Goal: Information Seeking & Learning: Learn about a topic

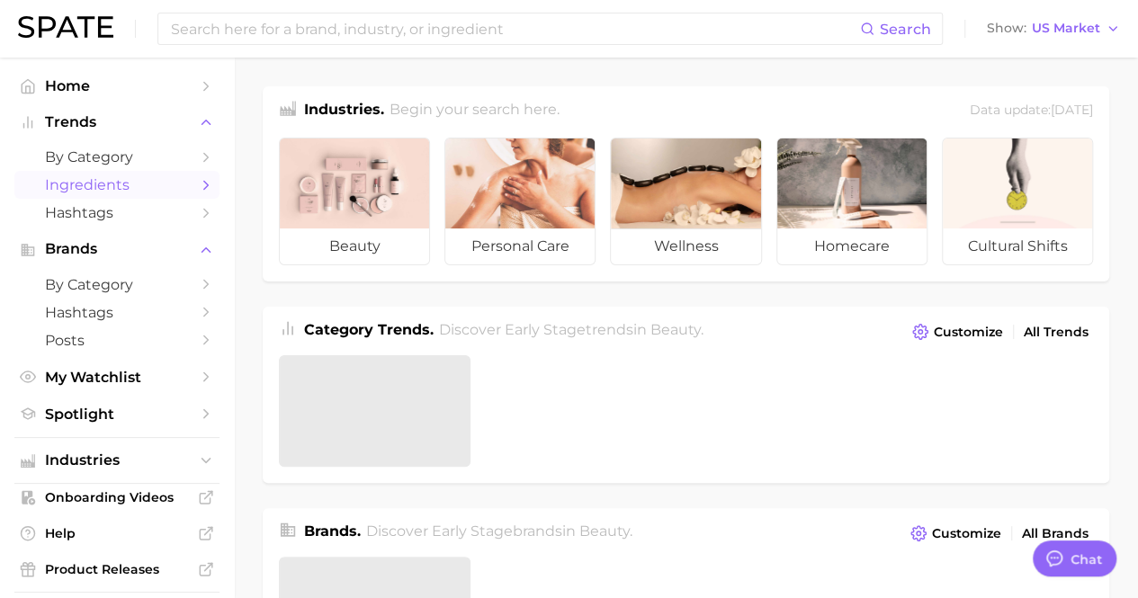
type textarea "x"
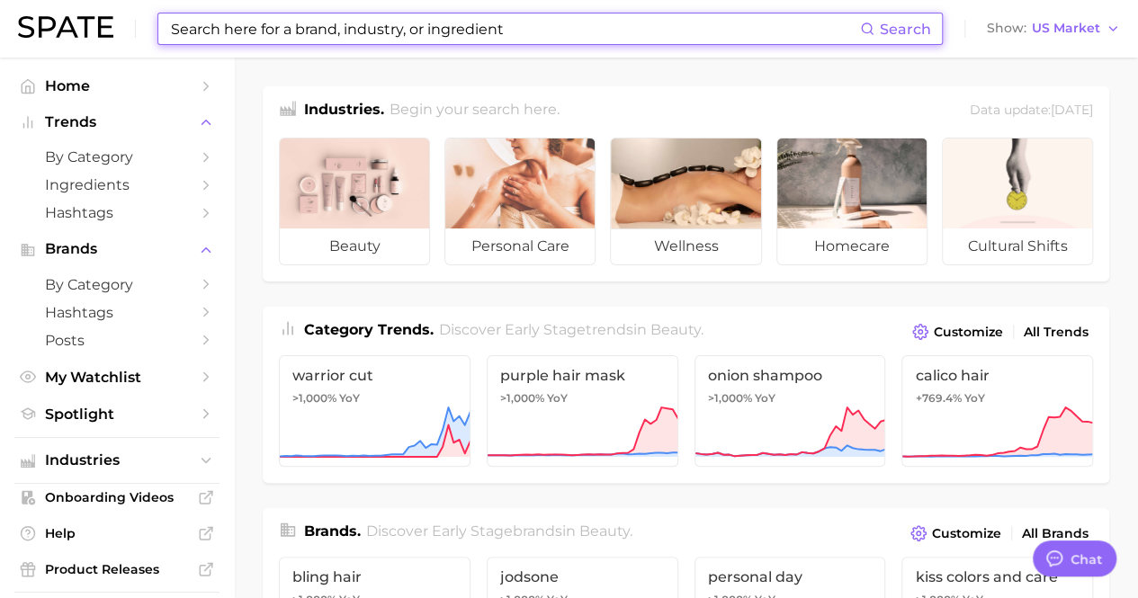
click at [317, 31] on input at bounding box center [514, 28] width 691 height 31
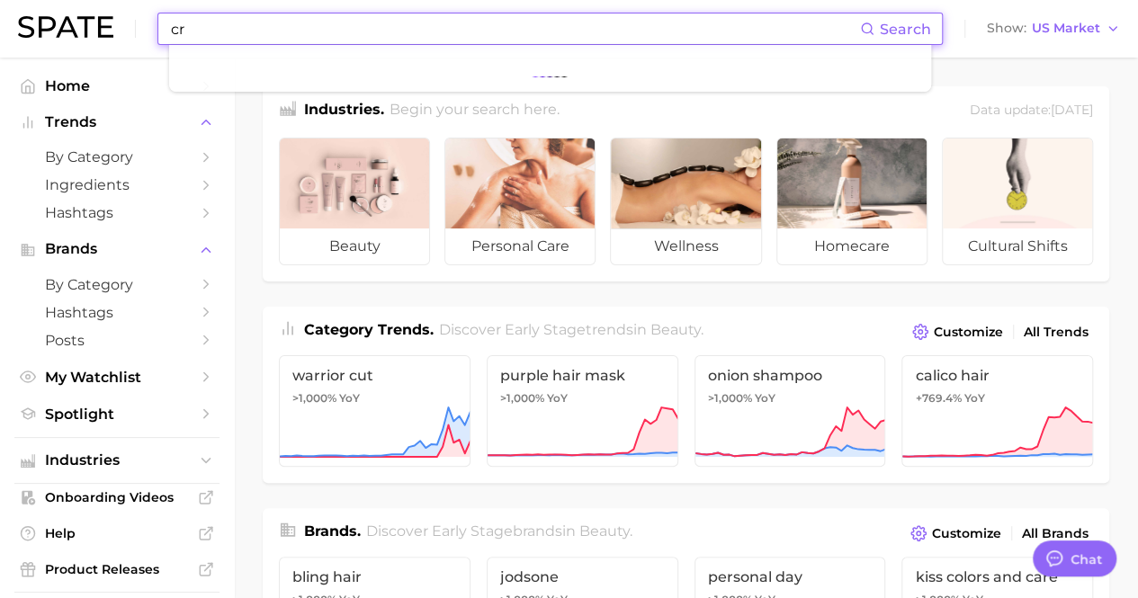
type input "c"
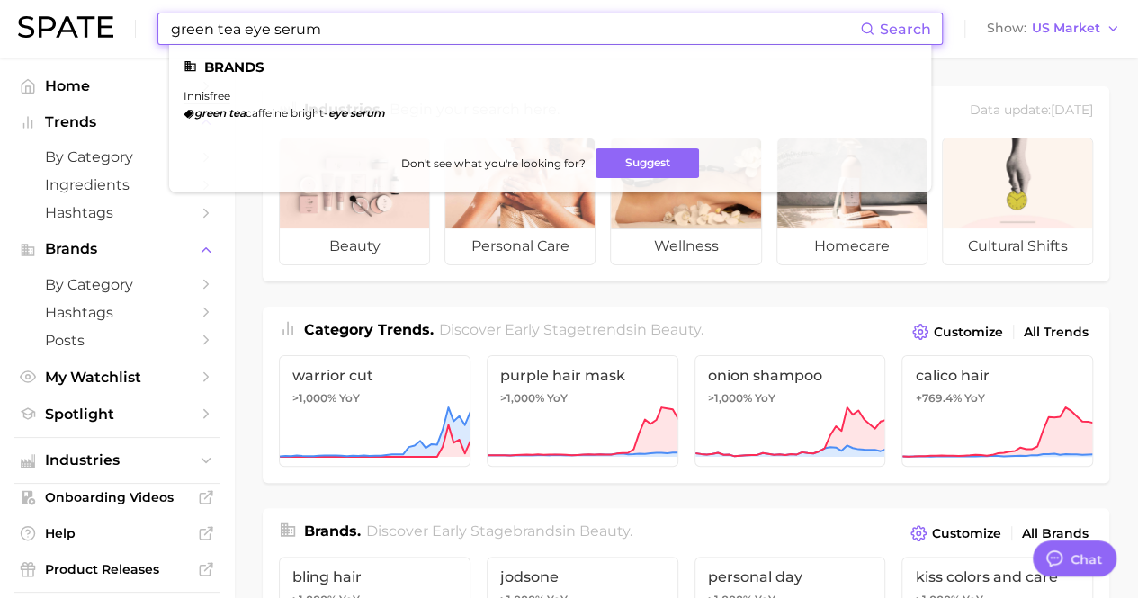
type input "green tea eye serum"
click at [207, 100] on li "innisfree green tea caffeine bright- eye serum" at bounding box center [283, 104] width 201 height 31
click at [203, 101] on link "innisfree" at bounding box center [206, 95] width 47 height 13
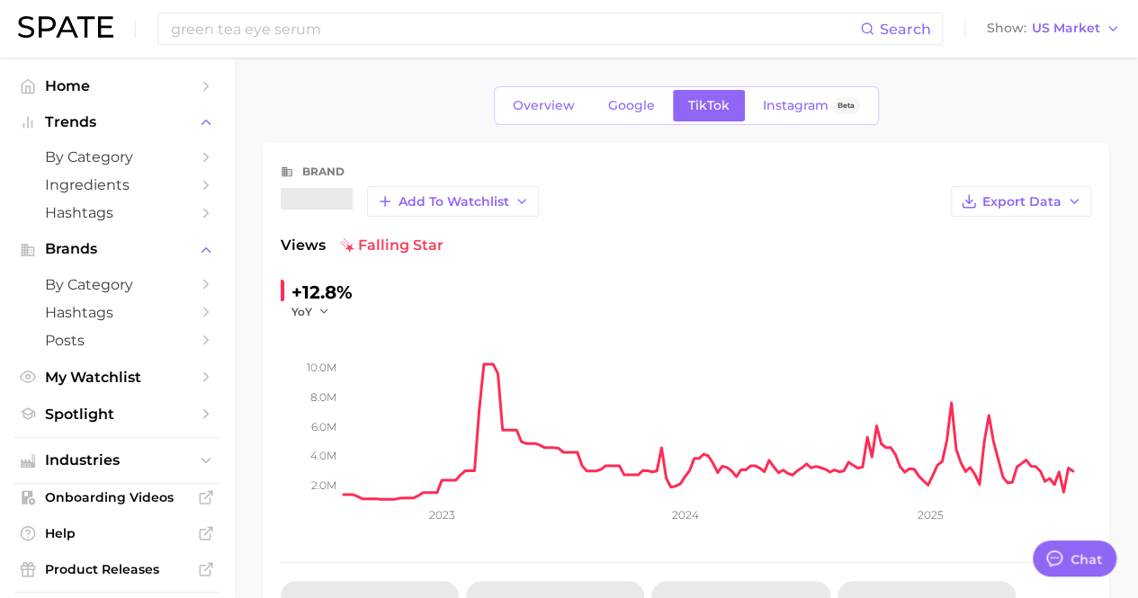
type textarea "x"
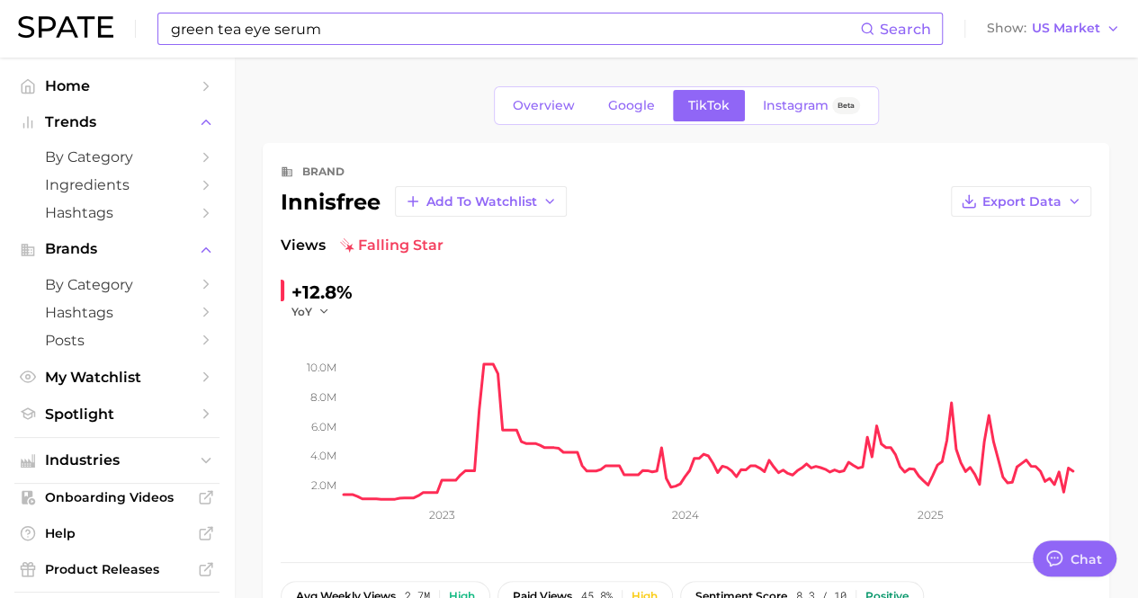
click at [372, 30] on input "green tea eye serum" at bounding box center [514, 28] width 691 height 31
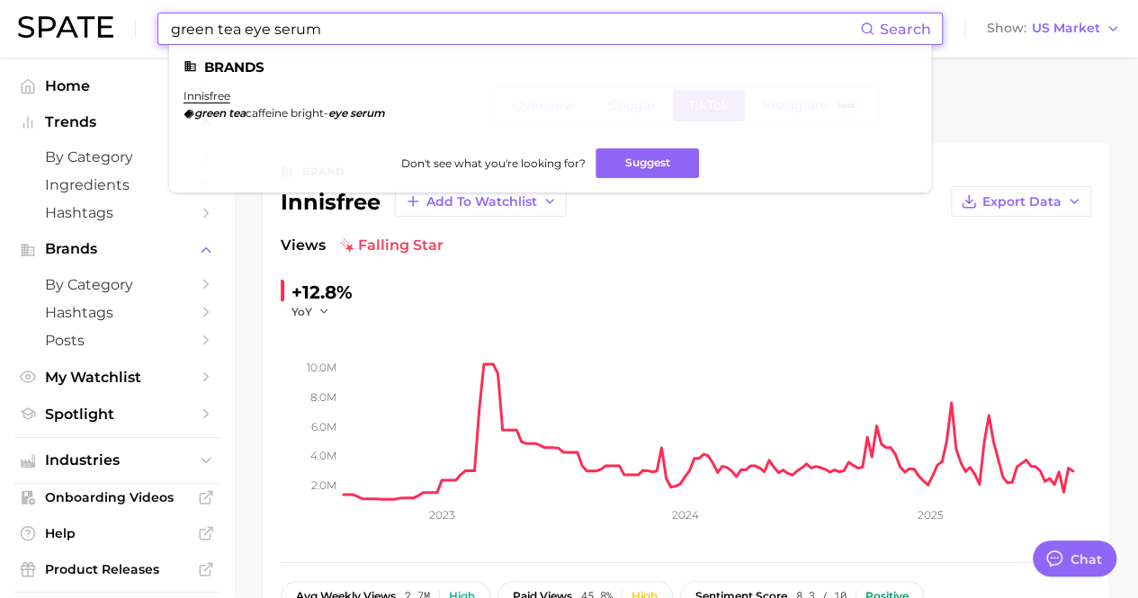
drag, startPoint x: 322, startPoint y: 37, endPoint x: 114, endPoint y: 28, distance: 207.9
click at [114, 28] on div "green tea eye serum Search Brands innisfree green tea caffeine bright- eye seru…" at bounding box center [569, 29] width 1102 height 58
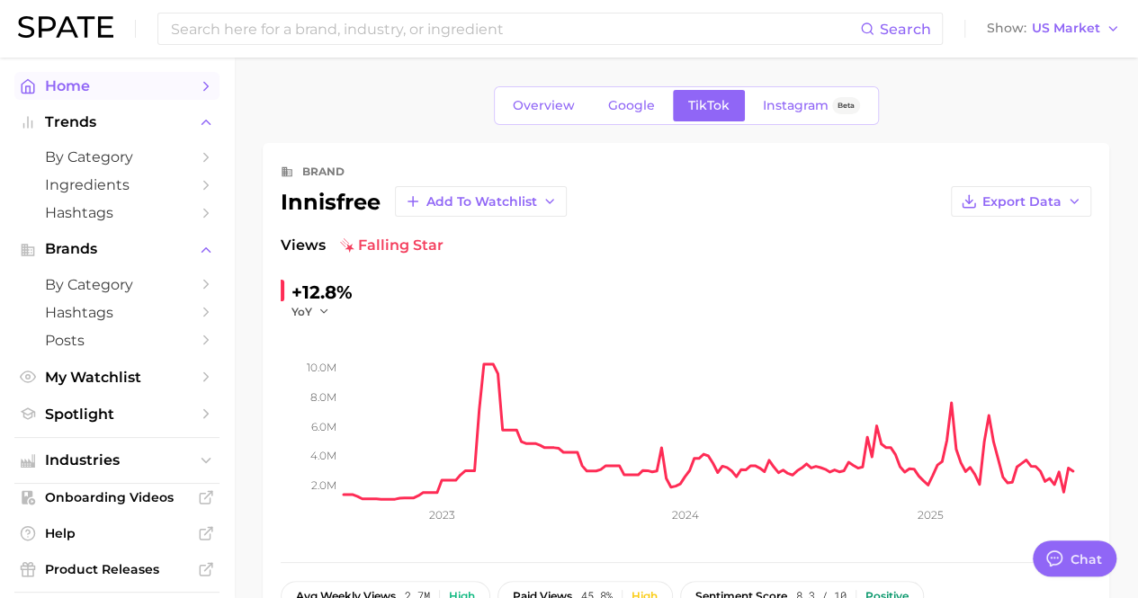
click at [97, 88] on span "Home" at bounding box center [117, 85] width 144 height 17
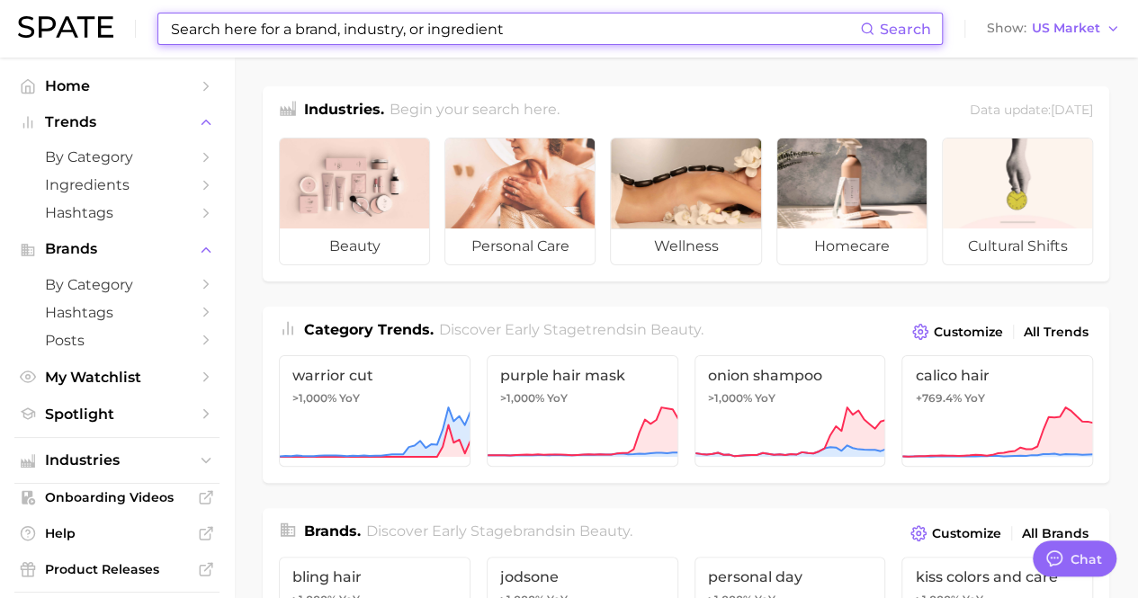
click at [374, 22] on input at bounding box center [514, 28] width 691 height 31
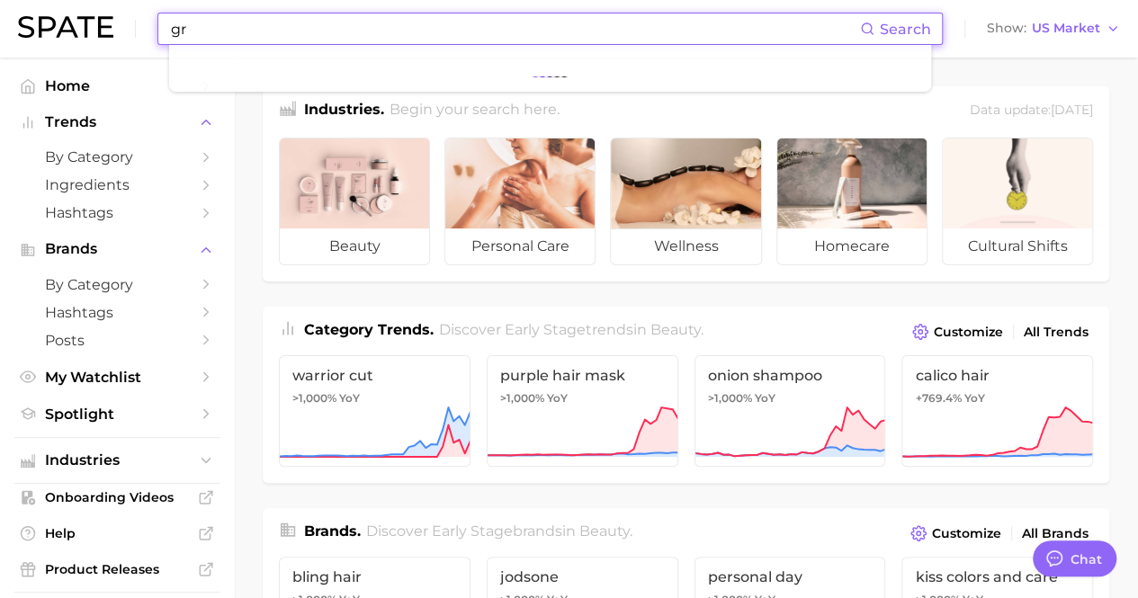
type input "g"
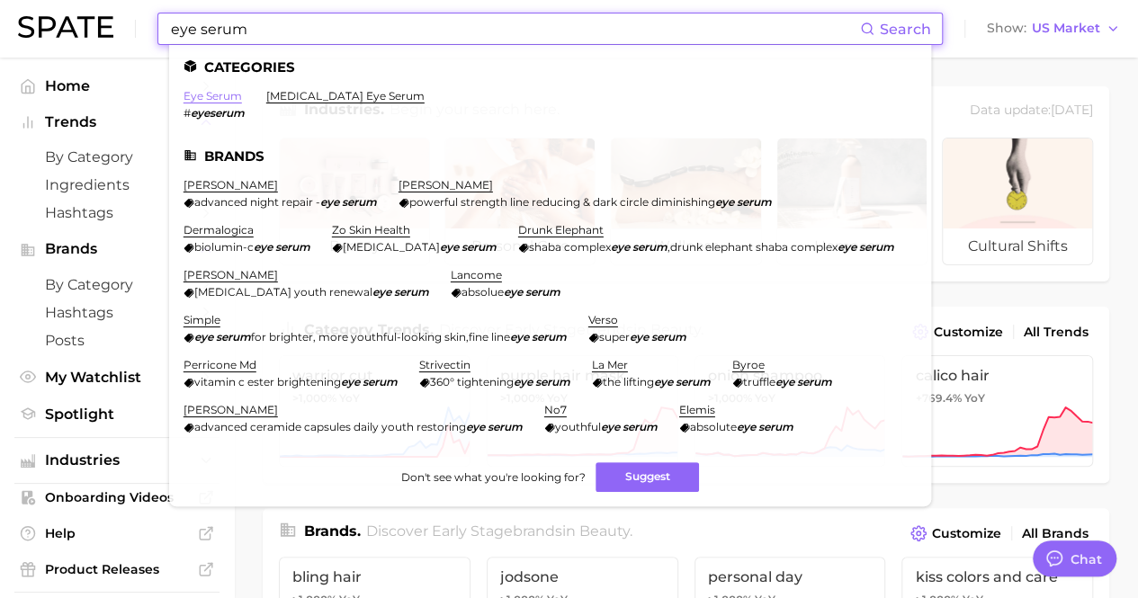
type input "eye serum"
click at [224, 98] on link "eye serum" at bounding box center [212, 95] width 58 height 13
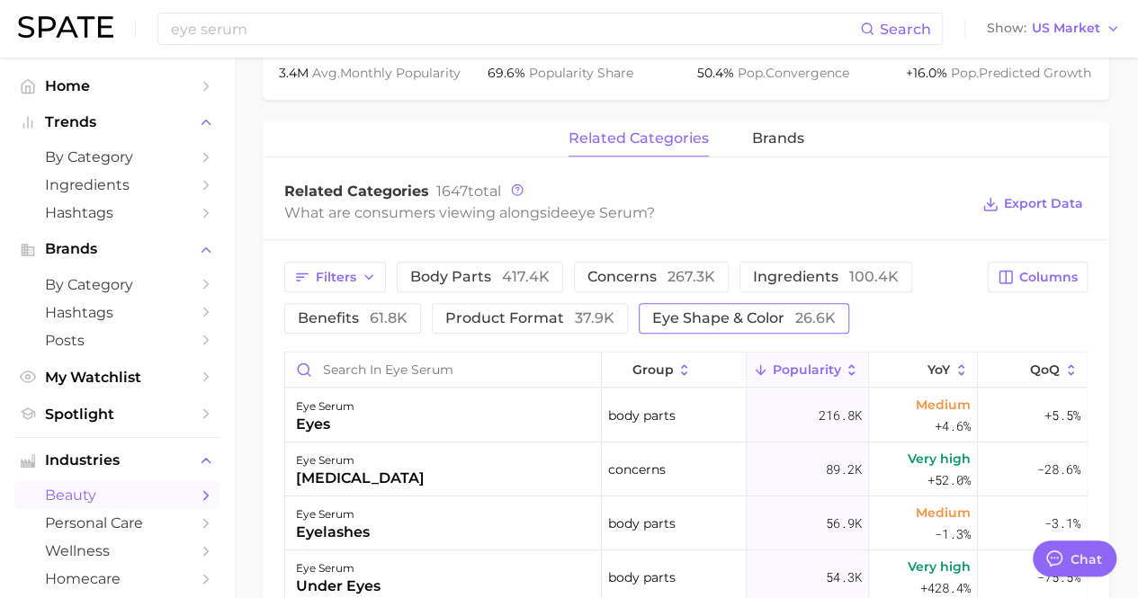
scroll to position [809, 0]
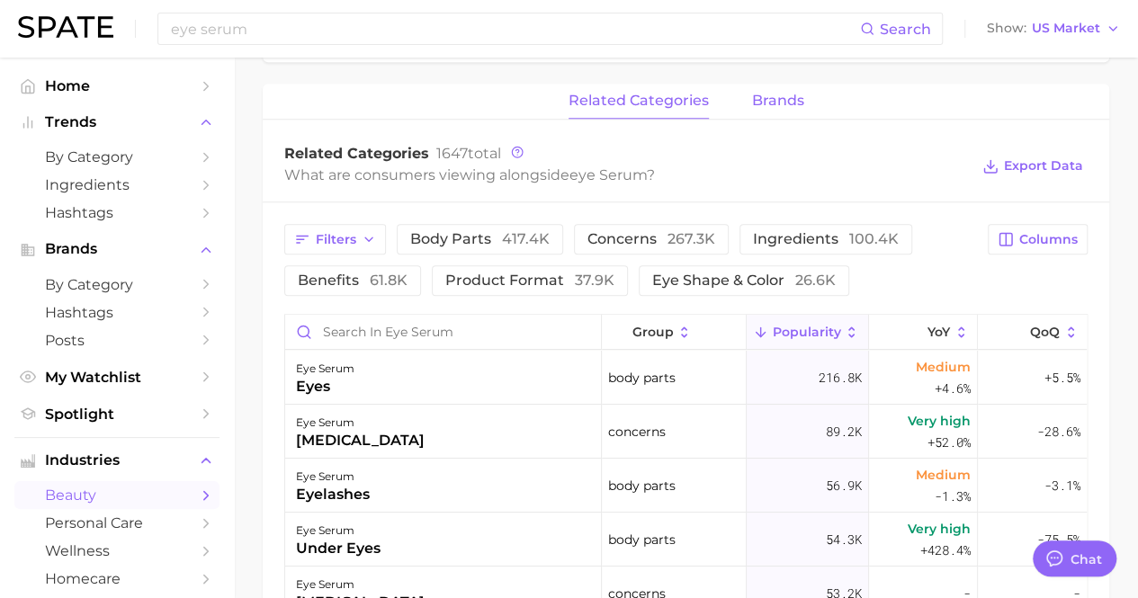
click at [767, 105] on span "brands" at bounding box center [778, 101] width 52 height 16
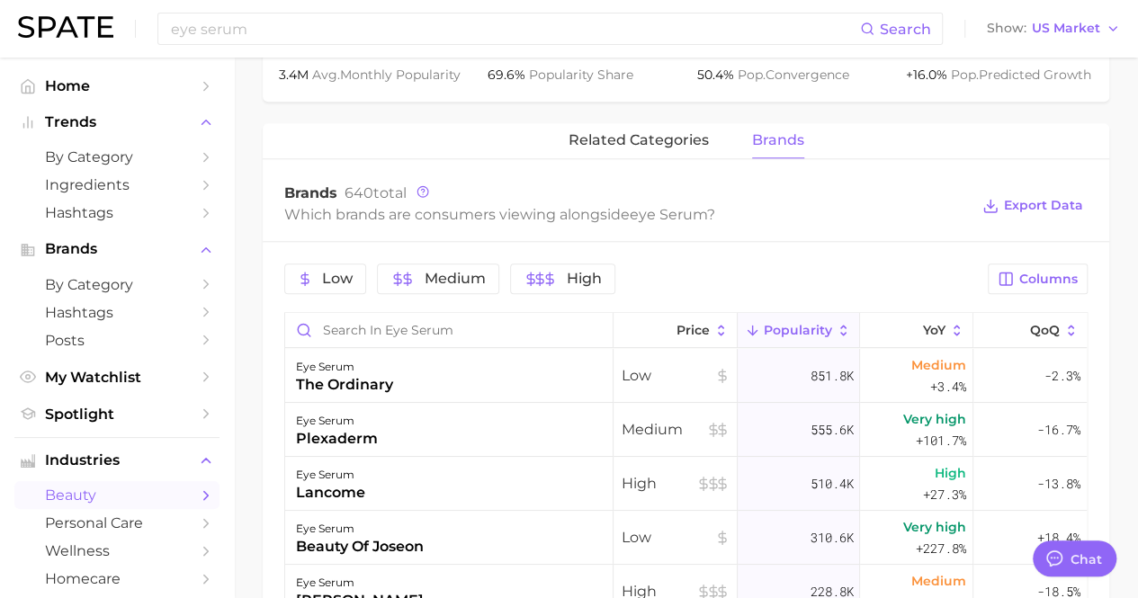
scroll to position [630, 0]
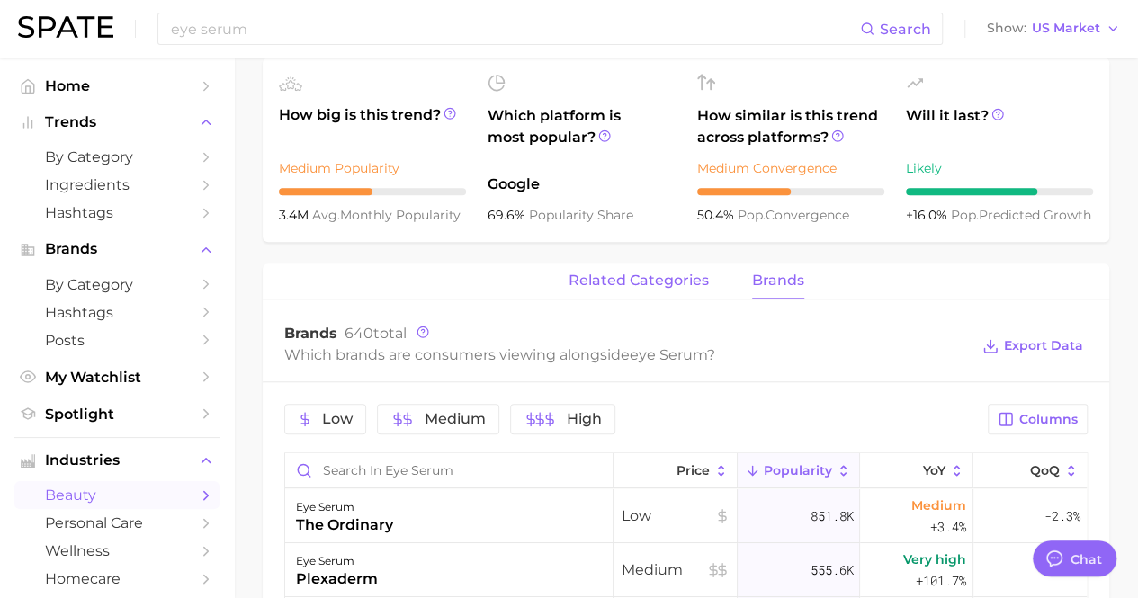
click at [651, 276] on span "related categories" at bounding box center [638, 281] width 140 height 16
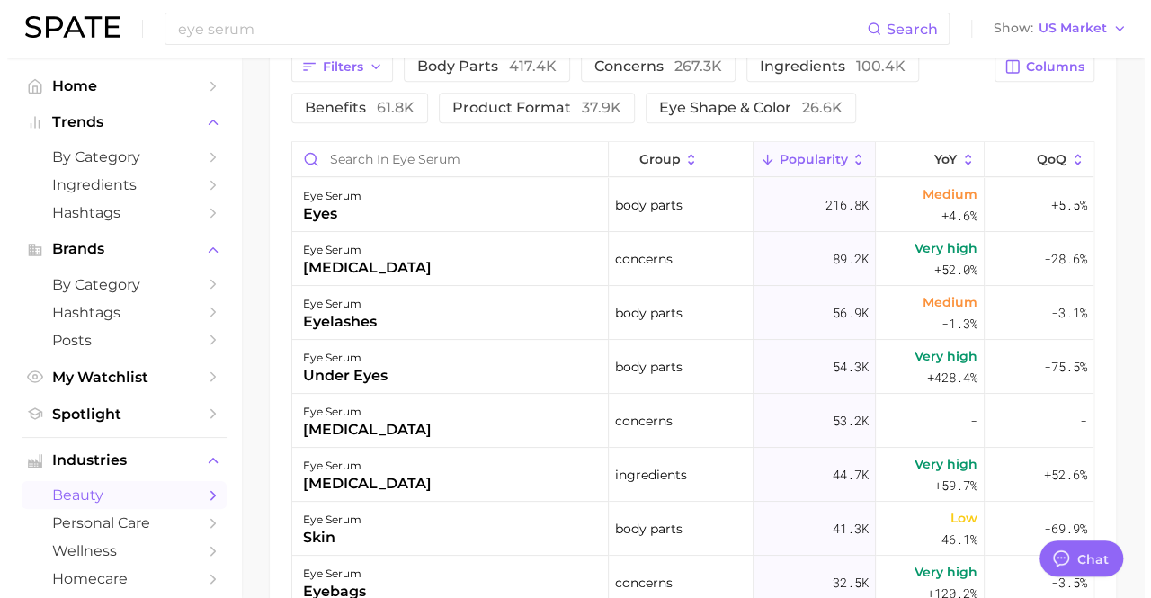
scroll to position [989, 0]
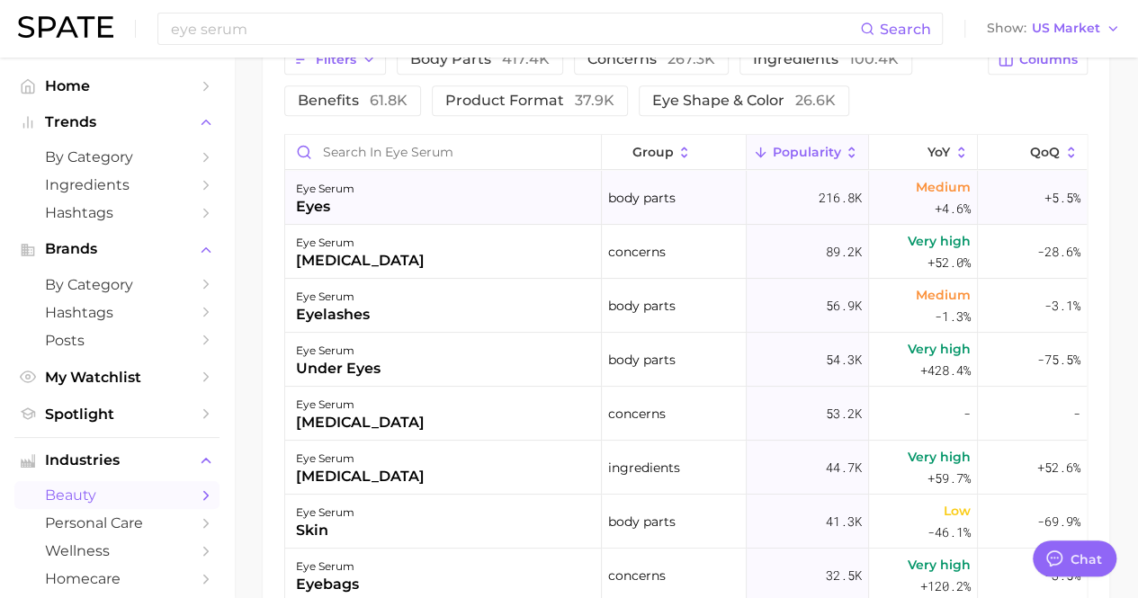
click at [363, 195] on div "eye serum eyes" at bounding box center [443, 198] width 317 height 54
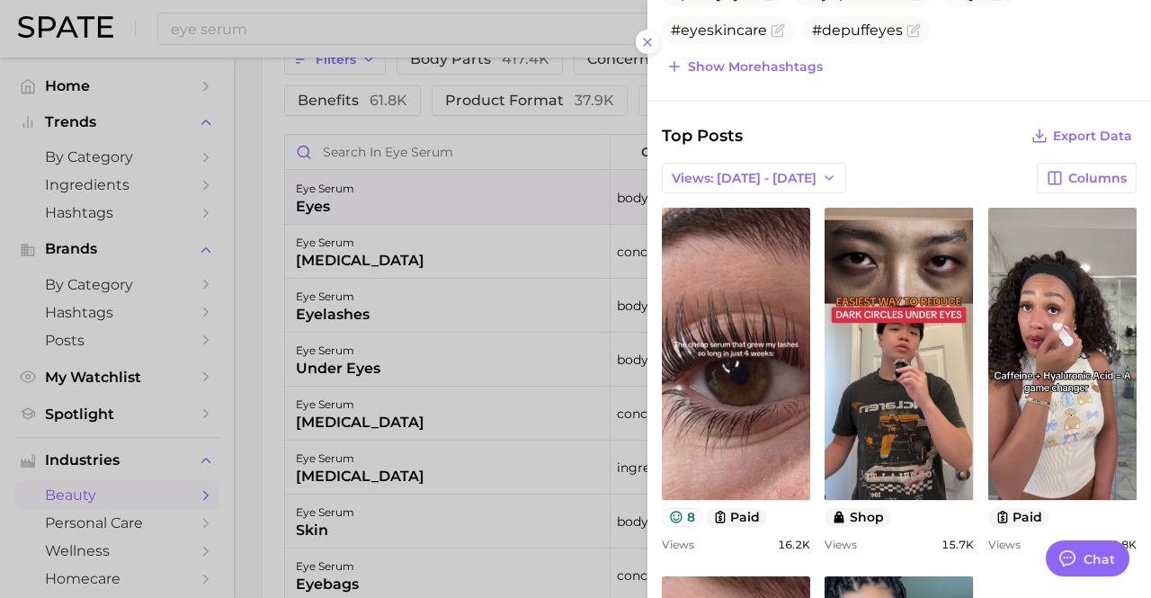
scroll to position [630, 0]
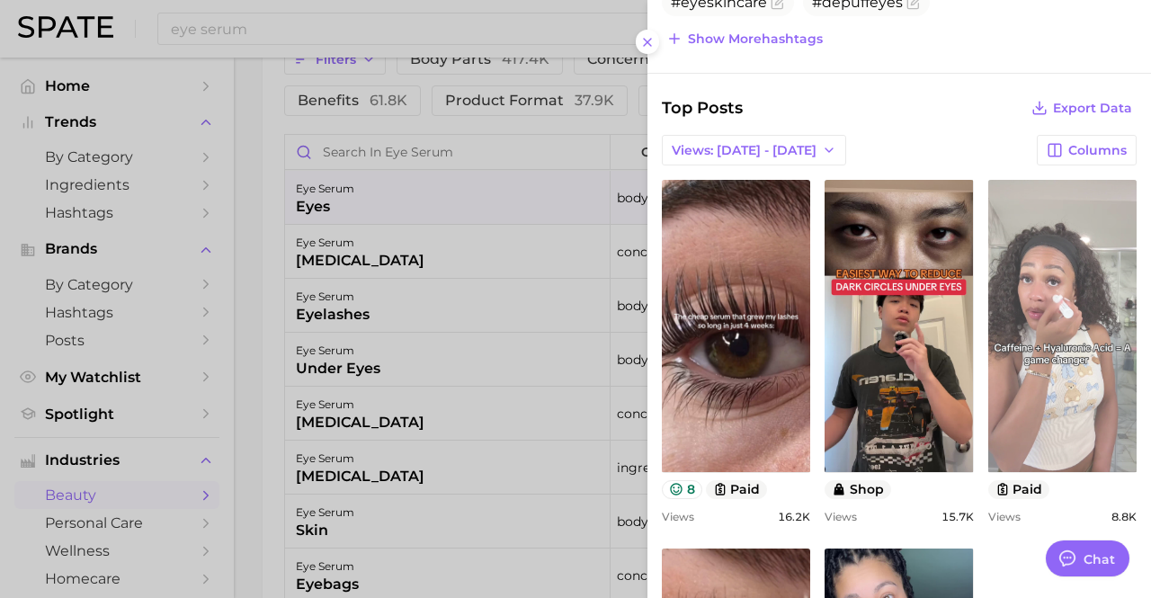
click at [999, 328] on link "view post on TikTok" at bounding box center [1062, 326] width 148 height 292
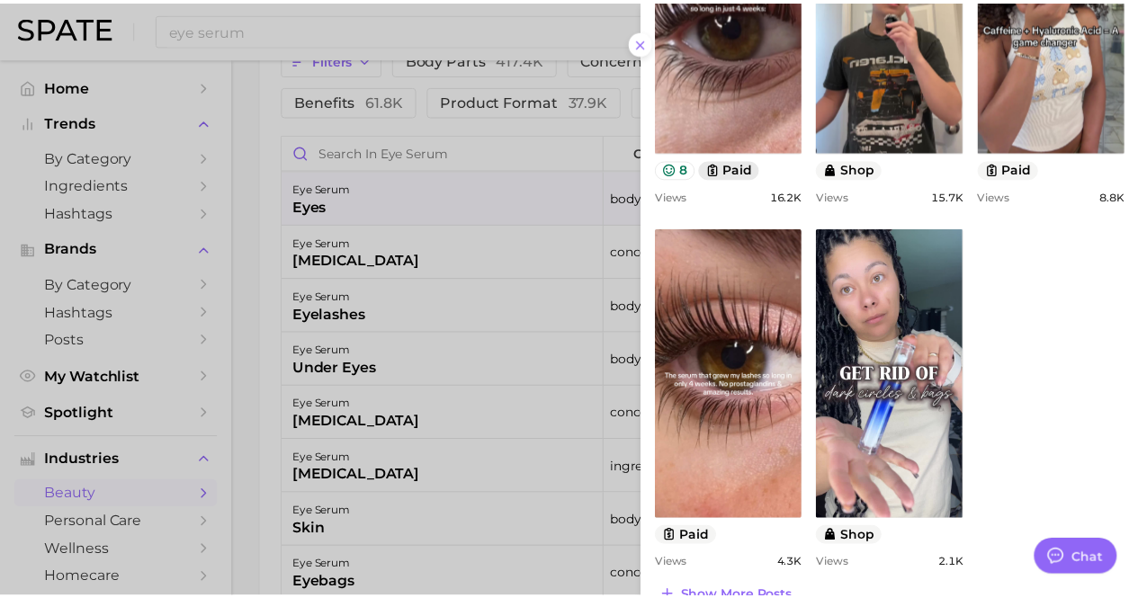
scroll to position [977, 0]
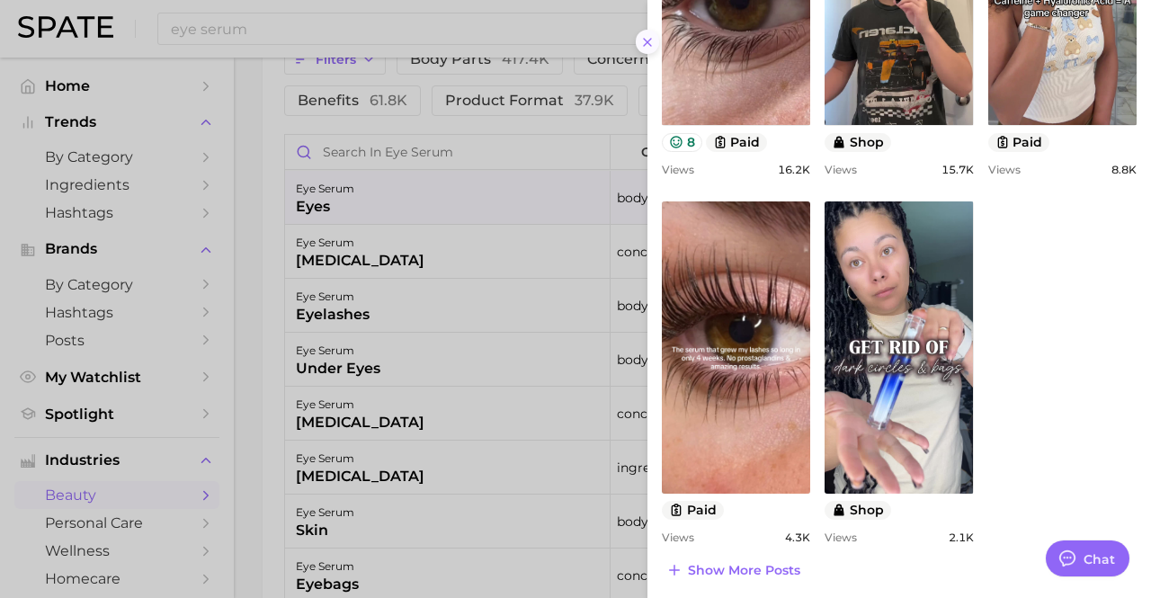
click at [646, 38] on icon at bounding box center [647, 42] width 14 height 14
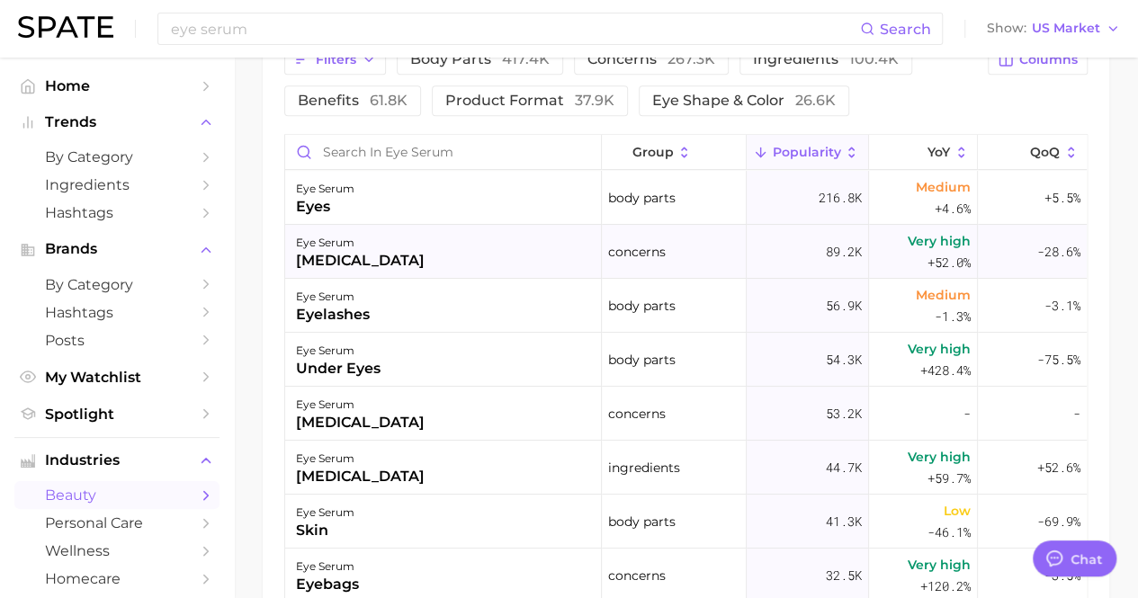
scroll to position [809, 0]
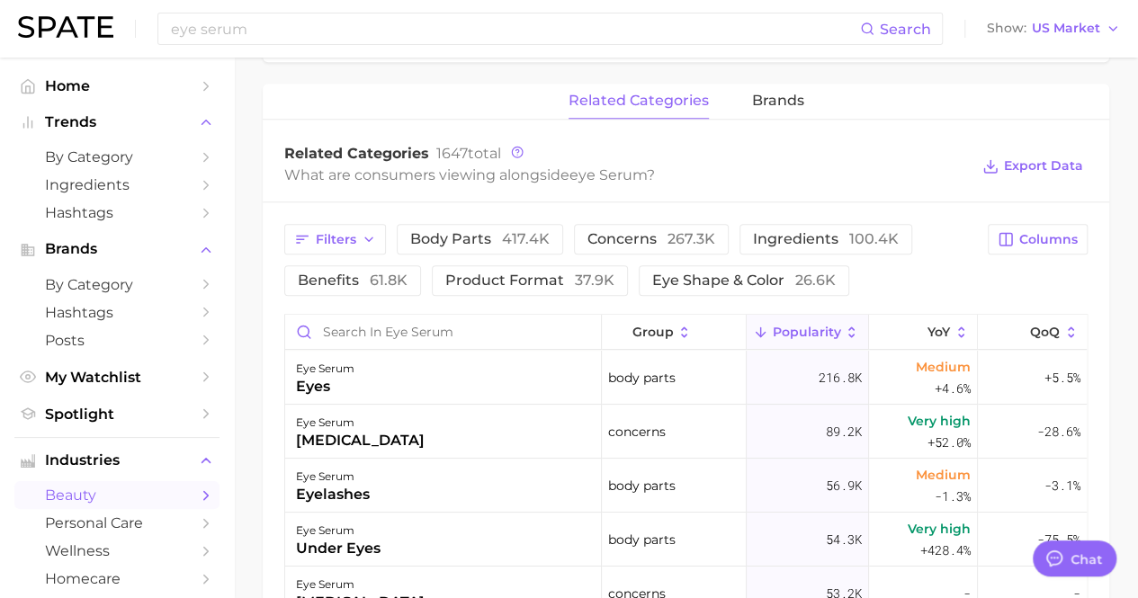
click at [740, 94] on div "related categories brands" at bounding box center [686, 102] width 846 height 36
click at [754, 96] on span "brands" at bounding box center [778, 101] width 52 height 16
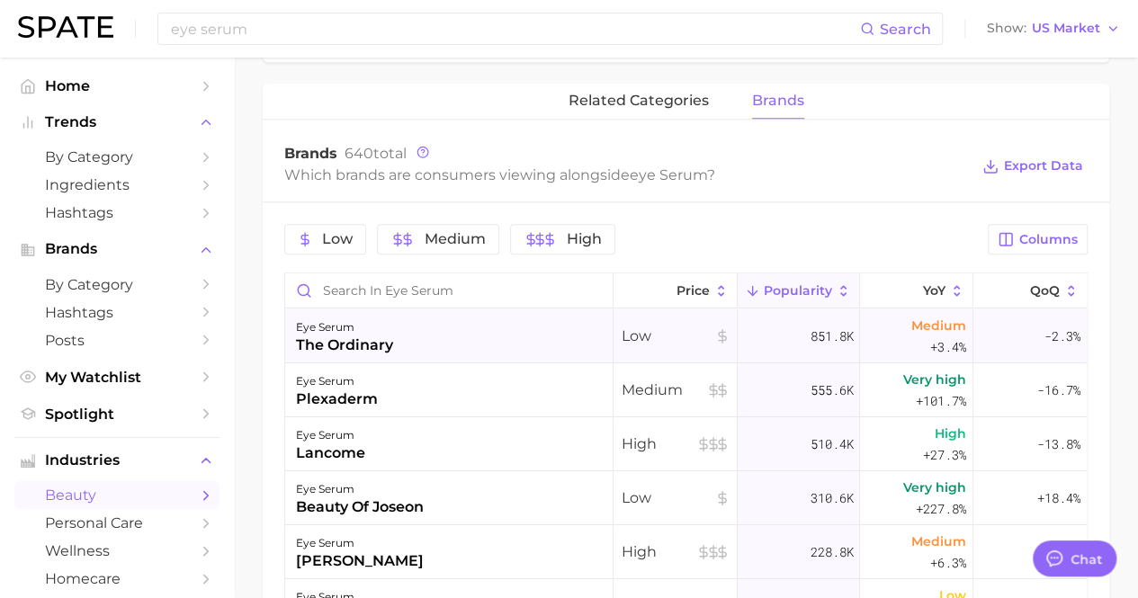
click at [315, 326] on div "eye serum" at bounding box center [344, 328] width 97 height 22
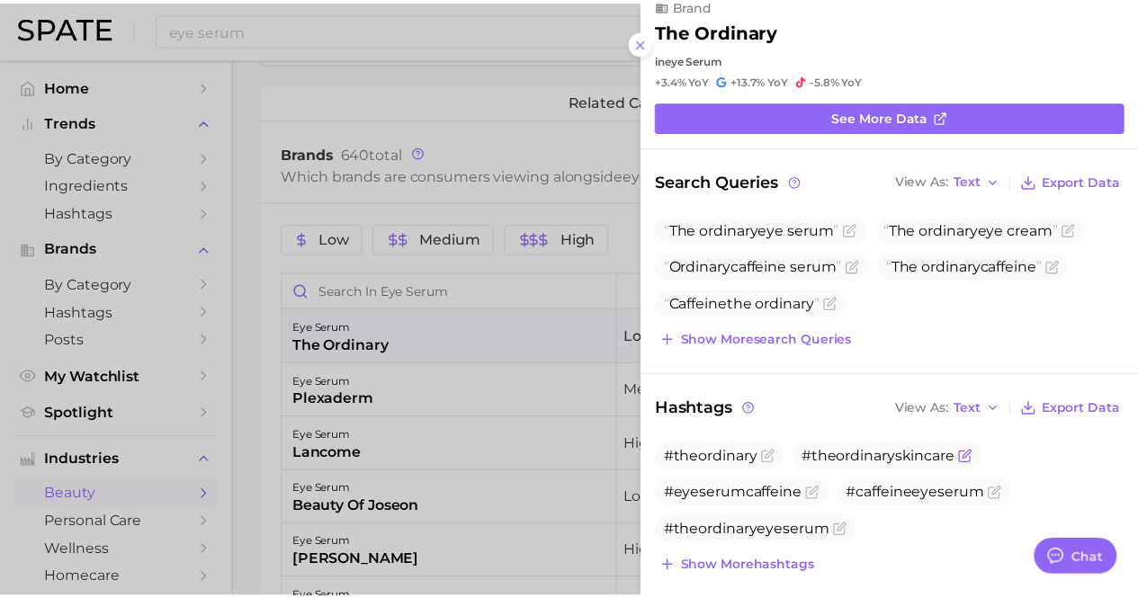
scroll to position [0, 0]
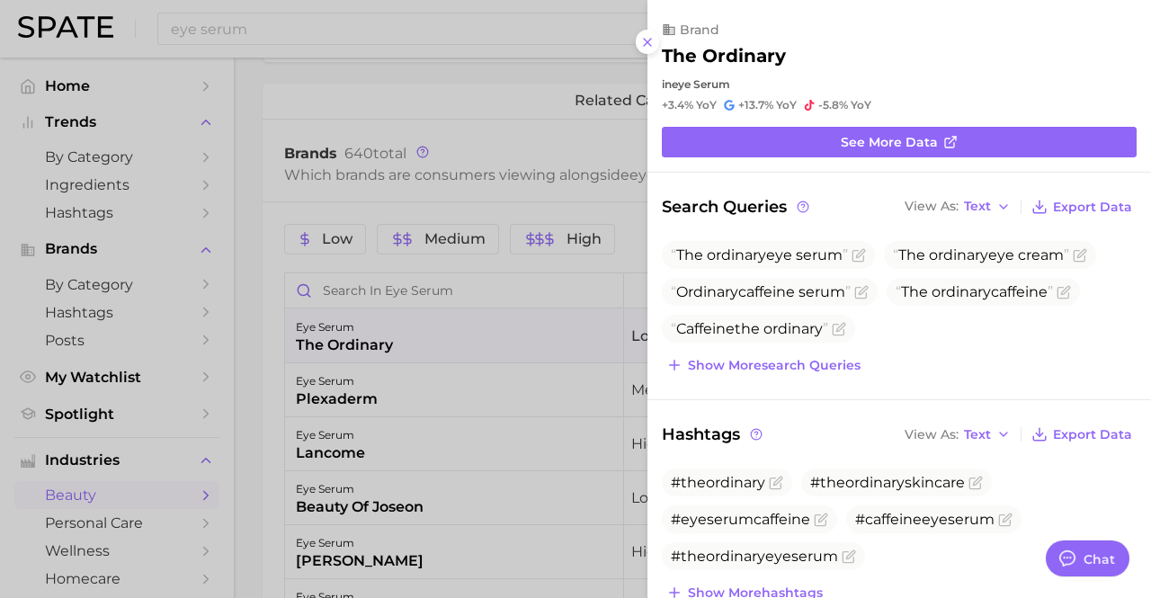
click at [254, 120] on div at bounding box center [575, 299] width 1151 height 598
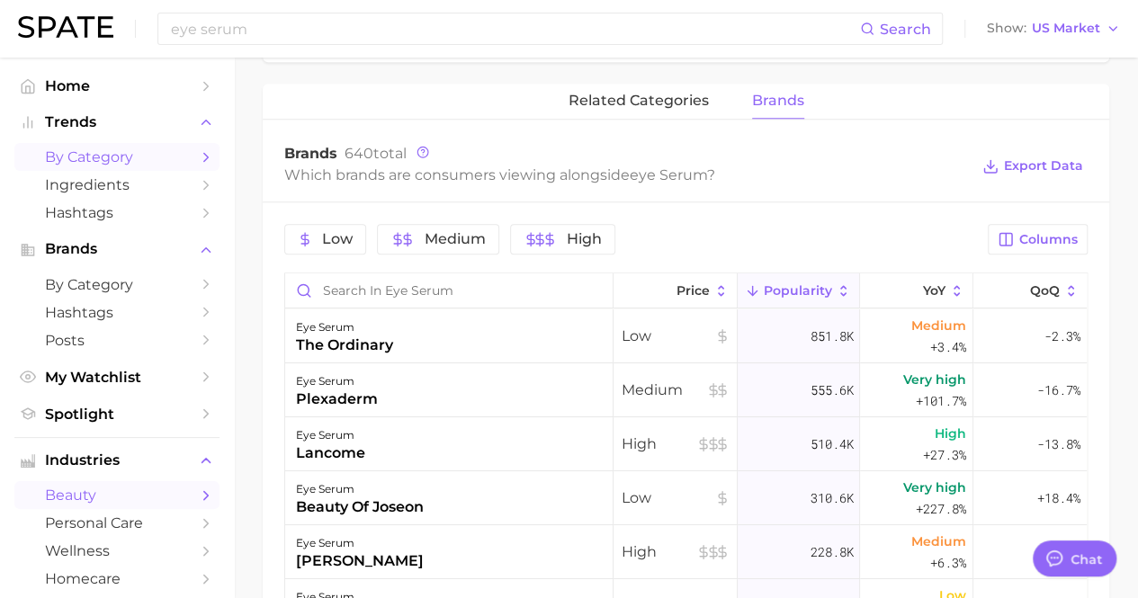
click at [121, 162] on span "by Category" at bounding box center [117, 156] width 144 height 17
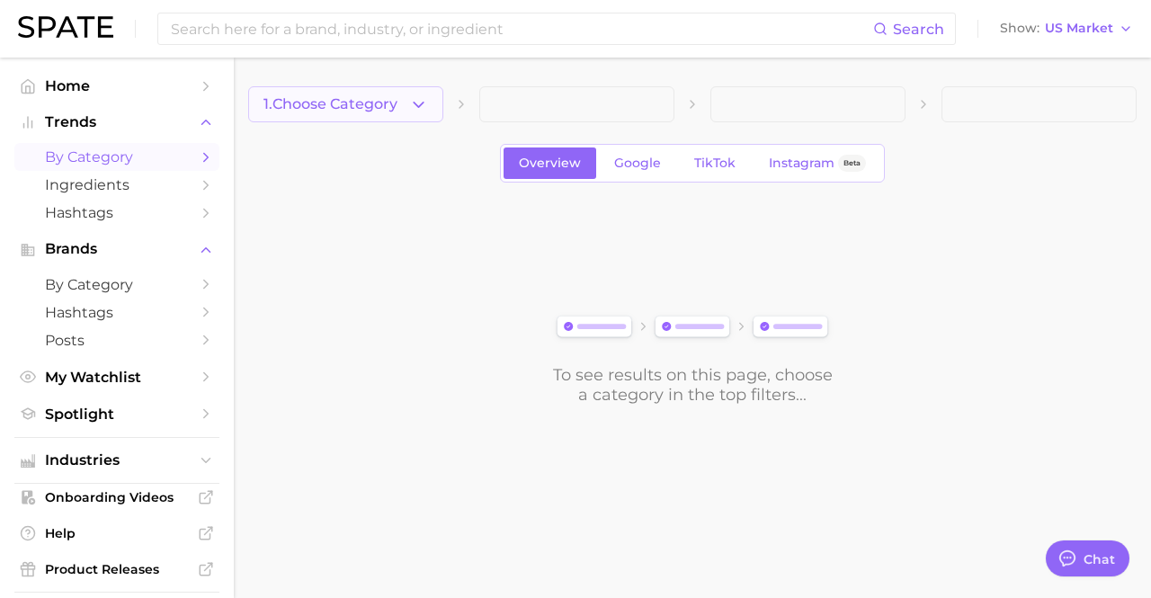
click at [389, 106] on span "1. Choose Category" at bounding box center [331, 104] width 134 height 16
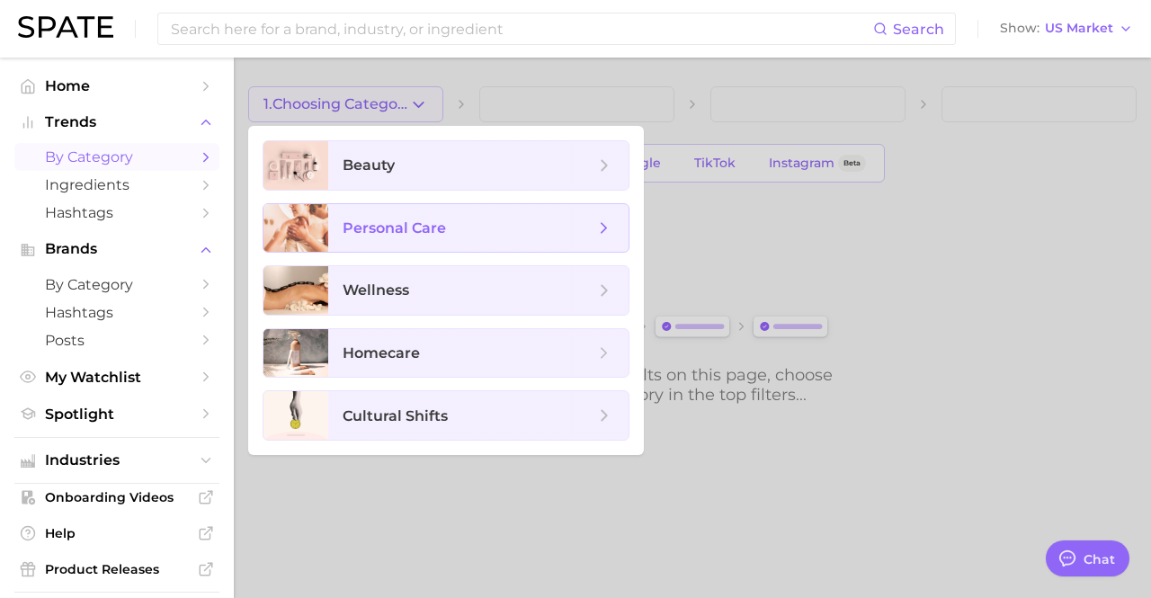
click at [613, 236] on icon at bounding box center [604, 229] width 20 height 20
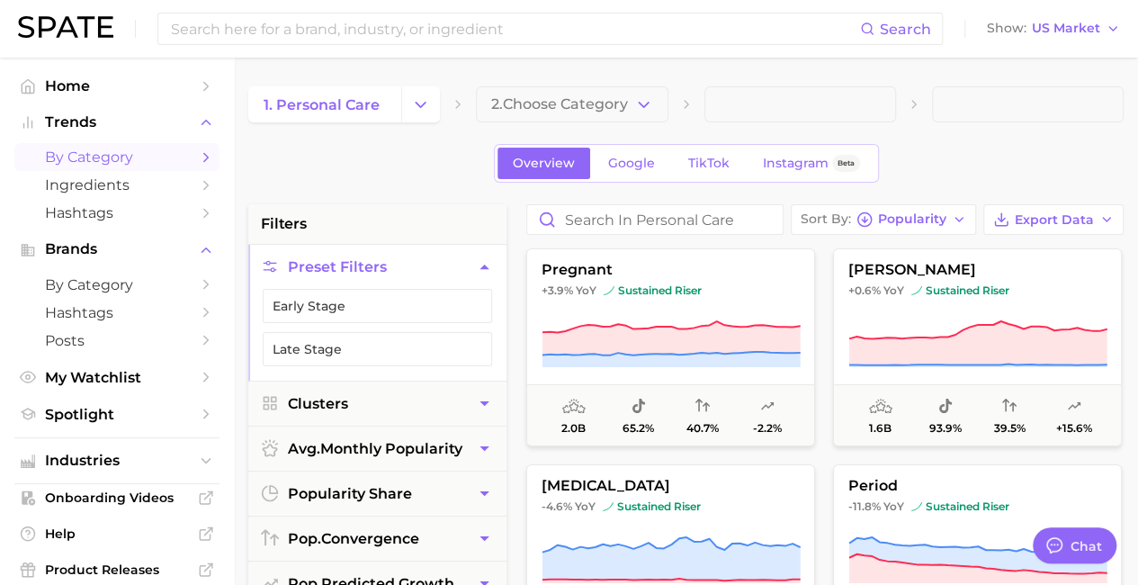
click at [427, 87] on button "Change Category" at bounding box center [420, 104] width 39 height 36
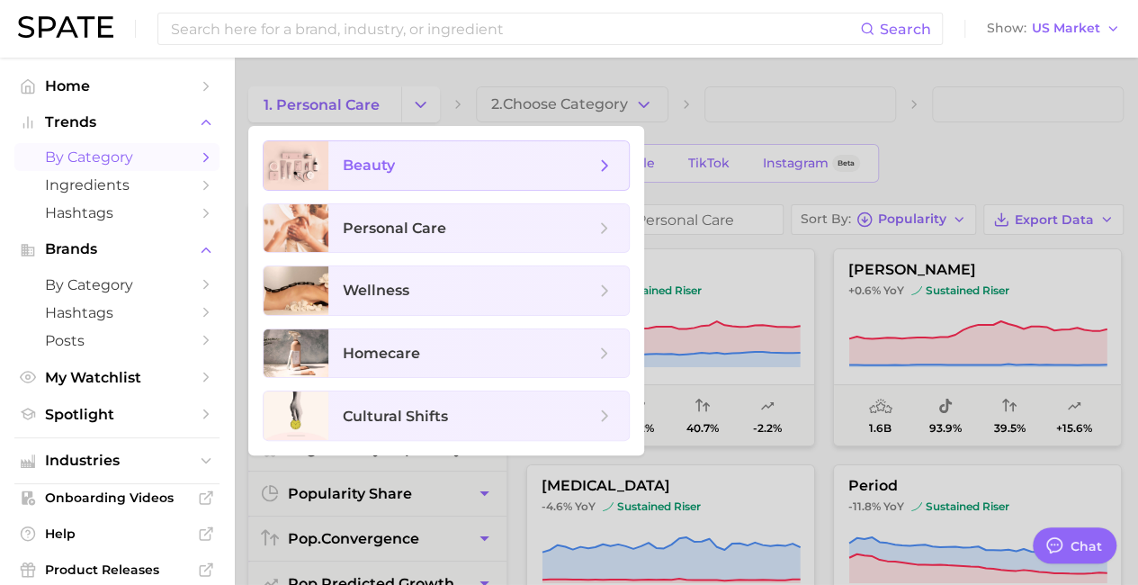
click at [380, 156] on span "beauty" at bounding box center [469, 166] width 252 height 20
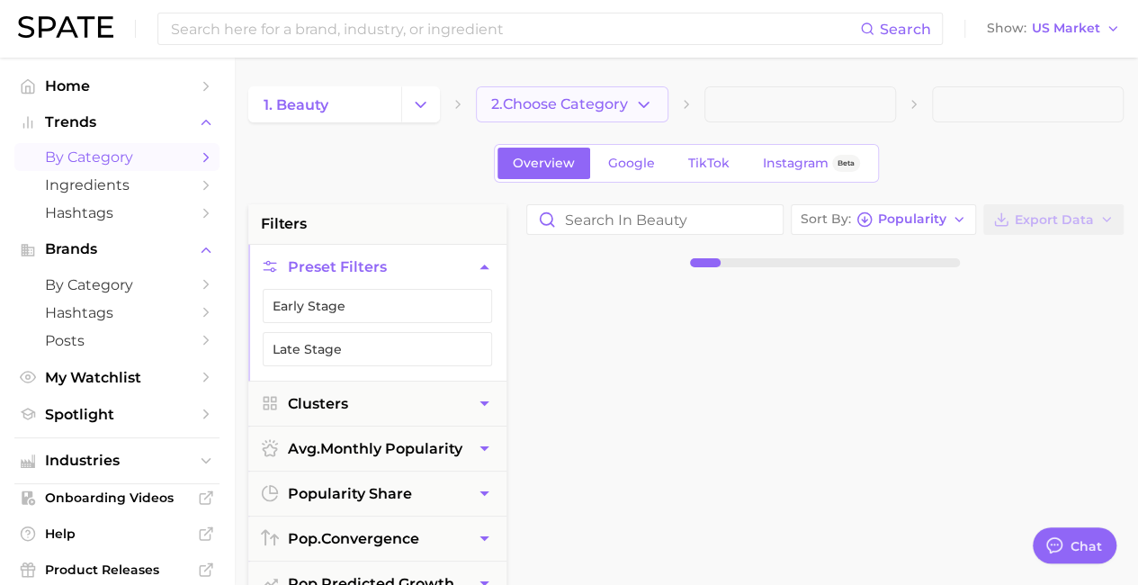
click at [576, 102] on span "2. Choose Category" at bounding box center [559, 104] width 137 height 16
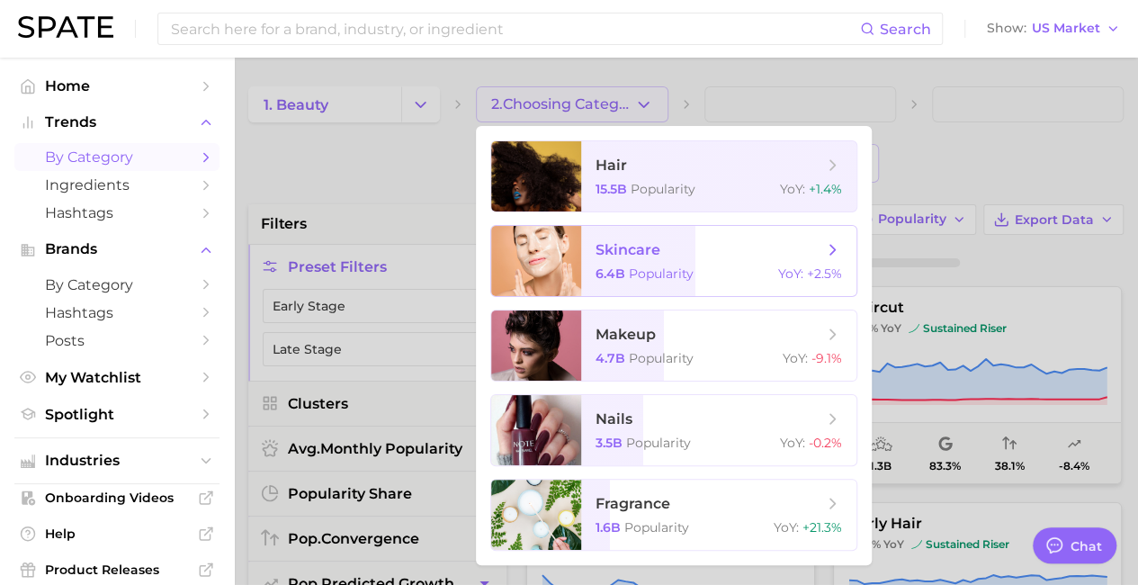
click at [649, 264] on span "skincare 6.4b Popularity YoY : +2.5%" at bounding box center [718, 261] width 275 height 70
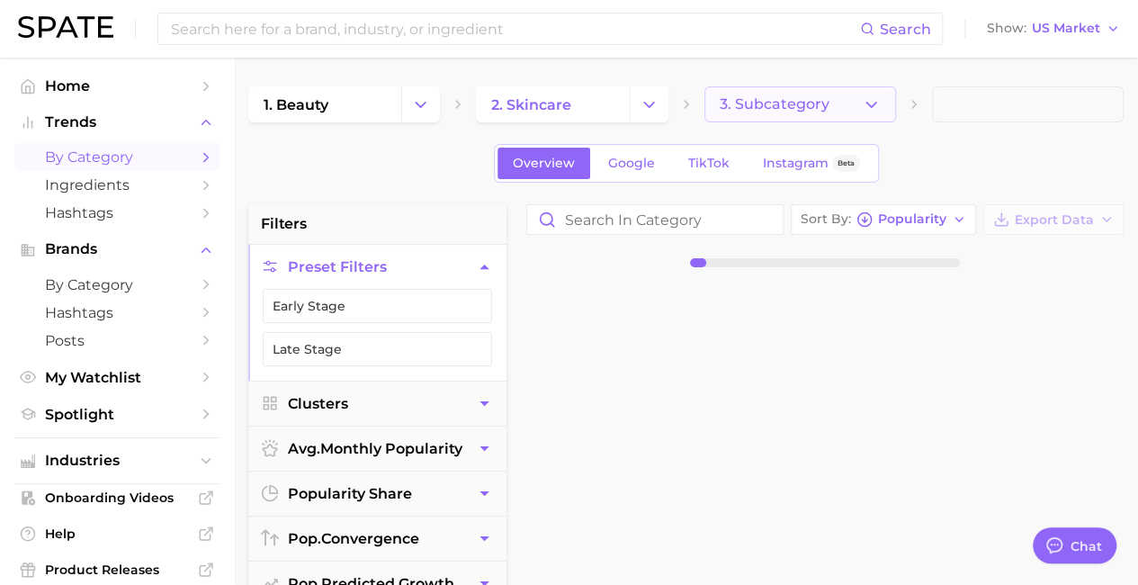
click at [752, 109] on span "3. Subcategory" at bounding box center [774, 104] width 110 height 16
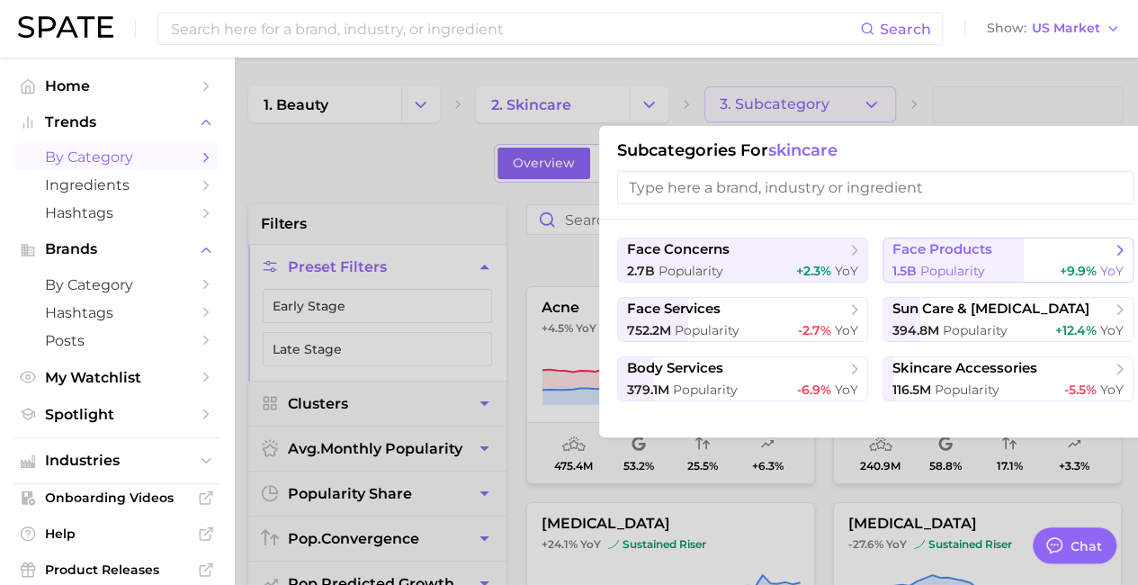
click at [940, 264] on span "1.5b Popularity" at bounding box center [938, 271] width 93 height 17
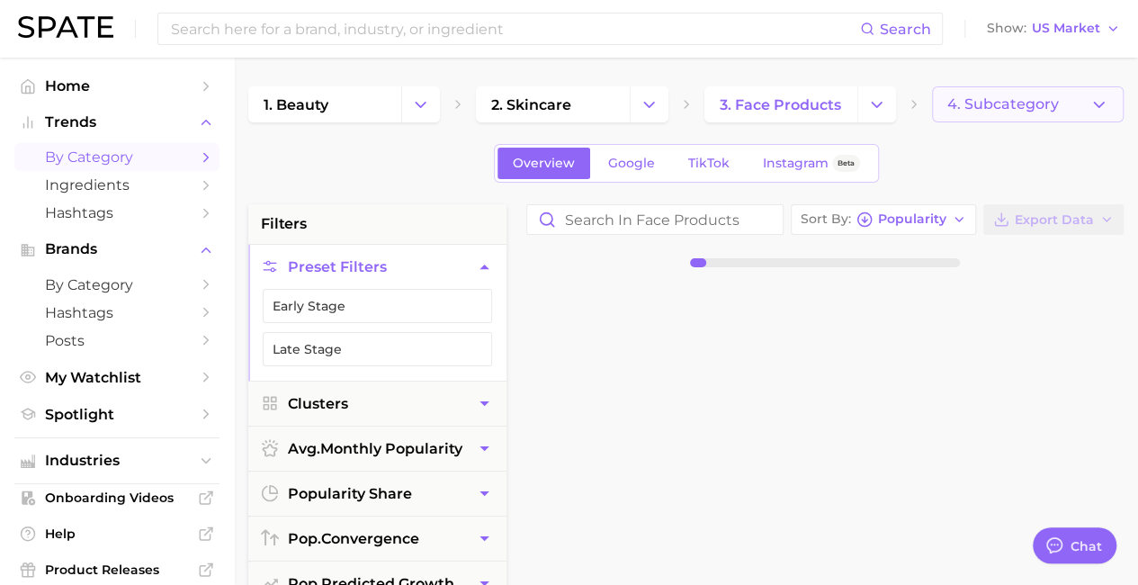
click at [963, 111] on span "4. Subcategory" at bounding box center [1003, 104] width 112 height 16
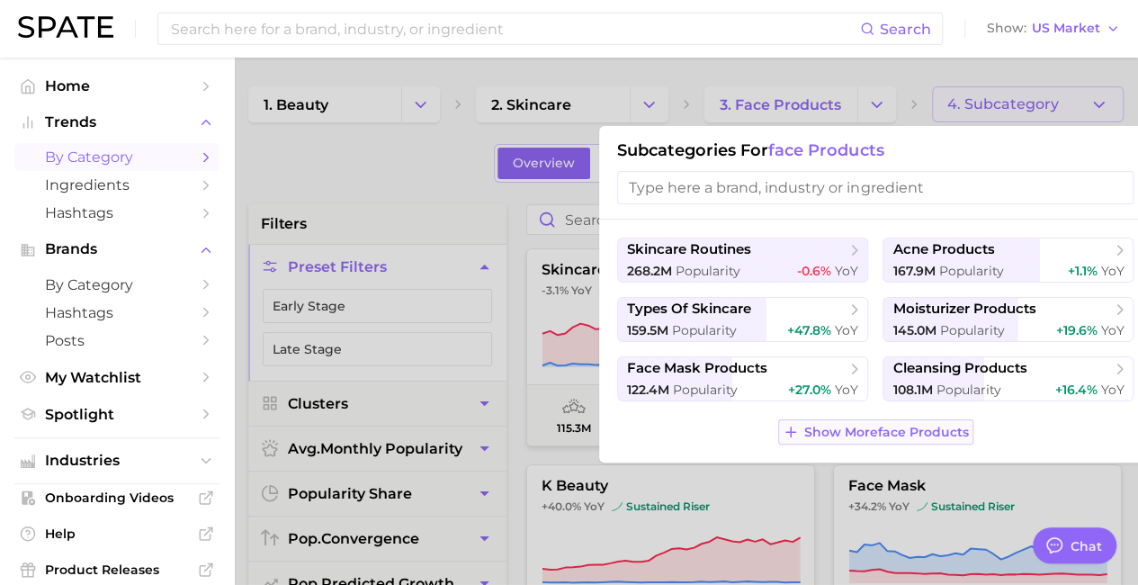
click at [845, 427] on span "Show More face products" at bounding box center [886, 431] width 165 height 15
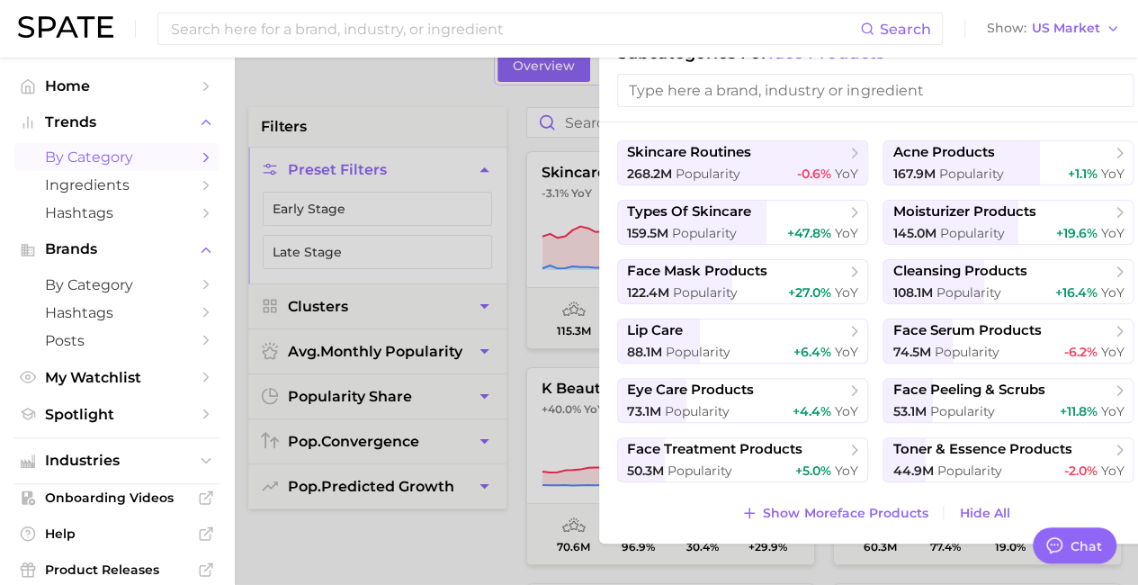
scroll to position [180, 0]
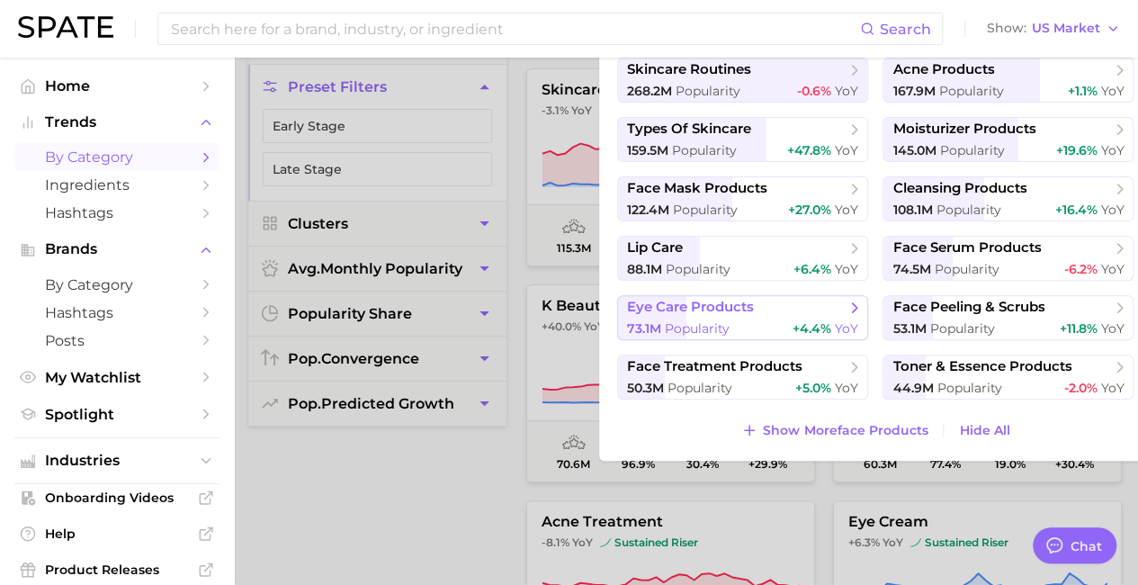
click at [748, 325] on div "73.1m Popularity +4.4% YoY" at bounding box center [742, 328] width 231 height 17
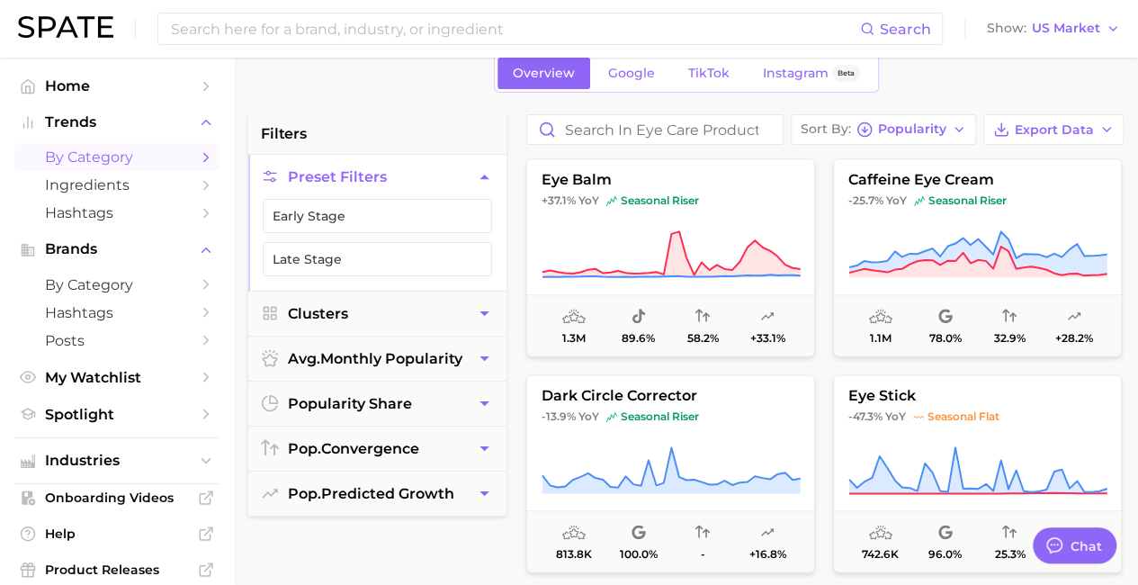
scroll to position [180, 0]
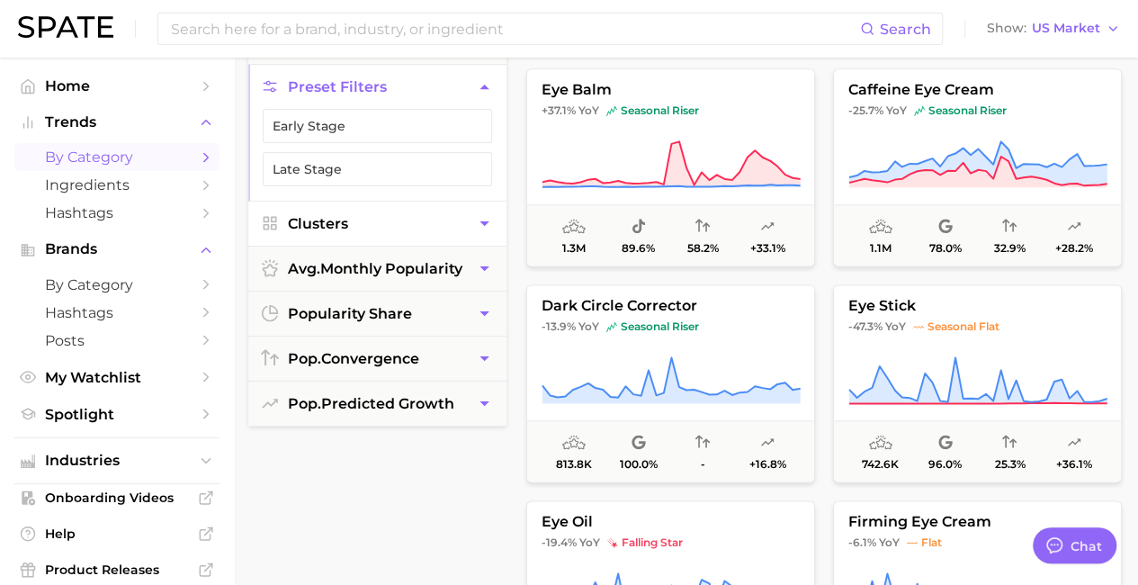
click at [480, 228] on icon "button" at bounding box center [484, 223] width 19 height 19
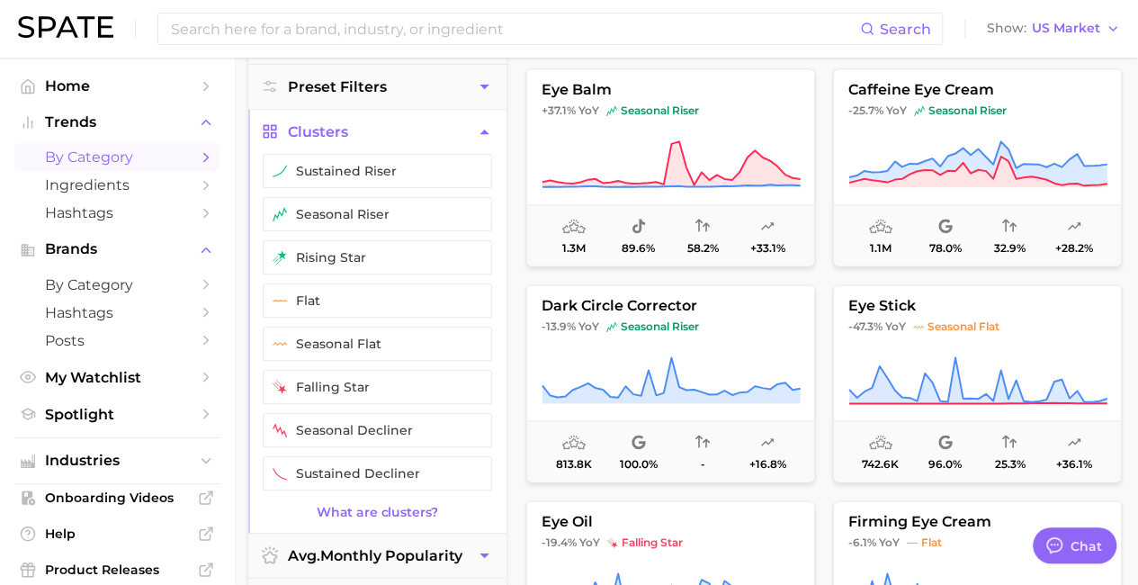
click at [476, 132] on icon "button" at bounding box center [484, 131] width 19 height 19
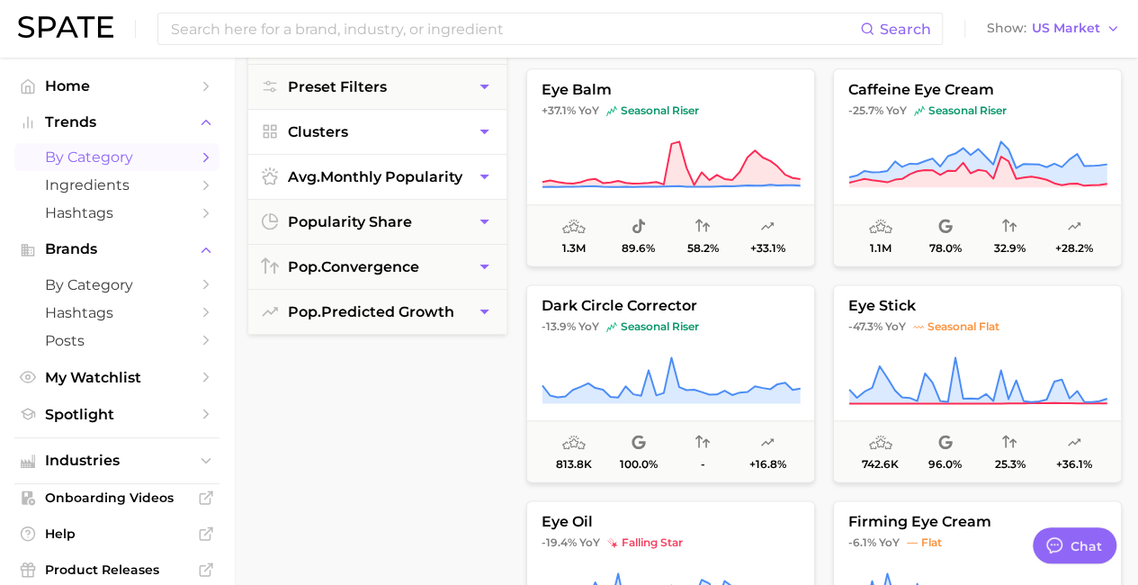
click at [455, 172] on span "avg. monthly popularity" at bounding box center [375, 176] width 174 height 17
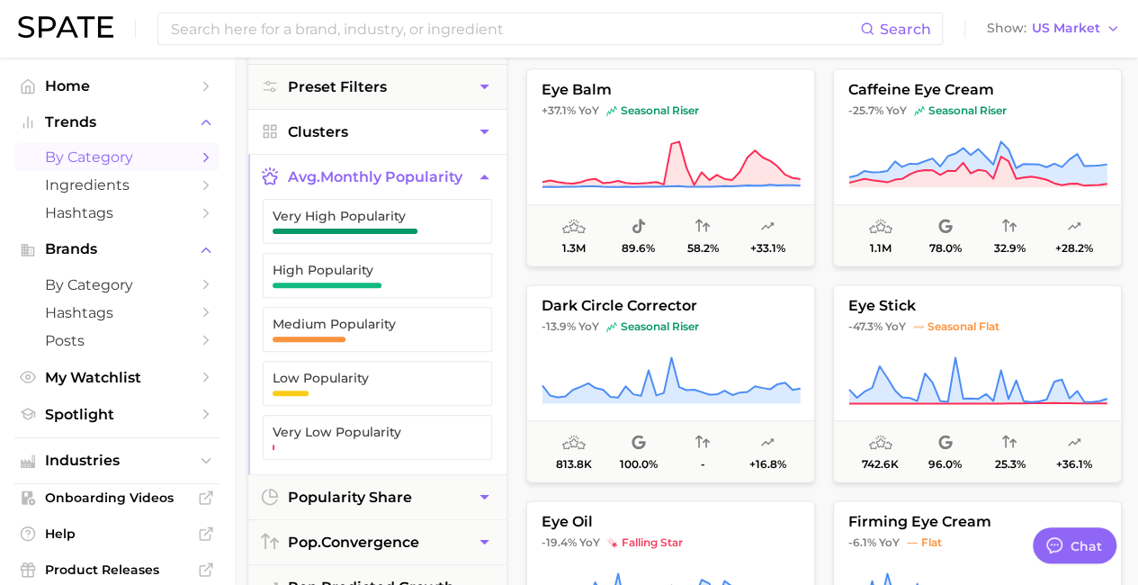
click at [455, 172] on span "avg. monthly popularity" at bounding box center [375, 176] width 174 height 17
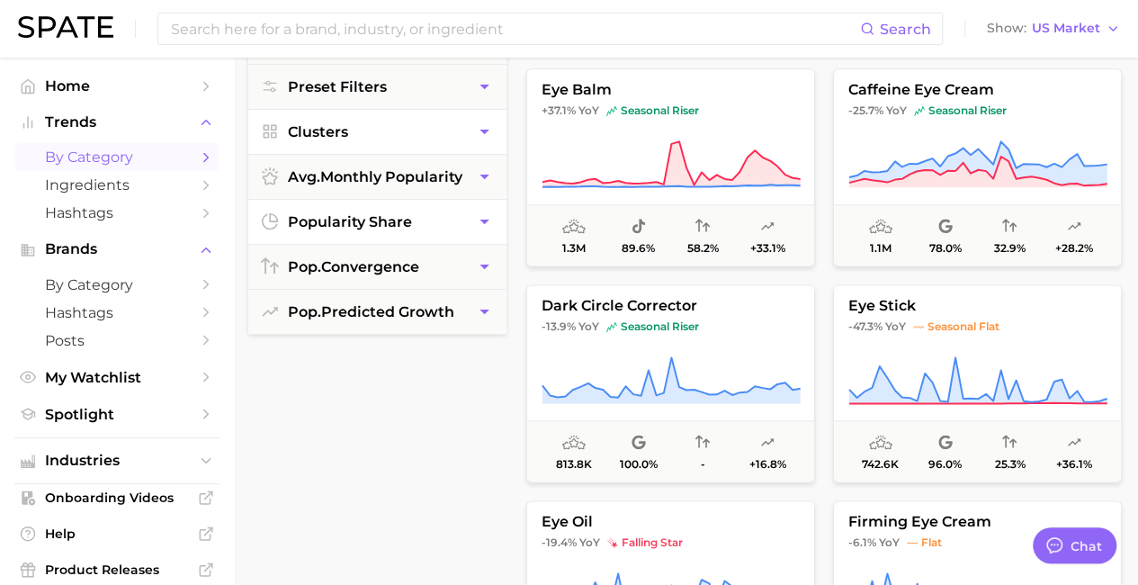
click at [450, 213] on button "popularity share" at bounding box center [377, 222] width 258 height 44
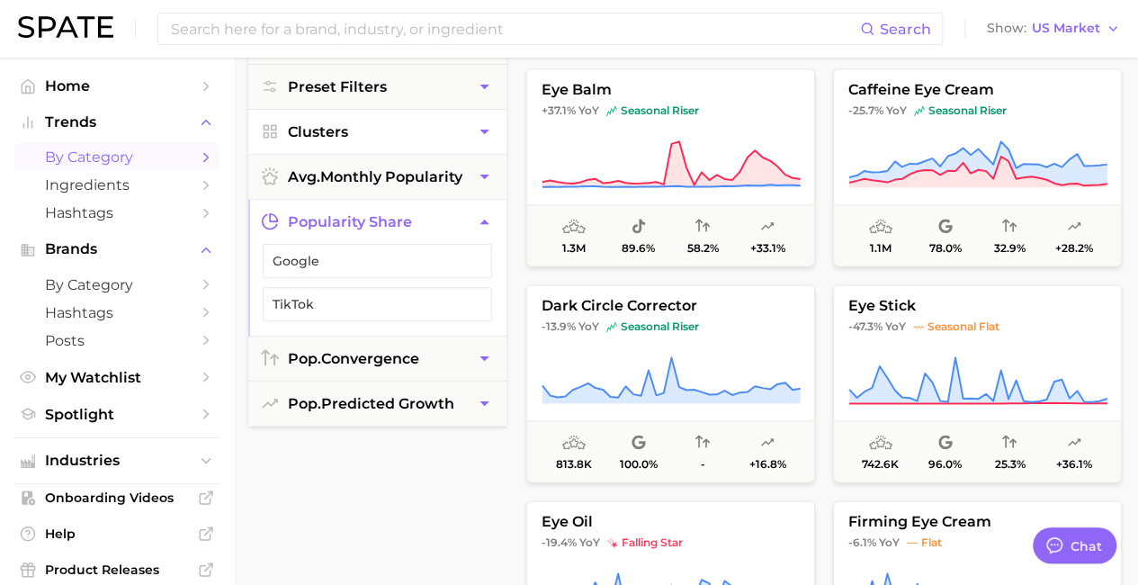
click at [450, 213] on button "popularity share" at bounding box center [377, 222] width 258 height 44
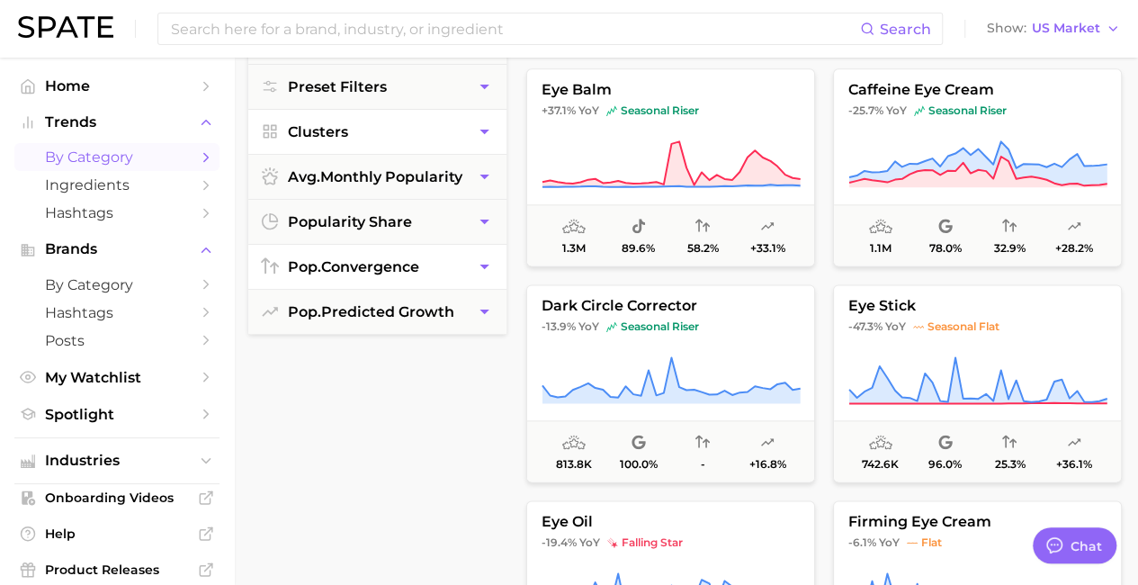
click at [446, 247] on button "pop. convergence" at bounding box center [377, 267] width 258 height 44
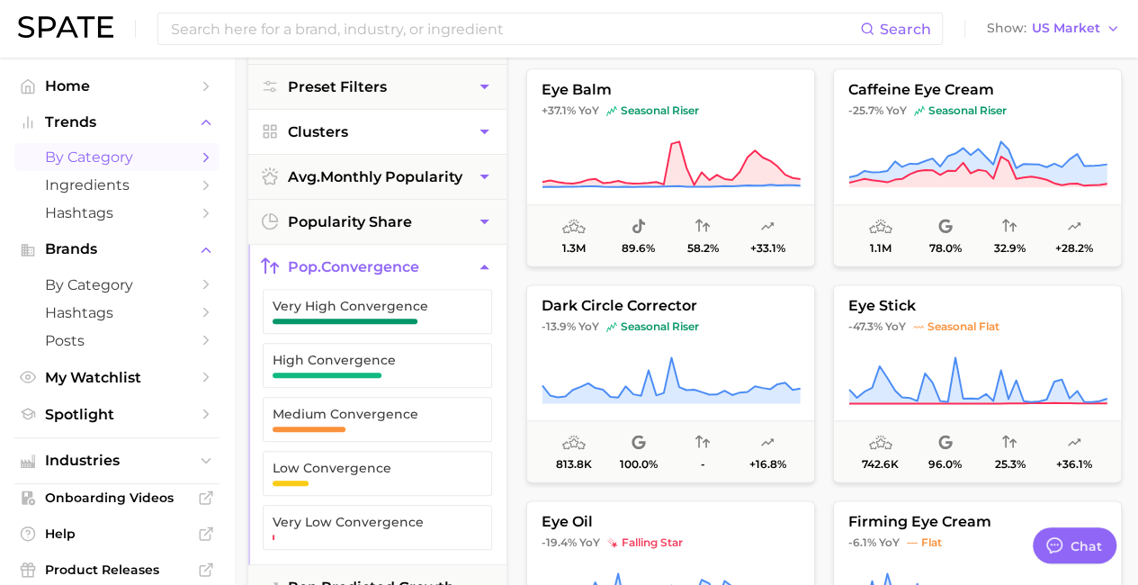
click at [444, 261] on button "pop. convergence" at bounding box center [377, 267] width 258 height 44
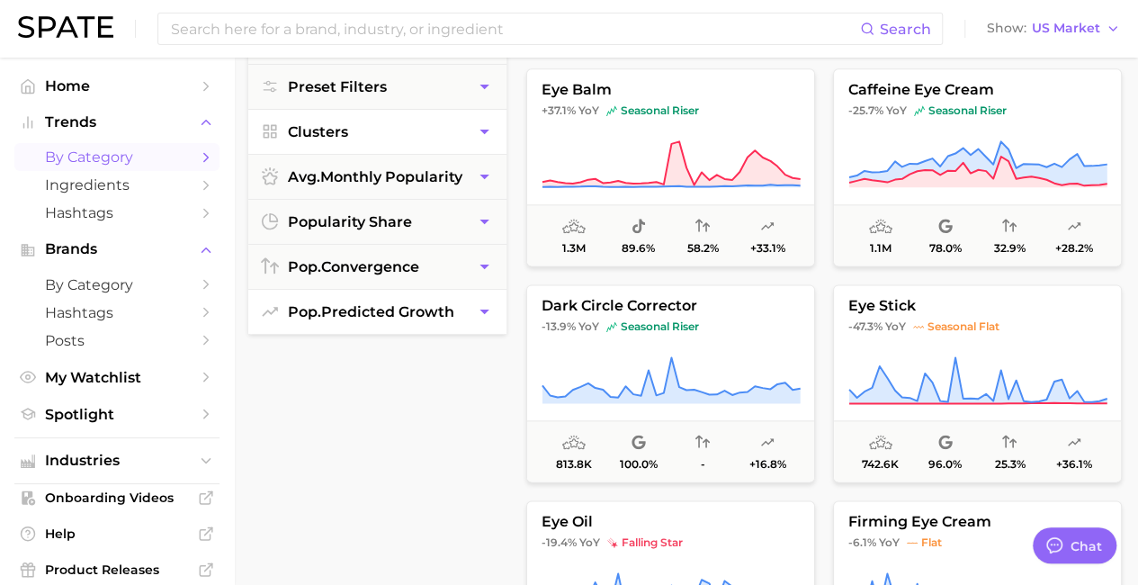
click at [442, 292] on button "pop. predicted growth" at bounding box center [377, 312] width 258 height 44
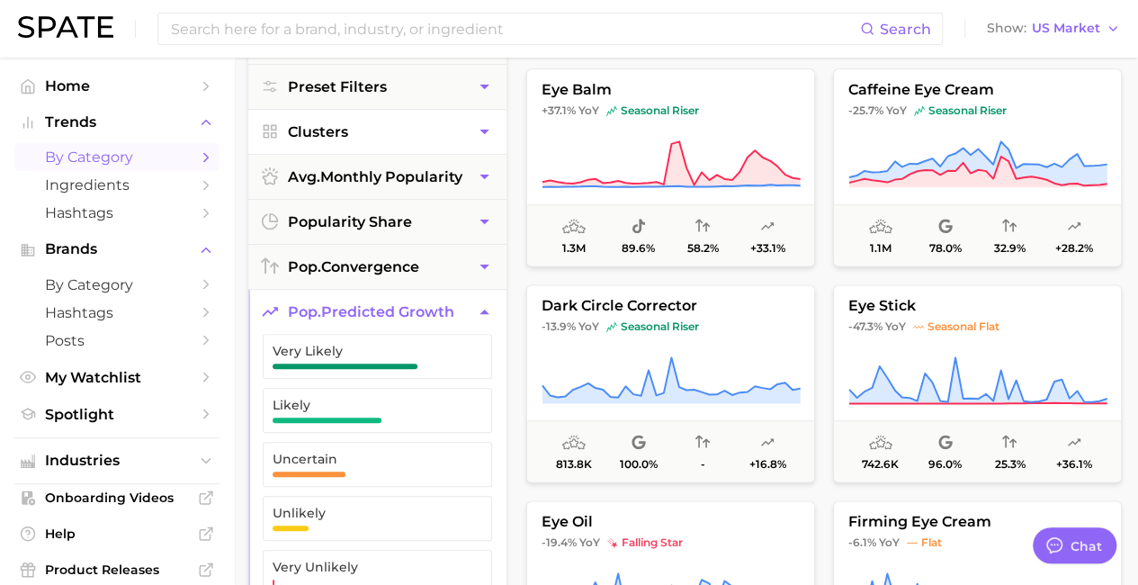
click at [430, 308] on span "pop. predicted growth" at bounding box center [371, 311] width 166 height 17
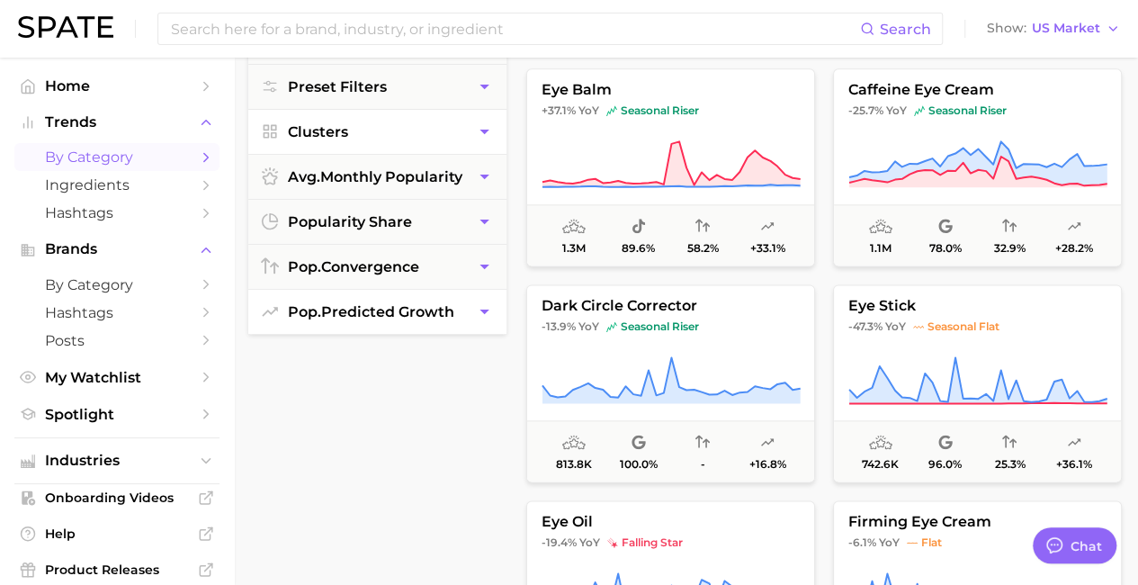
scroll to position [0, 0]
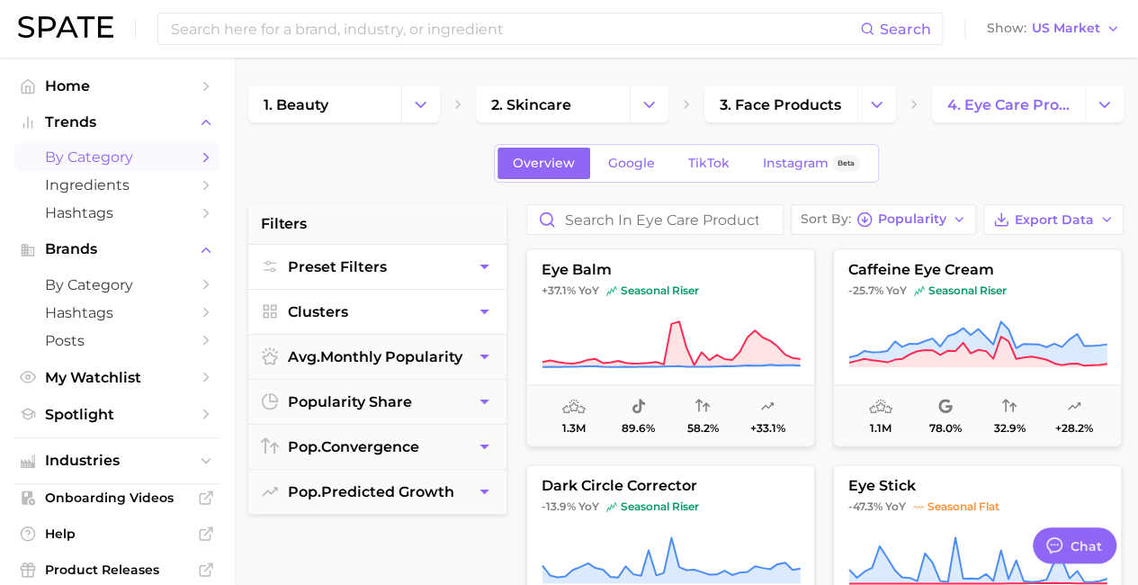
click at [426, 271] on button "Preset Filters" at bounding box center [377, 267] width 258 height 44
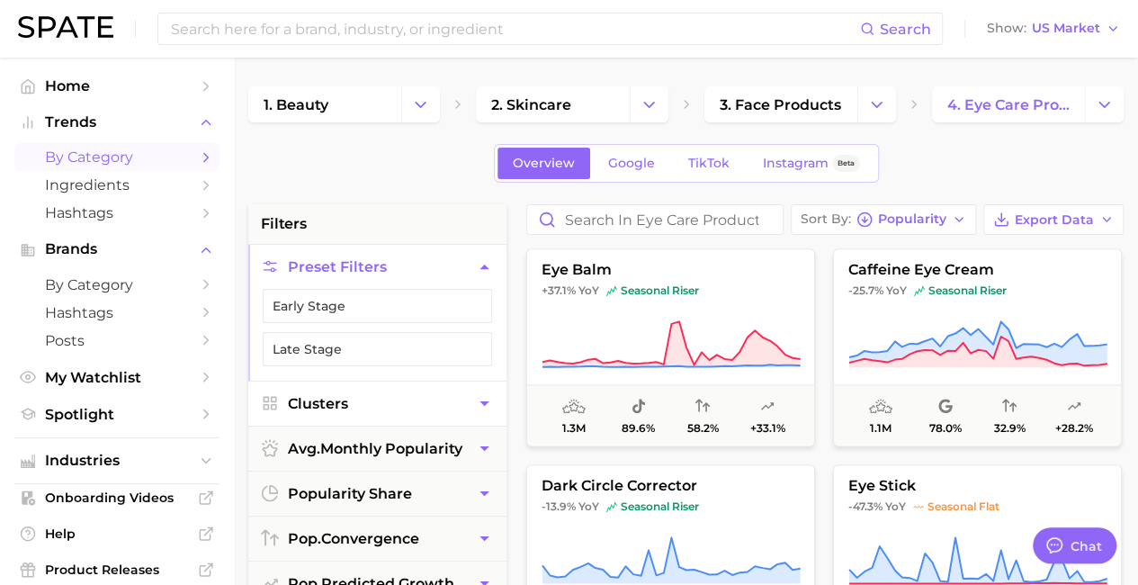
click at [423, 271] on button "Preset Filters" at bounding box center [377, 267] width 258 height 44
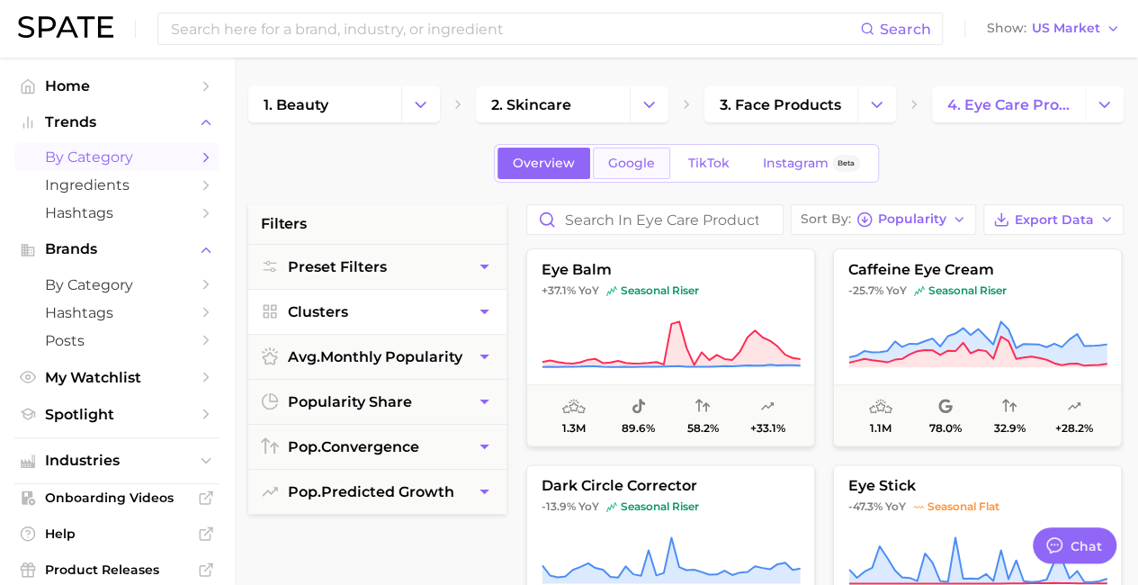
click at [612, 164] on span "Google" at bounding box center [631, 163] width 47 height 15
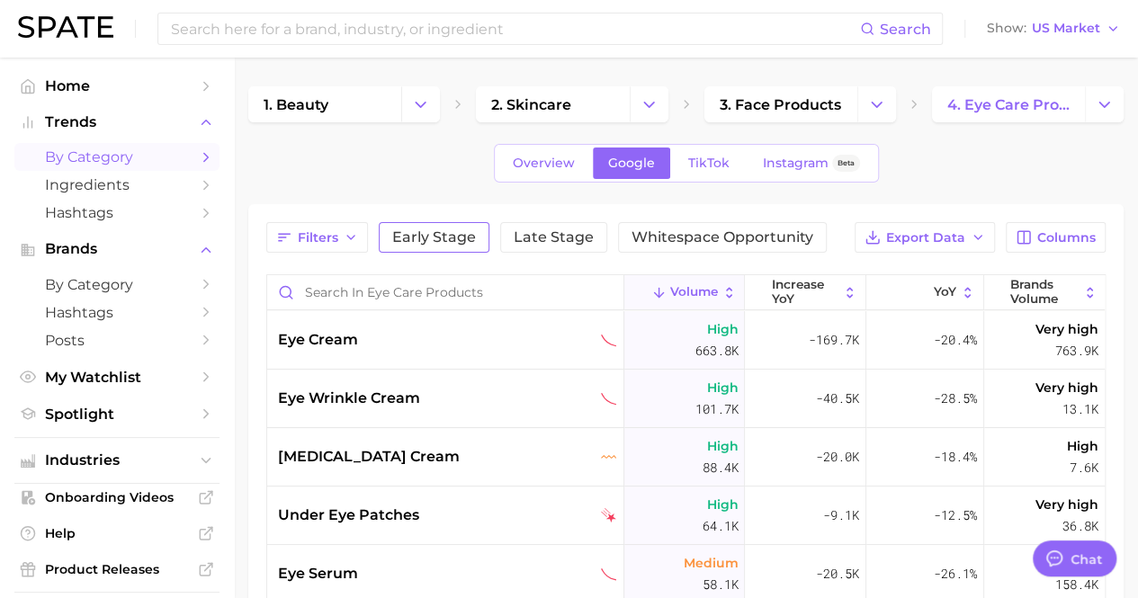
click at [444, 245] on button "Early Stage" at bounding box center [434, 237] width 111 height 31
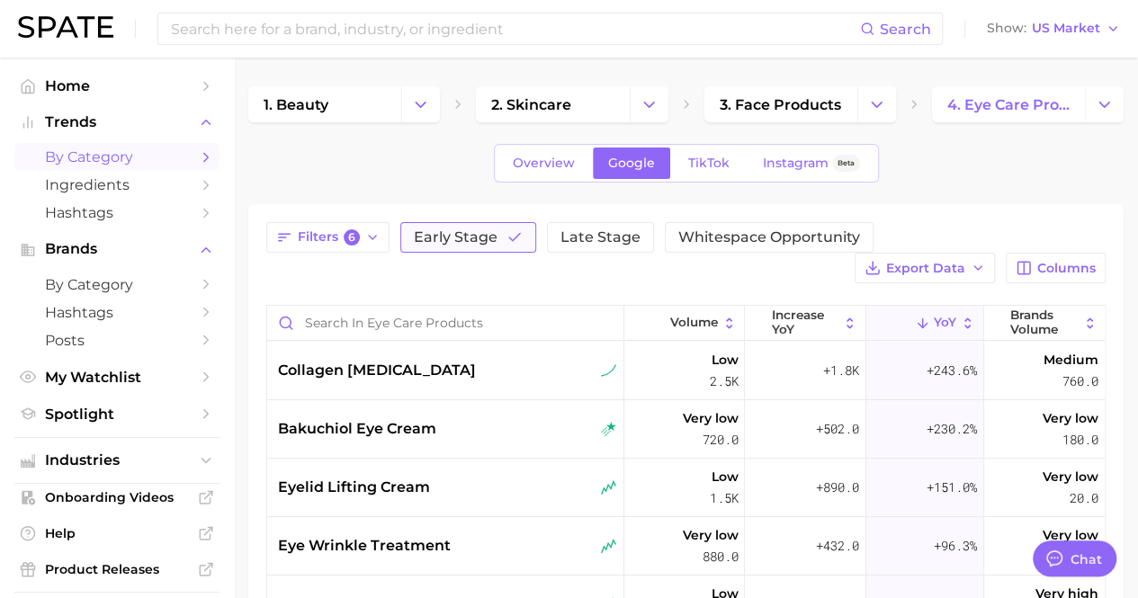
click at [498, 239] on button "Early Stage" at bounding box center [468, 237] width 136 height 31
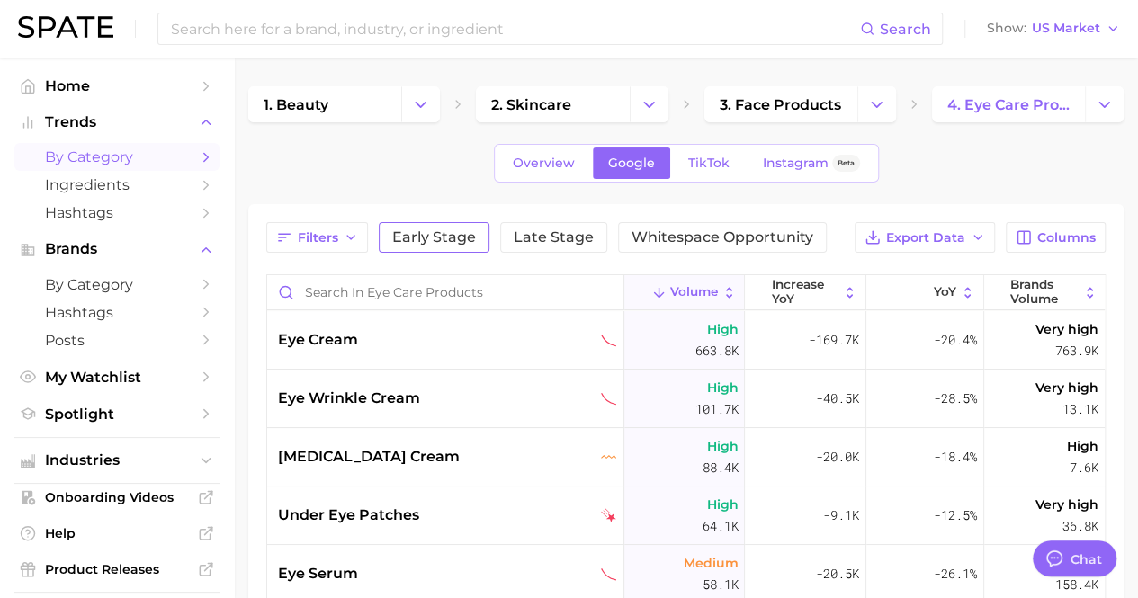
click at [500, 239] on button "Late Stage" at bounding box center [553, 237] width 107 height 31
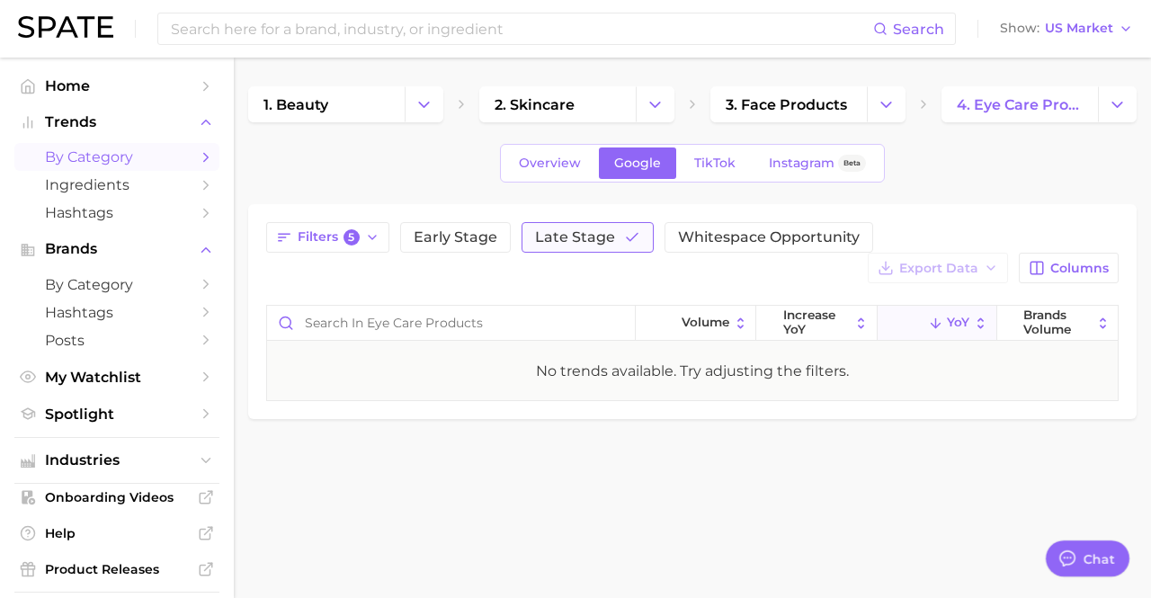
click at [588, 234] on span "Late Stage" at bounding box center [575, 237] width 80 height 14
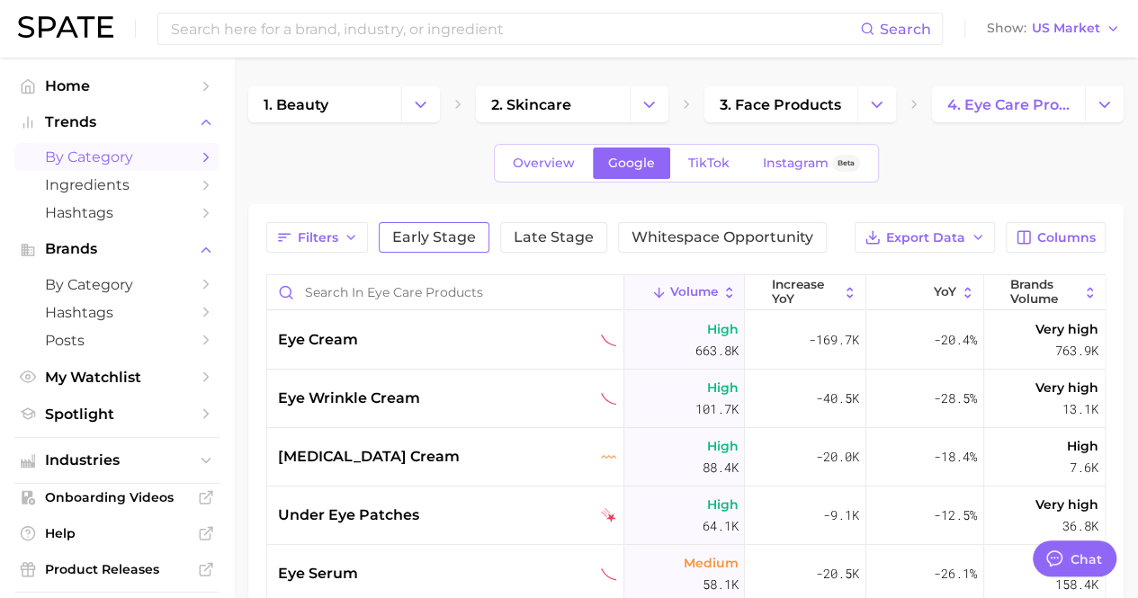
click at [467, 238] on span "Early Stage" at bounding box center [434, 237] width 84 height 14
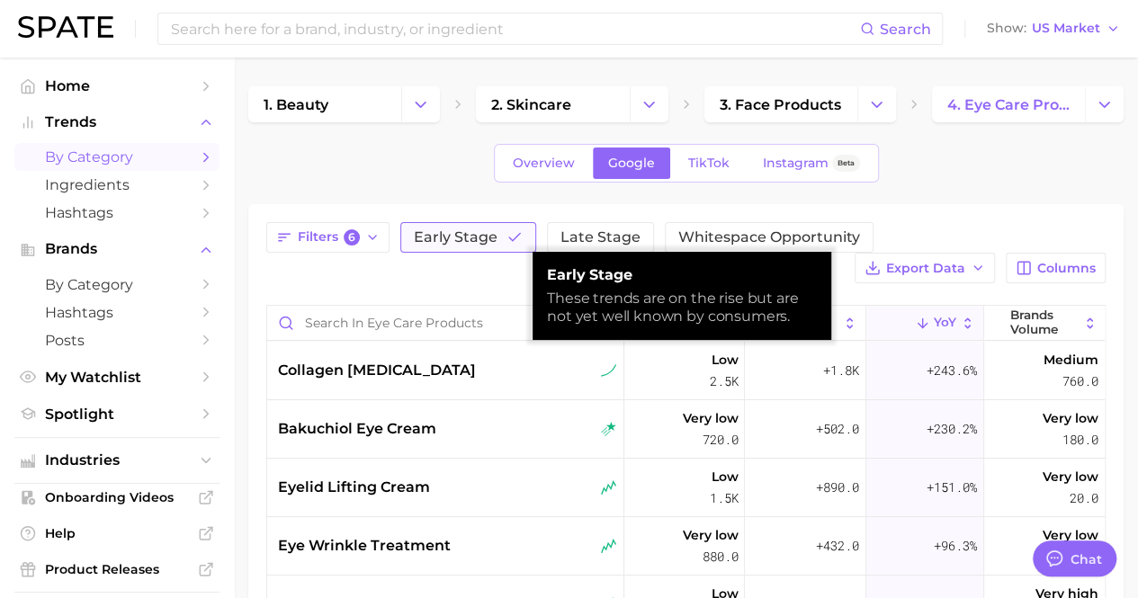
click at [467, 238] on span "Early Stage" at bounding box center [456, 237] width 84 height 14
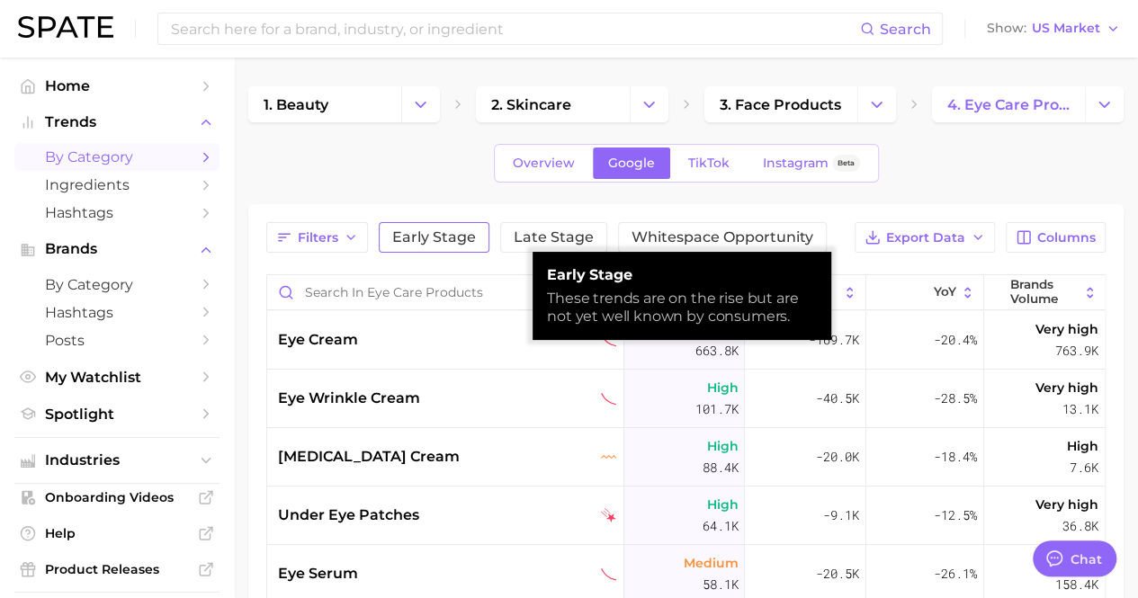
click at [467, 238] on span "Early Stage" at bounding box center [434, 237] width 84 height 14
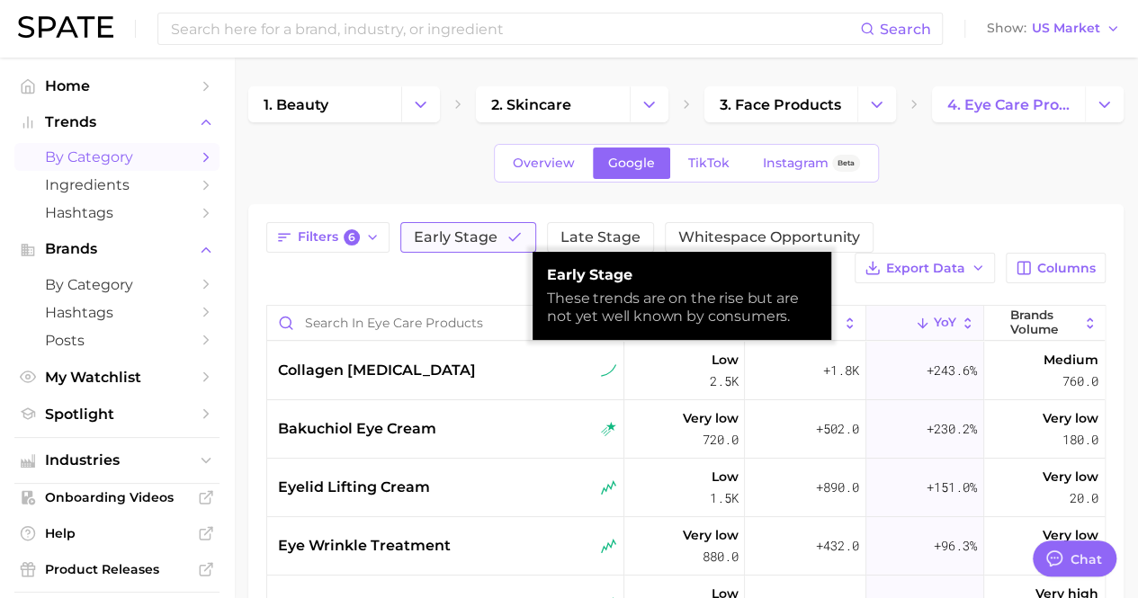
click at [466, 238] on span "Early Stage" at bounding box center [456, 237] width 84 height 14
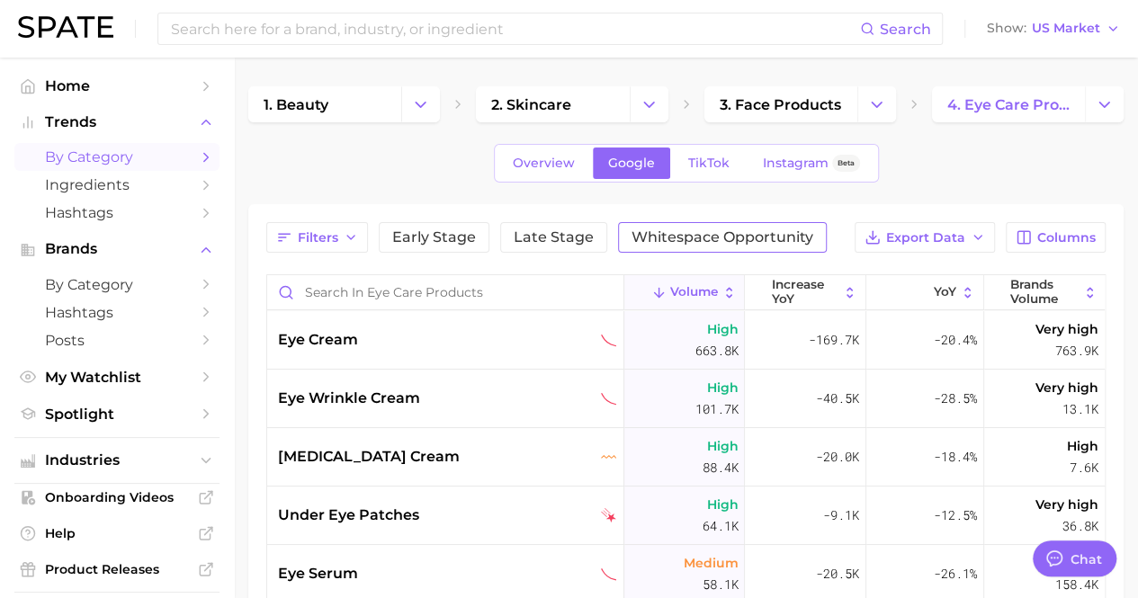
click at [667, 230] on span "Whitespace Opportunity" at bounding box center [722, 237] width 182 height 14
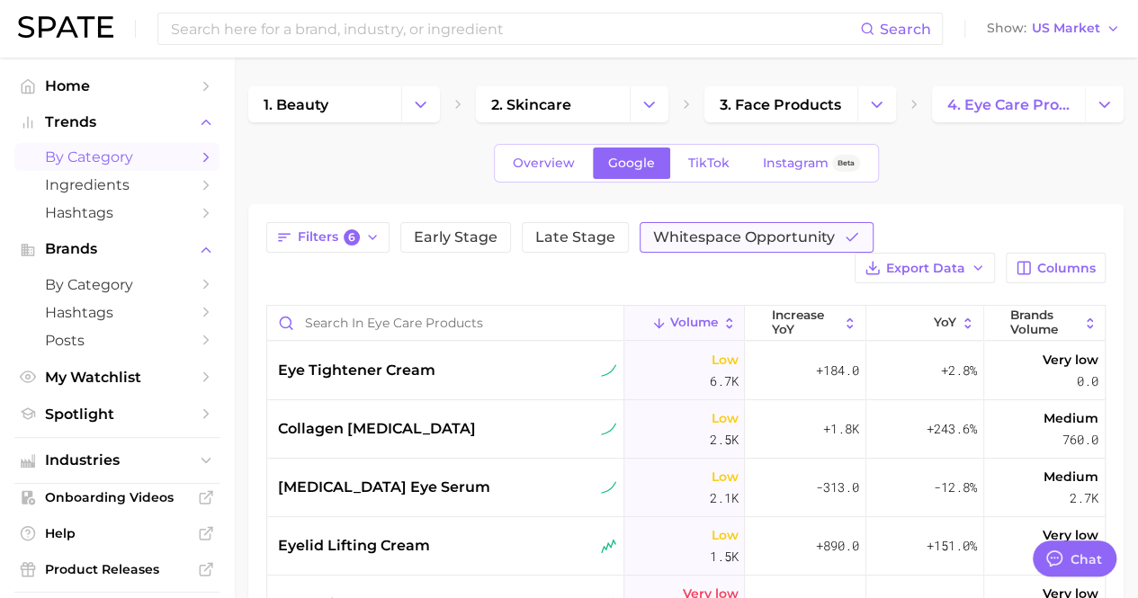
click at [692, 240] on span "Whitespace Opportunity" at bounding box center [744, 237] width 182 height 14
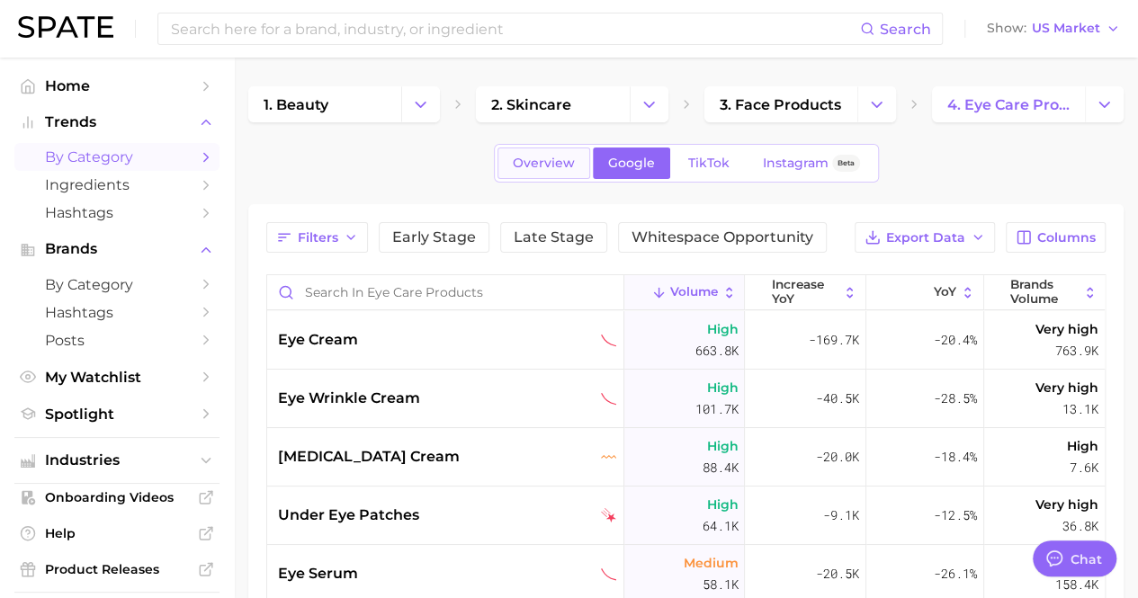
click at [567, 168] on span "Overview" at bounding box center [544, 163] width 62 height 15
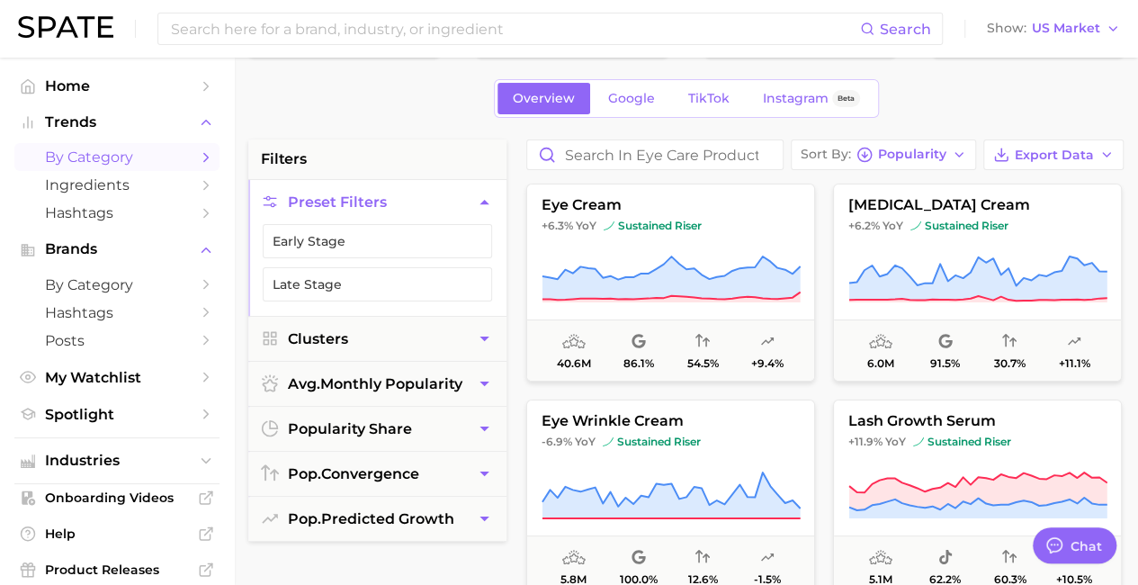
scroll to position [90, 0]
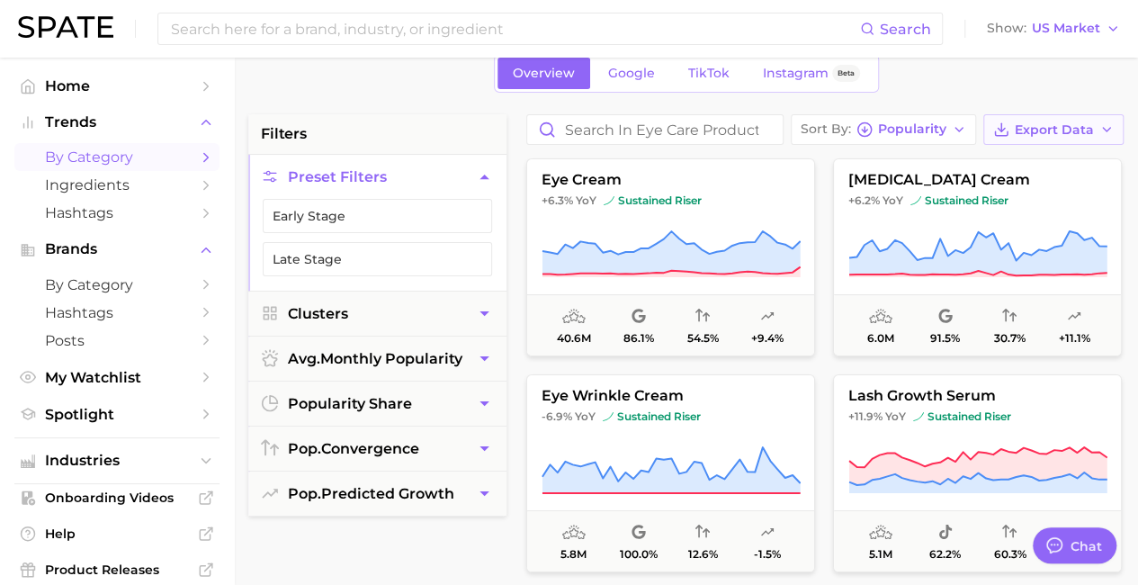
click at [1034, 125] on span "Export Data" at bounding box center [1053, 129] width 79 height 15
click at [1034, 119] on button "Export Data" at bounding box center [1053, 129] width 140 height 31
click at [925, 124] on span "Popularity" at bounding box center [912, 129] width 68 height 10
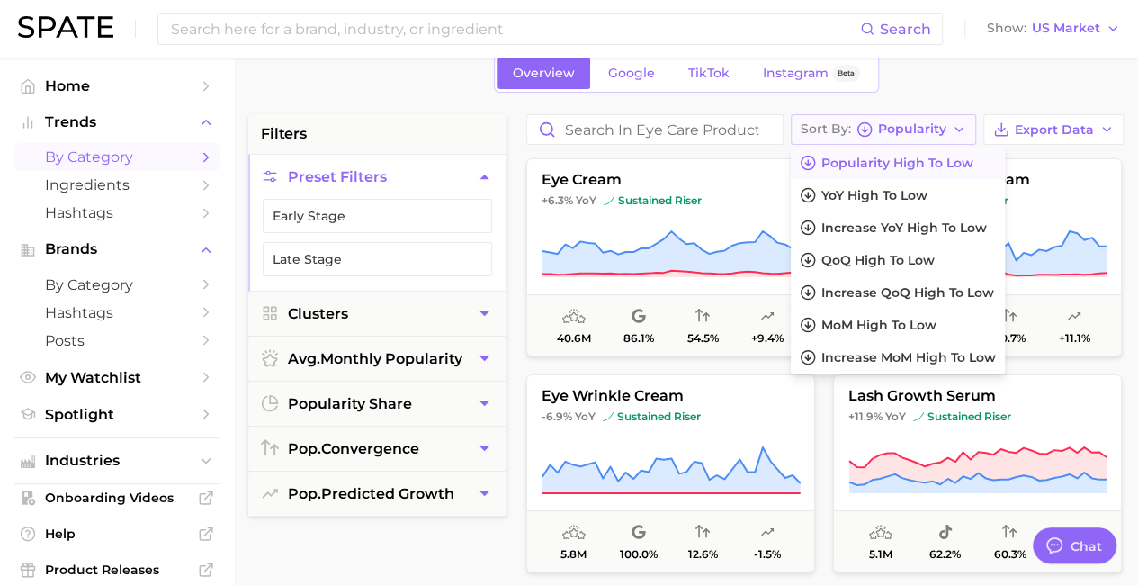
click at [928, 124] on span "Popularity" at bounding box center [912, 129] width 68 height 10
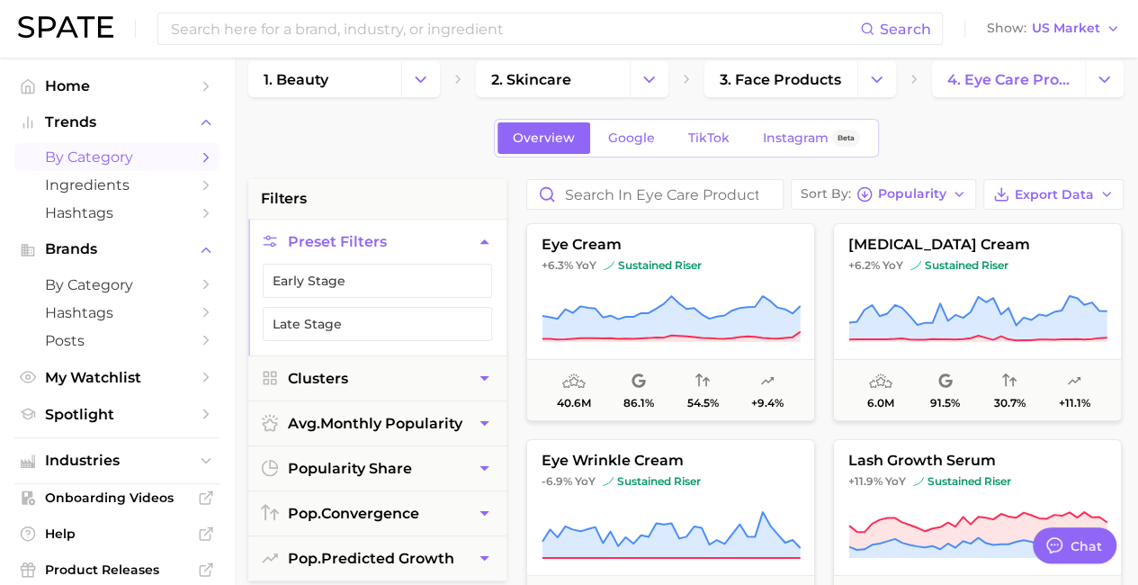
scroll to position [0, 0]
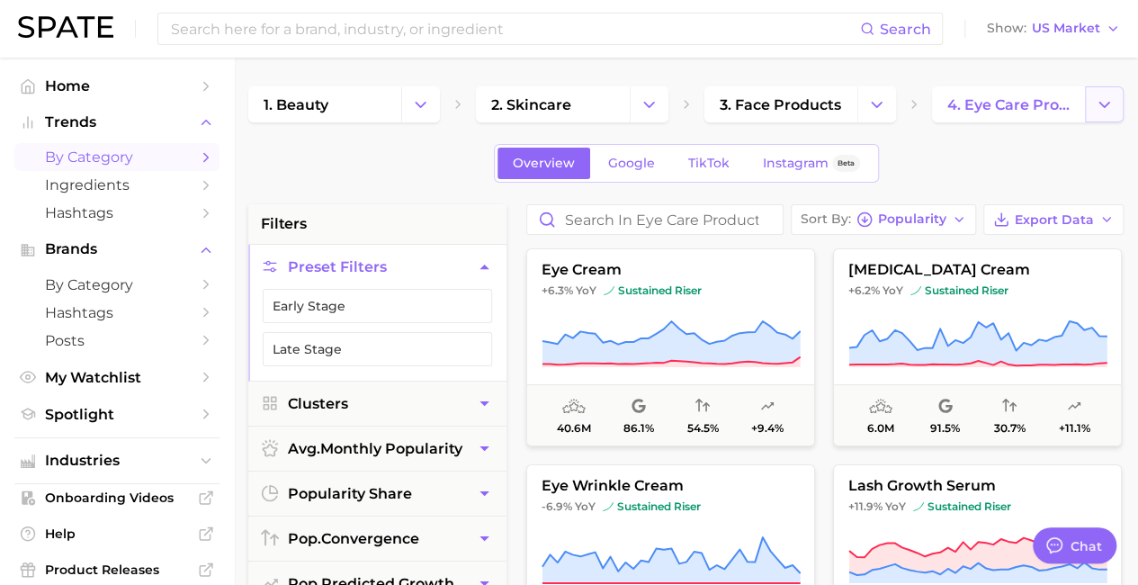
click at [1095, 102] on icon "Change Category" at bounding box center [1104, 104] width 19 height 19
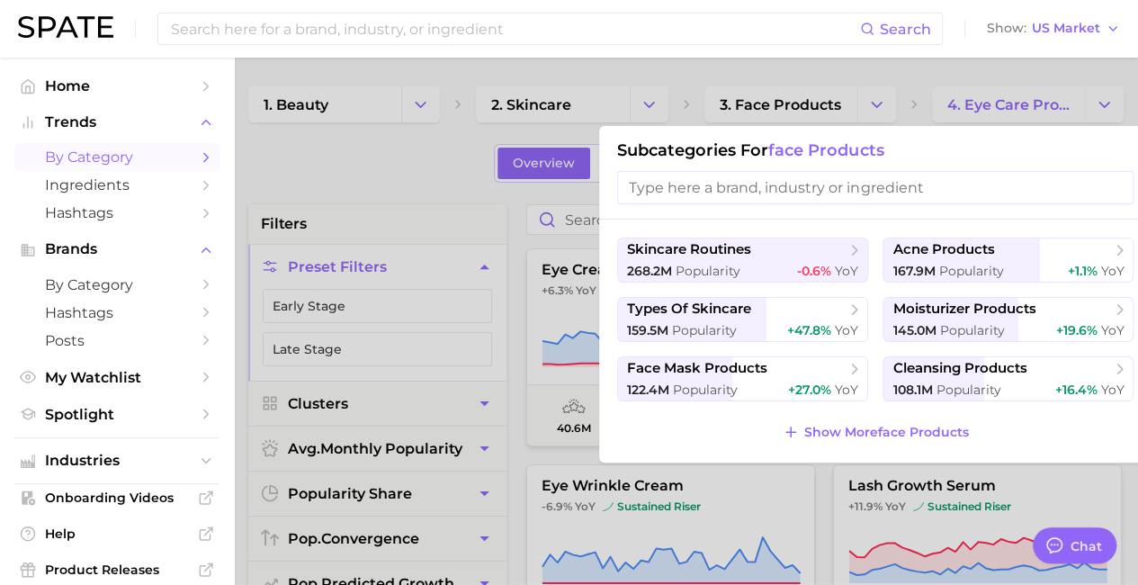
click at [707, 186] on input "search" at bounding box center [875, 187] width 516 height 33
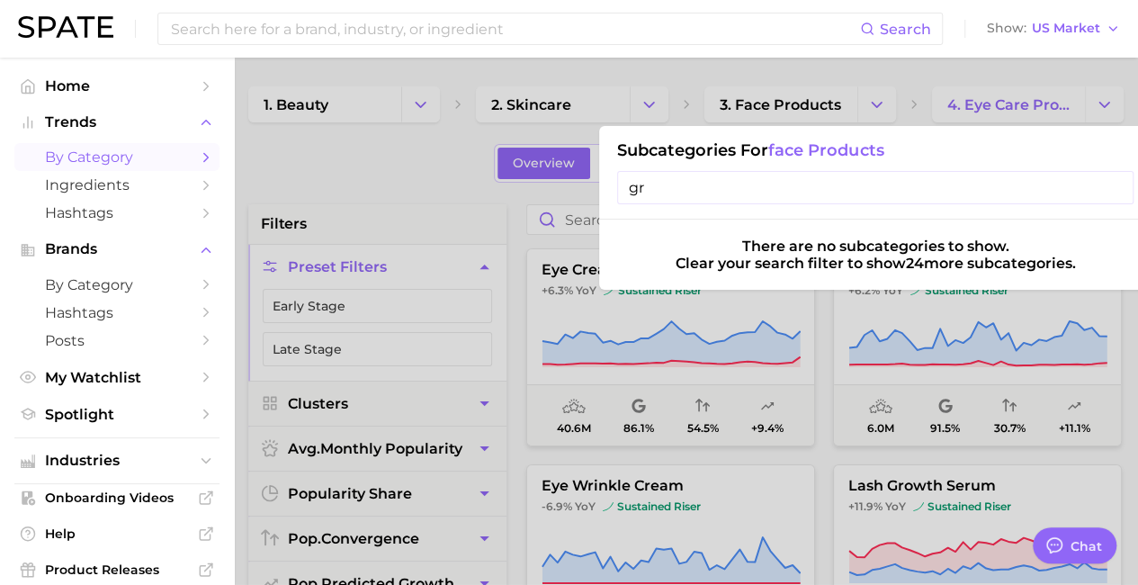
type input "g"
type input "eye serum"
click at [351, 158] on div at bounding box center [569, 292] width 1138 height 585
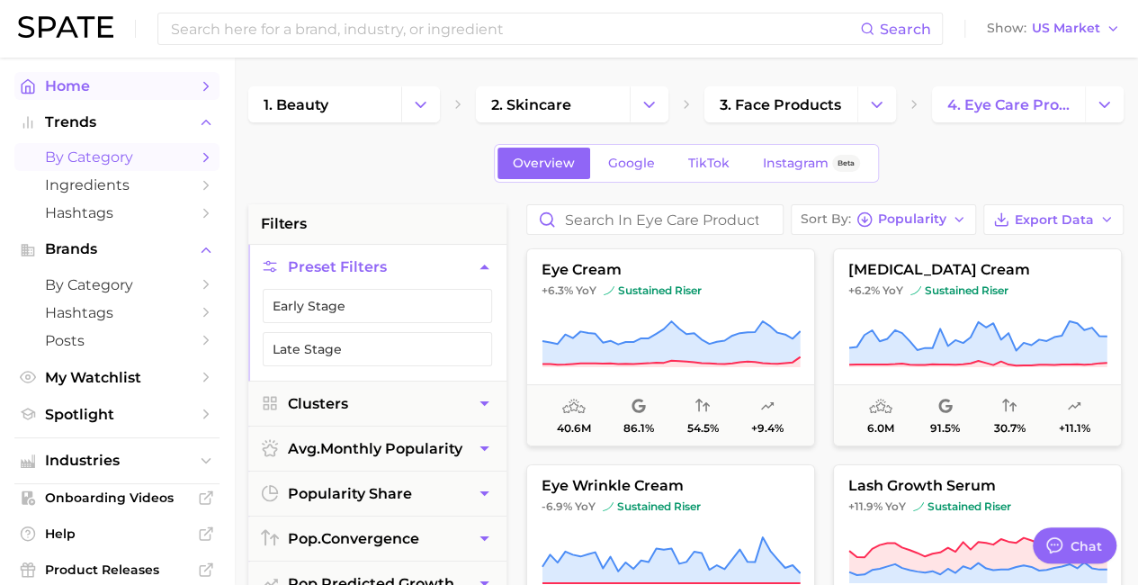
click at [108, 92] on span "Home" at bounding box center [117, 85] width 144 height 17
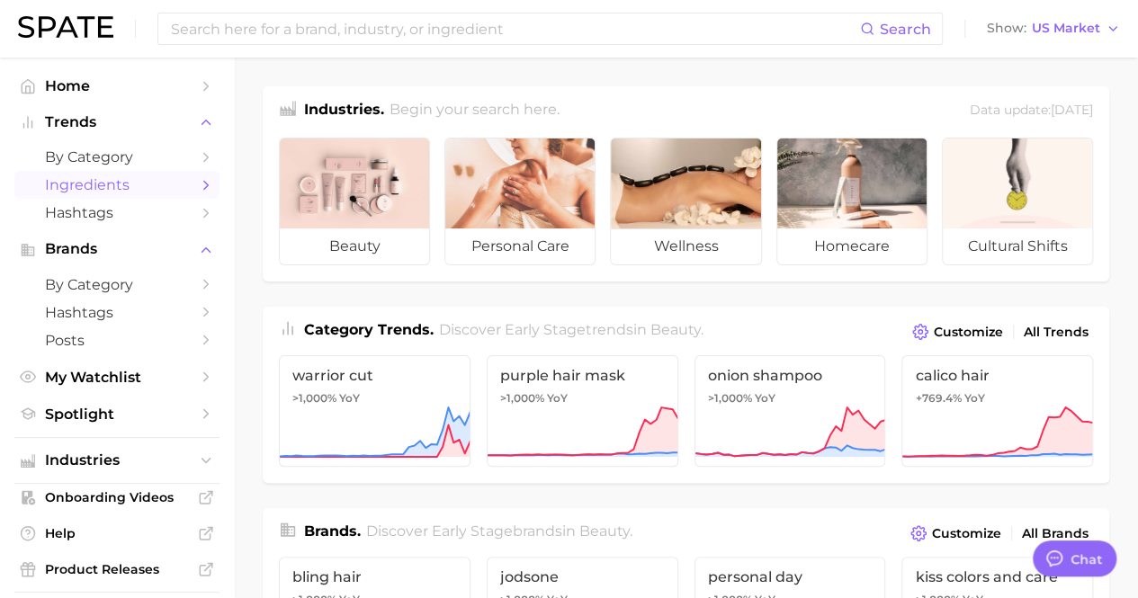
click at [106, 175] on link "Ingredients" at bounding box center [116, 185] width 205 height 28
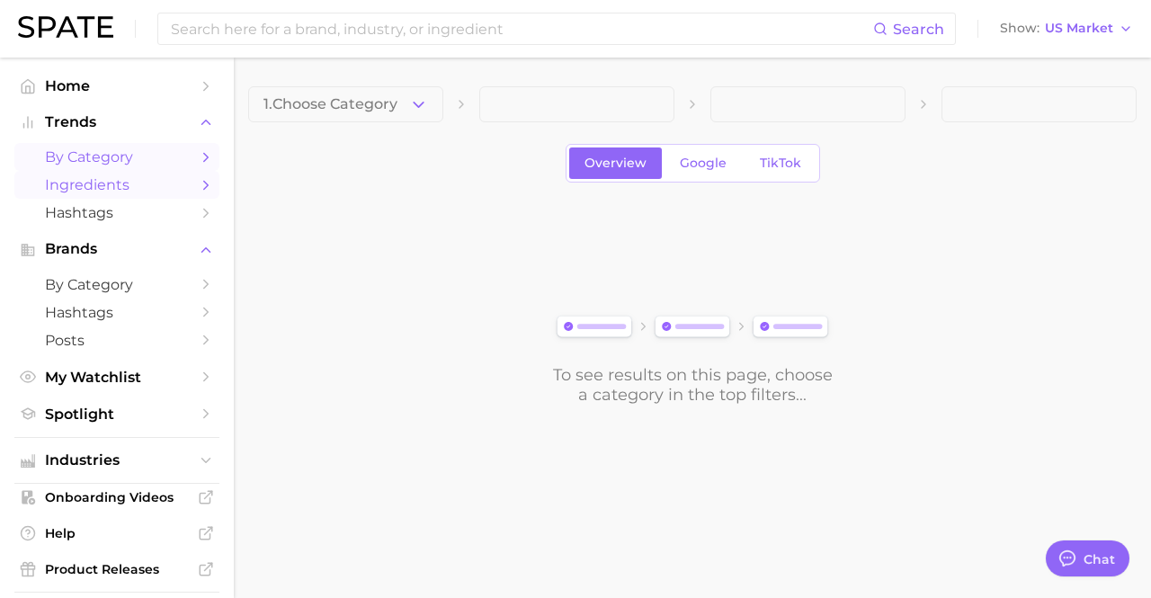
click at [176, 163] on link "by Category" at bounding box center [116, 157] width 205 height 28
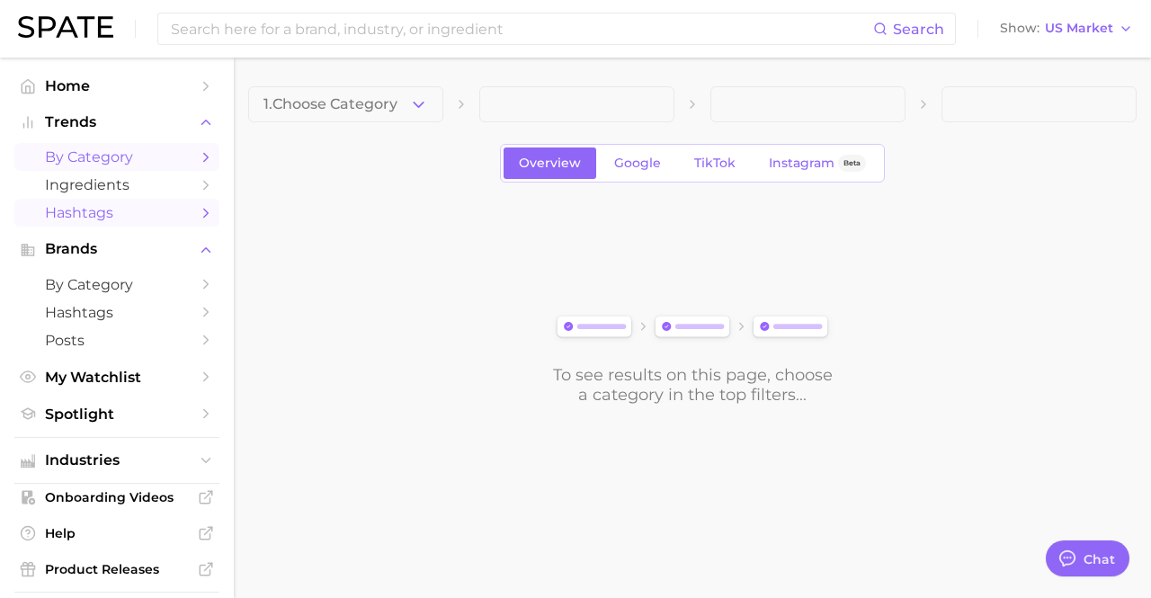
click at [183, 222] on link "Hashtags" at bounding box center [116, 213] width 205 height 28
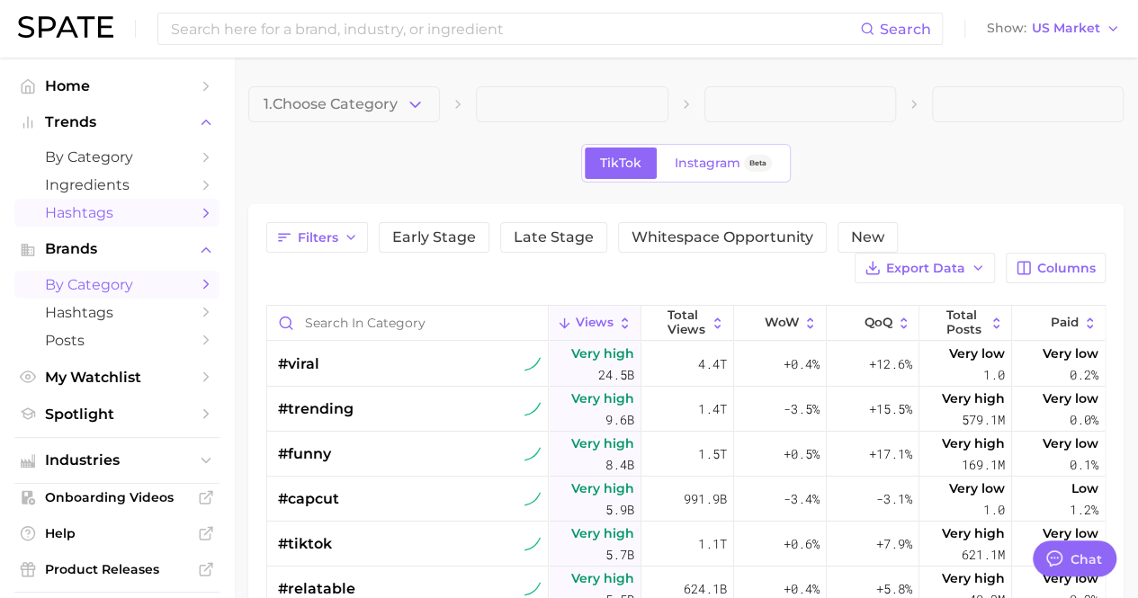
click at [102, 281] on span "by Category" at bounding box center [117, 284] width 144 height 17
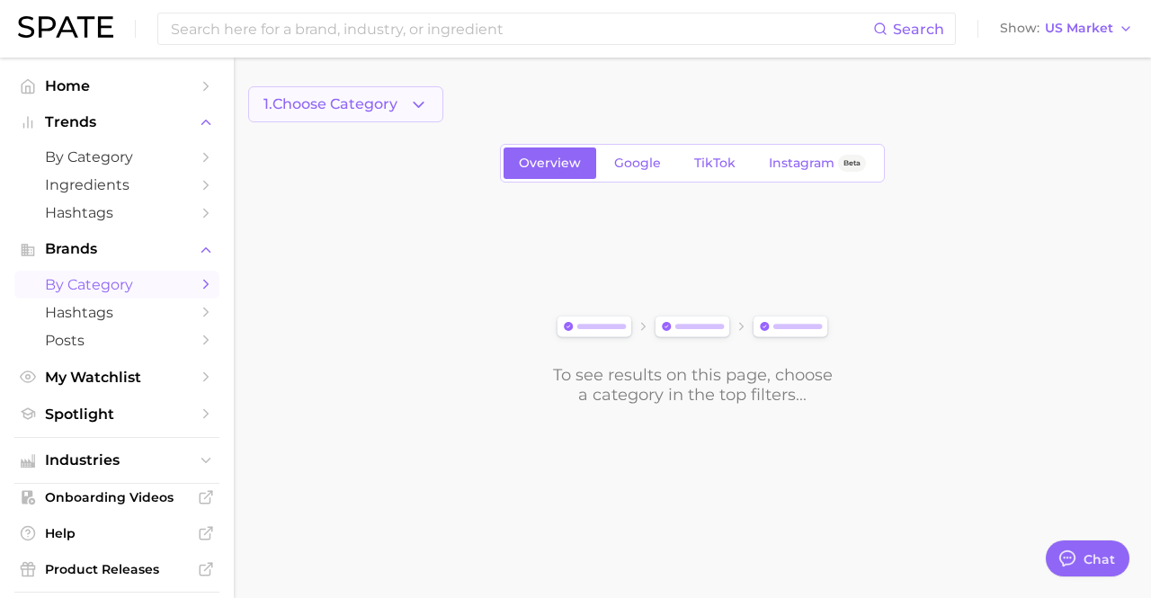
click at [398, 119] on button "1. Choose Category" at bounding box center [345, 104] width 195 height 36
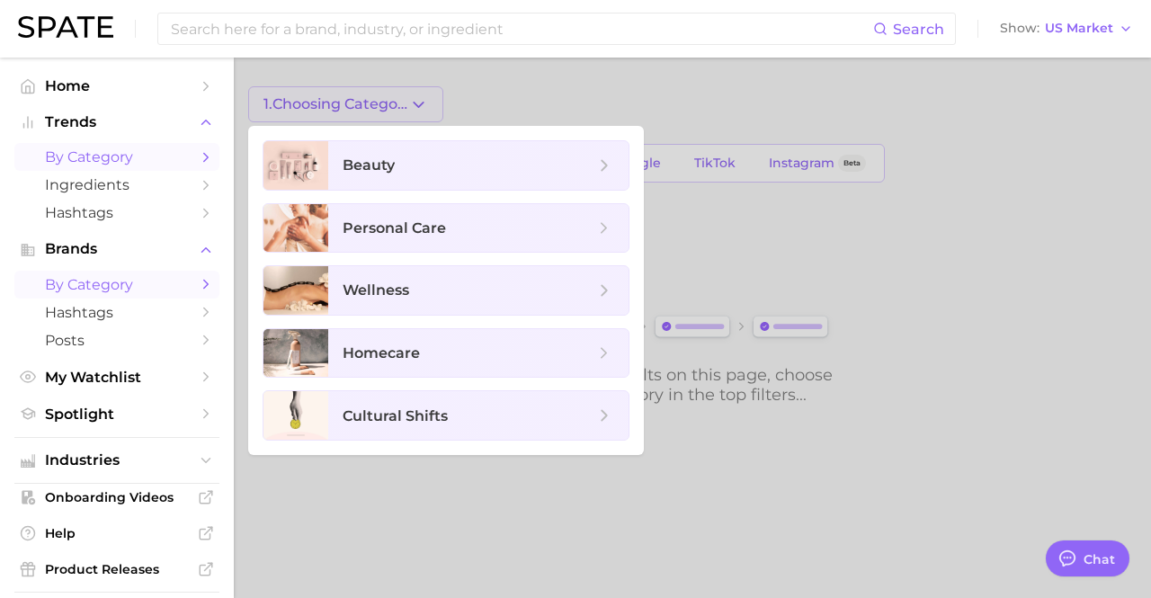
click at [97, 156] on span "by Category" at bounding box center [117, 156] width 144 height 17
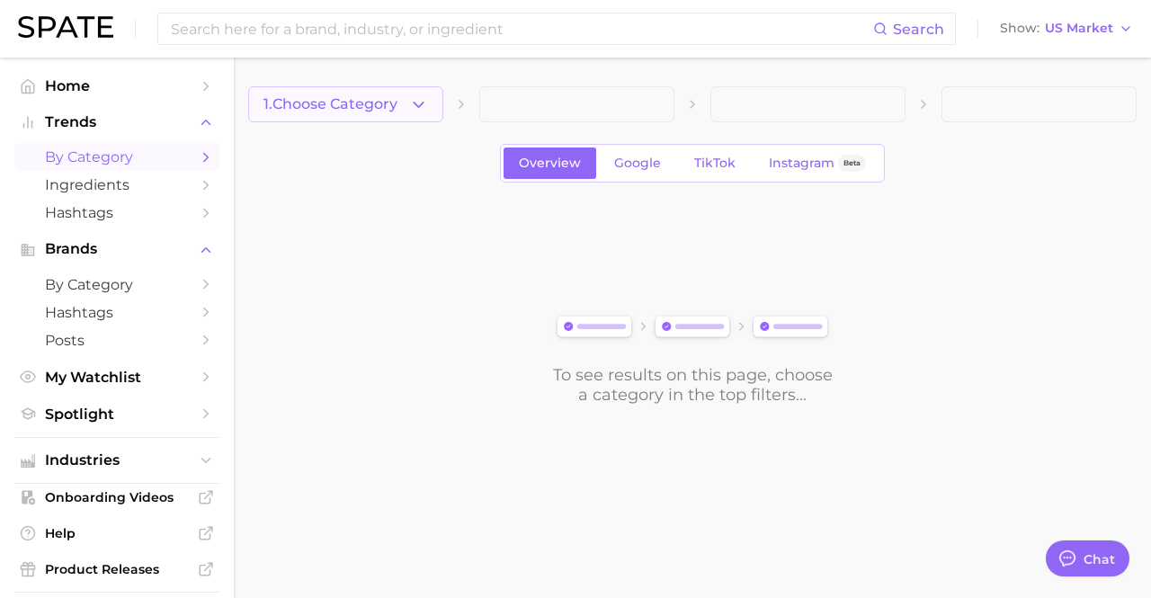
click at [318, 98] on span "1. Choose Category" at bounding box center [331, 104] width 134 height 16
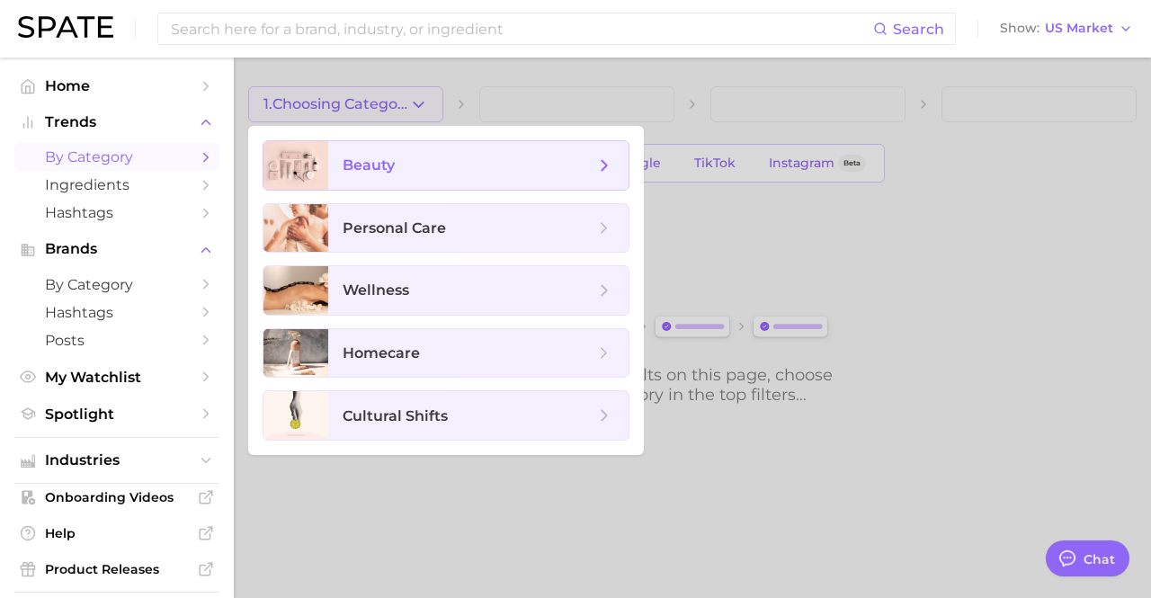
click at [328, 166] on span "beauty" at bounding box center [478, 165] width 300 height 49
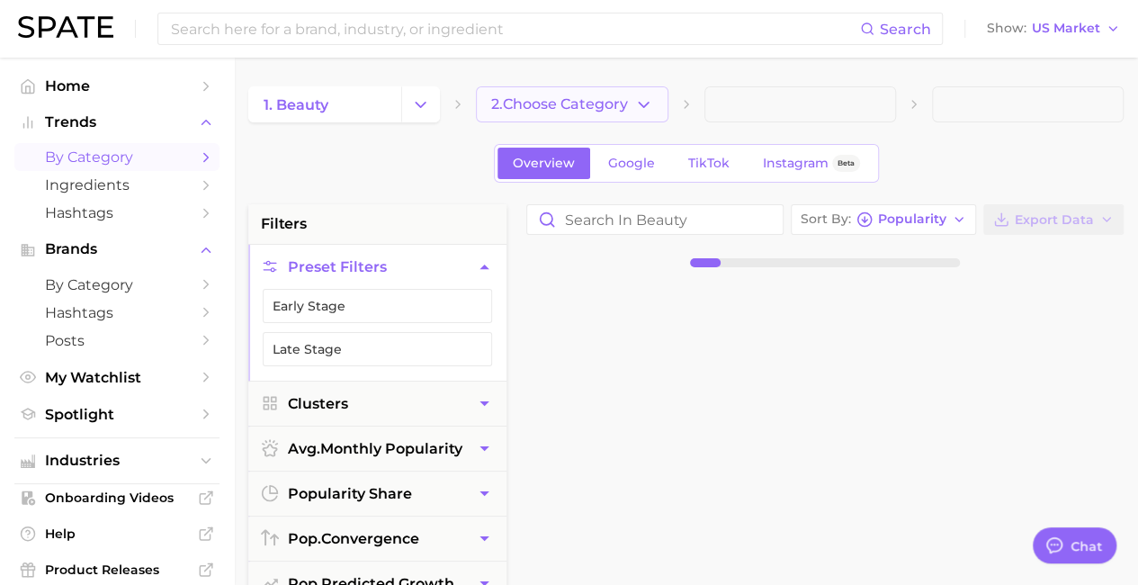
click at [519, 105] on span "2. Choose Category" at bounding box center [559, 104] width 137 height 16
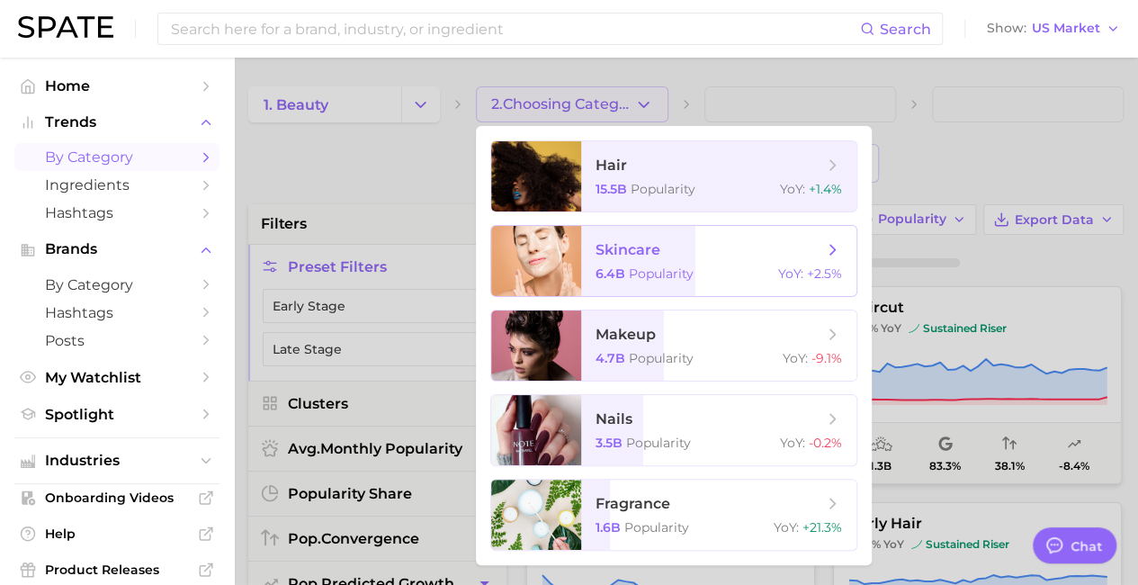
click at [644, 282] on span "skincare 6.4b Popularity YoY : +2.5%" at bounding box center [718, 261] width 275 height 70
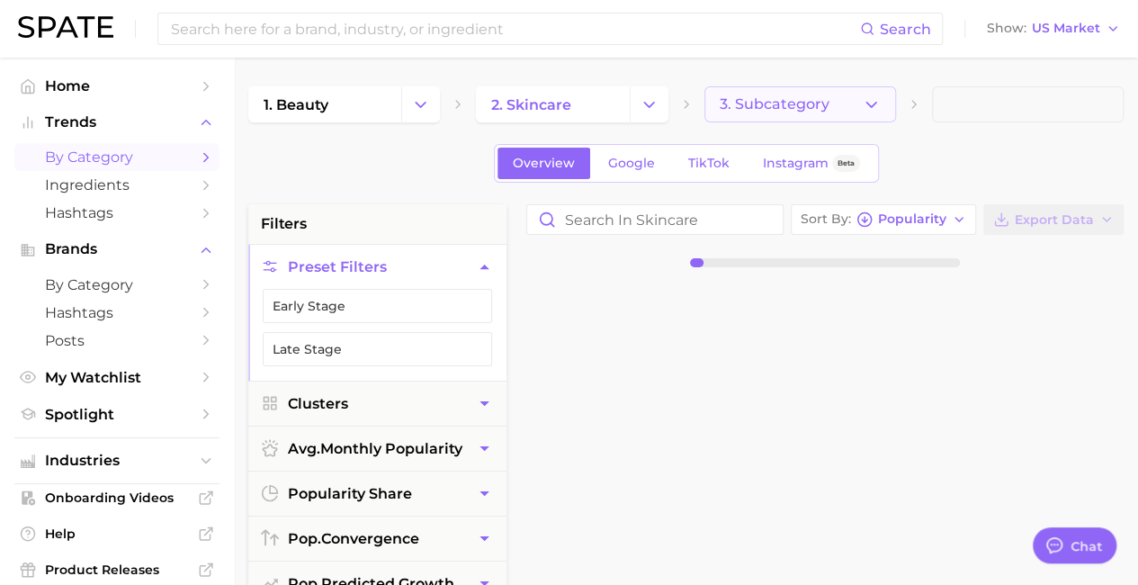
click at [784, 120] on button "3. Subcategory" at bounding box center [800, 104] width 192 height 36
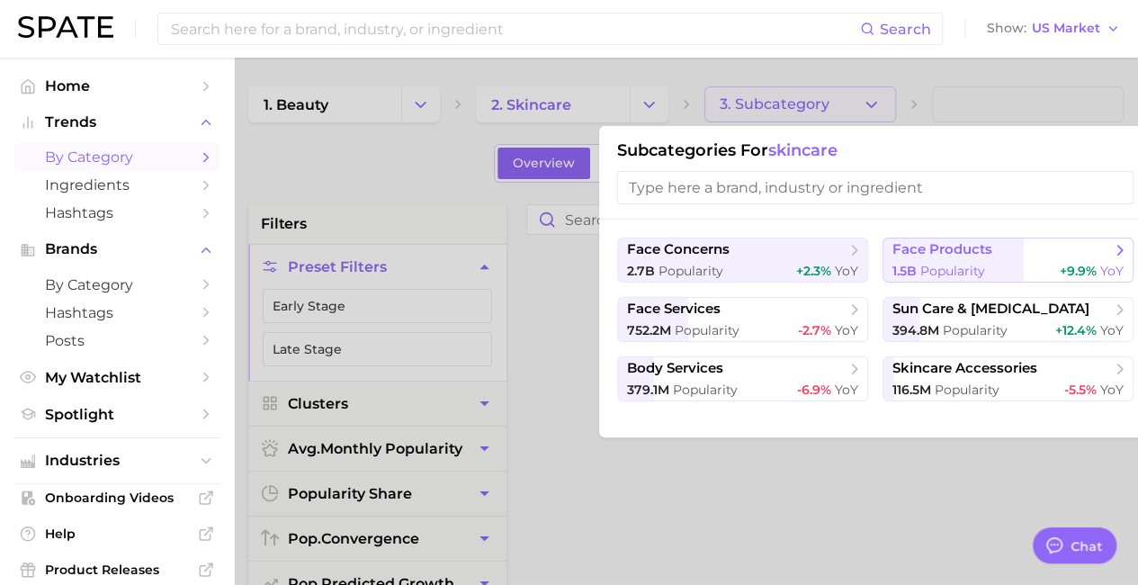
click at [980, 251] on span "face products" at bounding box center [942, 249] width 100 height 17
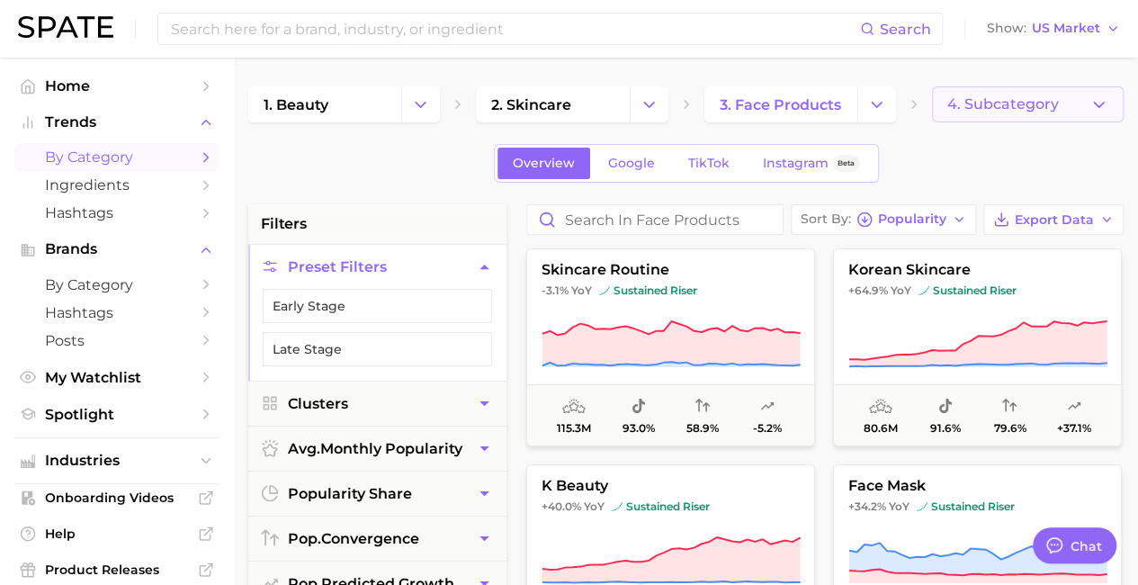
click at [988, 101] on span "4. Subcategory" at bounding box center [1003, 104] width 112 height 16
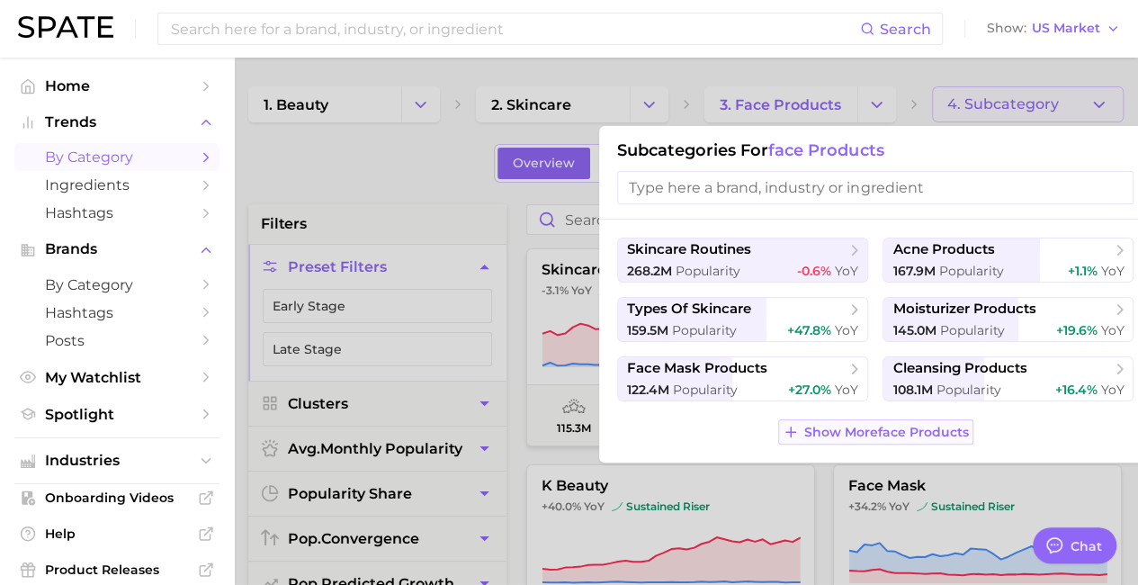
click at [920, 424] on span "Show More face products" at bounding box center [886, 431] width 165 height 15
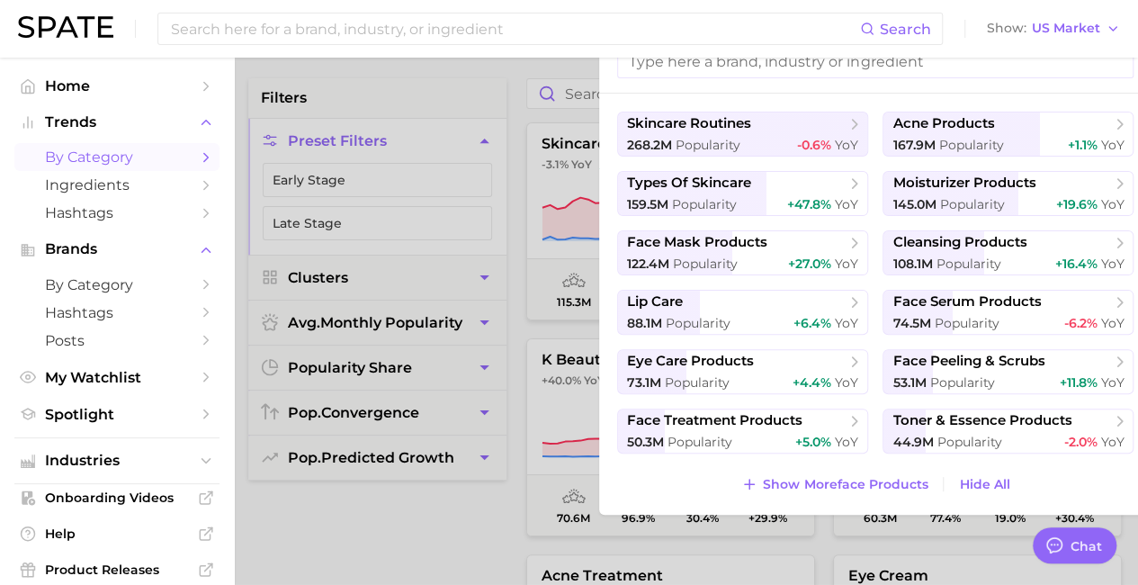
scroll to position [180, 0]
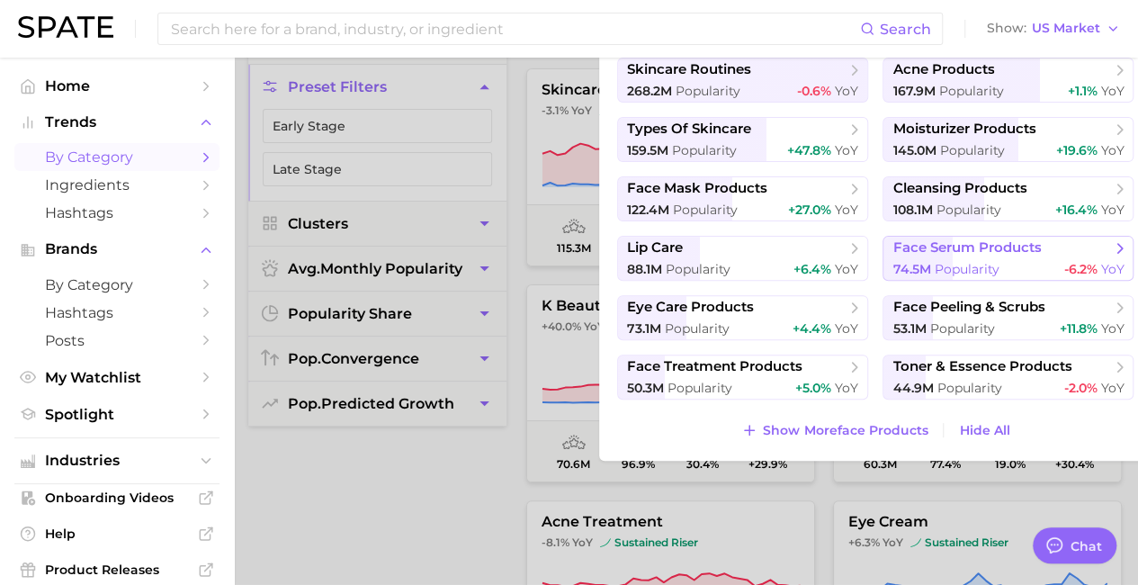
click at [953, 264] on span "Popularity" at bounding box center [966, 269] width 65 height 16
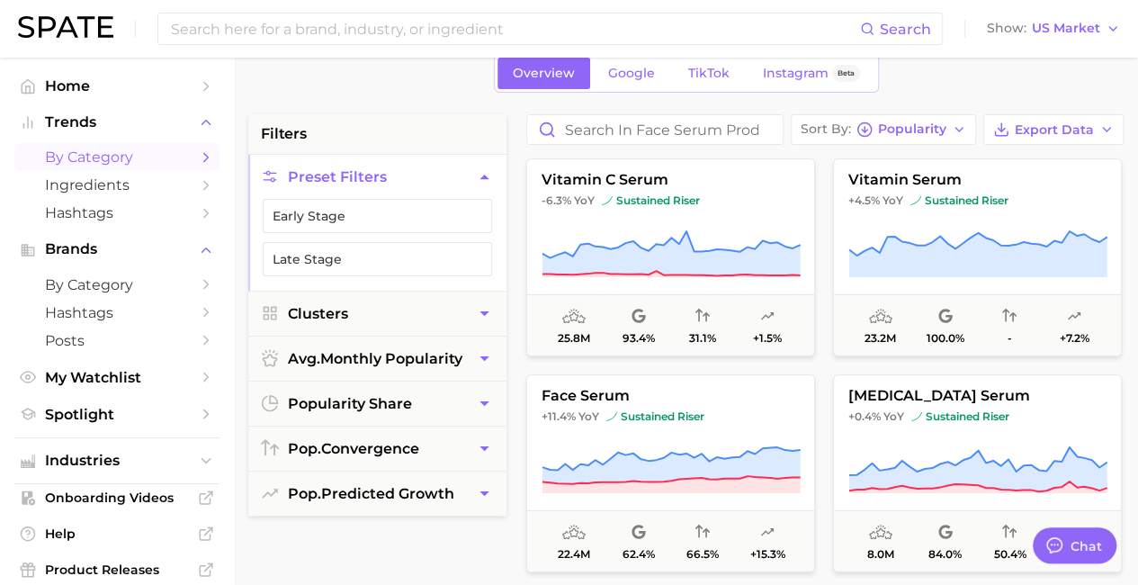
click at [439, 174] on button "Preset Filters" at bounding box center [377, 177] width 258 height 44
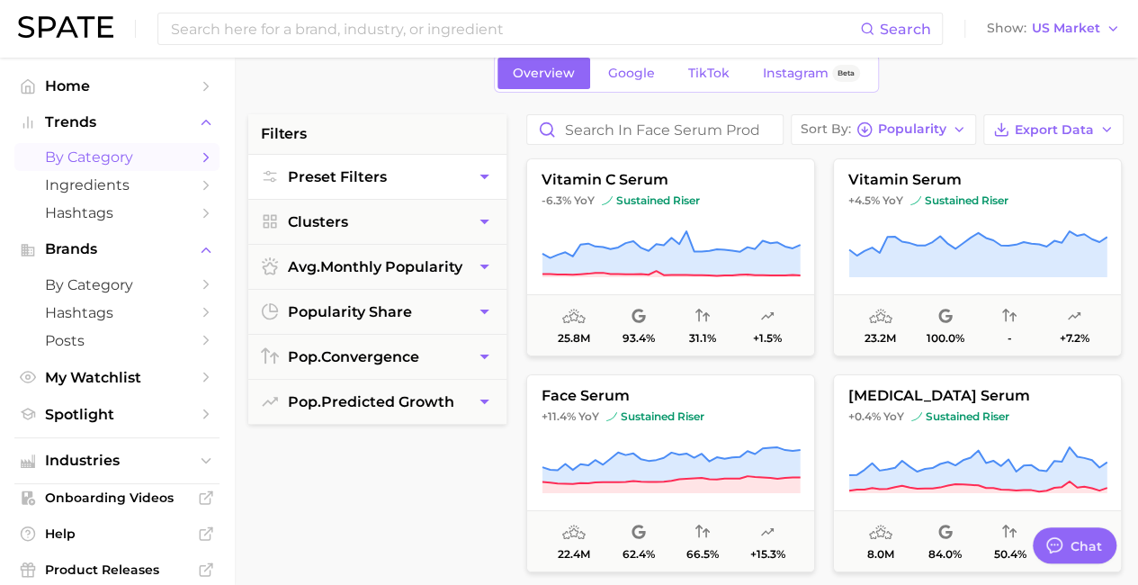
click at [438, 173] on button "Preset Filters" at bounding box center [377, 177] width 258 height 44
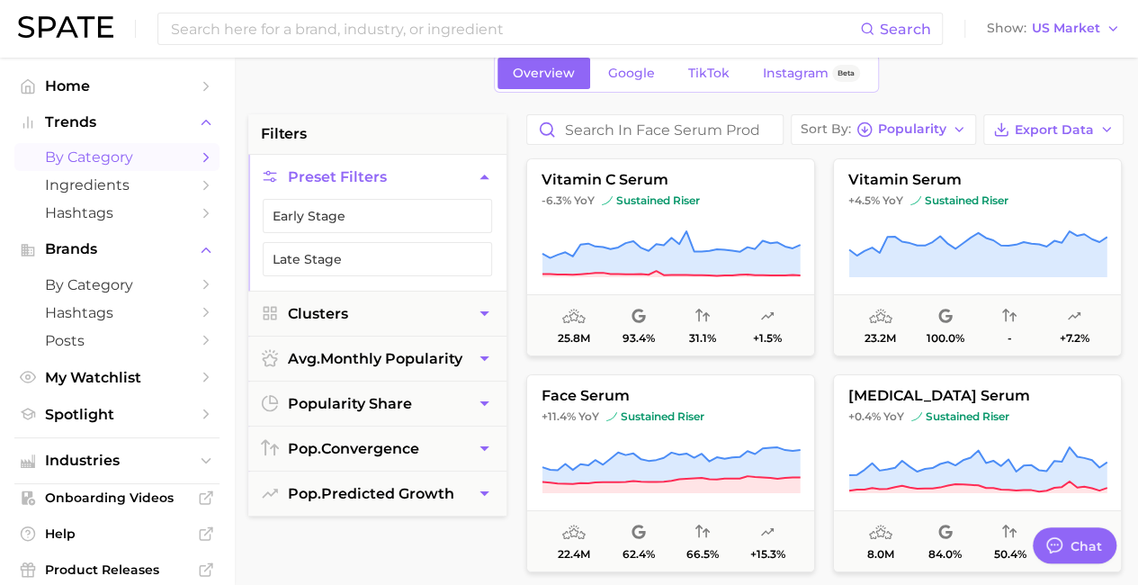
click at [438, 173] on button "Preset Filters" at bounding box center [377, 177] width 258 height 44
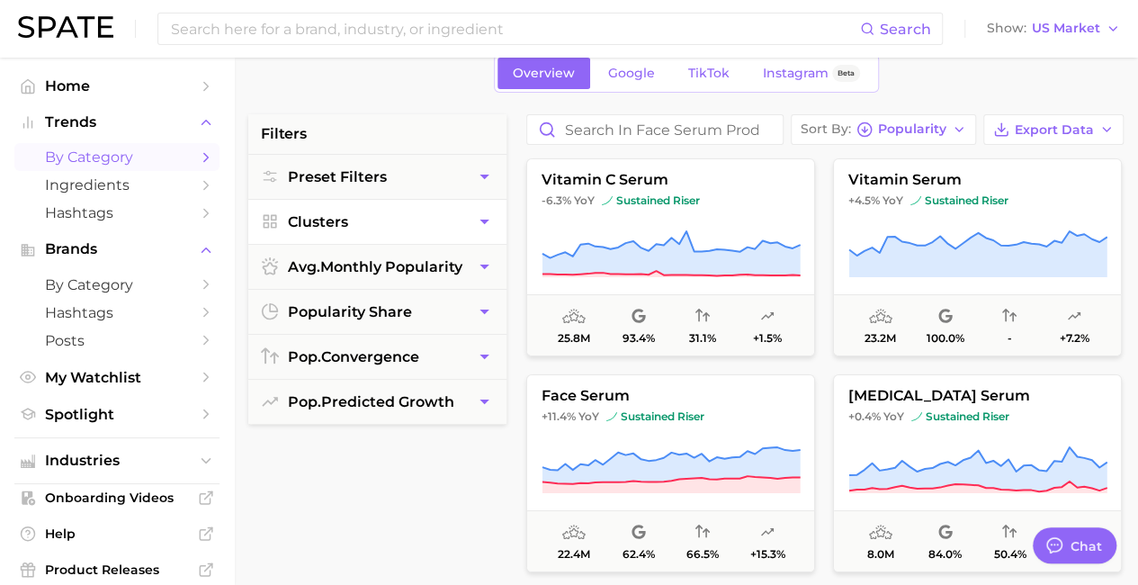
click at [431, 215] on button "Clusters" at bounding box center [377, 222] width 258 height 44
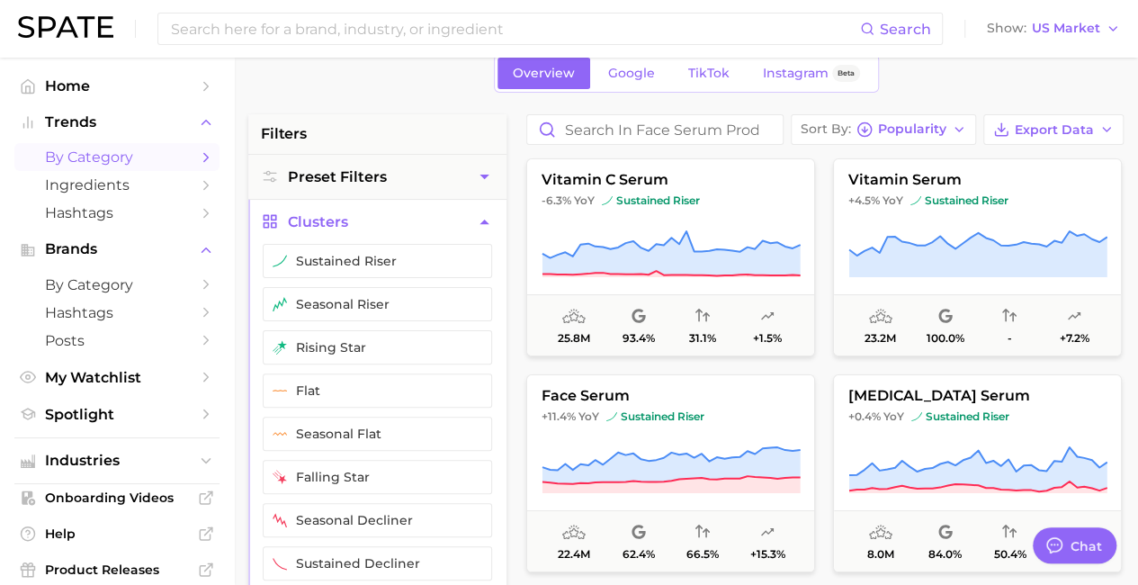
click at [428, 210] on button "Clusters" at bounding box center [377, 222] width 258 height 44
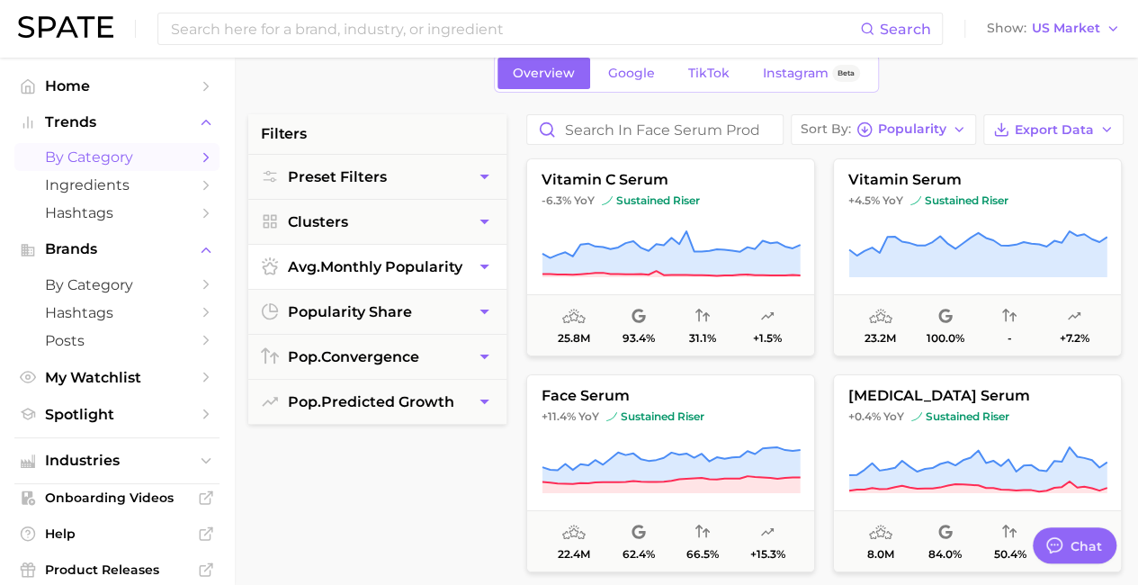
click at [421, 259] on span "avg. monthly popularity" at bounding box center [375, 266] width 174 height 17
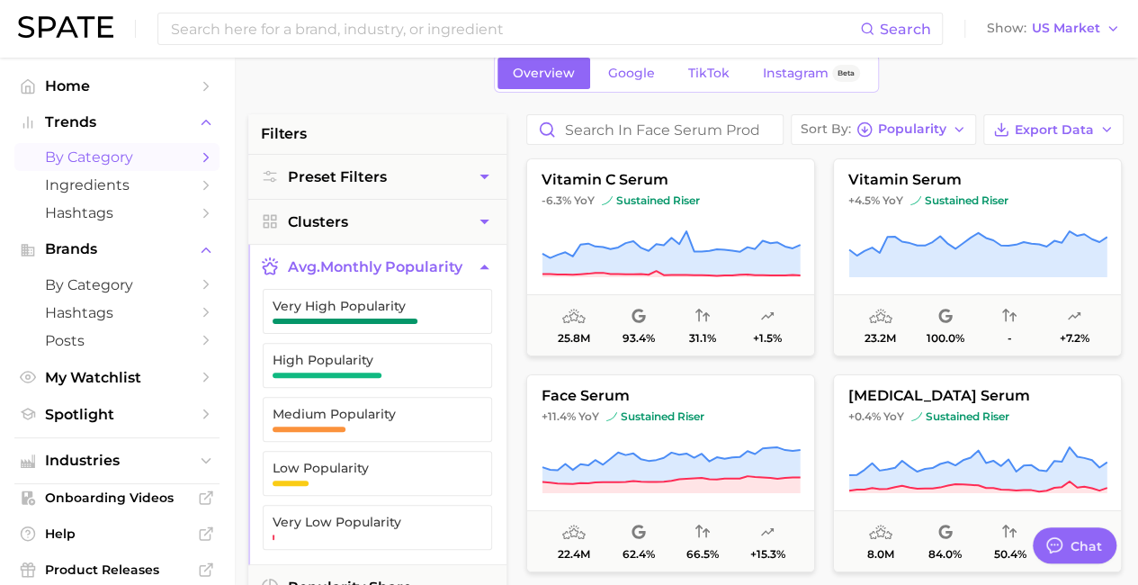
click at [418, 254] on button "avg. monthly popularity" at bounding box center [377, 267] width 258 height 44
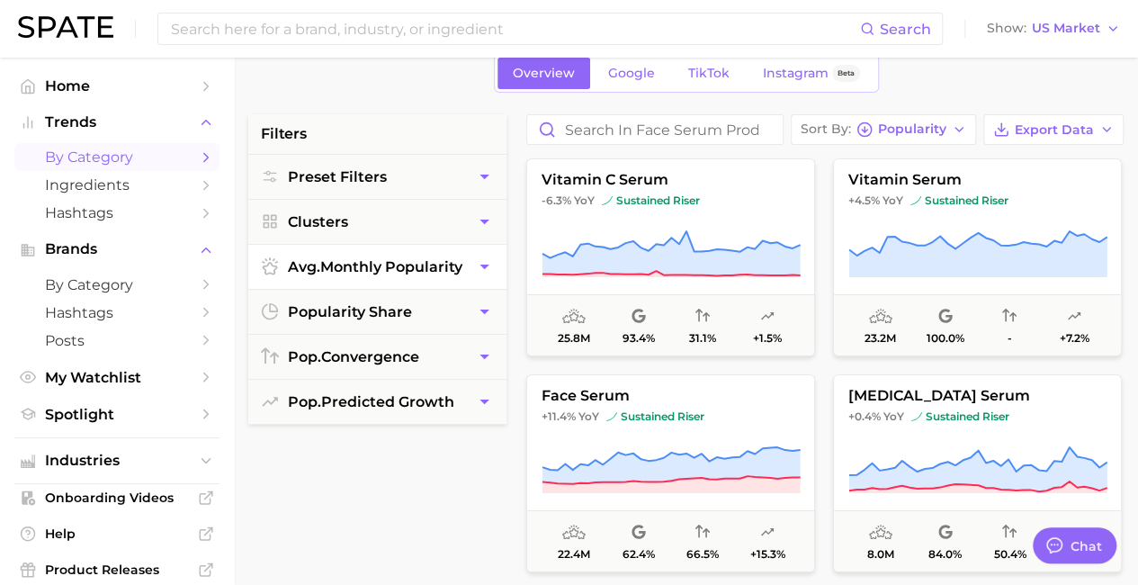
scroll to position [180, 0]
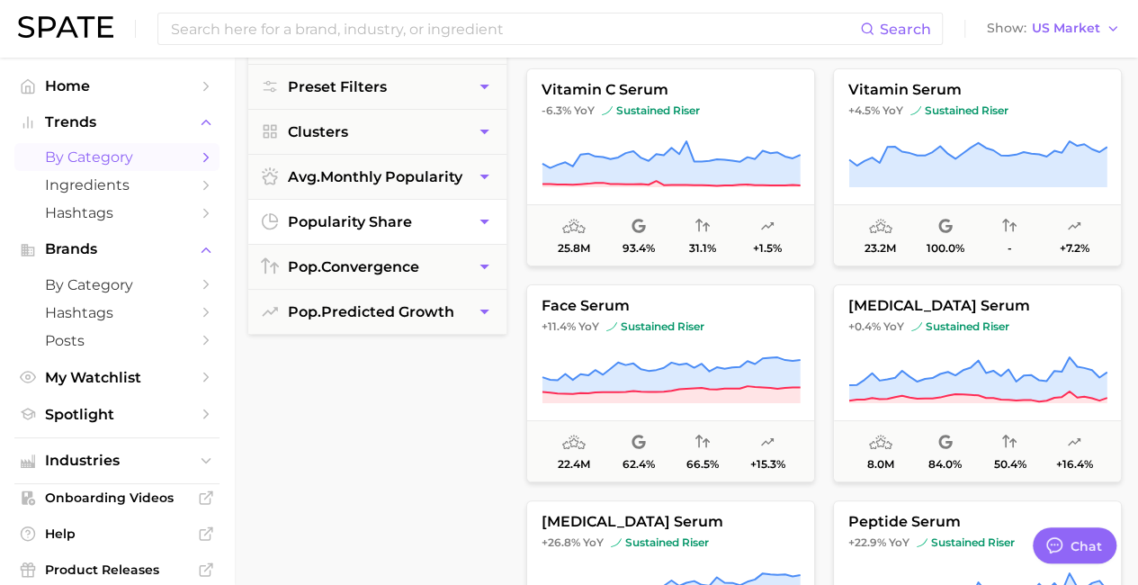
click at [407, 226] on span "popularity share" at bounding box center [350, 221] width 124 height 17
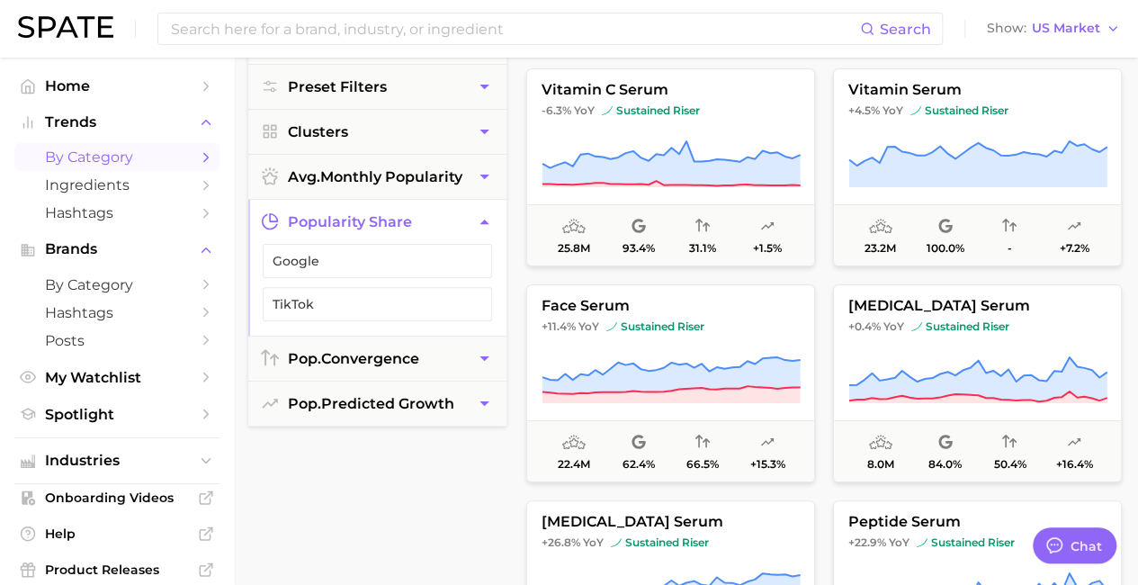
click at [407, 226] on span "popularity share" at bounding box center [350, 221] width 124 height 17
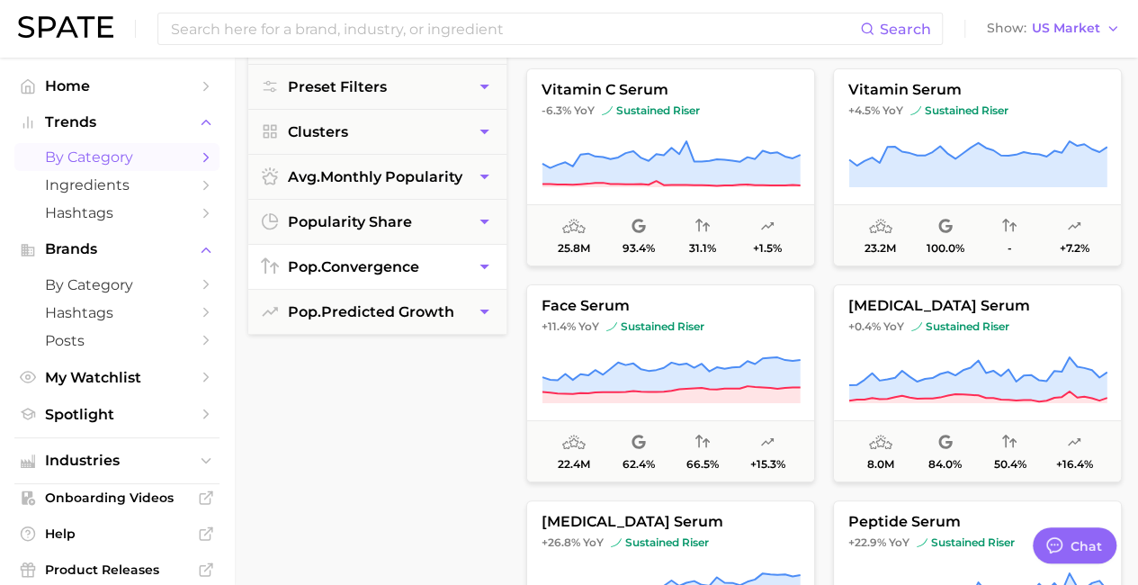
click at [405, 271] on span "pop. convergence" at bounding box center [353, 266] width 131 height 17
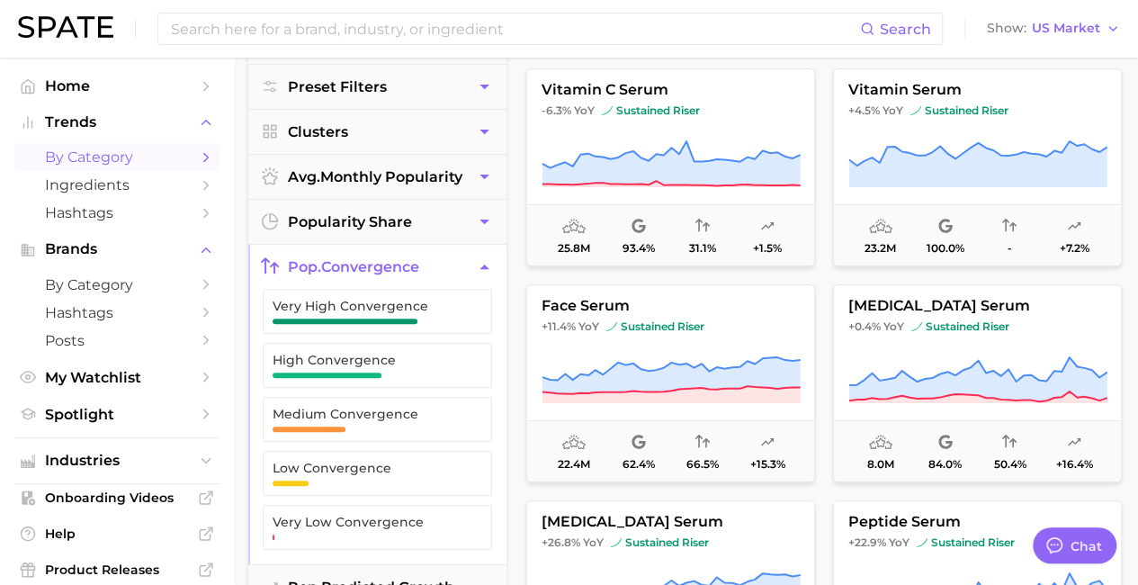
click at [404, 264] on span "pop. convergence" at bounding box center [353, 266] width 131 height 17
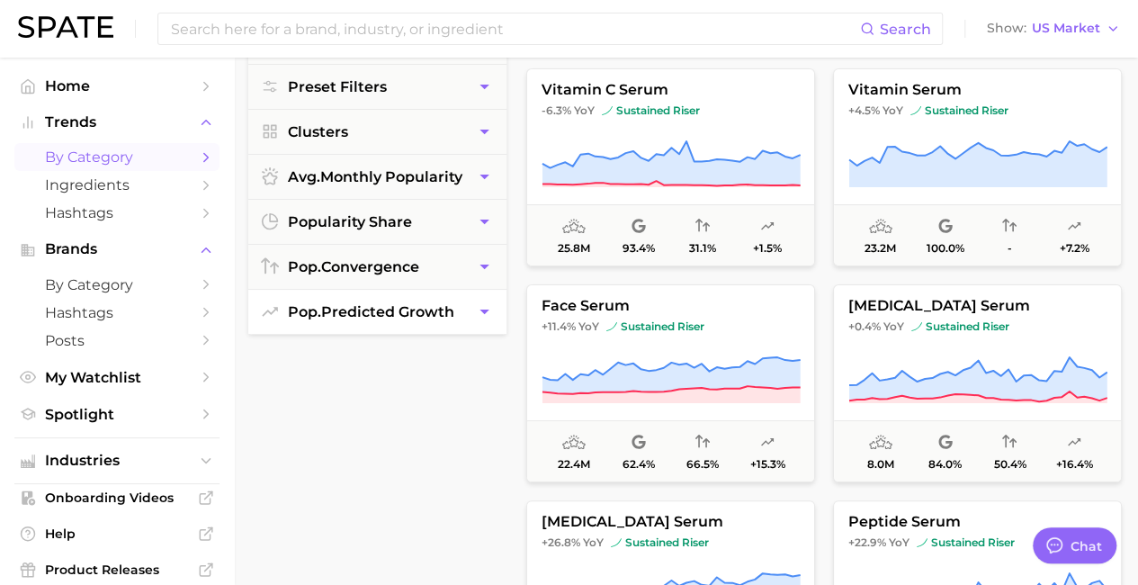
click at [401, 306] on span "pop. predicted growth" at bounding box center [371, 311] width 166 height 17
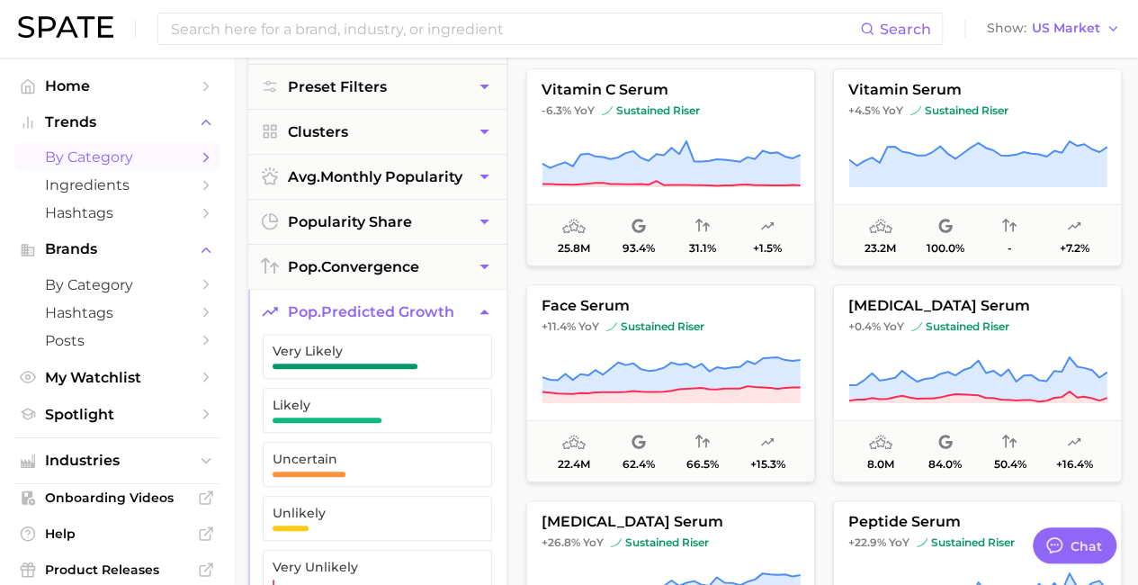
click at [402, 306] on span "pop. predicted growth" at bounding box center [371, 311] width 166 height 17
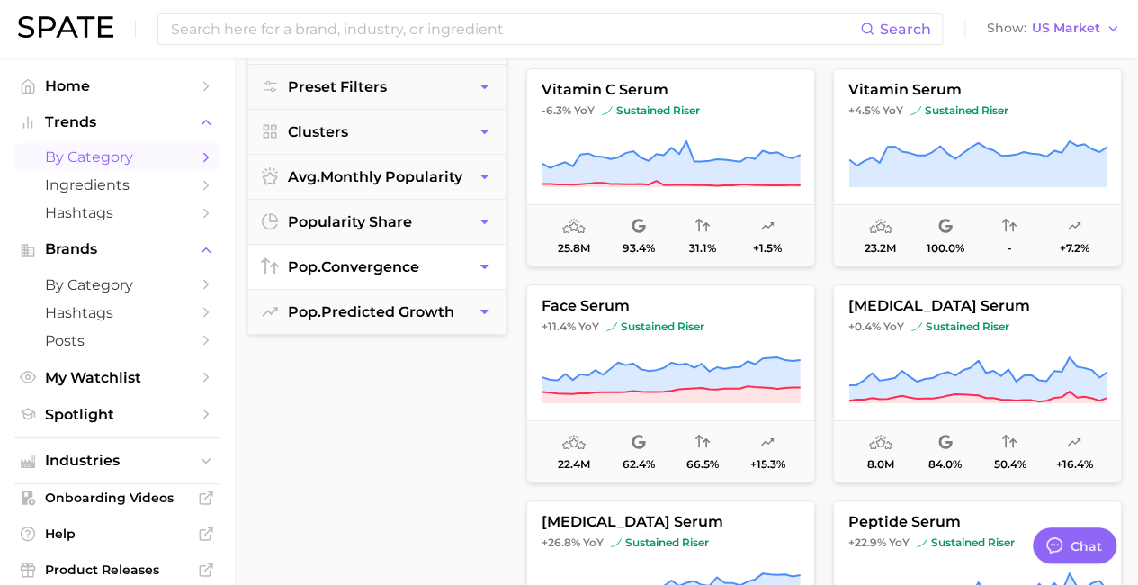
scroll to position [0, 0]
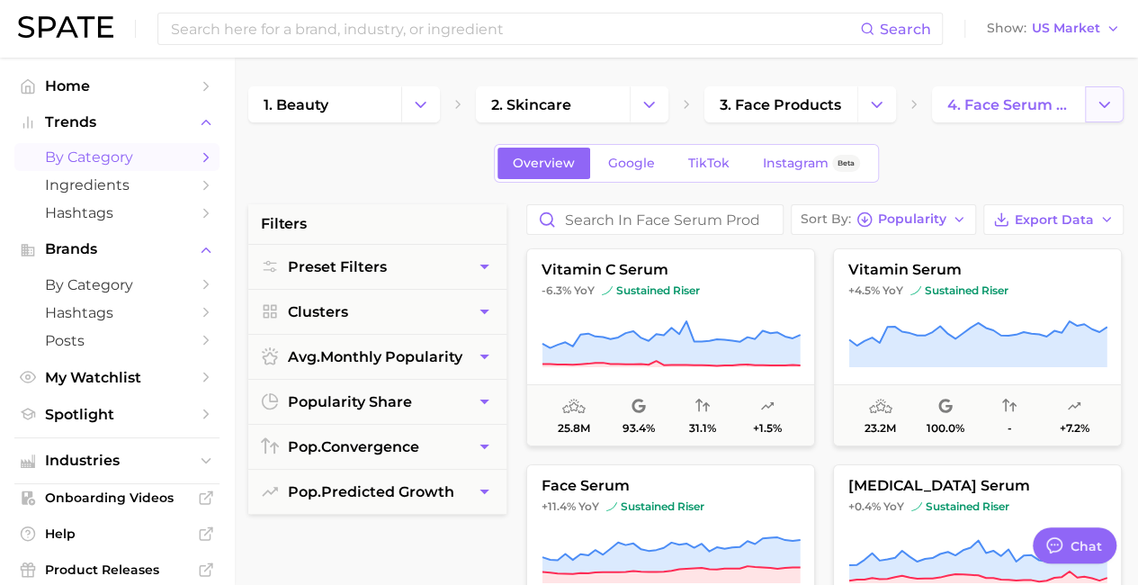
click at [1090, 93] on button "Change Category" at bounding box center [1104, 104] width 39 height 36
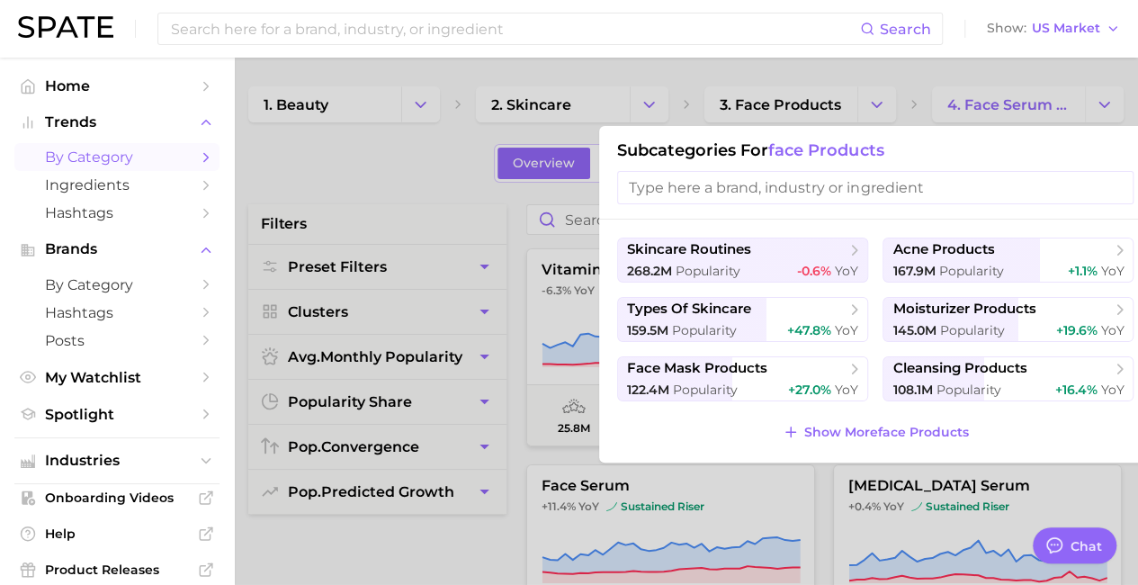
click at [845, 181] on input "search" at bounding box center [875, 187] width 516 height 33
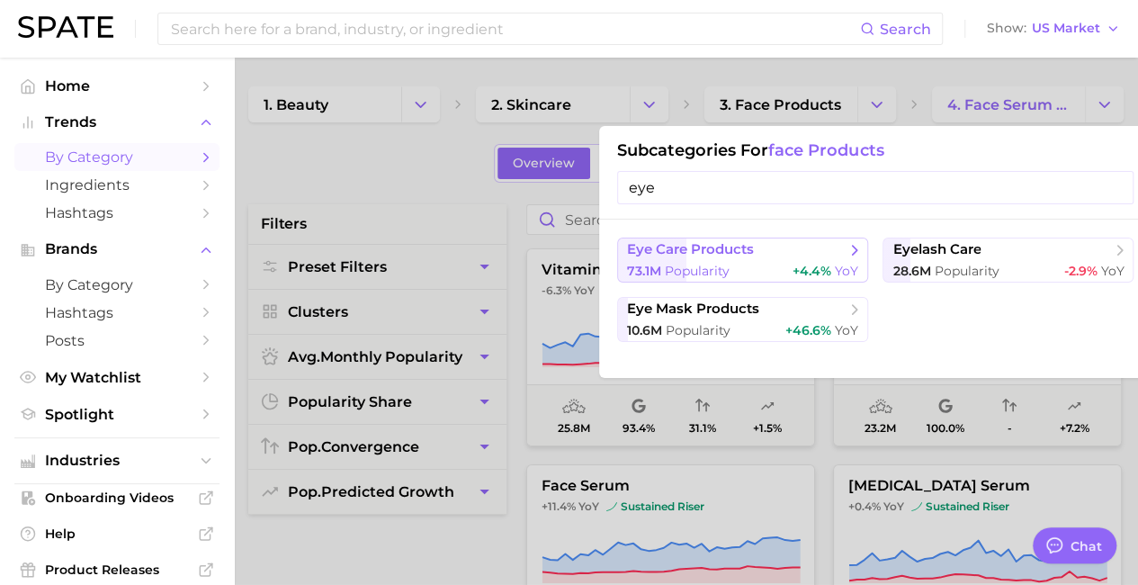
type input "eye"
click at [800, 255] on span "eye care products" at bounding box center [736, 250] width 219 height 18
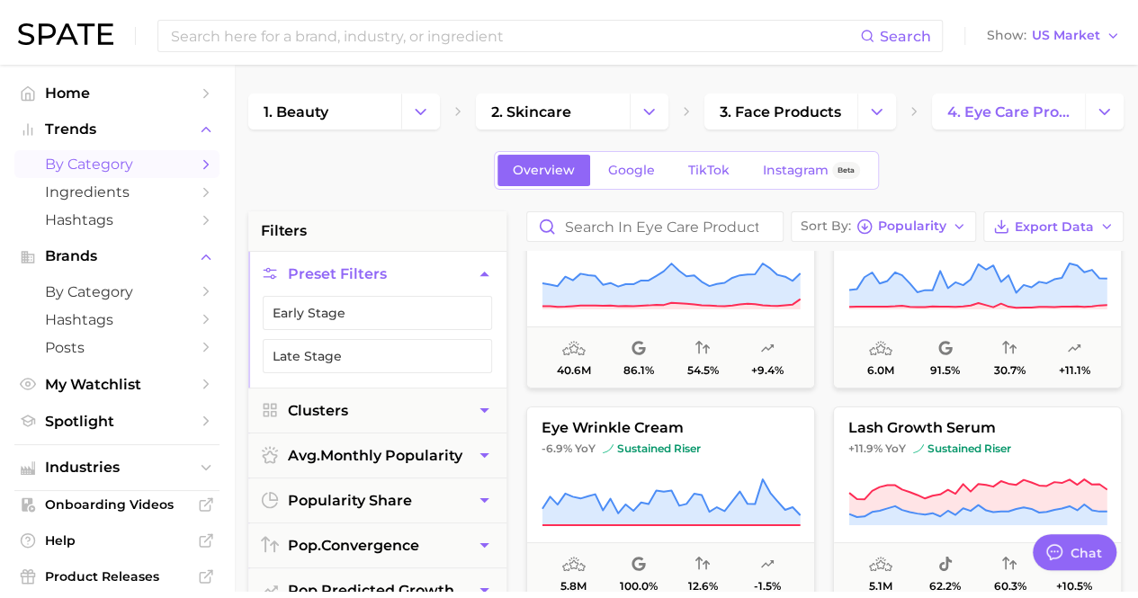
scroll to position [180, 0]
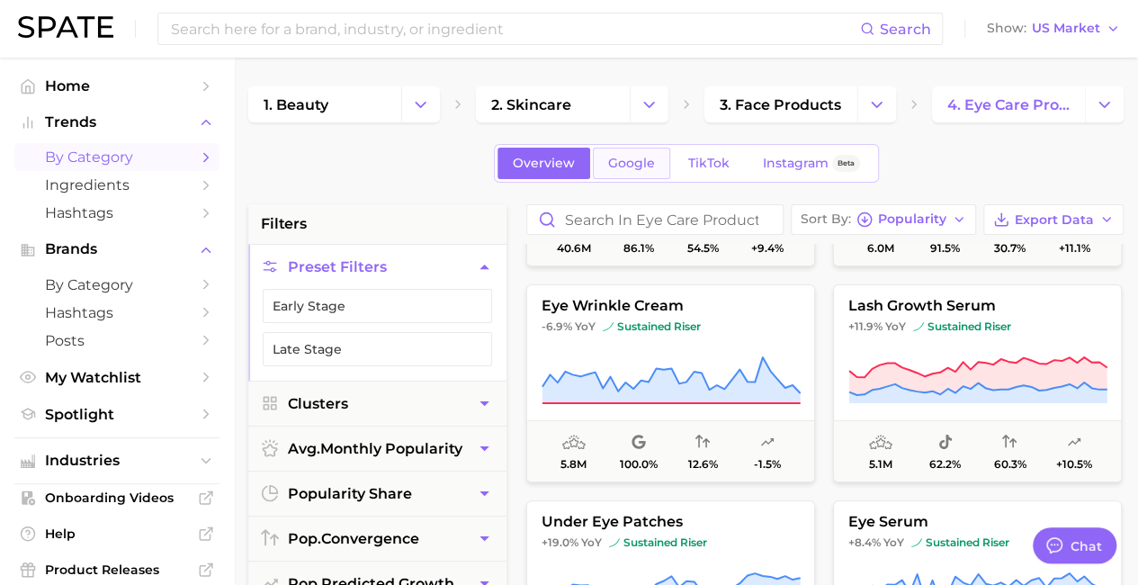
click at [655, 161] on link "Google" at bounding box center [631, 162] width 77 height 31
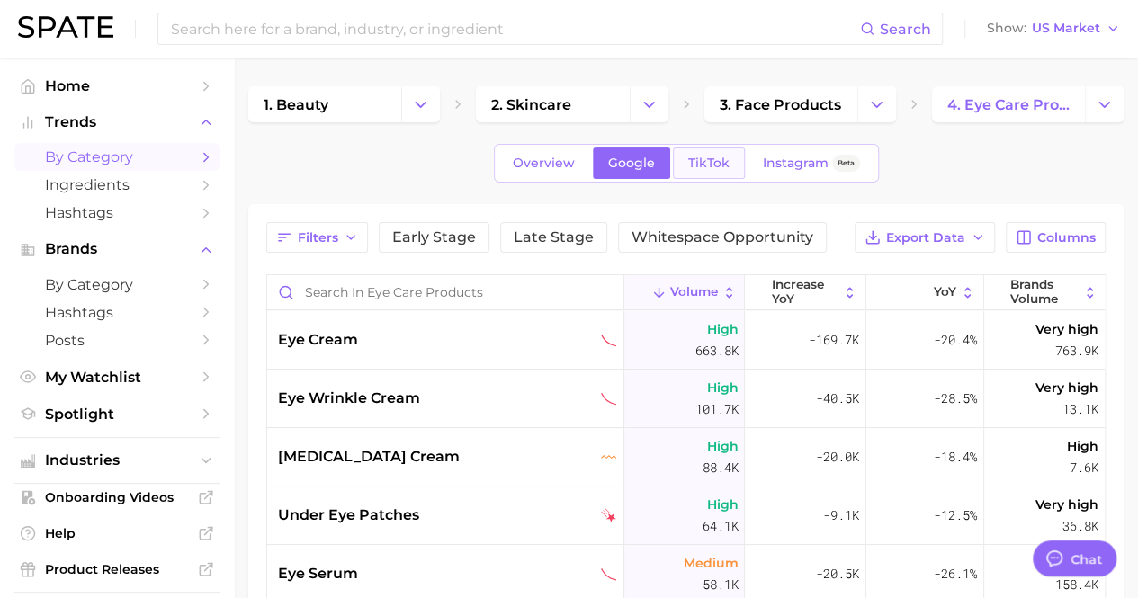
click at [702, 168] on span "TikTok" at bounding box center [708, 163] width 41 height 15
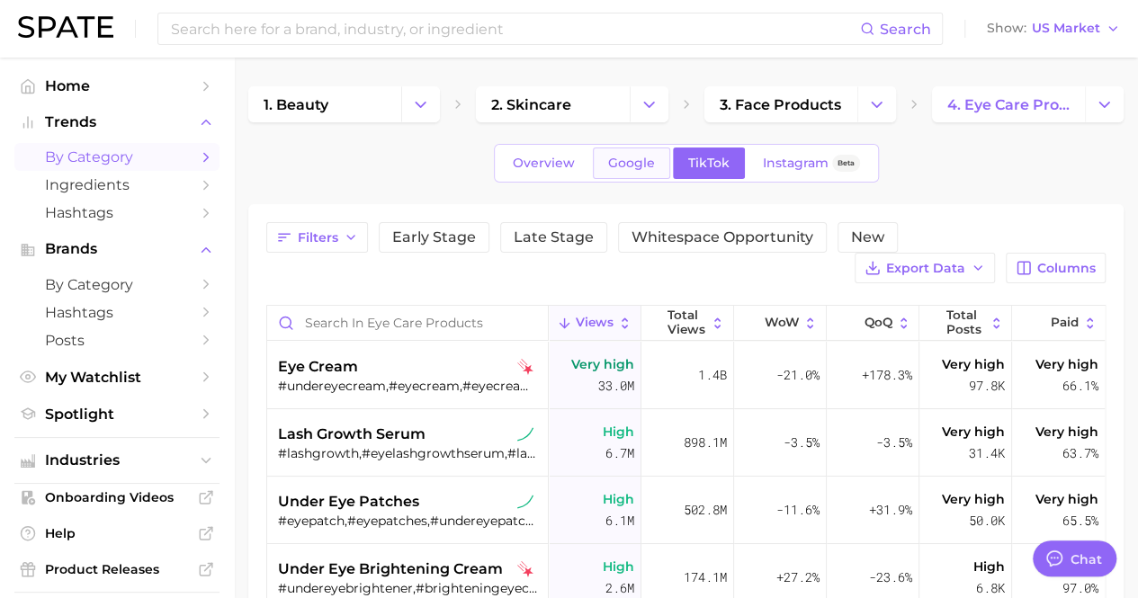
click at [621, 157] on span "Google" at bounding box center [631, 163] width 47 height 15
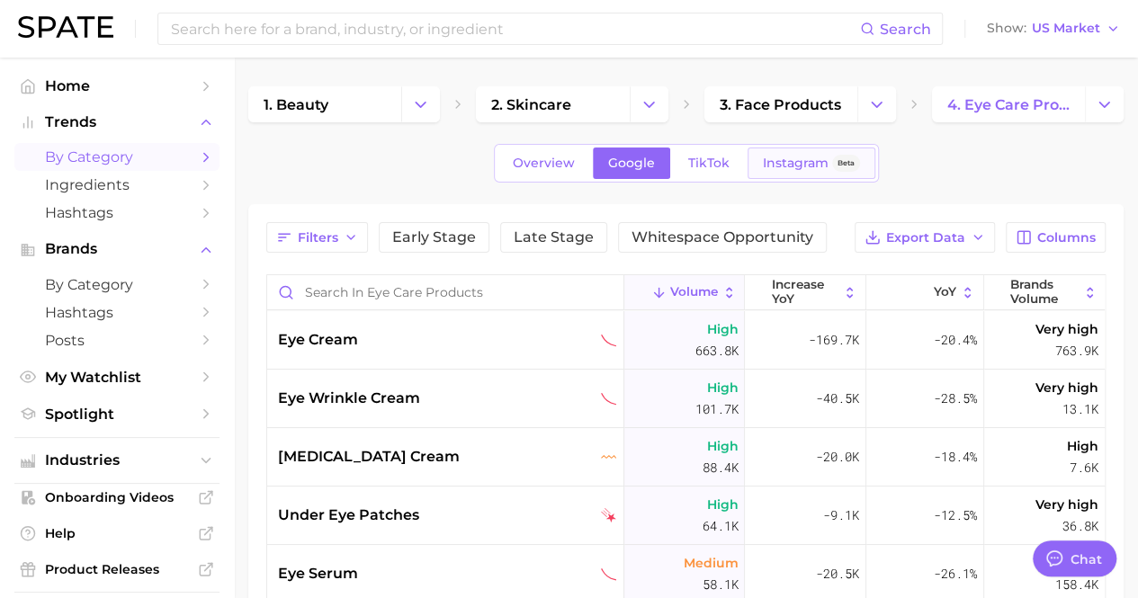
click at [780, 172] on link "Instagram Beta" at bounding box center [811, 162] width 128 height 31
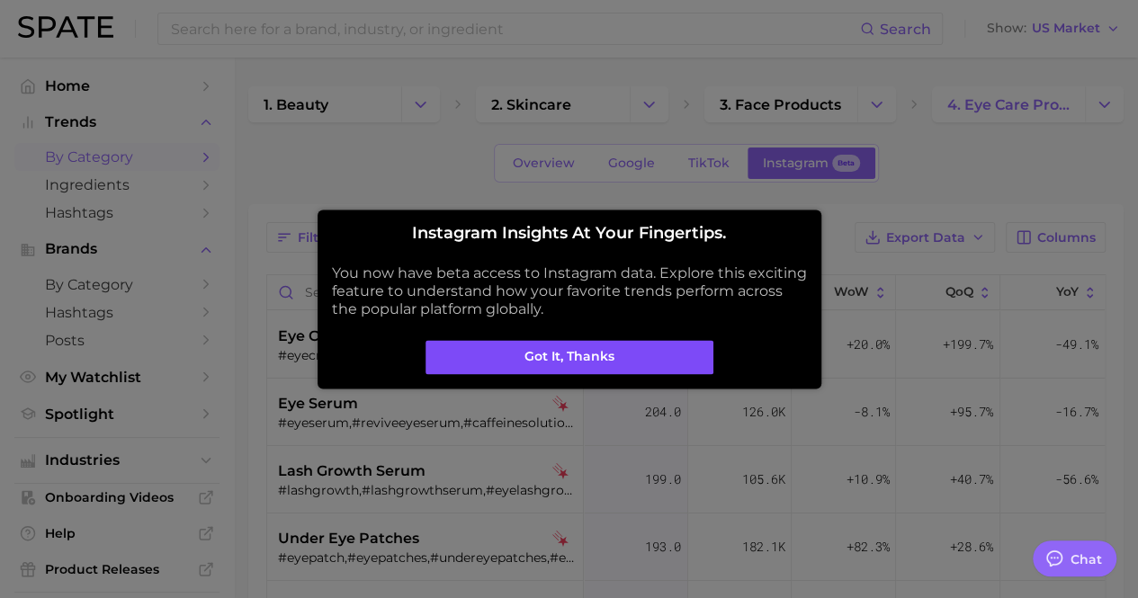
click at [629, 361] on button "Got it, thanks" at bounding box center [569, 357] width 288 height 34
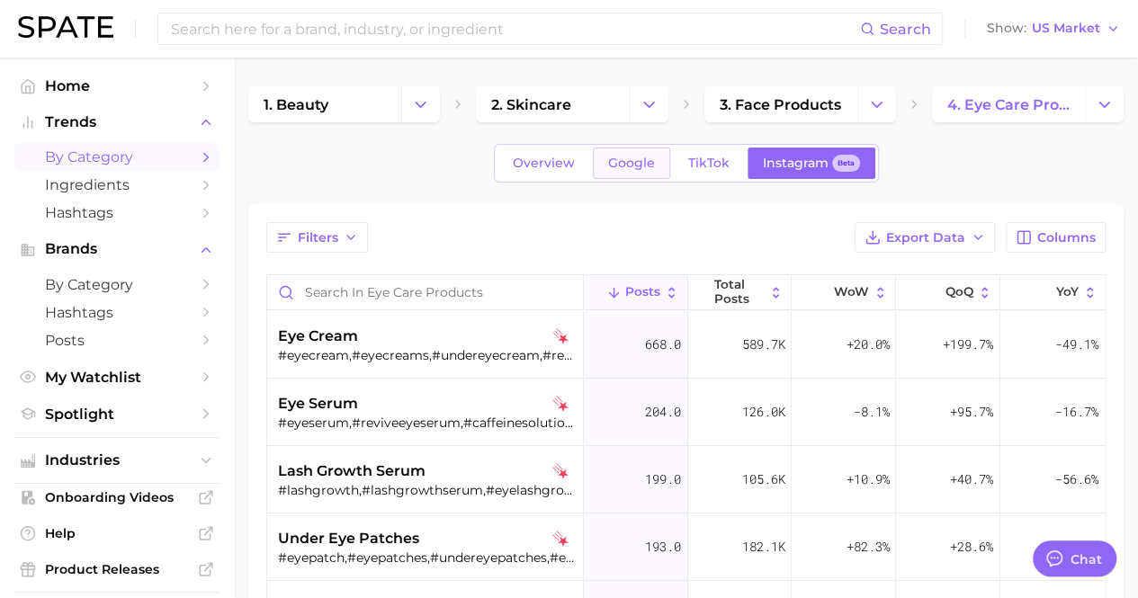
click at [613, 158] on span "Google" at bounding box center [631, 163] width 47 height 15
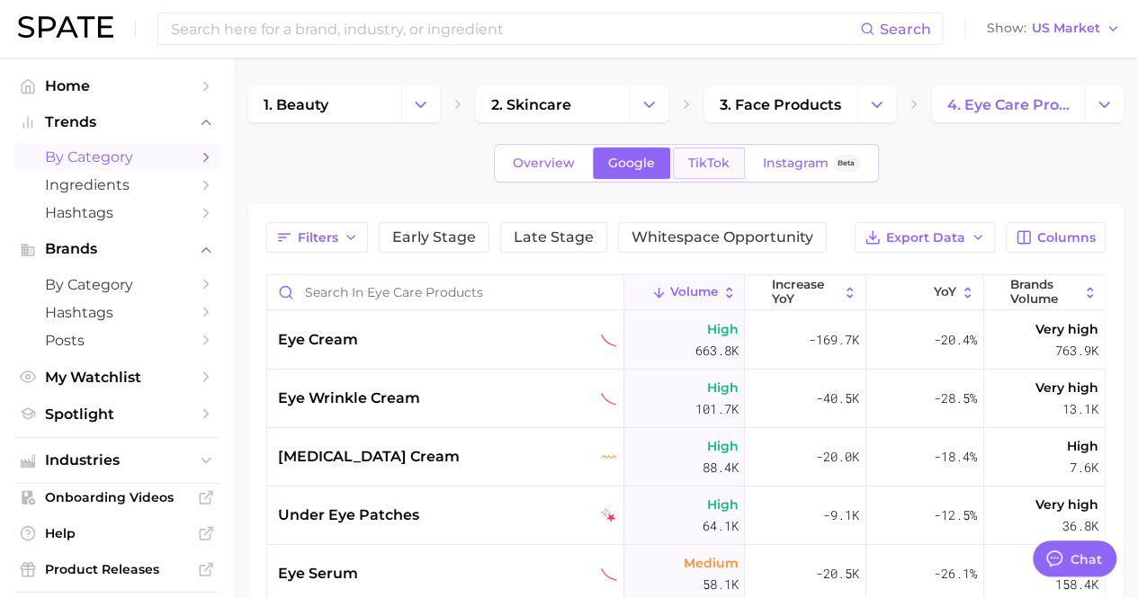
click at [725, 151] on link "TikTok" at bounding box center [709, 162] width 72 height 31
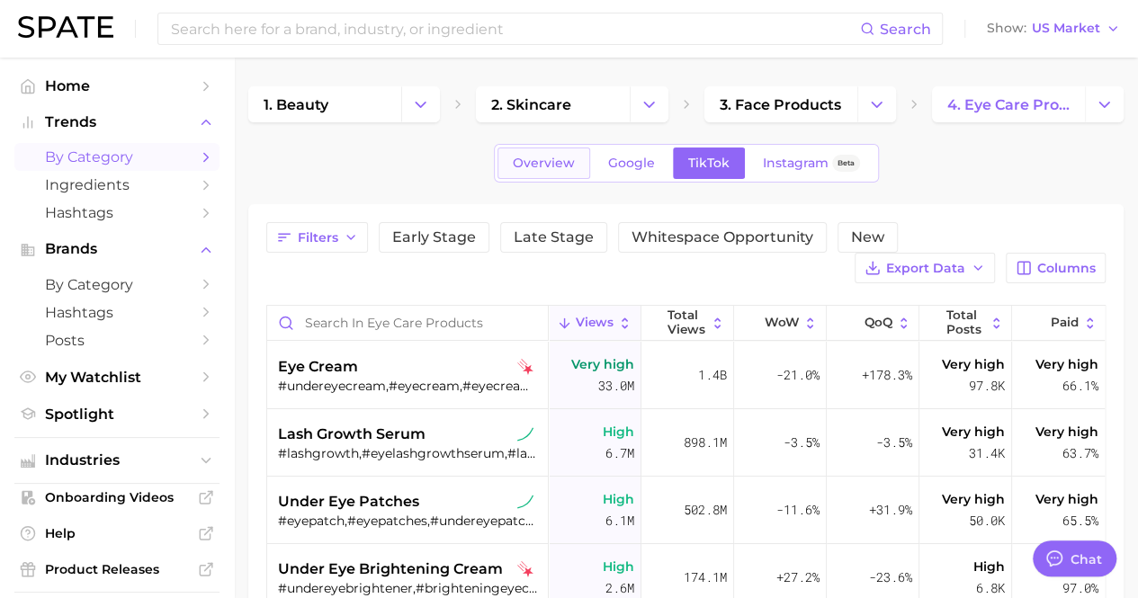
click at [574, 160] on link "Overview" at bounding box center [543, 162] width 93 height 31
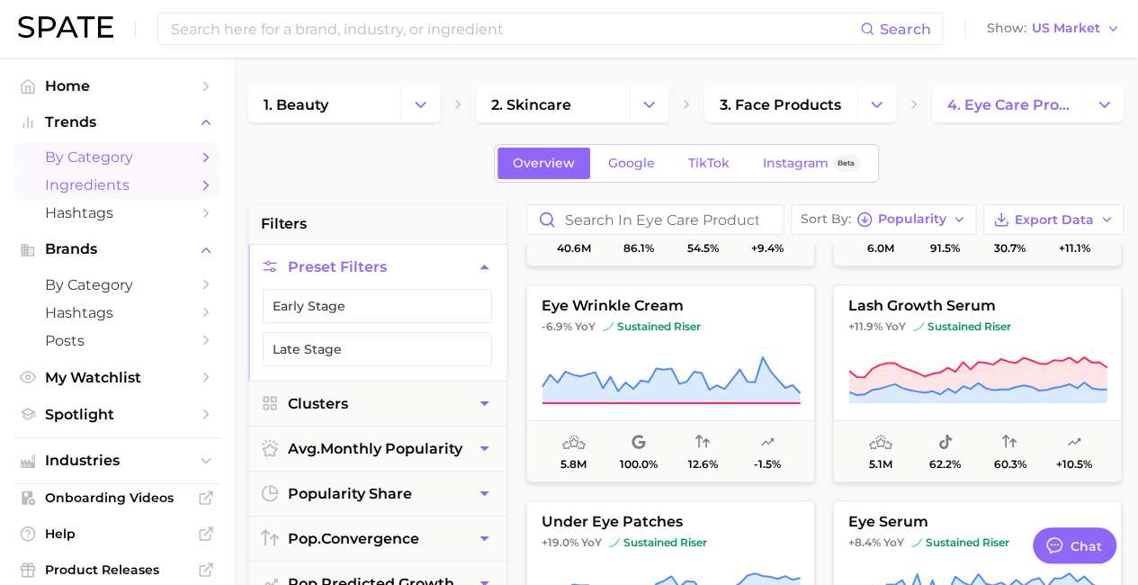
click at [117, 187] on span "Ingredients" at bounding box center [117, 184] width 144 height 17
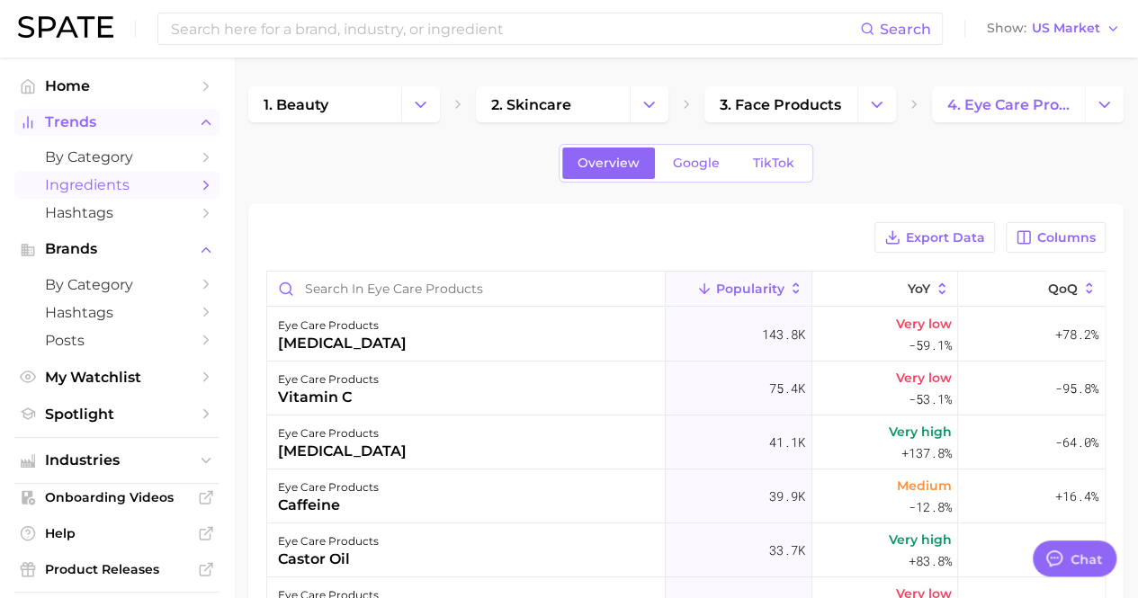
click at [151, 120] on span "Trends" at bounding box center [117, 122] width 144 height 16
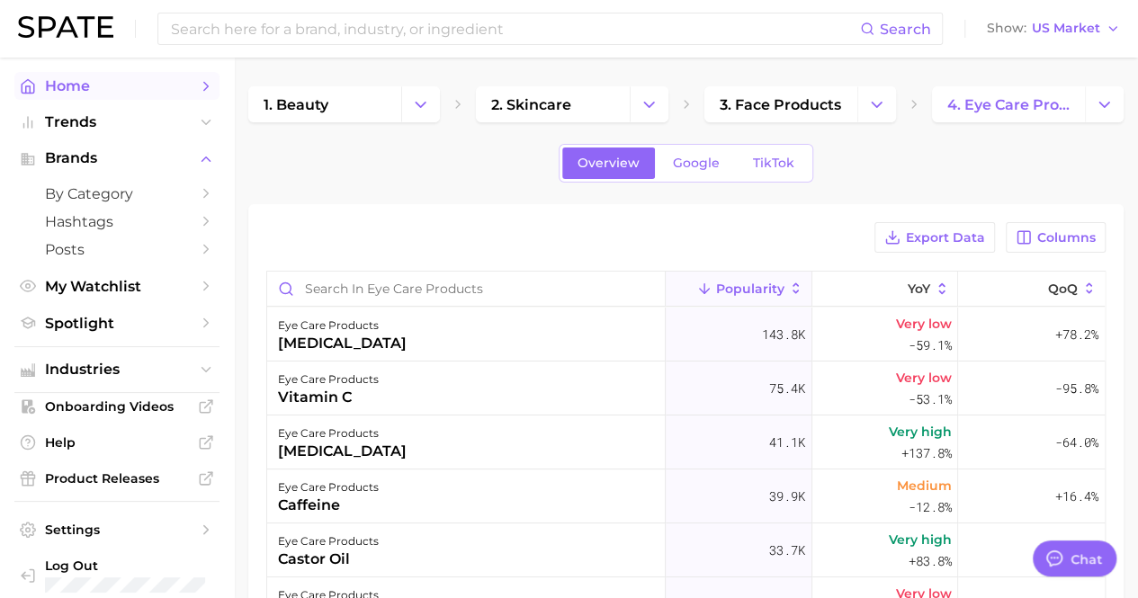
click at [138, 87] on span "Home" at bounding box center [117, 85] width 144 height 17
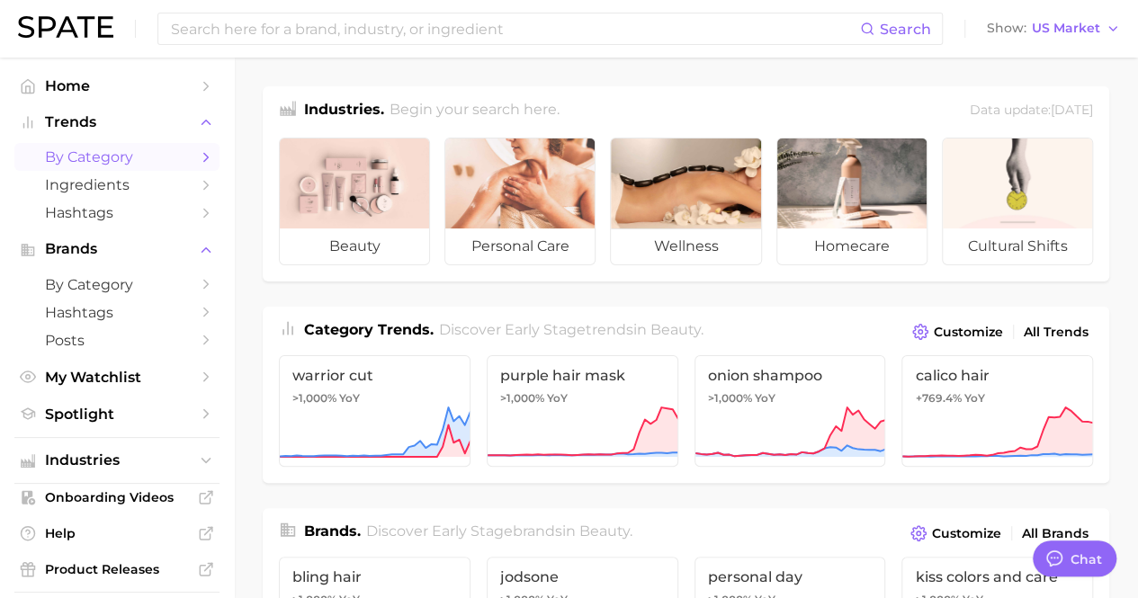
click at [197, 148] on link "by Category" at bounding box center [116, 157] width 205 height 28
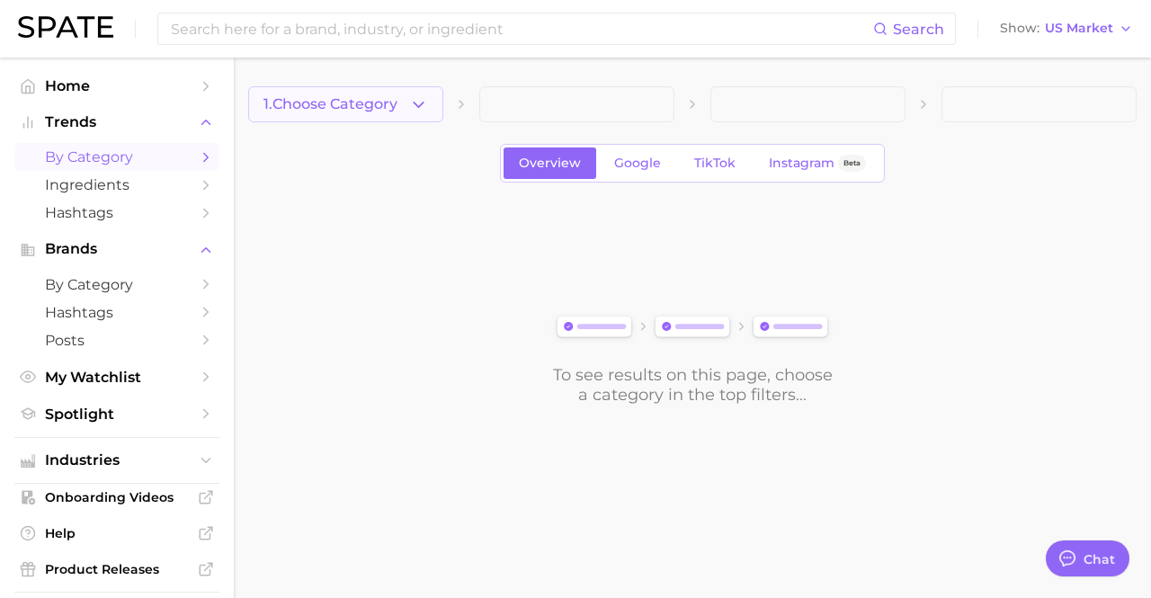
click at [353, 114] on button "1. Choose Category" at bounding box center [345, 104] width 195 height 36
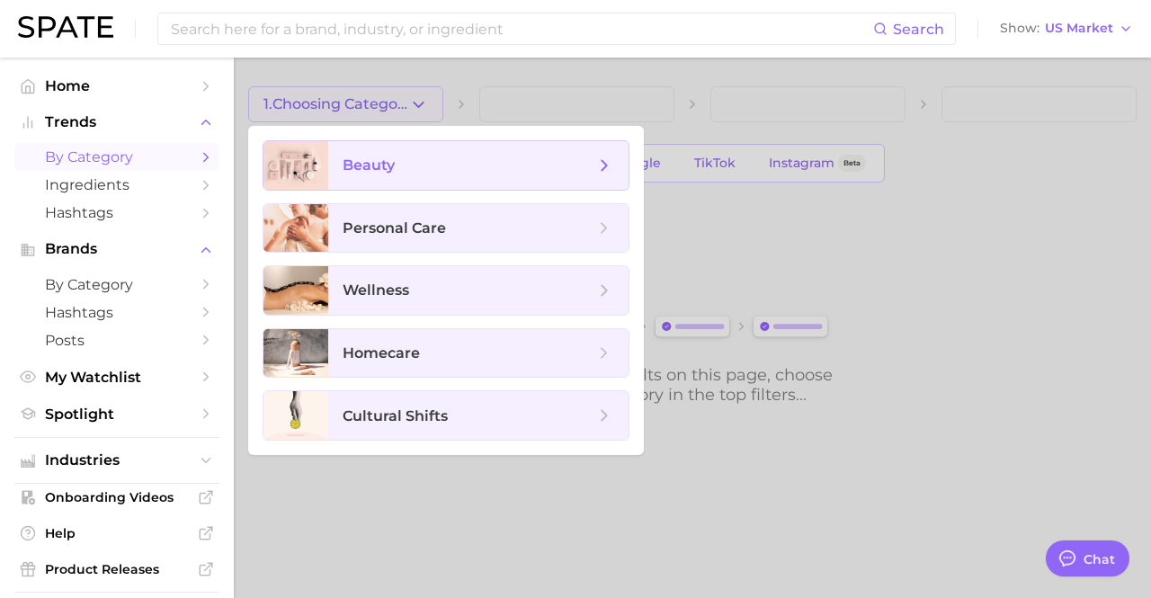
click at [353, 159] on span "beauty" at bounding box center [369, 164] width 52 height 17
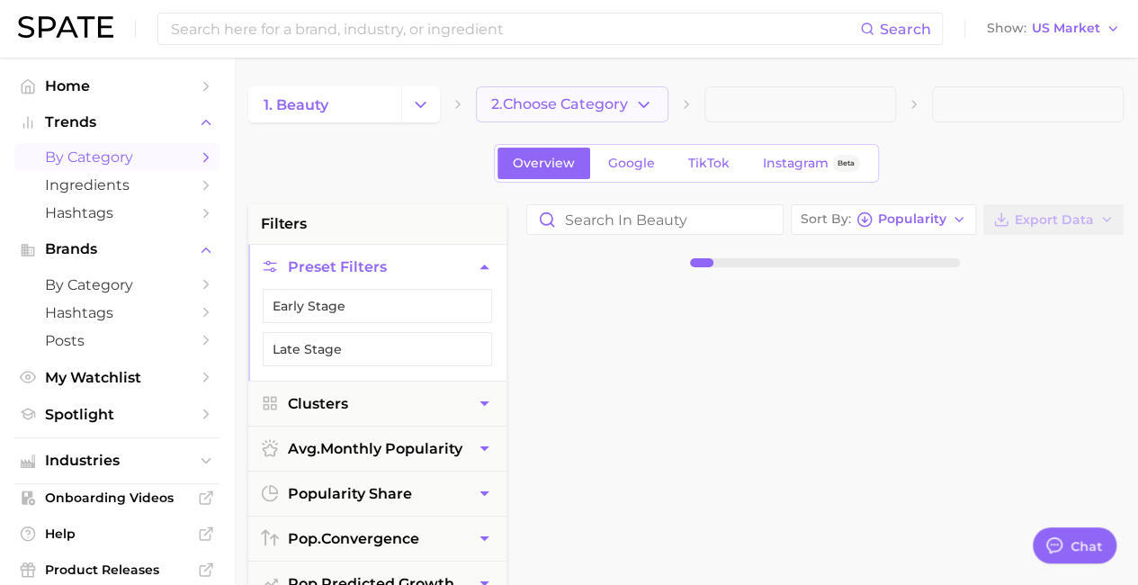
click at [597, 109] on span "2. Choose Category" at bounding box center [559, 104] width 137 height 16
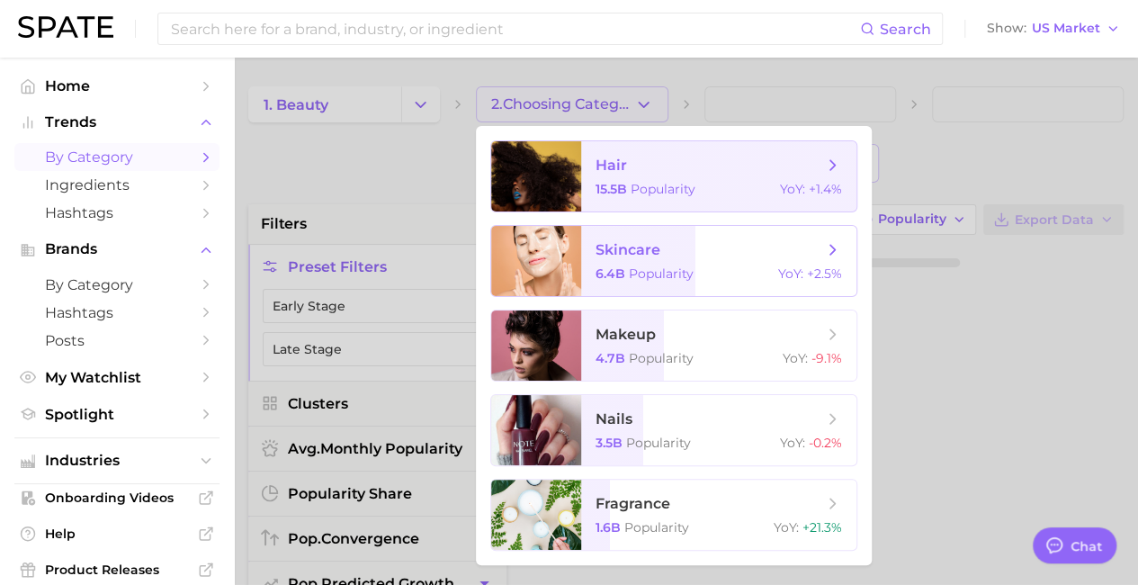
click at [613, 278] on span "6.4b" at bounding box center [610, 273] width 30 height 16
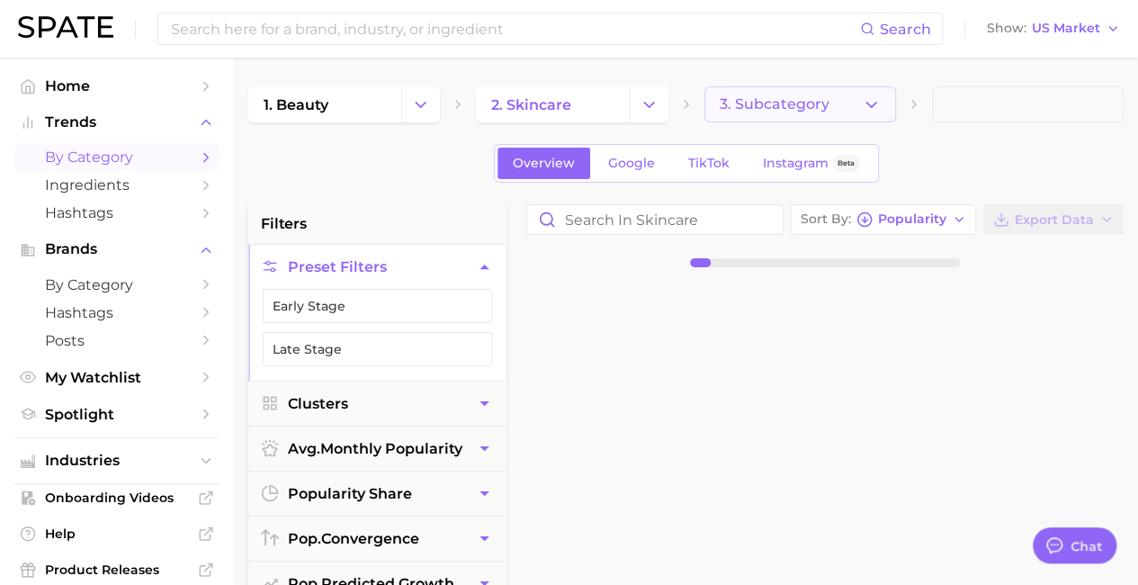
click at [727, 107] on span "3. Subcategory" at bounding box center [774, 104] width 110 height 16
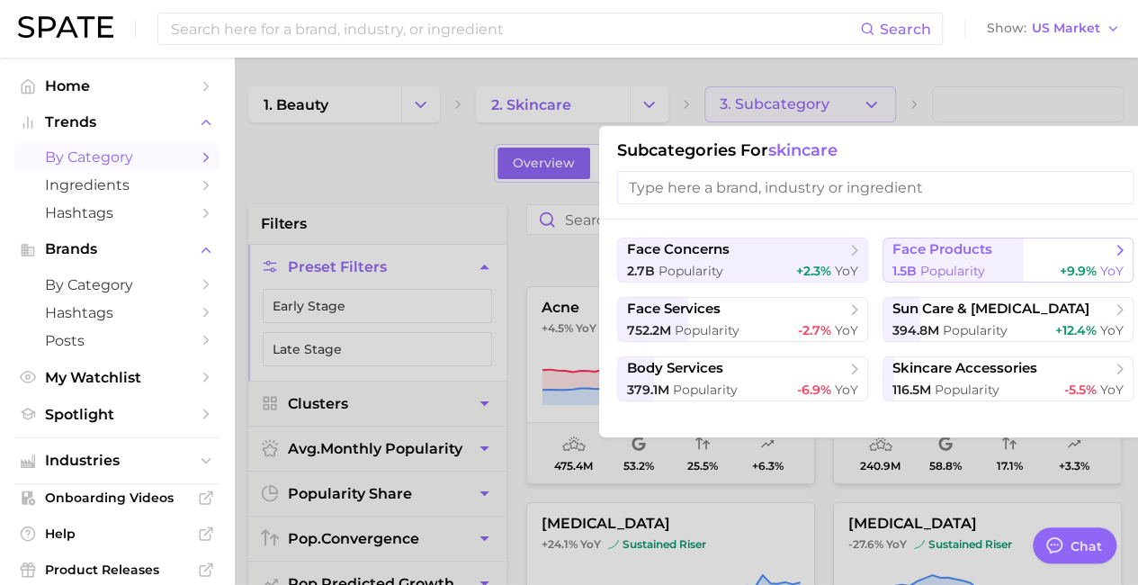
click at [955, 245] on span "face products" at bounding box center [942, 249] width 100 height 17
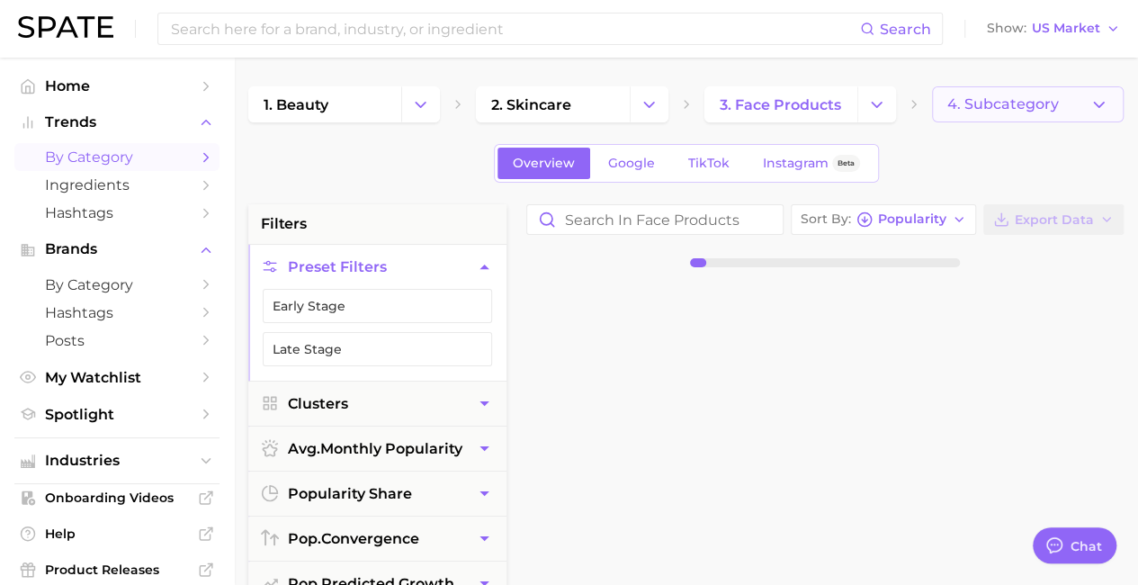
click at [991, 96] on span "4. Subcategory" at bounding box center [1003, 104] width 112 height 16
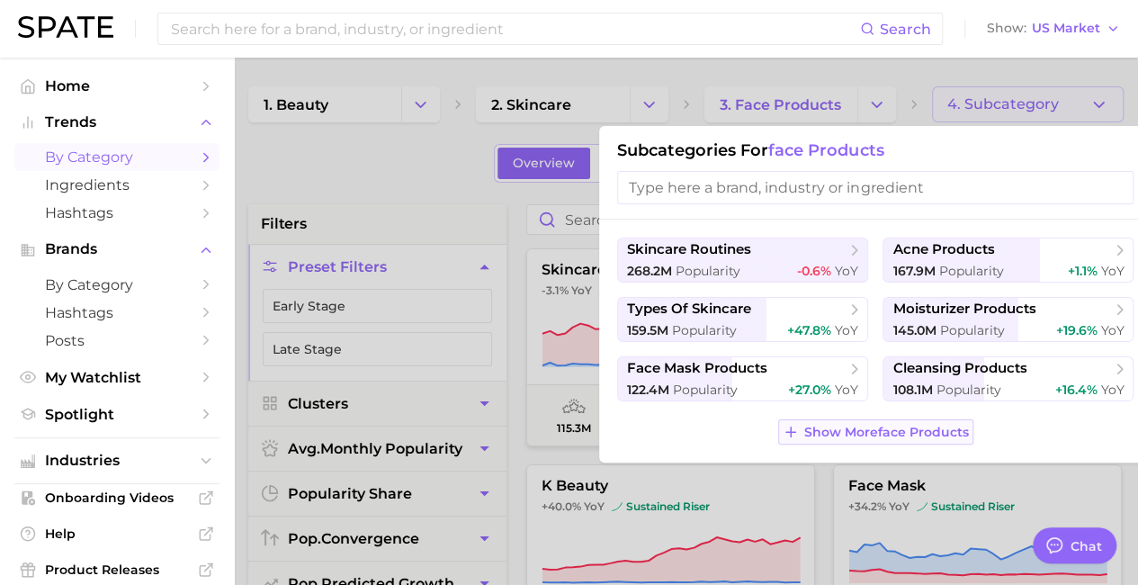
click at [796, 431] on button "Show More face products" at bounding box center [875, 431] width 195 height 25
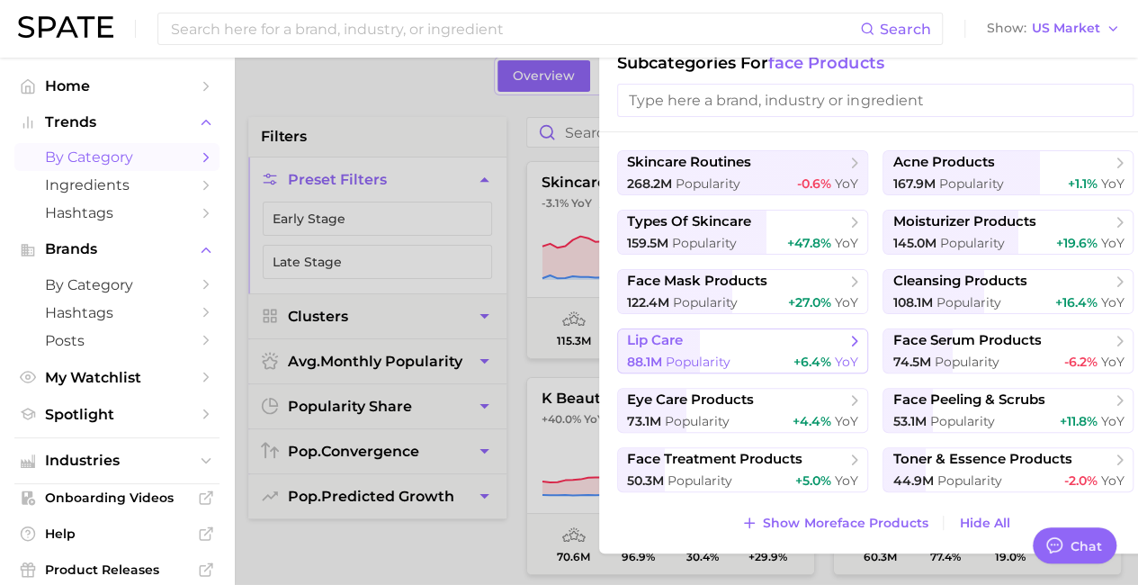
scroll to position [90, 0]
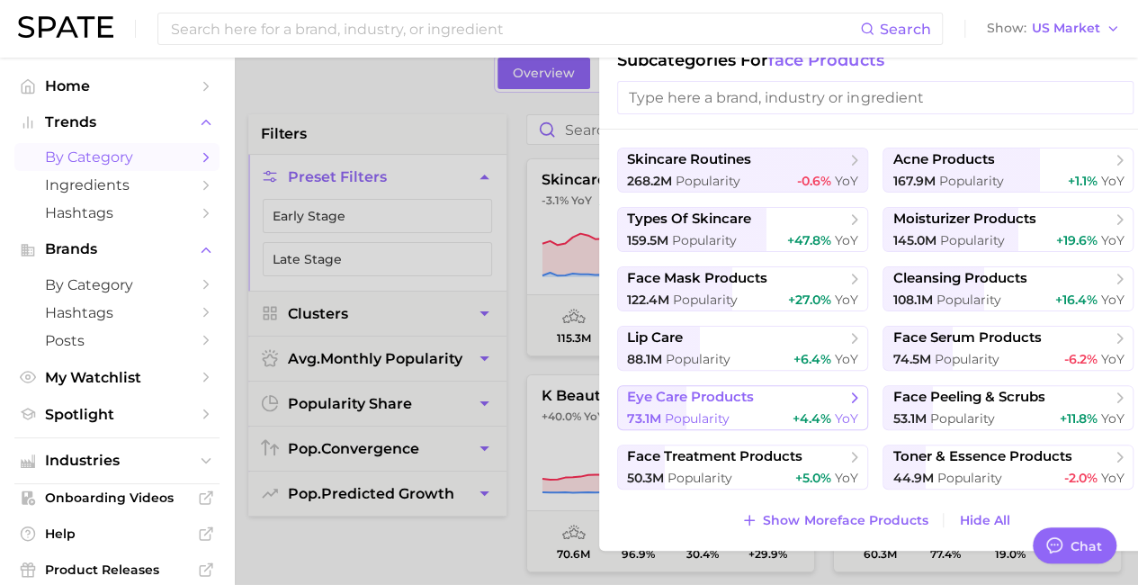
click at [698, 394] on span "eye care products" at bounding box center [690, 397] width 127 height 17
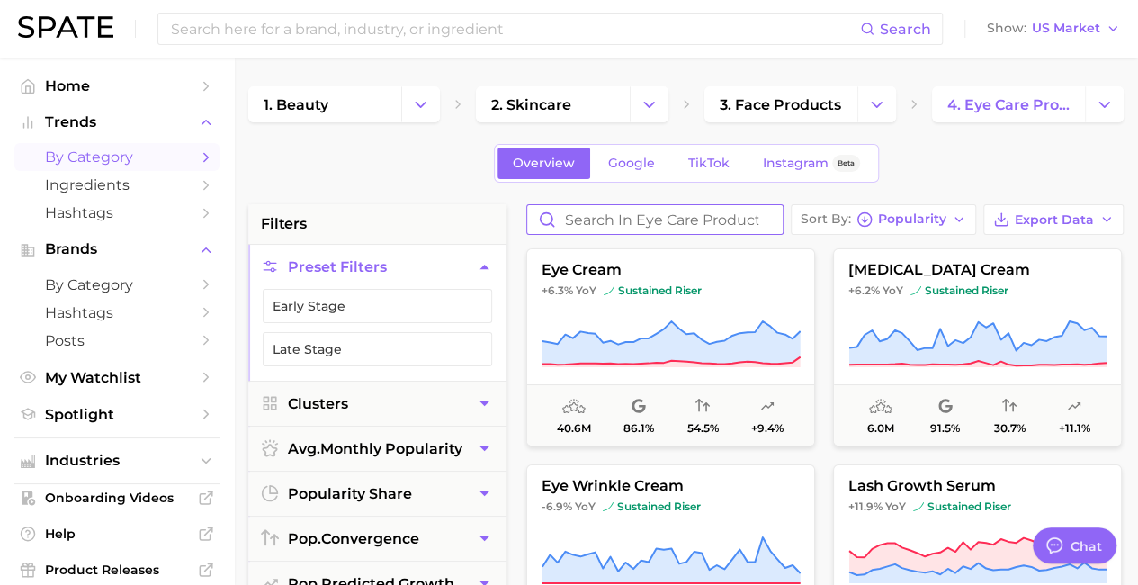
click at [724, 226] on input "Search in eye care products" at bounding box center [654, 219] width 255 height 29
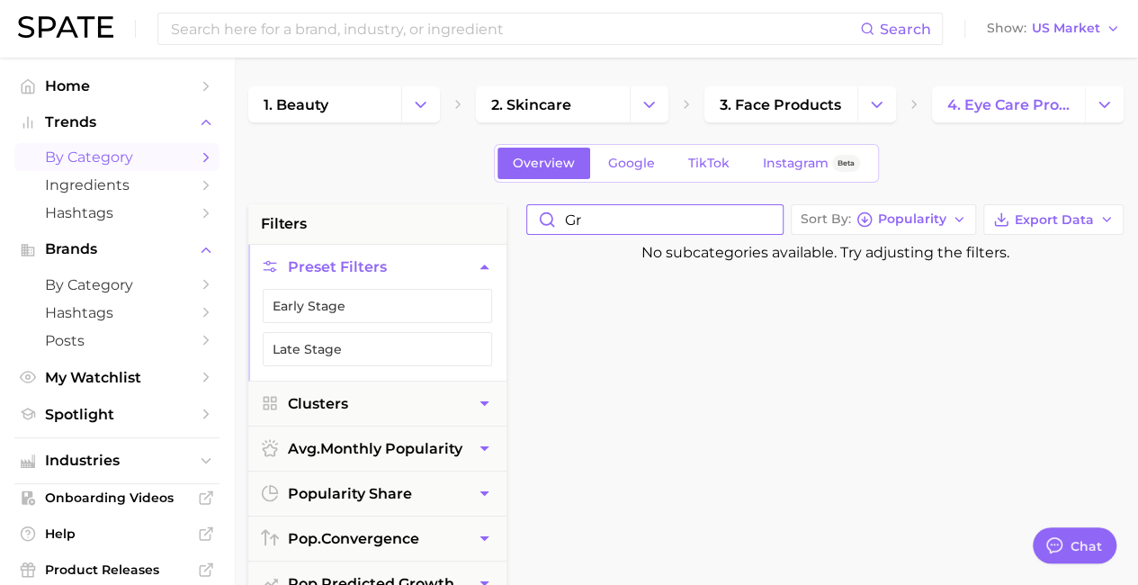
type input "g"
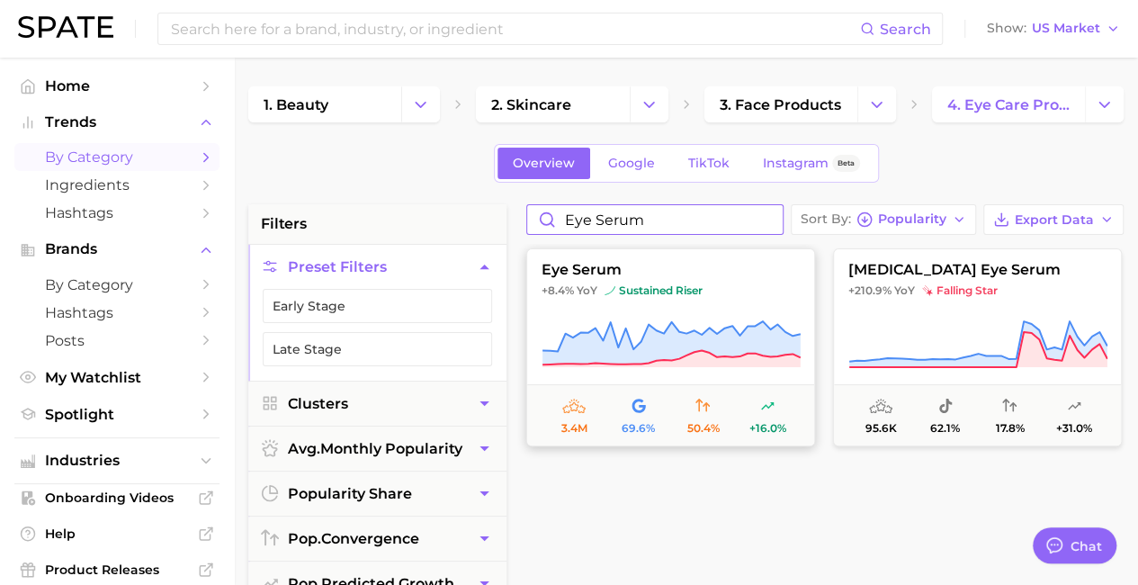
type input "eye serum"
click at [680, 303] on button "eye serum +8.4% YoY sustained riser 3.4m 69.6% 50.4% +16.0%" at bounding box center [670, 347] width 289 height 198
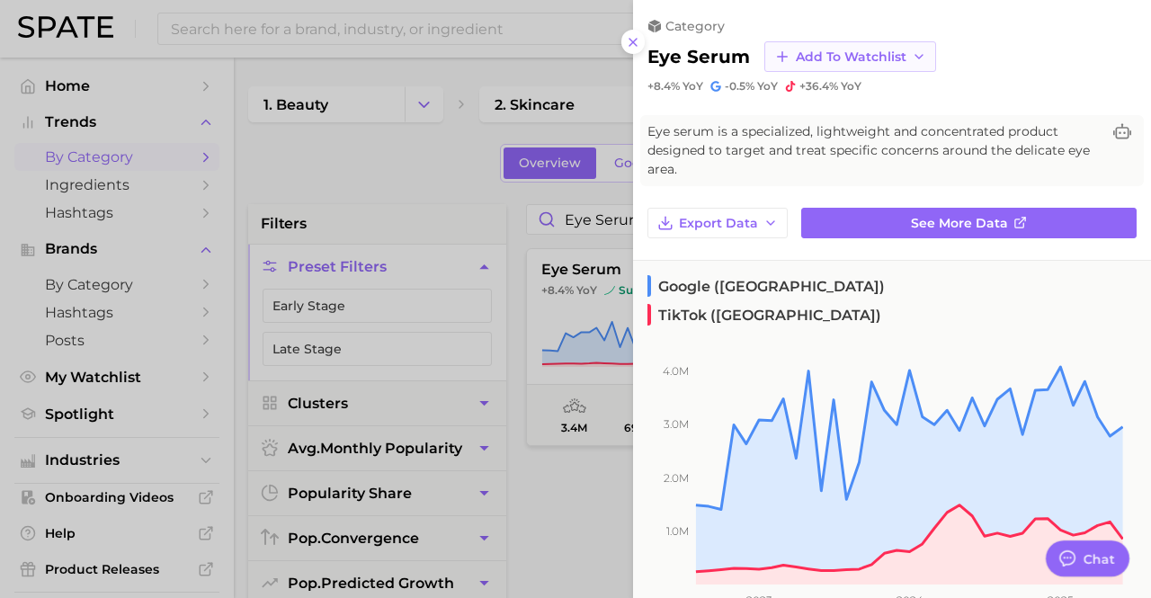
click at [849, 51] on span "Add to Watchlist" at bounding box center [851, 56] width 111 height 15
click at [845, 125] on span "My Watchlist - [PERSON_NAME]" at bounding box center [874, 123] width 158 height 31
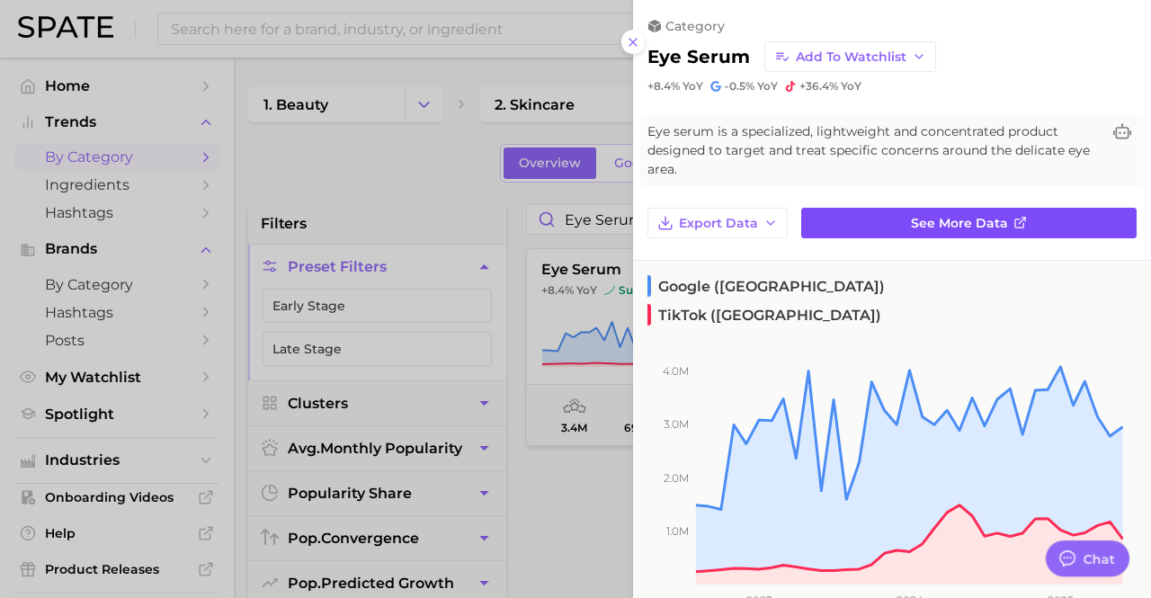
click at [926, 219] on span "See more data" at bounding box center [959, 223] width 97 height 15
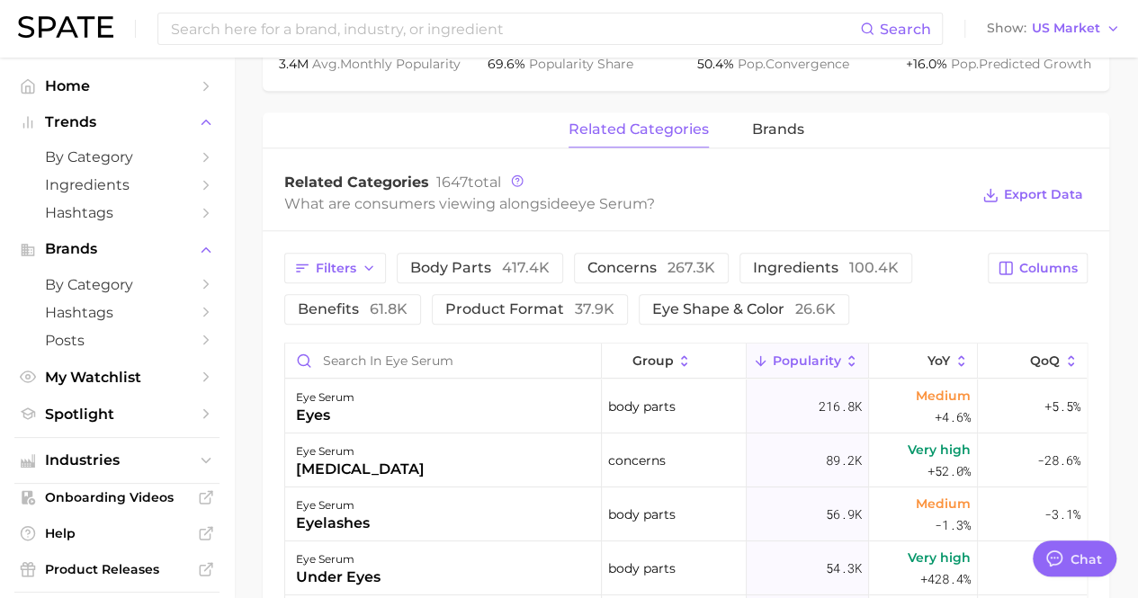
scroll to position [809, 0]
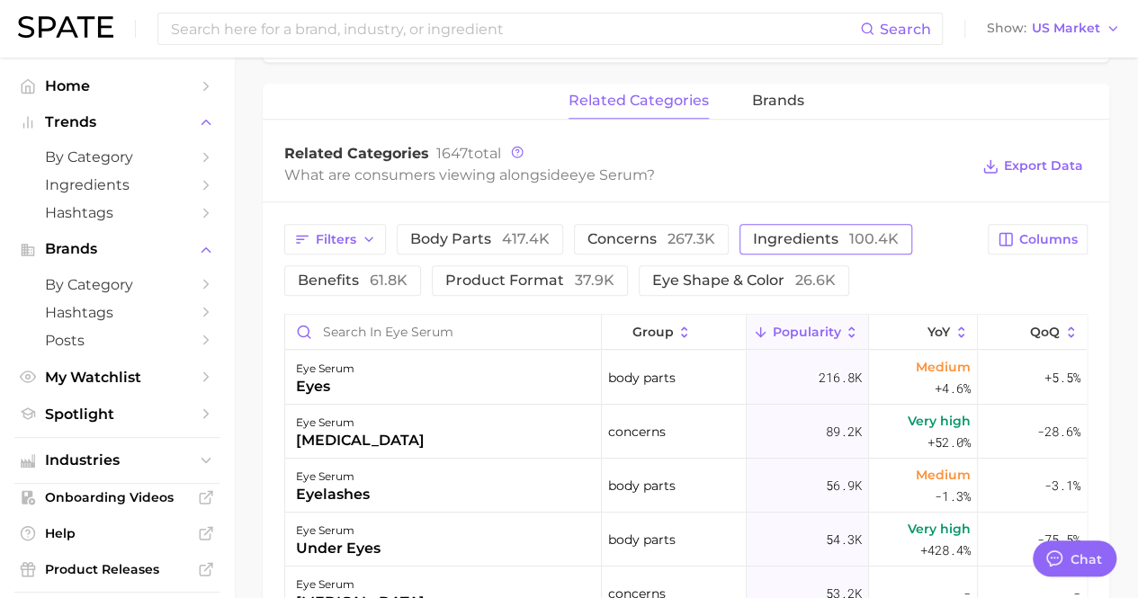
click at [839, 238] on span "ingredients 100.4k" at bounding box center [826, 239] width 146 height 14
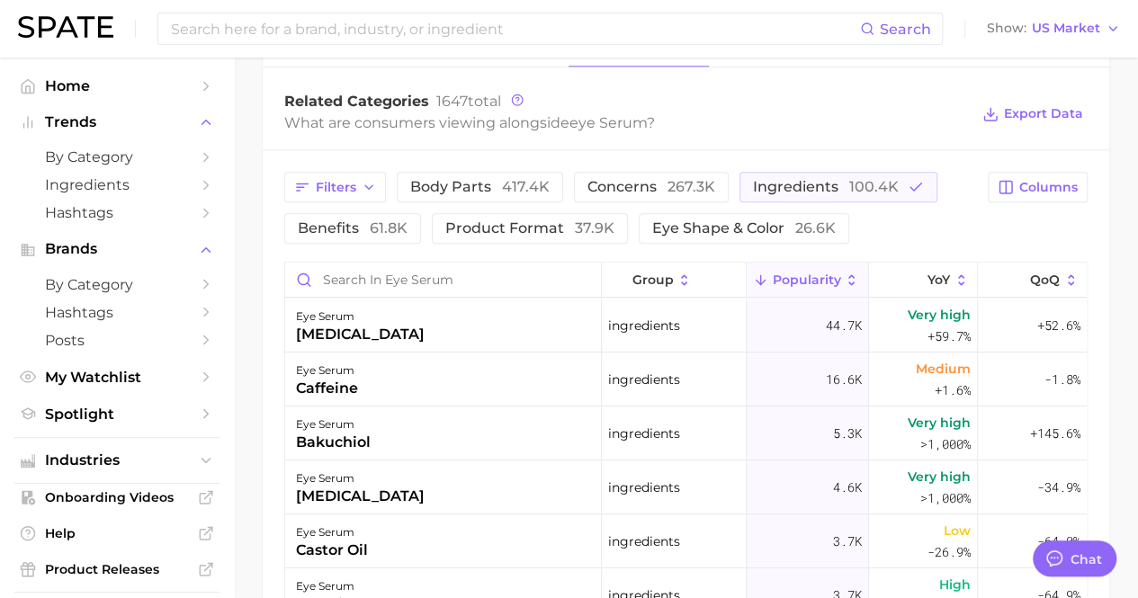
scroll to position [899, 0]
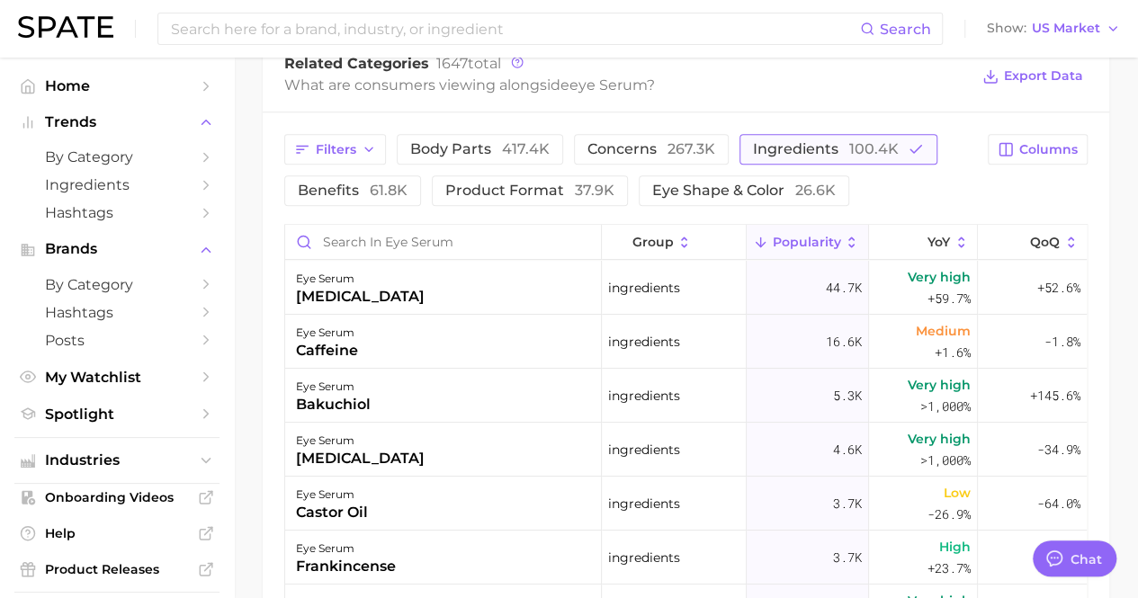
click at [802, 156] on span "ingredients 100.4k" at bounding box center [826, 149] width 146 height 14
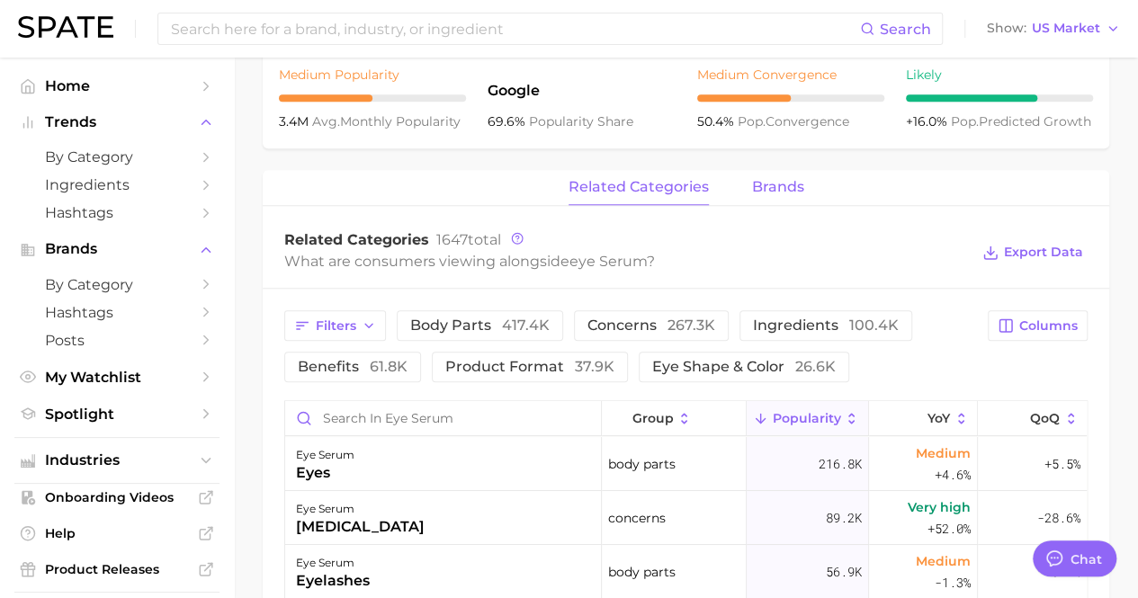
scroll to position [719, 0]
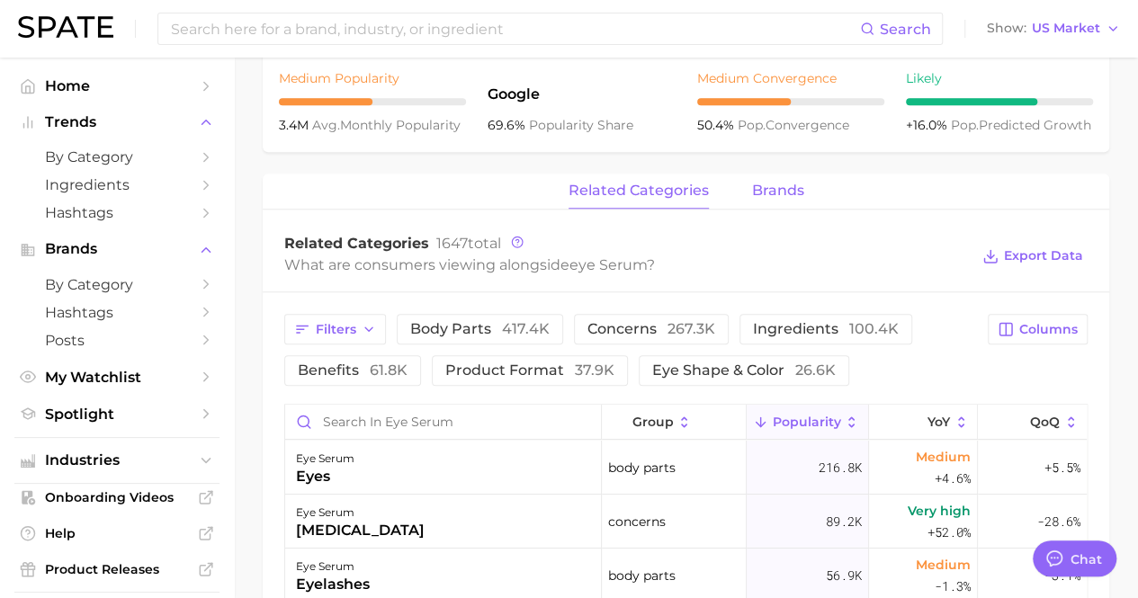
click at [753, 204] on button "brands" at bounding box center [778, 191] width 52 height 35
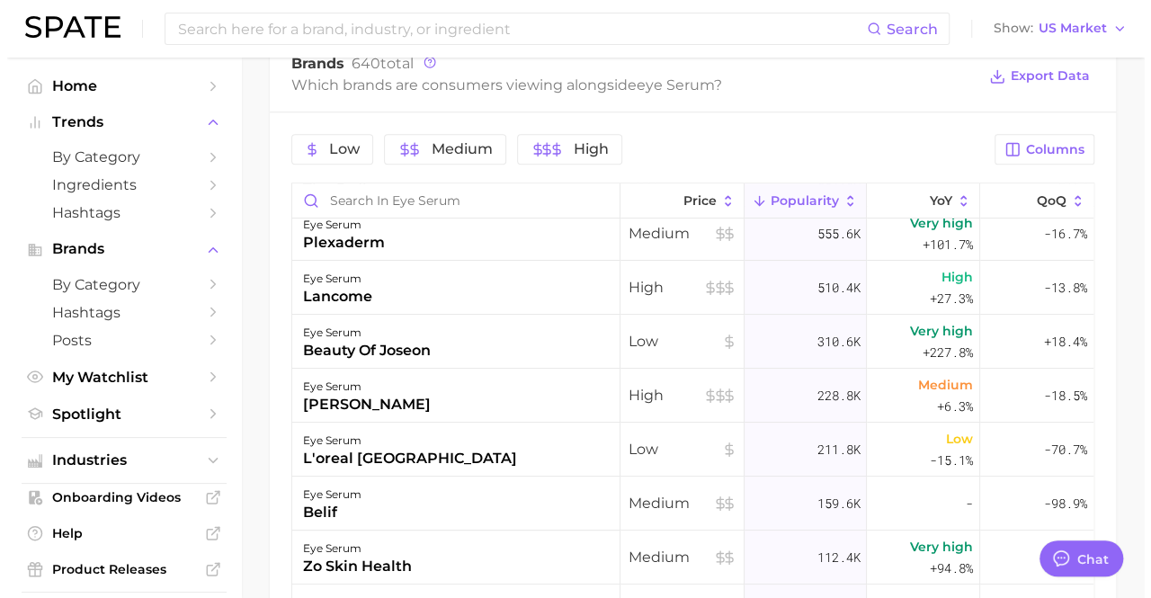
scroll to position [90, 0]
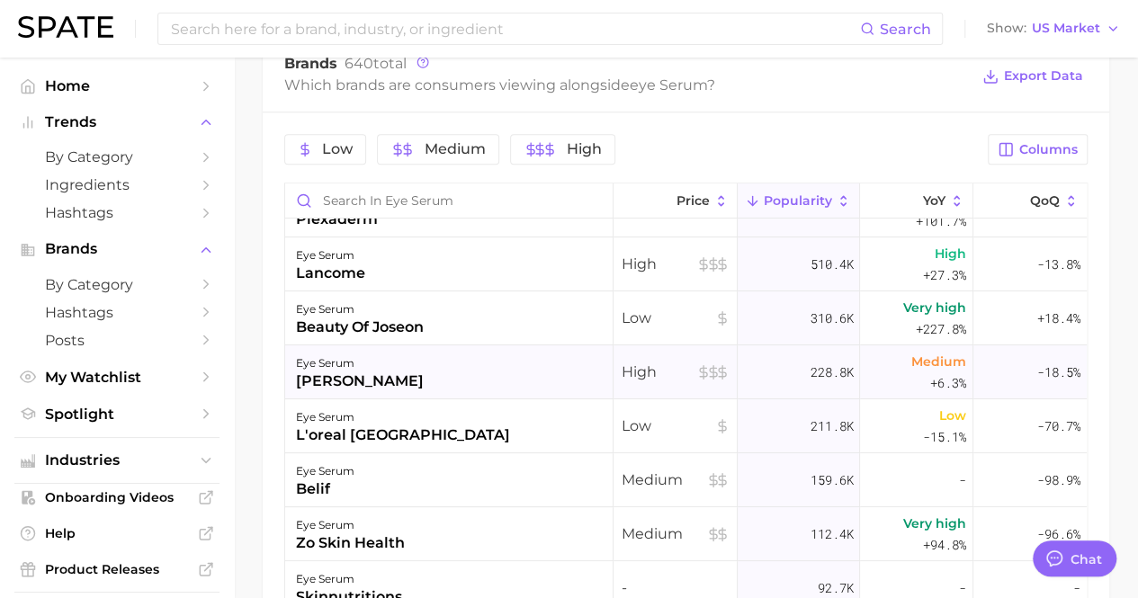
click at [351, 353] on div "eye serum" at bounding box center [360, 364] width 128 height 22
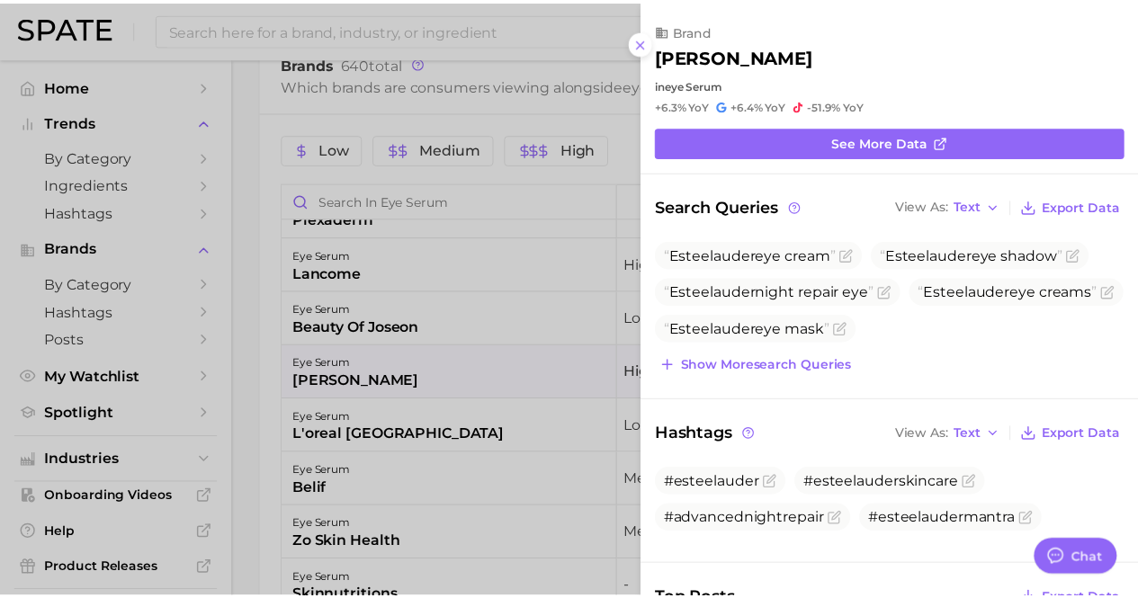
scroll to position [0, 0]
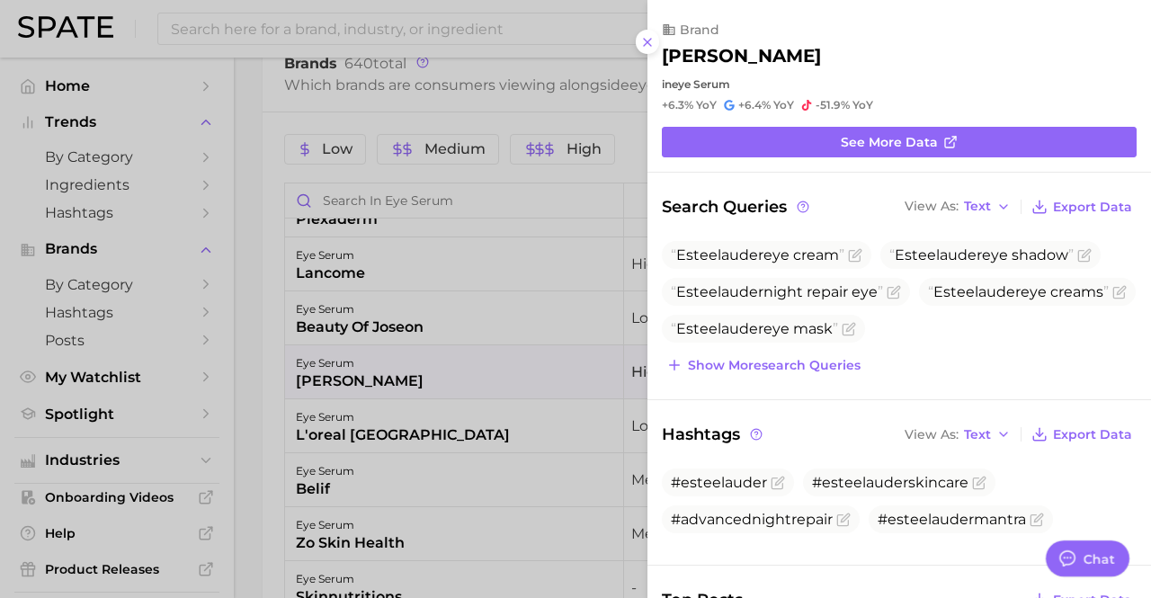
click at [242, 332] on div at bounding box center [575, 299] width 1151 height 598
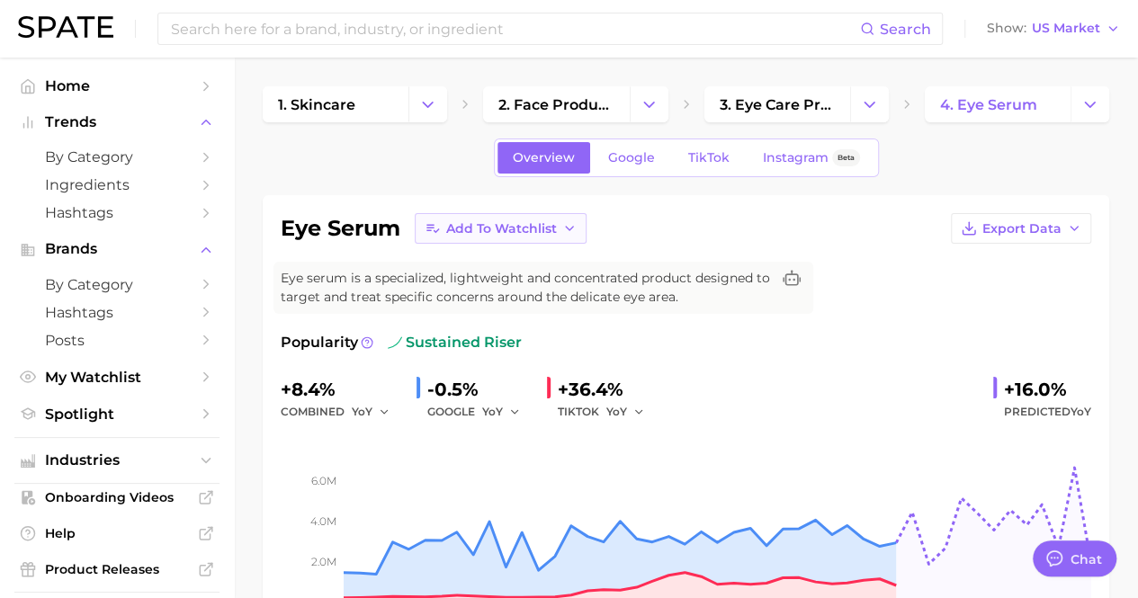
click at [440, 236] on button "Add to Watchlist" at bounding box center [501, 228] width 172 height 31
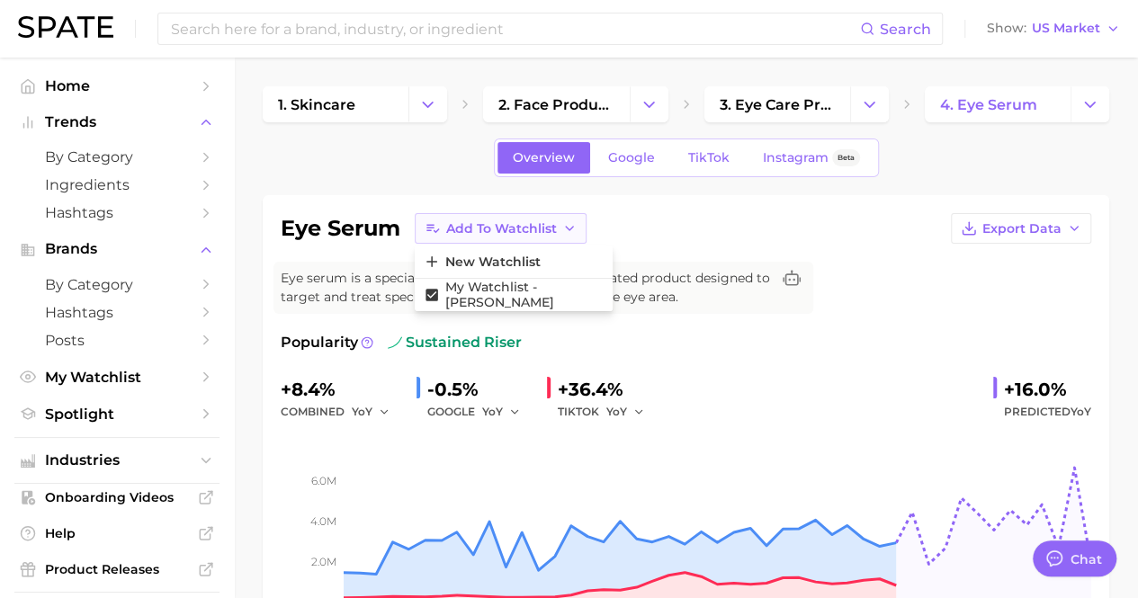
click at [440, 235] on icon "button" at bounding box center [432, 228] width 16 height 16
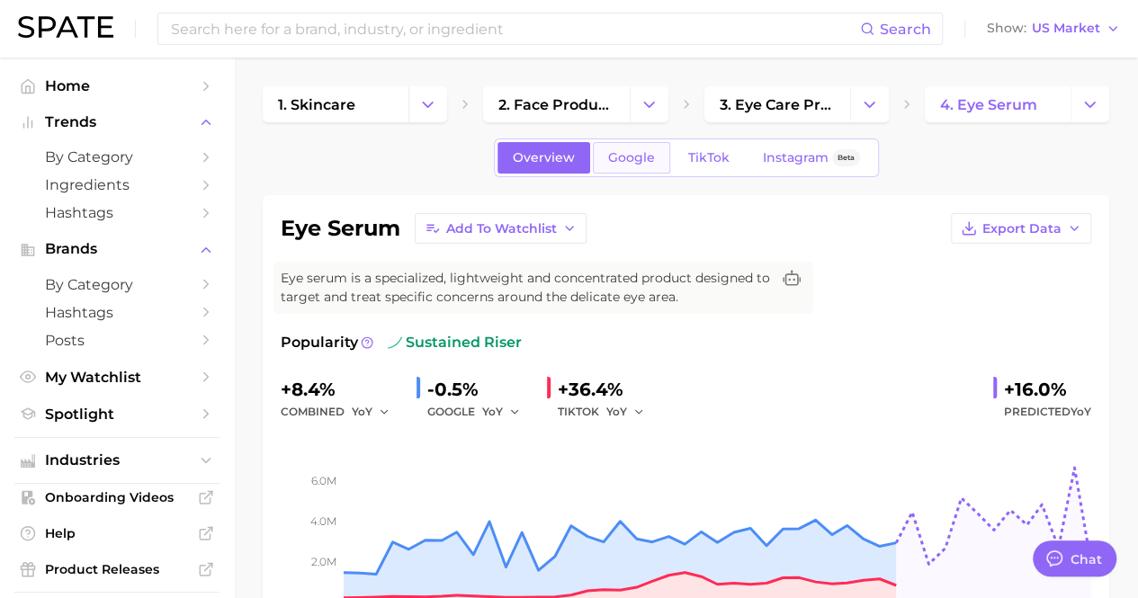
click at [637, 163] on span "Google" at bounding box center [631, 157] width 47 height 15
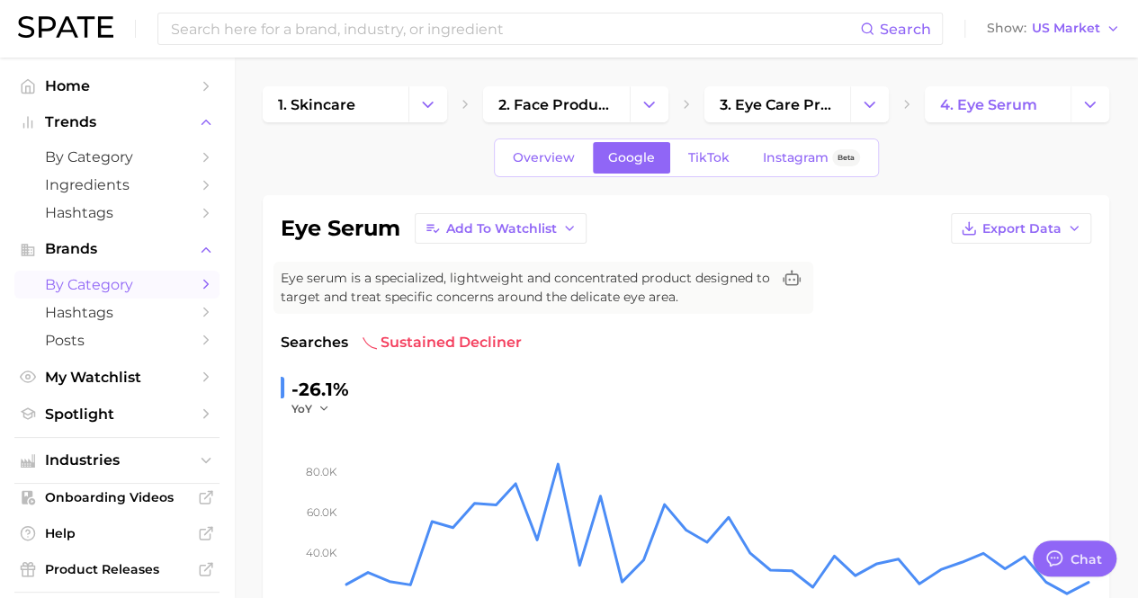
click at [126, 289] on span "by Category" at bounding box center [117, 284] width 144 height 17
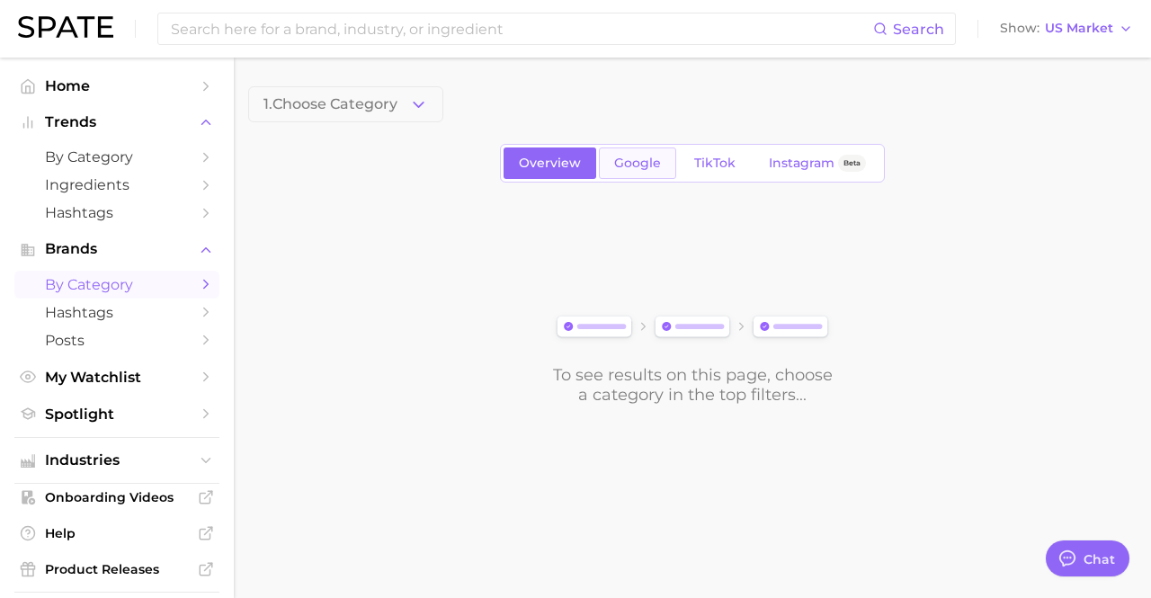
click at [644, 175] on link "Google" at bounding box center [637, 162] width 77 height 31
click at [727, 174] on link "TikTok" at bounding box center [715, 162] width 72 height 31
click at [570, 163] on span "Overview" at bounding box center [550, 163] width 62 height 15
click at [158, 147] on link "by Category" at bounding box center [116, 157] width 205 height 28
click at [358, 100] on span "1. Choose Category" at bounding box center [331, 104] width 134 height 16
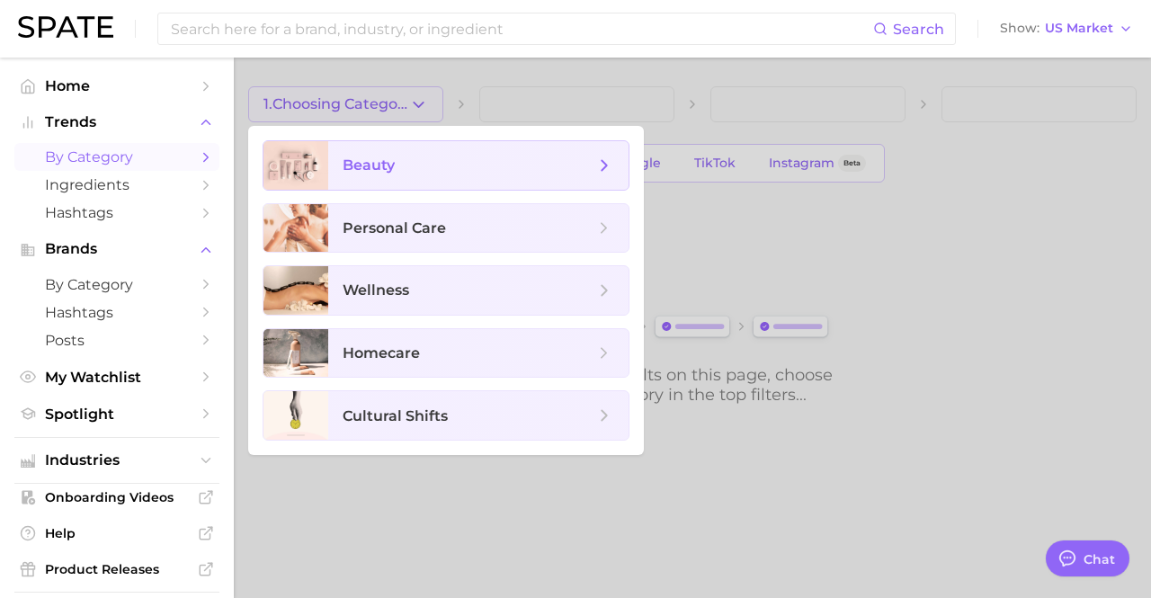
click at [366, 152] on span "beauty" at bounding box center [478, 165] width 300 height 49
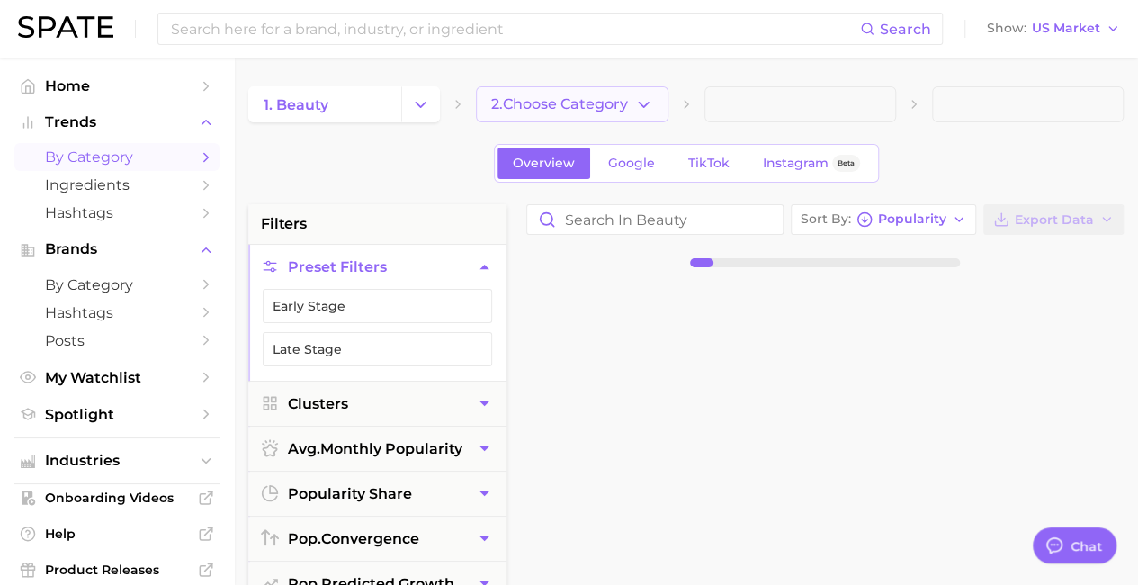
click at [559, 110] on span "2. Choose Category" at bounding box center [559, 104] width 137 height 16
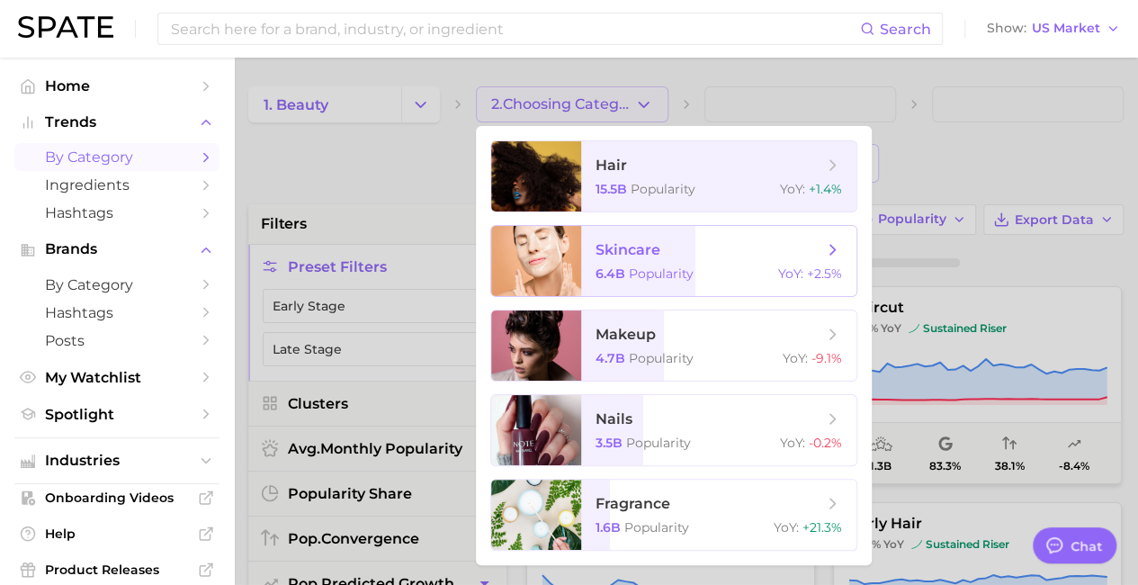
click at [611, 260] on span "skincare 6.4b Popularity YoY : +2.5%" at bounding box center [718, 261] width 275 height 70
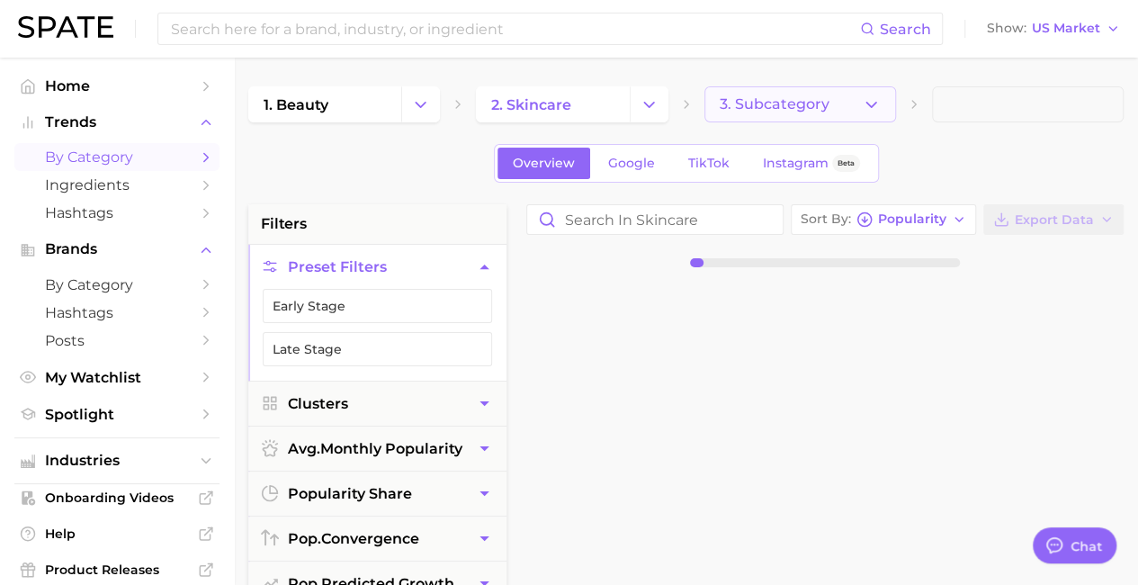
click at [787, 103] on span "3. Subcategory" at bounding box center [774, 104] width 110 height 16
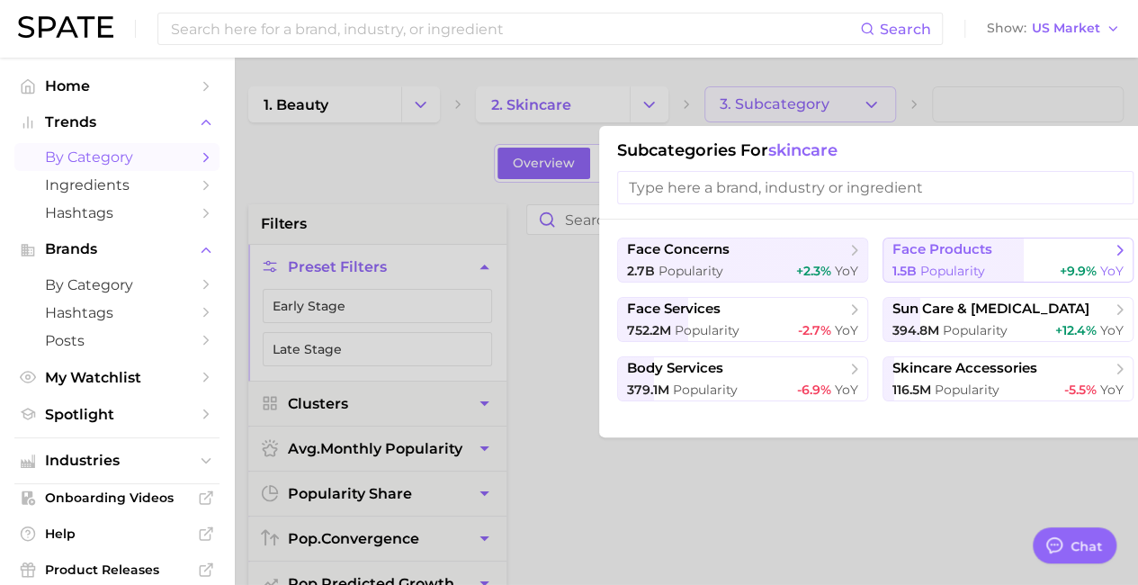
click at [930, 265] on span "Popularity" at bounding box center [952, 271] width 65 height 16
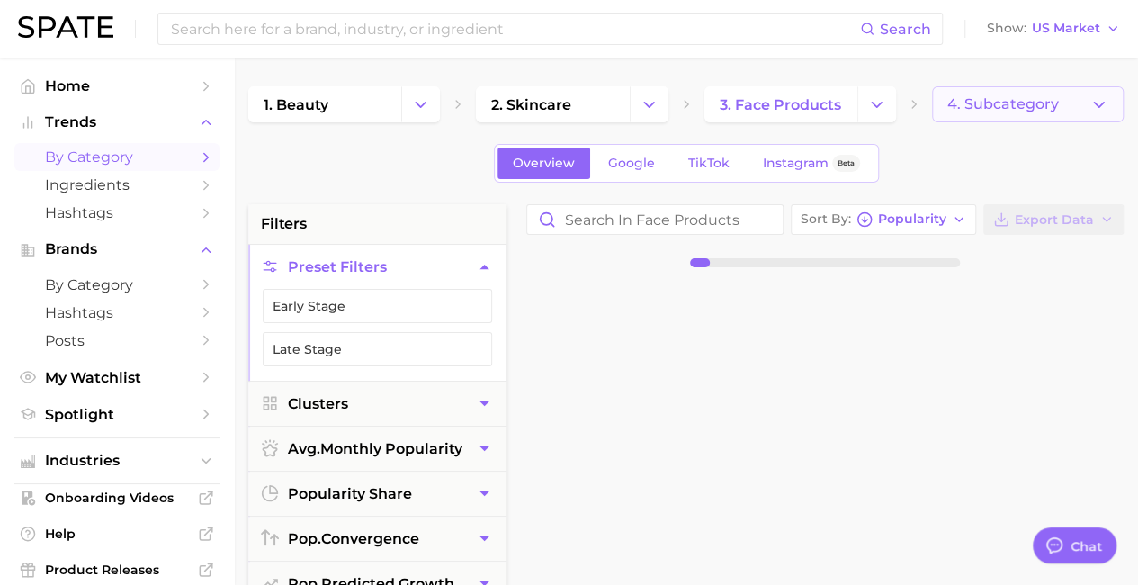
click at [961, 93] on button "4. Subcategory" at bounding box center [1028, 104] width 192 height 36
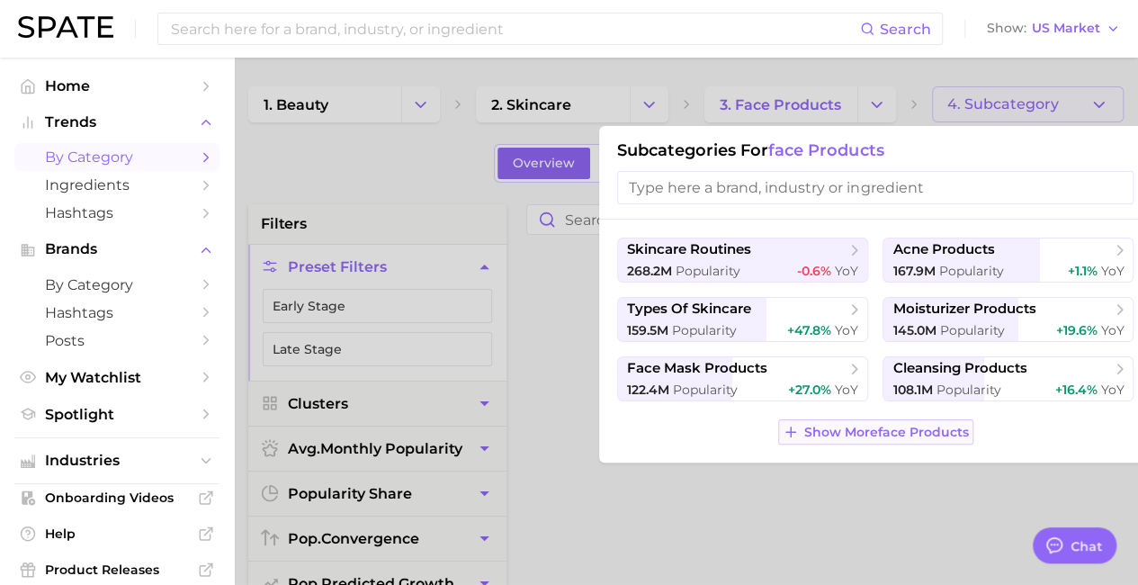
click at [818, 422] on button "Show More face products" at bounding box center [875, 431] width 195 height 25
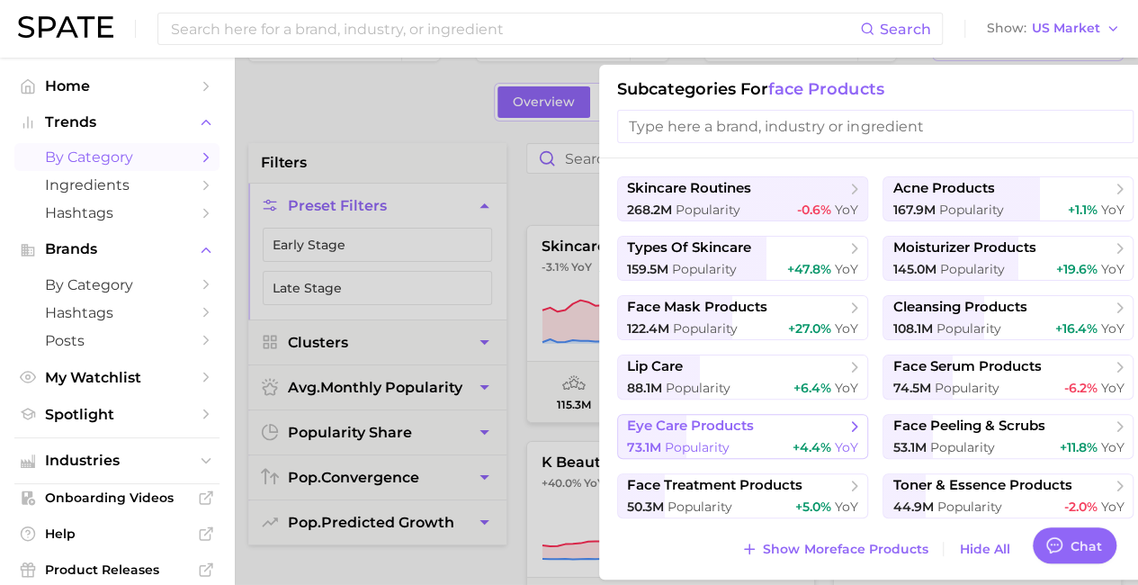
scroll to position [90, 0]
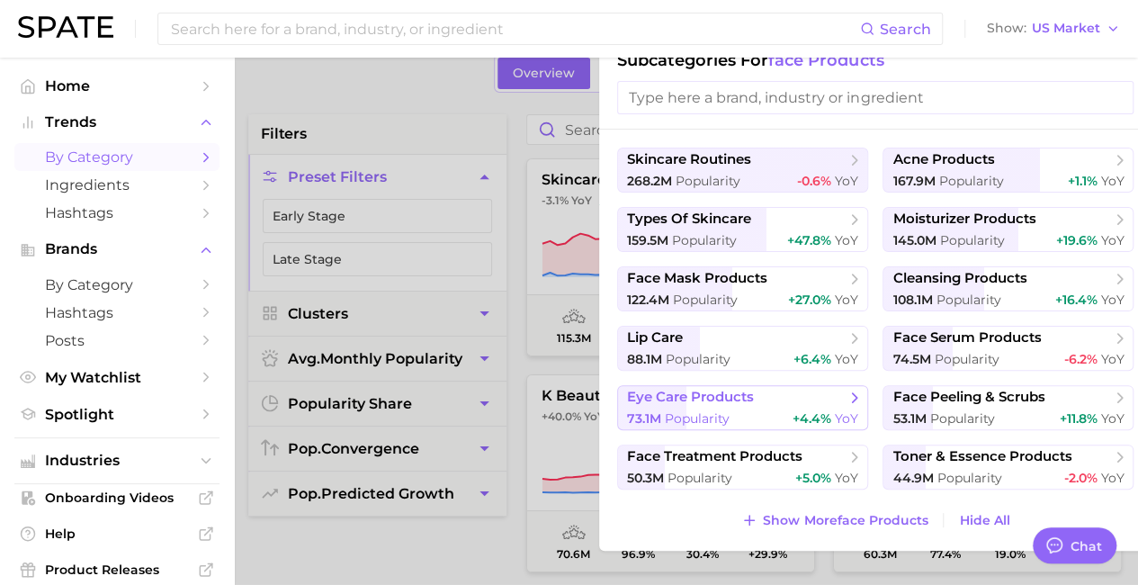
click at [788, 405] on span "eye care products" at bounding box center [736, 398] width 219 height 18
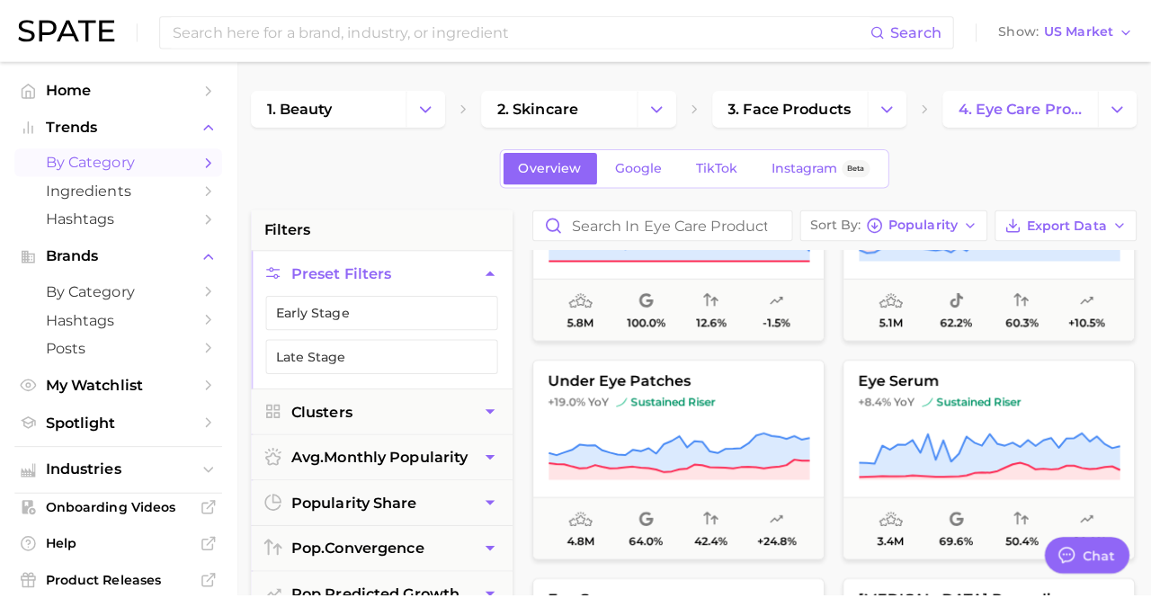
scroll to position [360, 0]
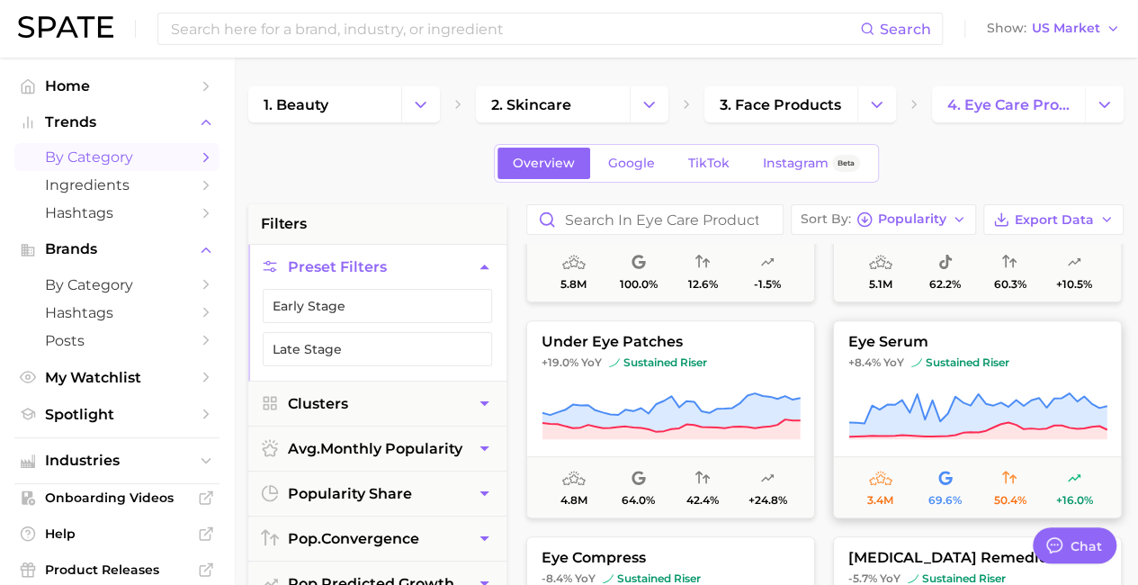
click at [980, 358] on span "sustained riser" at bounding box center [960, 362] width 98 height 14
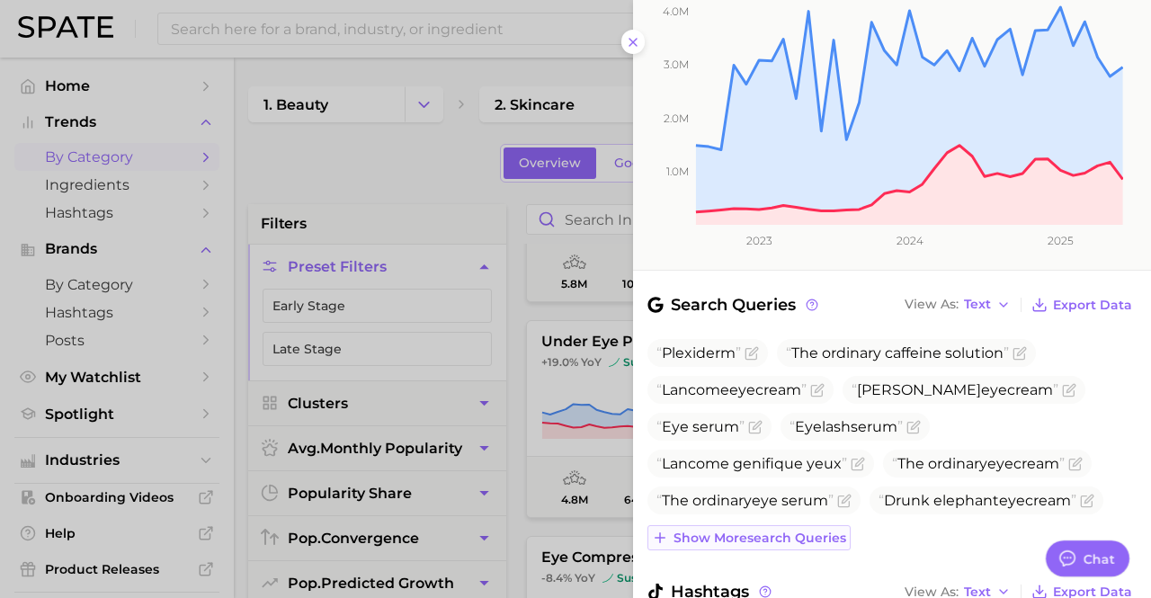
click at [773, 531] on span "Show more search queries" at bounding box center [760, 538] width 173 height 15
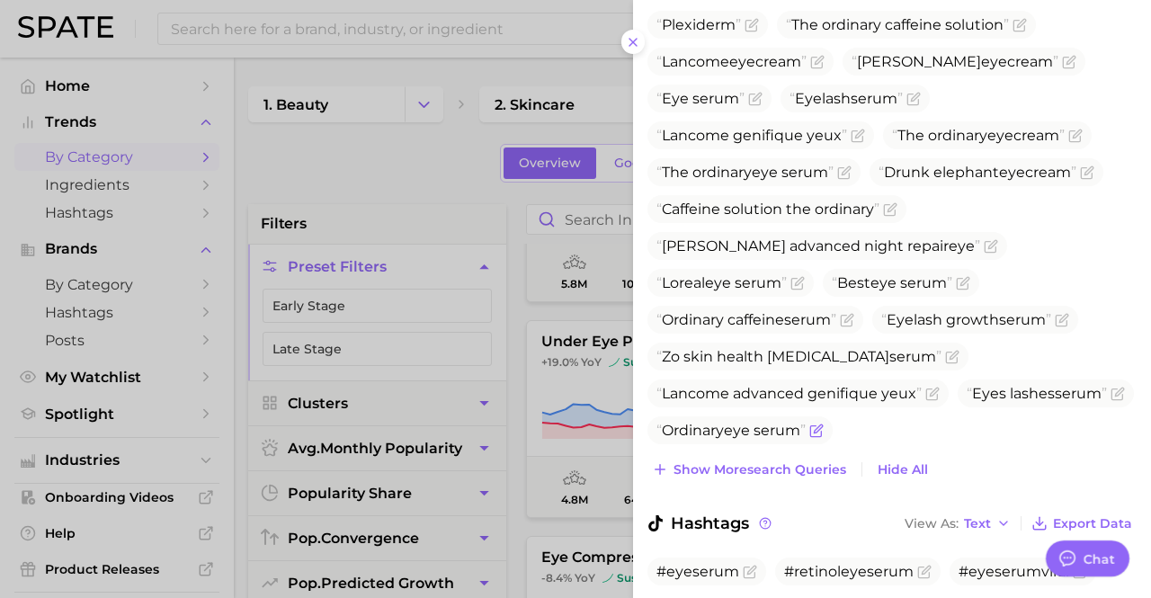
scroll to position [712, 0]
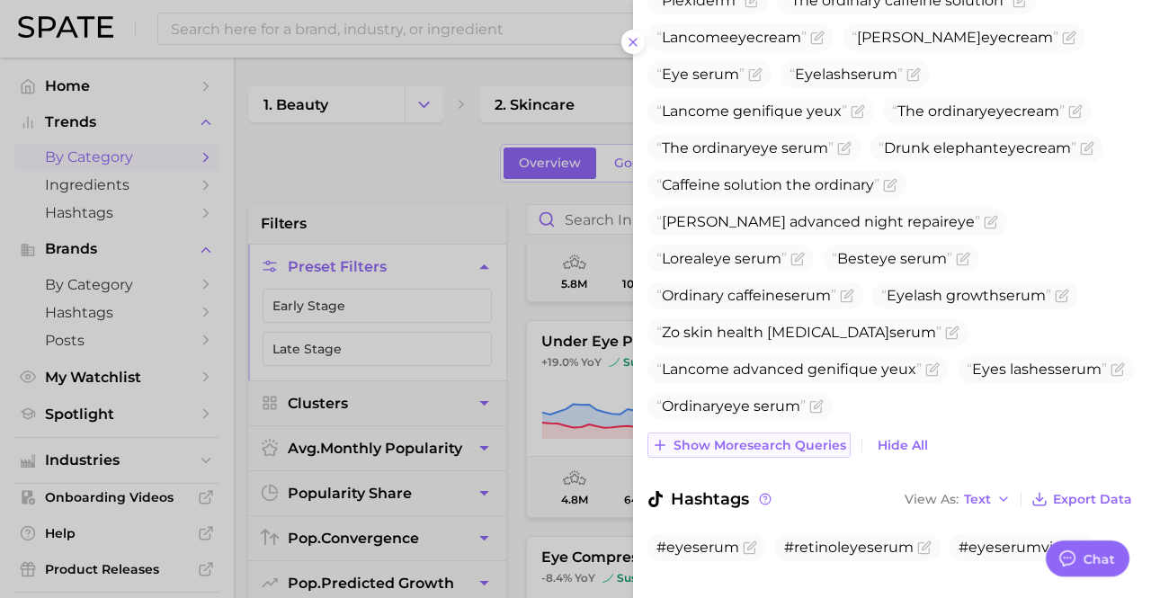
click at [815, 433] on button "Show more search queries" at bounding box center [749, 445] width 203 height 25
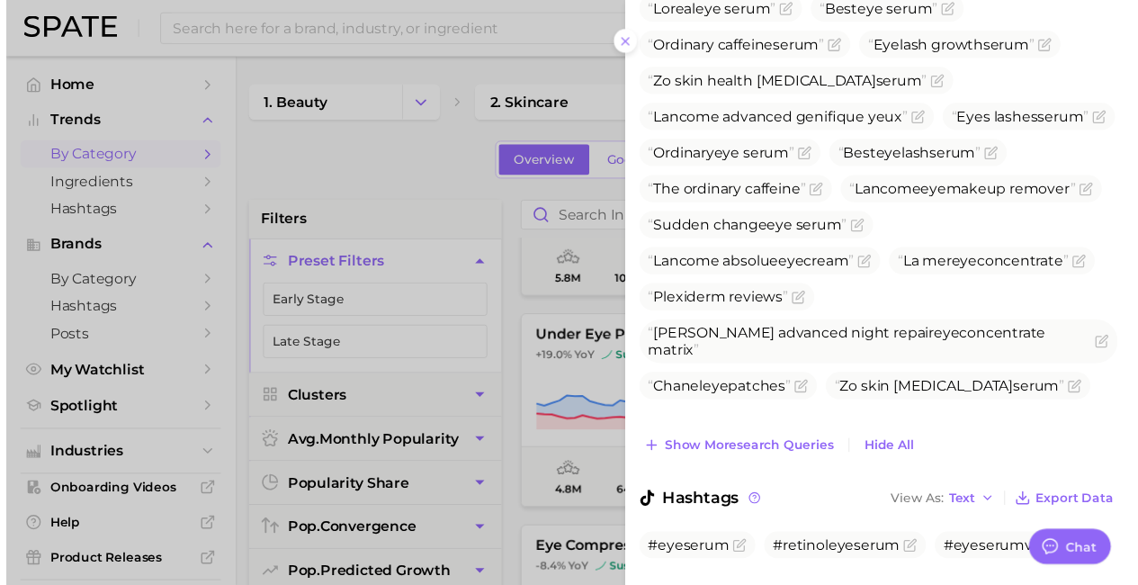
scroll to position [973, 0]
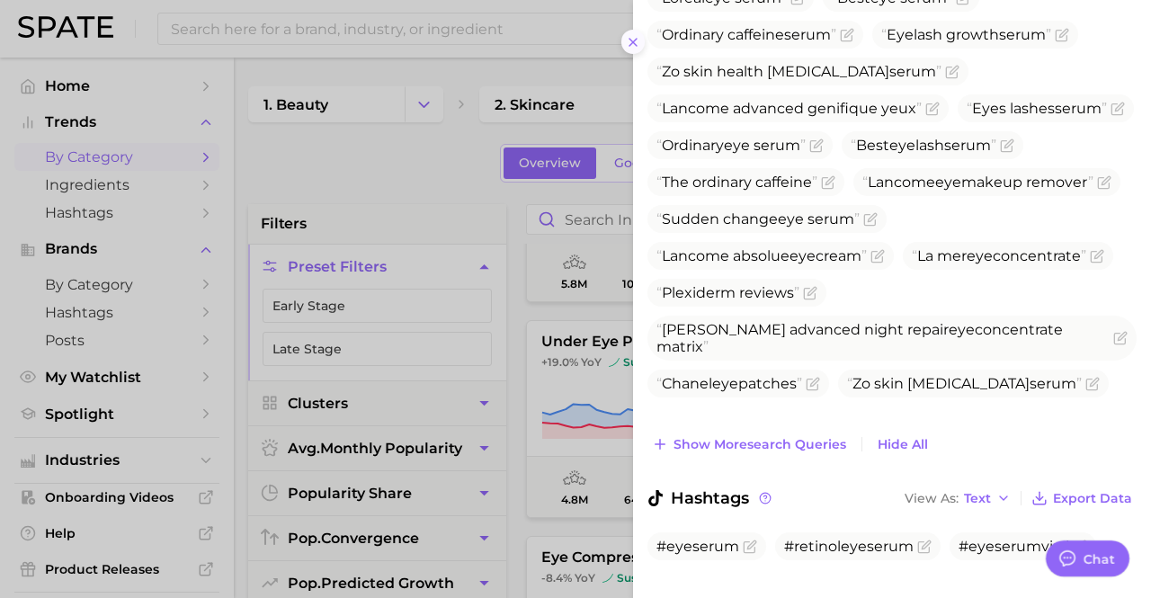
click at [631, 35] on icon at bounding box center [633, 42] width 14 height 14
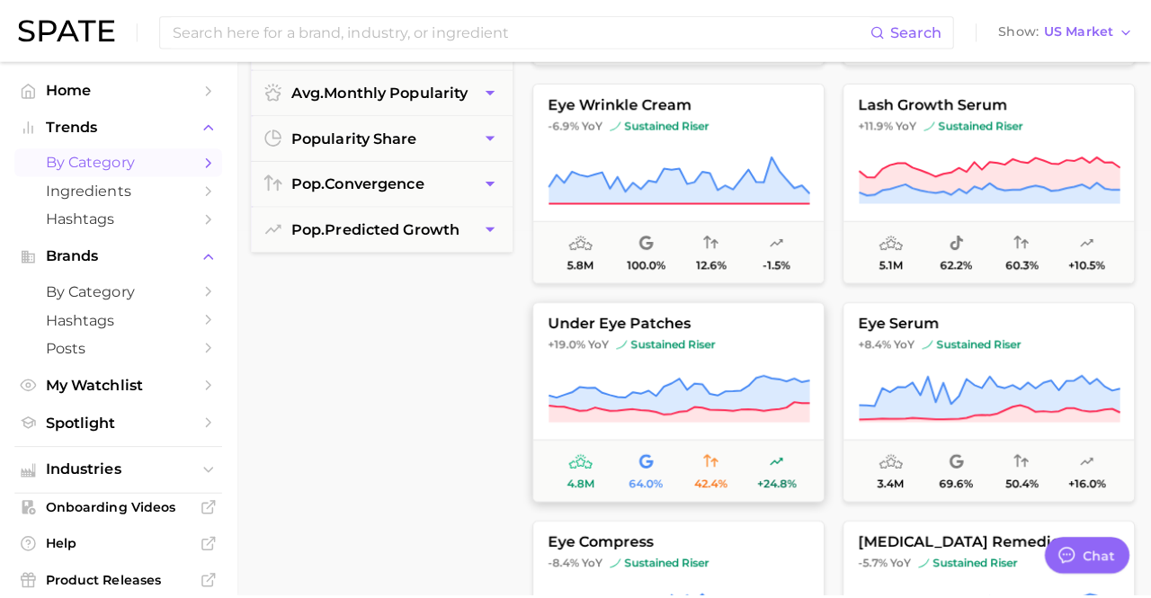
scroll to position [0, 0]
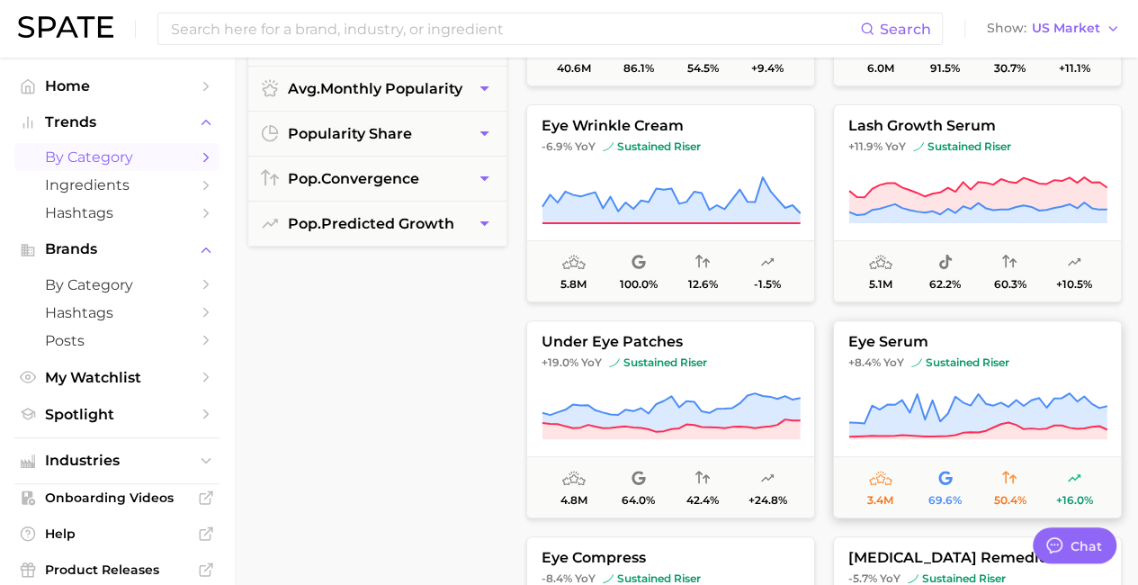
click at [961, 371] on button "eye serum +8.4% YoY sustained riser 3.4m 69.6% 50.4% +16.0%" at bounding box center [977, 419] width 289 height 198
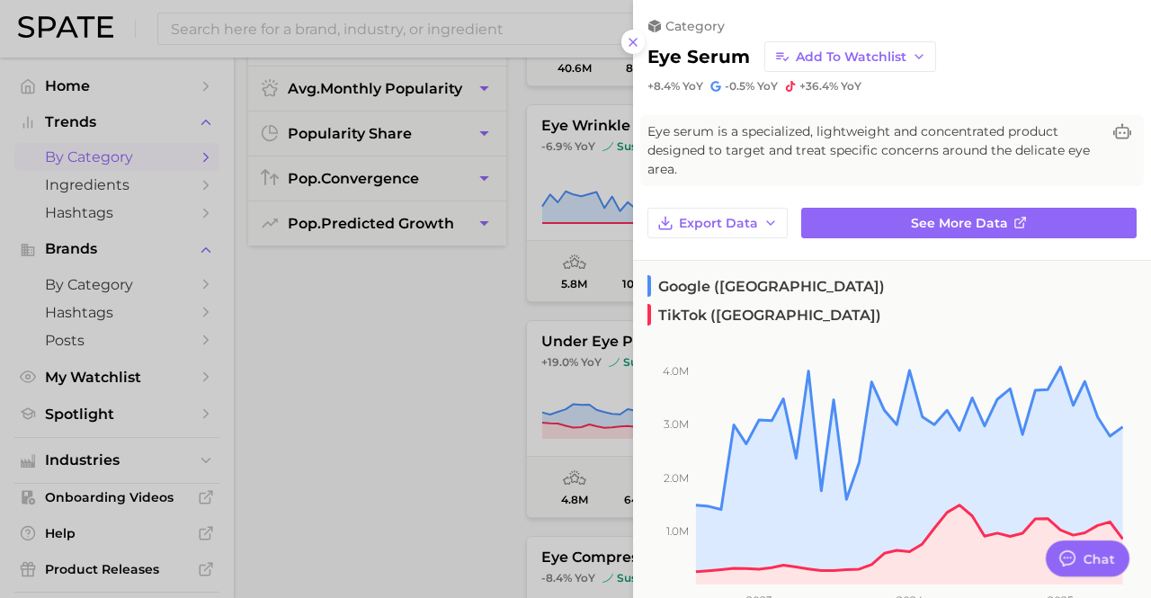
click at [509, 212] on div at bounding box center [575, 299] width 1151 height 598
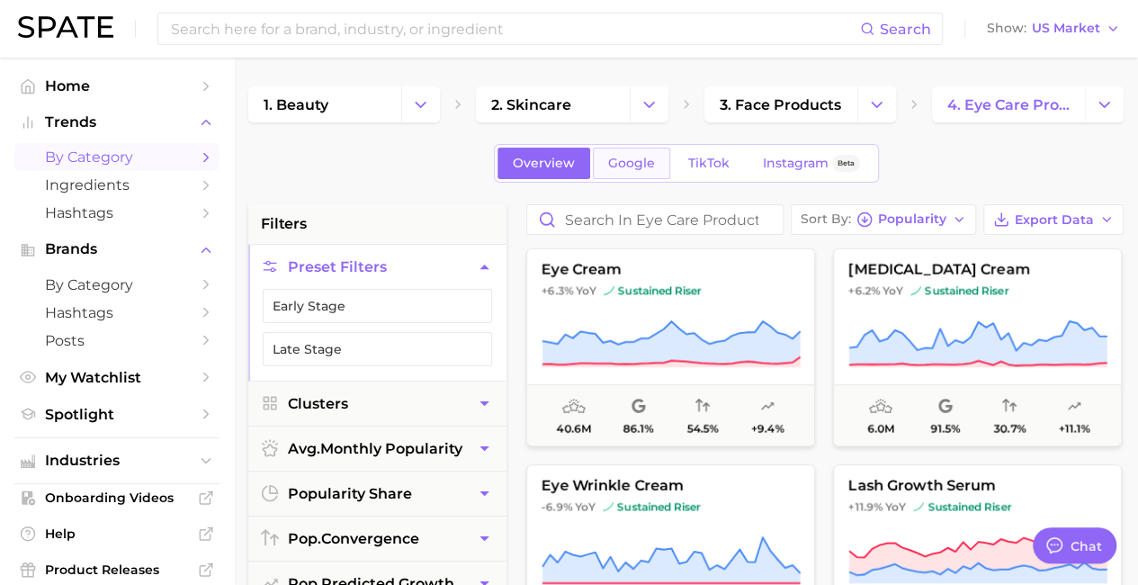
click at [630, 163] on span "Google" at bounding box center [631, 163] width 47 height 15
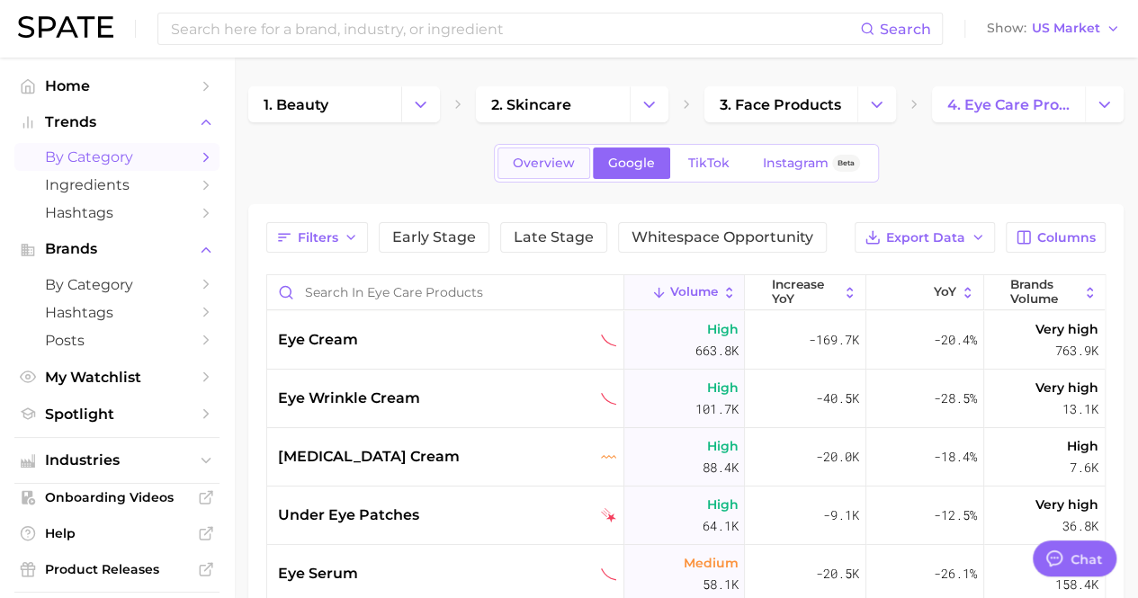
click at [558, 165] on span "Overview" at bounding box center [544, 163] width 62 height 15
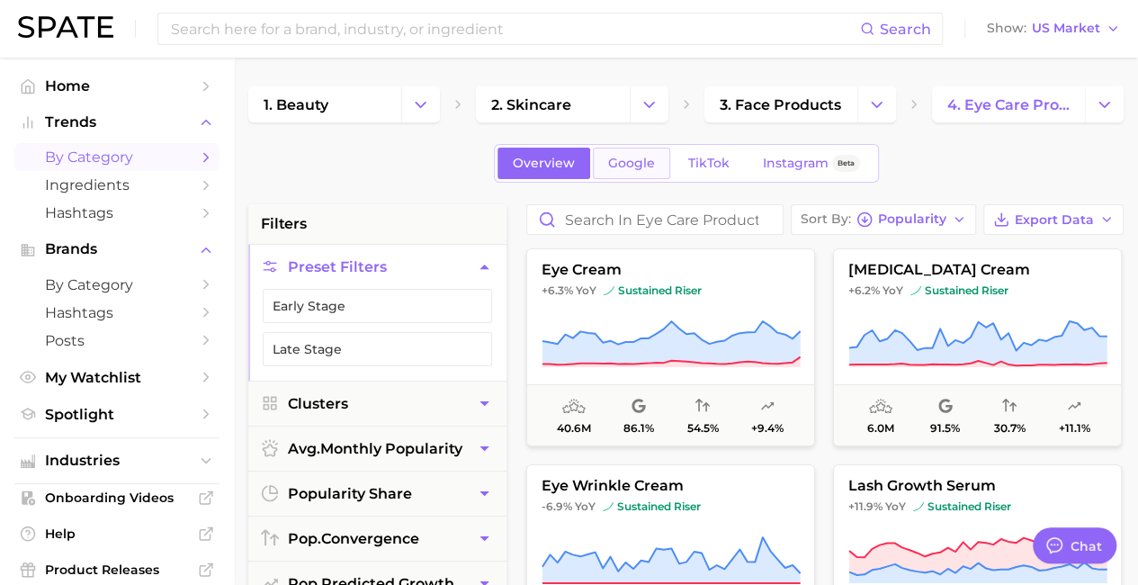
click at [639, 165] on span "Google" at bounding box center [631, 163] width 47 height 15
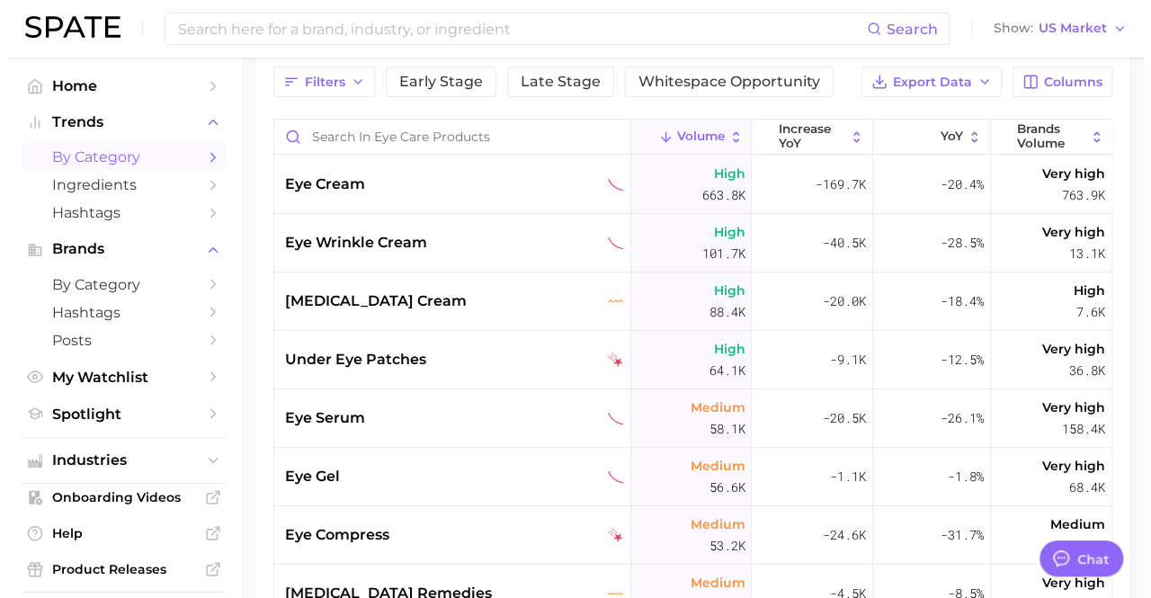
scroll to position [180, 0]
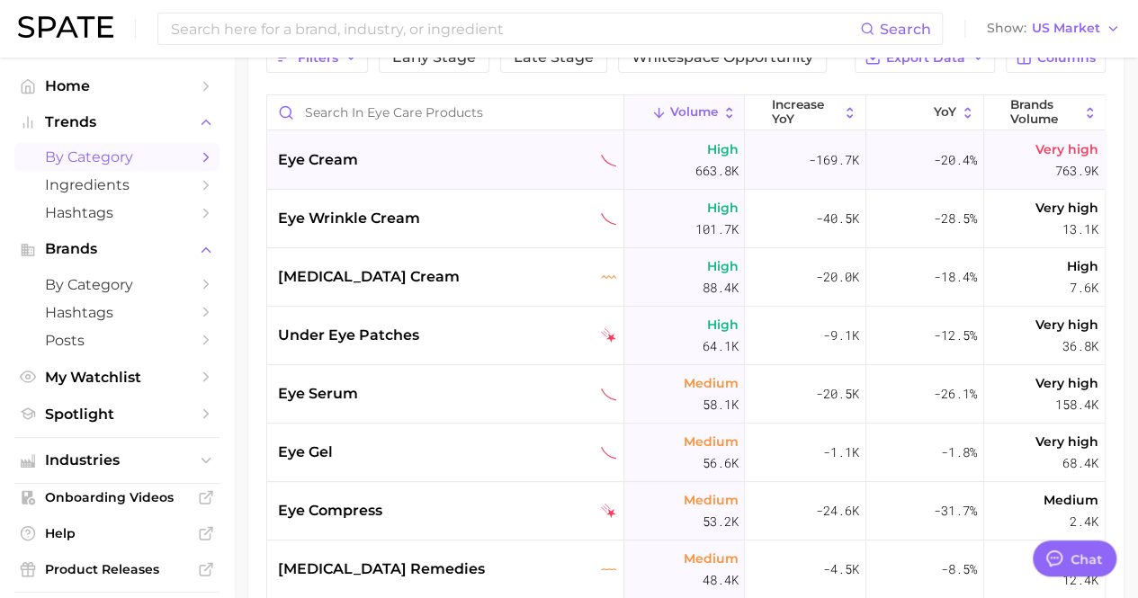
click at [479, 152] on div "eye cream" at bounding box center [447, 160] width 339 height 22
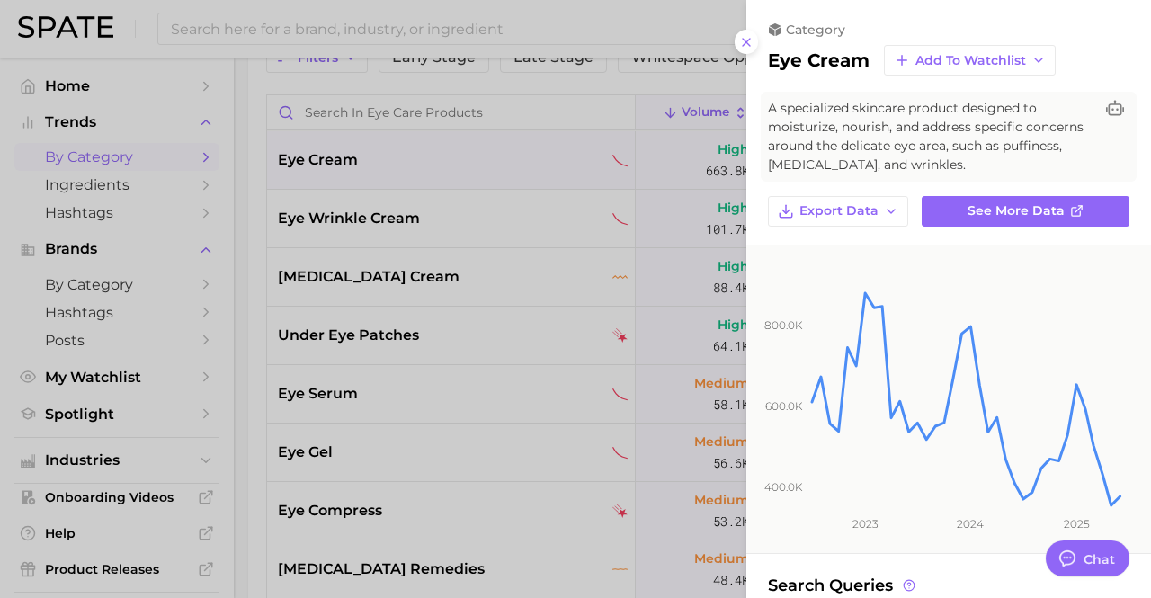
drag, startPoint x: 423, startPoint y: 408, endPoint x: 416, endPoint y: 400, distance: 10.3
click at [420, 409] on div at bounding box center [575, 299] width 1151 height 598
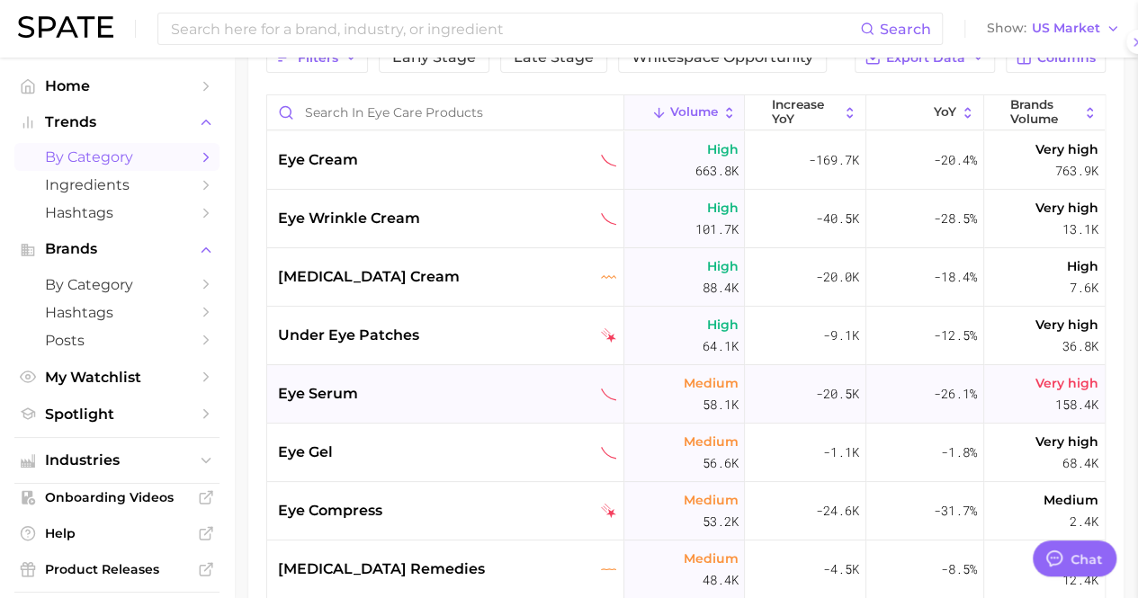
click at [416, 397] on div "eye serum" at bounding box center [447, 394] width 339 height 22
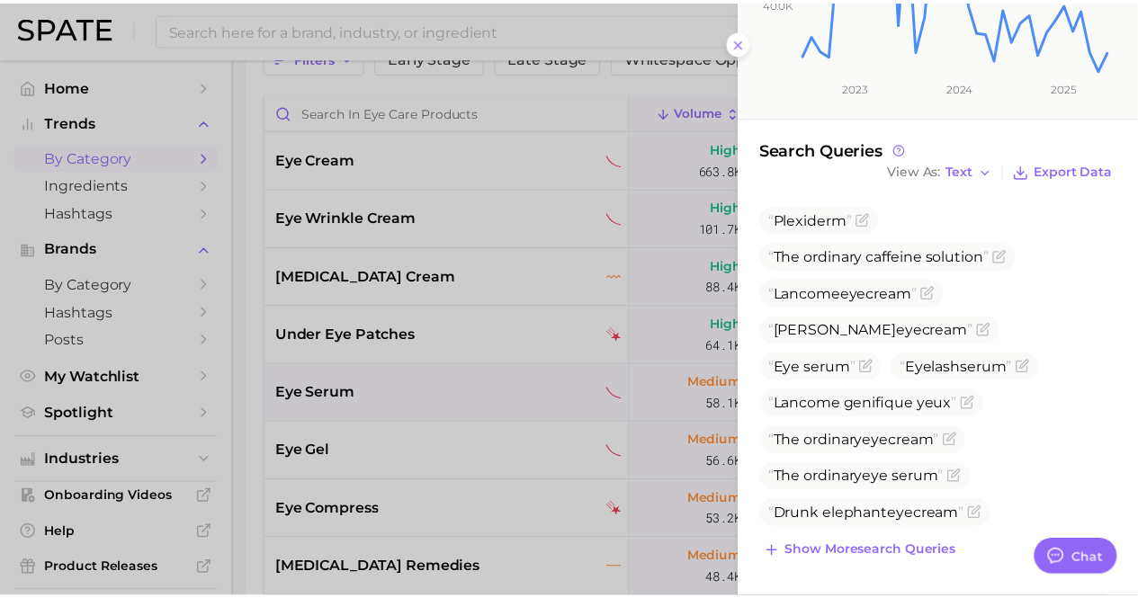
scroll to position [433, 0]
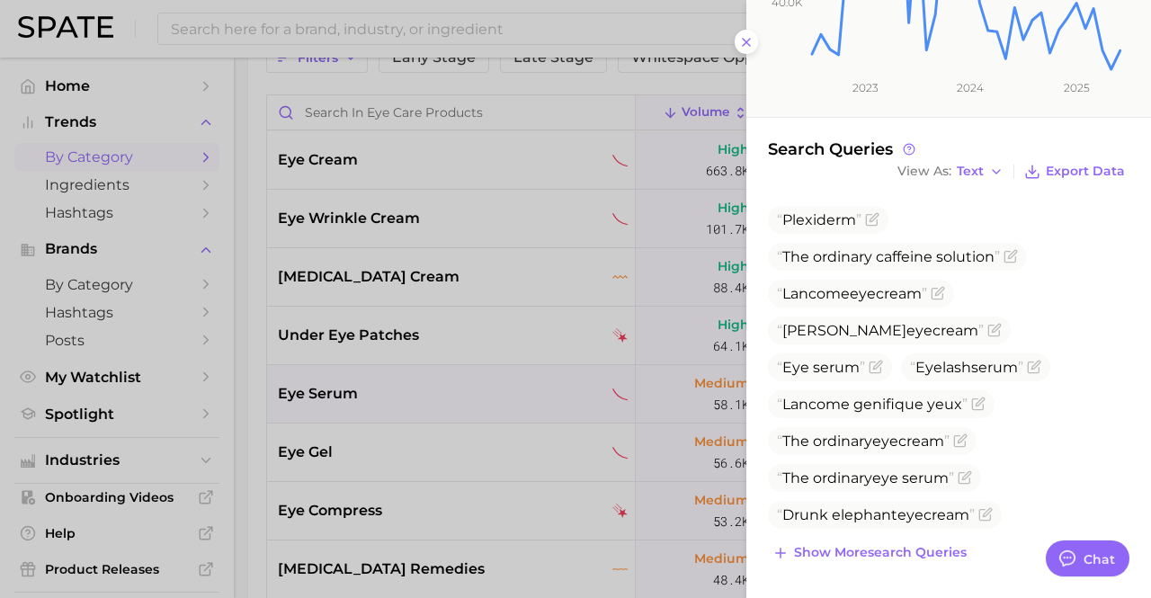
click at [742, 43] on icon at bounding box center [746, 42] width 14 height 14
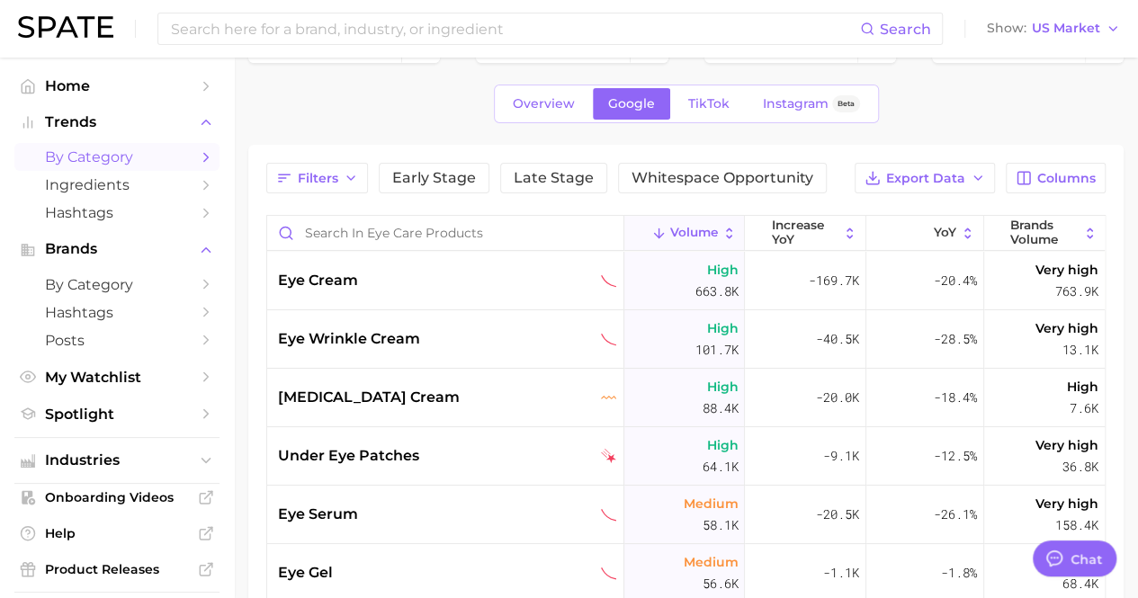
scroll to position [0, 0]
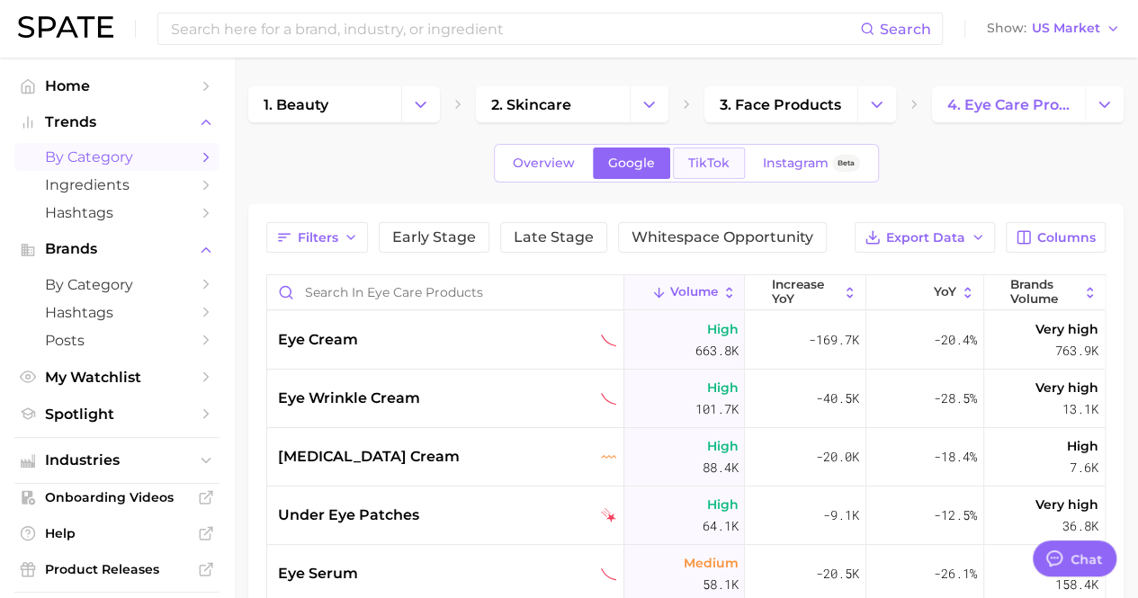
click at [688, 160] on span "TikTok" at bounding box center [708, 163] width 41 height 15
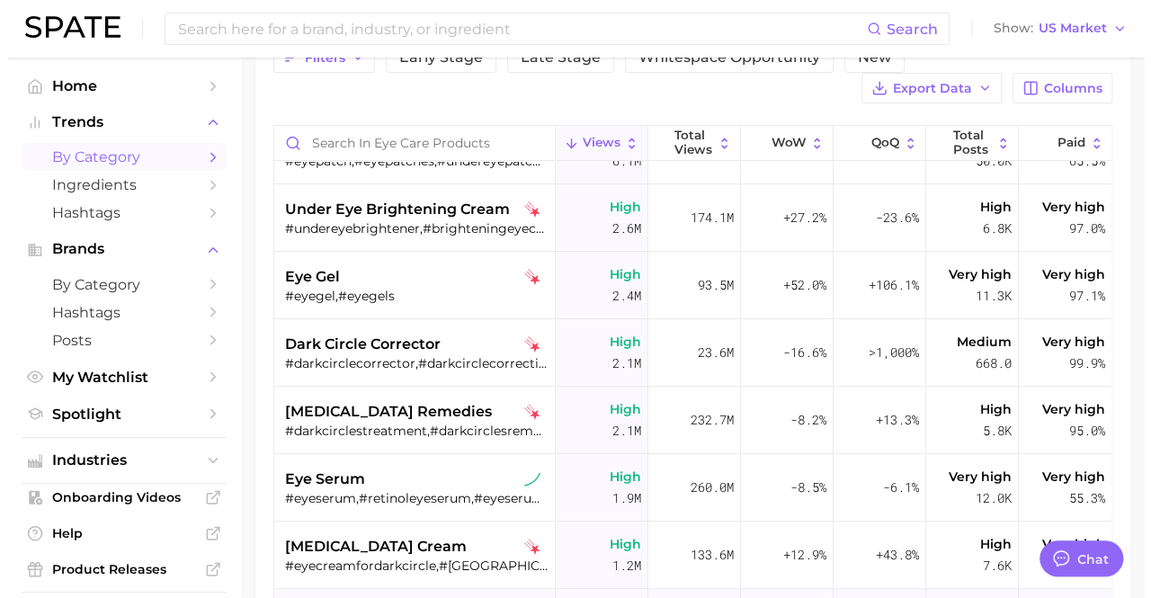
scroll to position [270, 0]
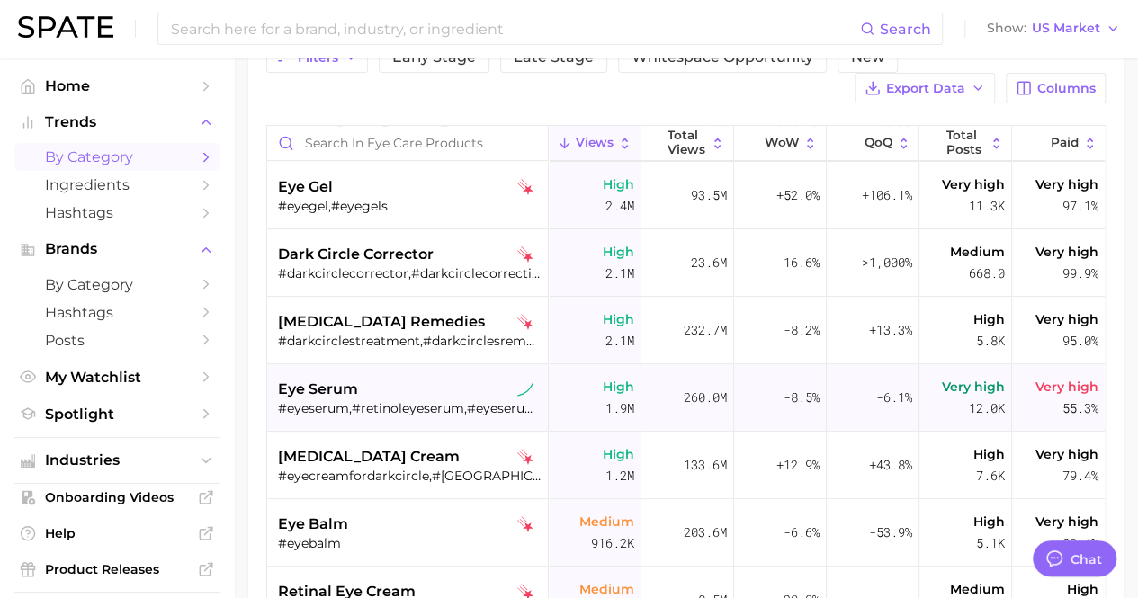
click at [410, 393] on div "eye serum" at bounding box center [409, 390] width 263 height 22
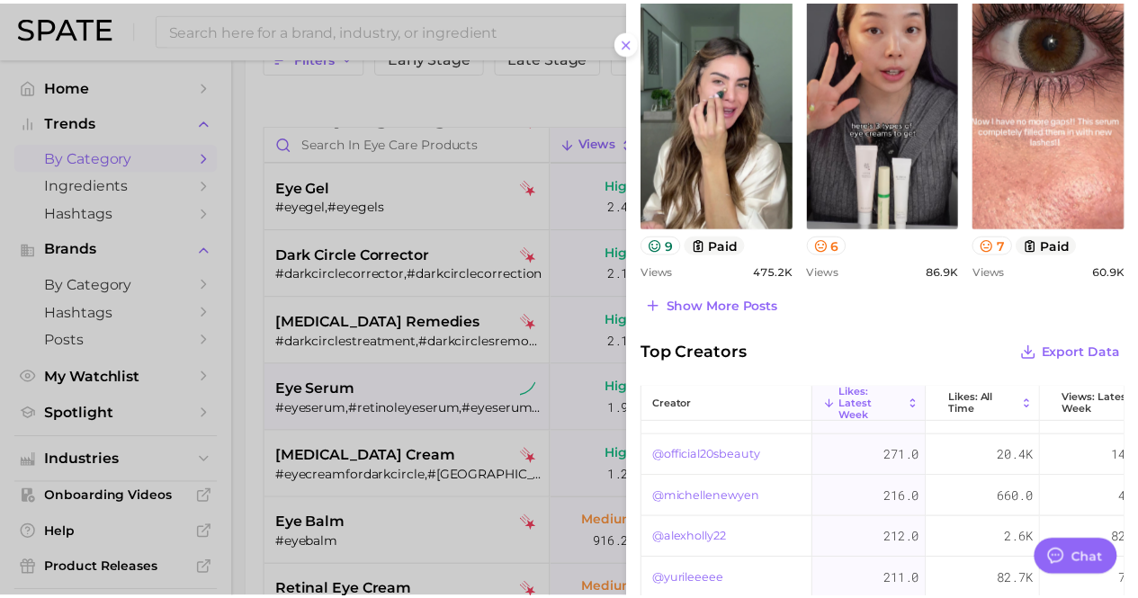
scroll to position [1006, 0]
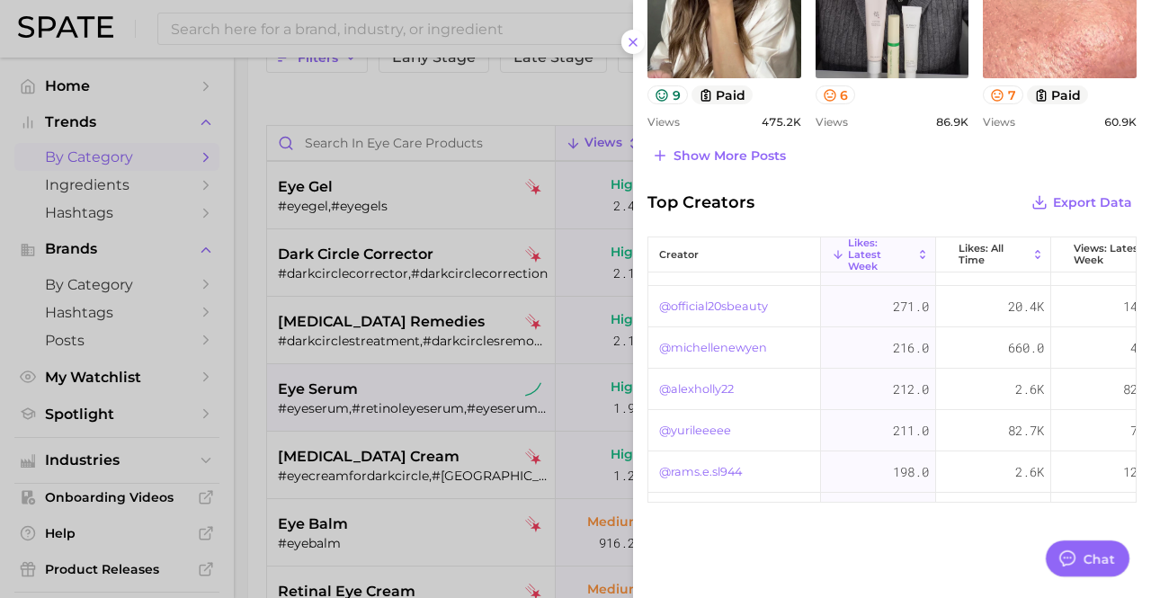
click at [552, 94] on div at bounding box center [575, 299] width 1151 height 598
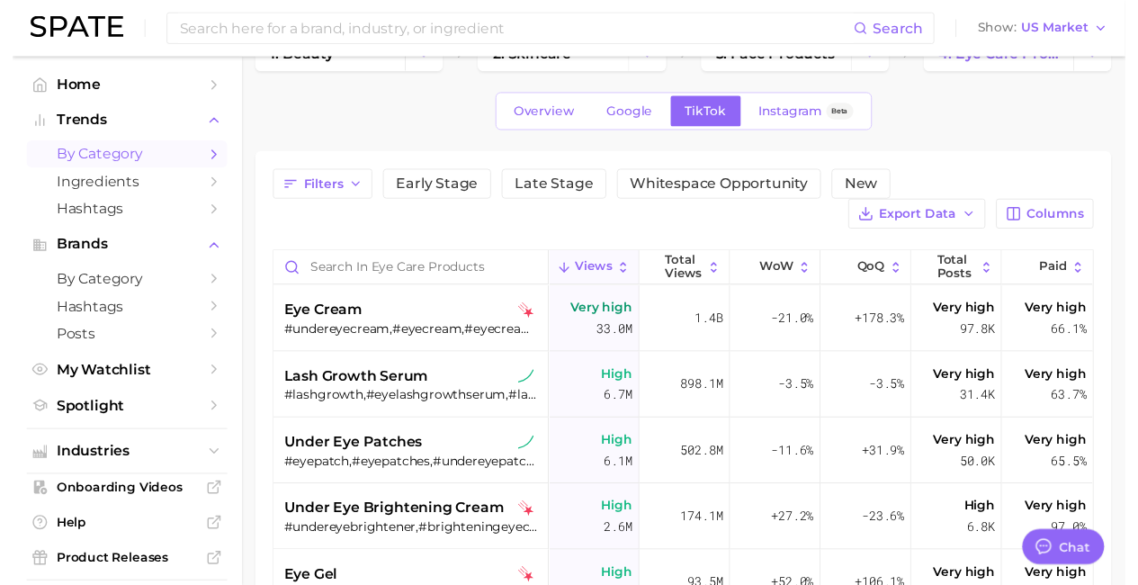
scroll to position [0, 0]
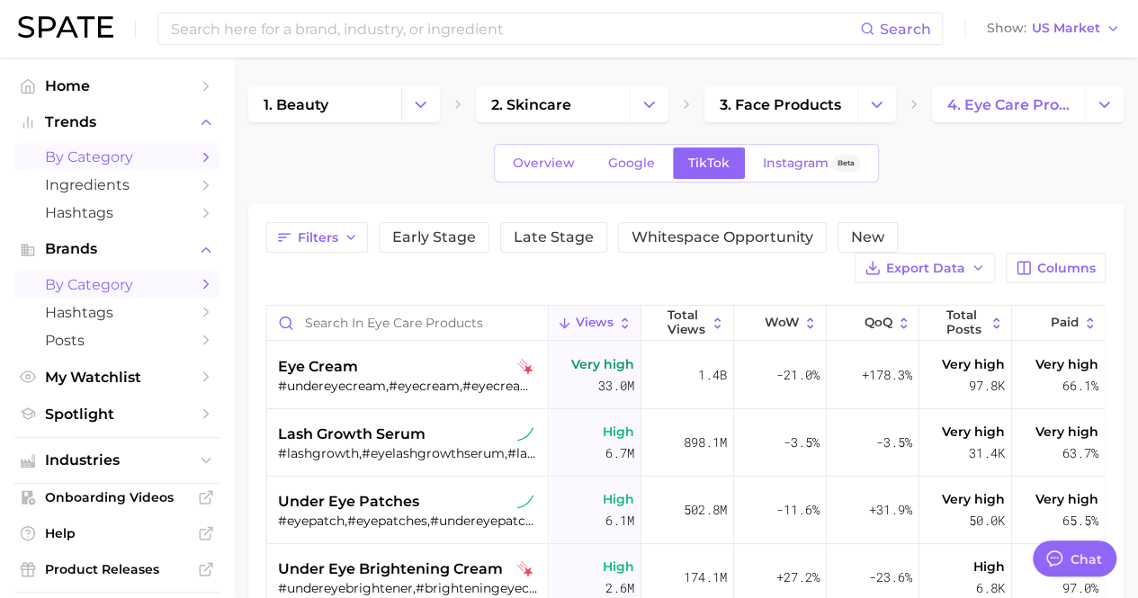
click at [120, 272] on link "by Category" at bounding box center [116, 285] width 205 height 28
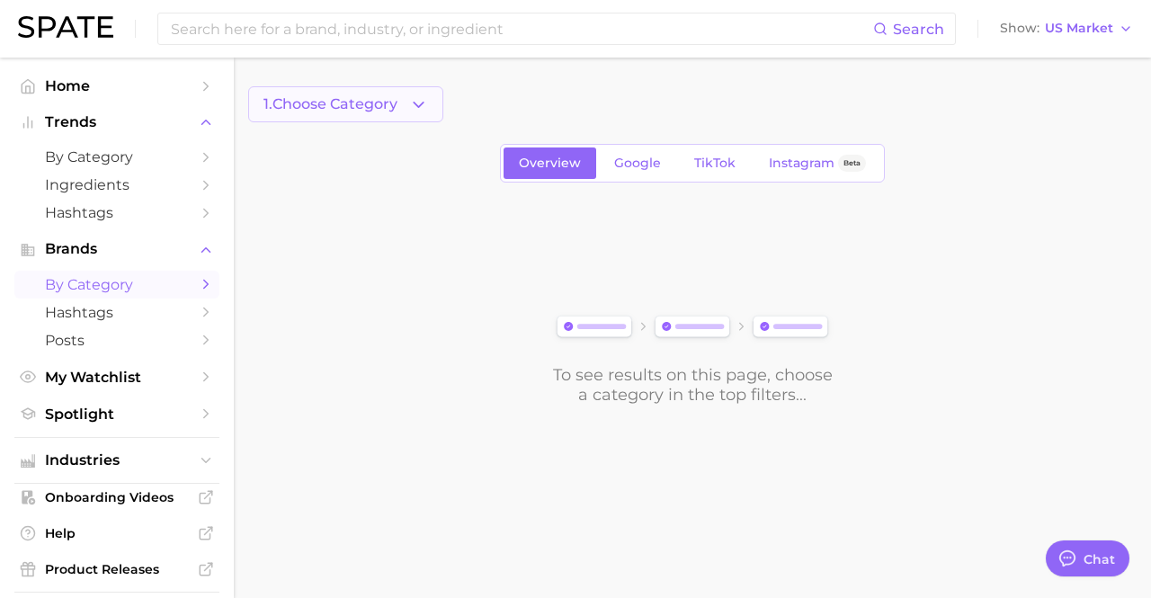
click at [361, 112] on button "1. Choose Category" at bounding box center [345, 104] width 195 height 36
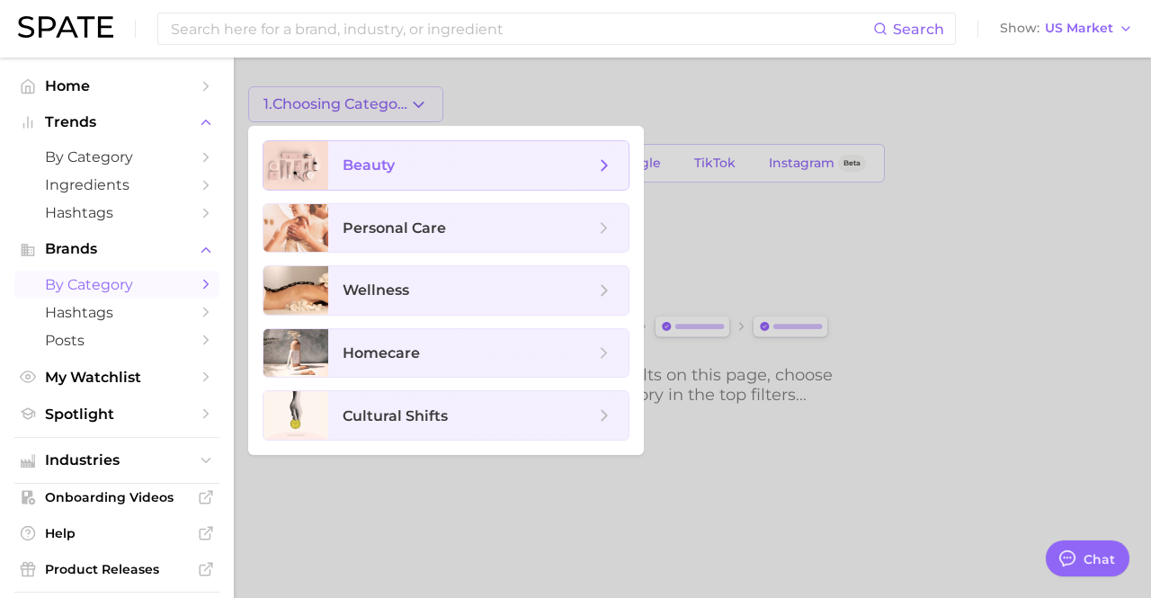
click at [380, 164] on span "beauty" at bounding box center [369, 164] width 52 height 17
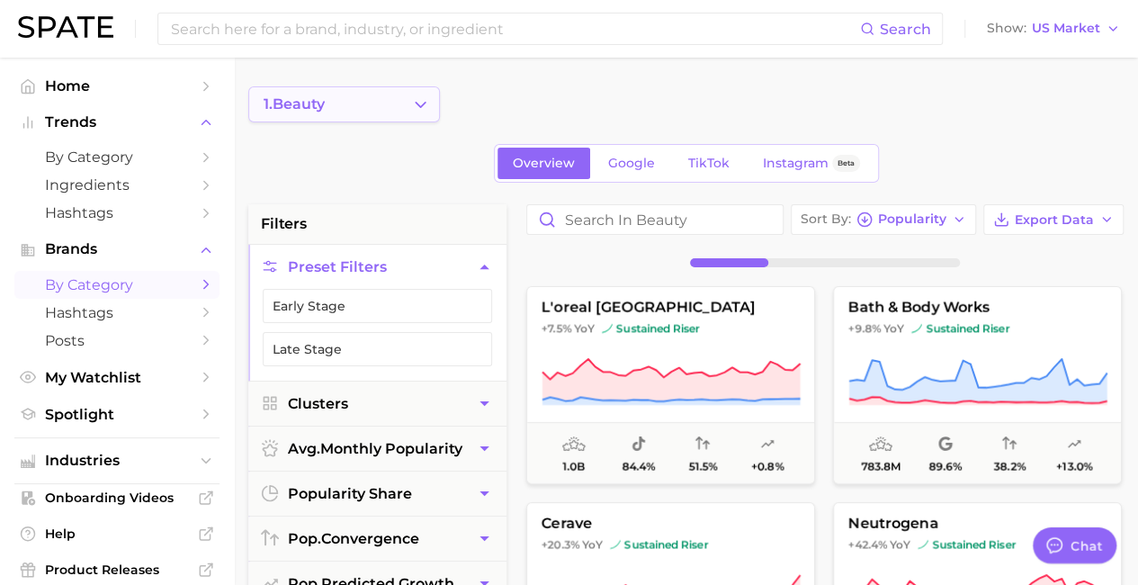
click at [401, 116] on button "1. beauty" at bounding box center [344, 104] width 192 height 36
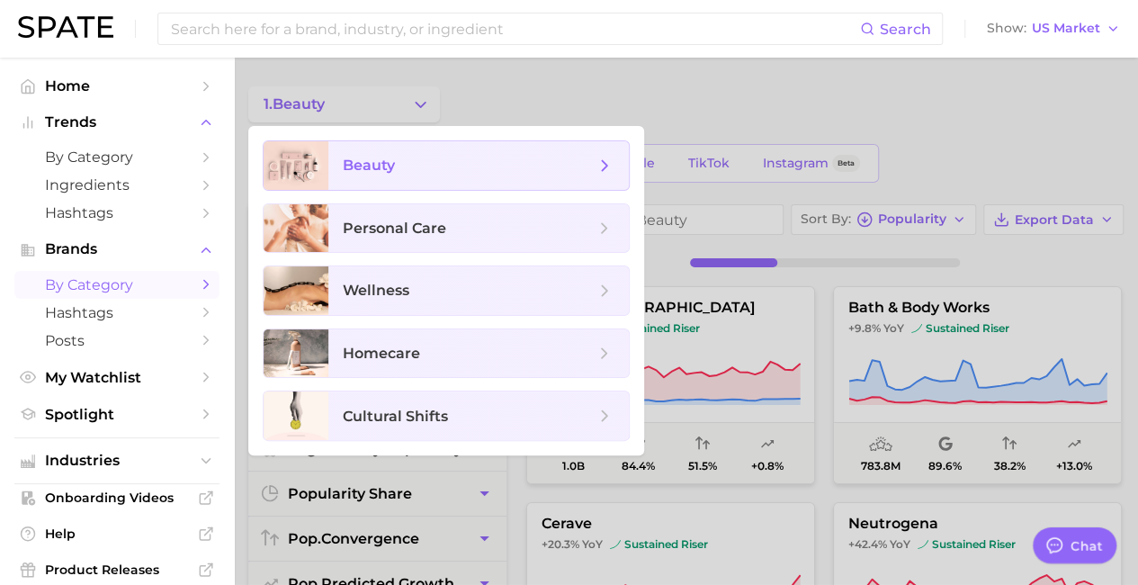
click at [407, 163] on span "beauty" at bounding box center [469, 166] width 252 height 20
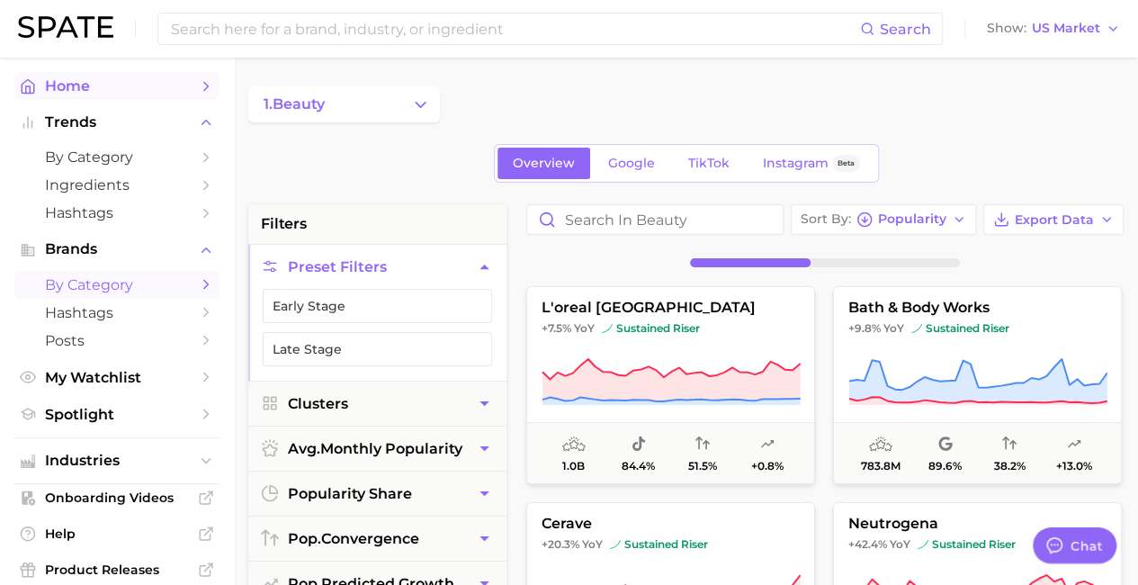
click at [143, 84] on span "Home" at bounding box center [117, 85] width 144 height 17
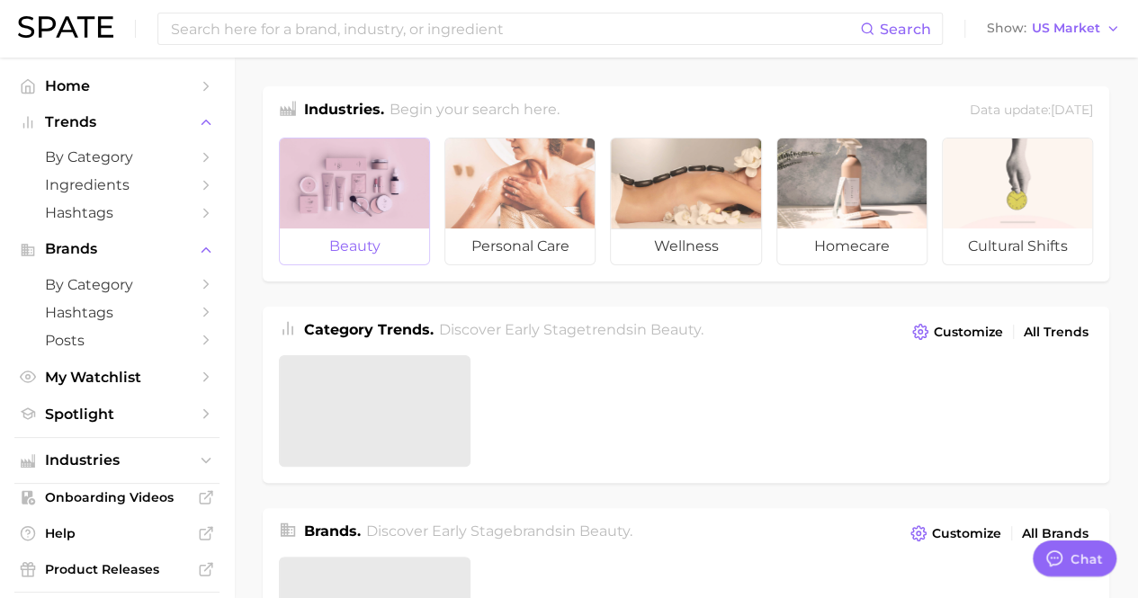
click at [390, 195] on div at bounding box center [354, 184] width 149 height 90
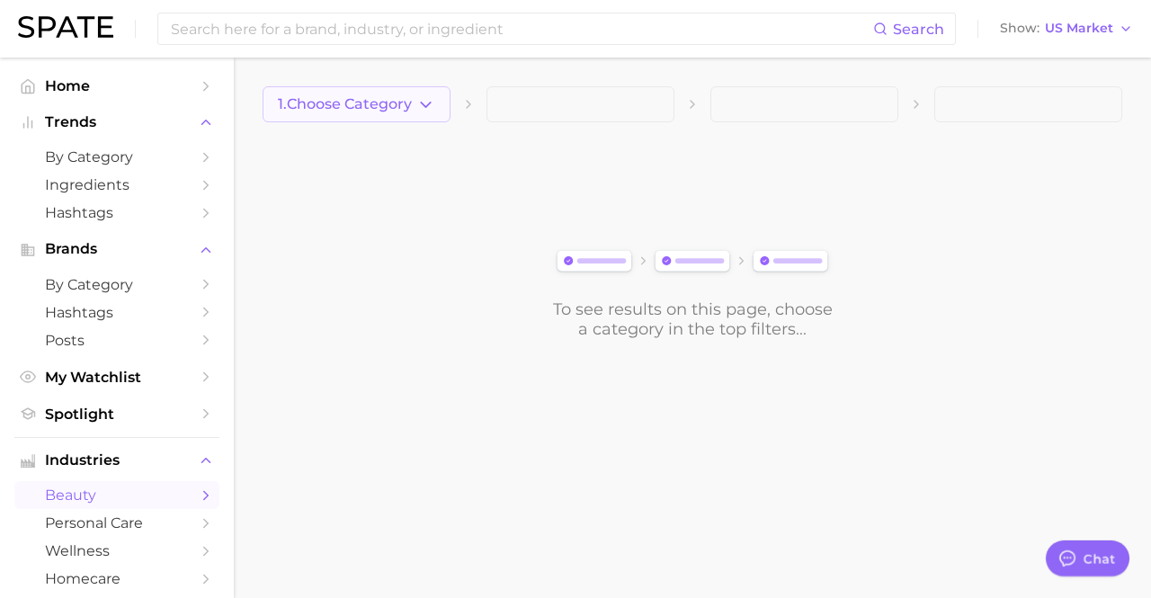
click at [403, 98] on span "1. Choose Category" at bounding box center [345, 104] width 134 height 16
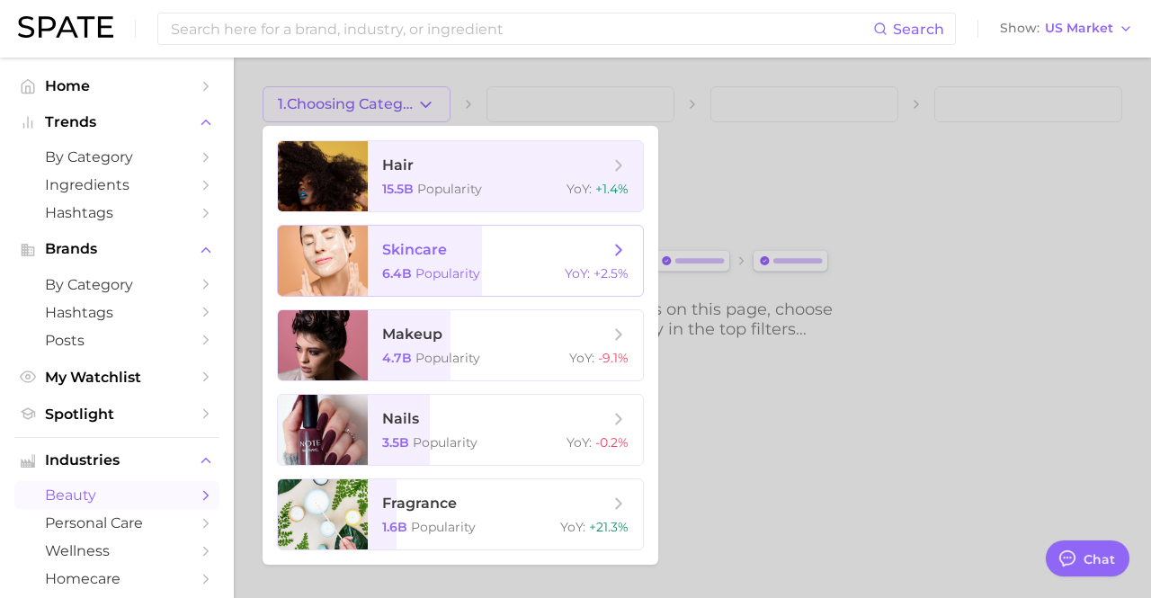
click at [412, 271] on span "6.4b Popularity" at bounding box center [431, 273] width 98 height 16
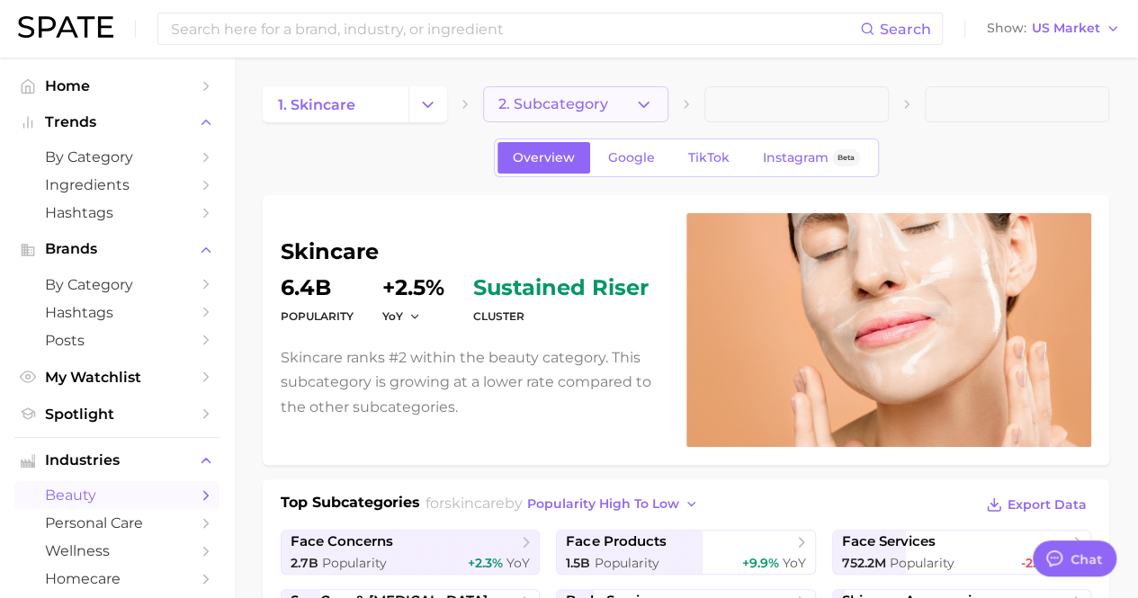
click at [583, 100] on span "2. Subcategory" at bounding box center [553, 104] width 110 height 16
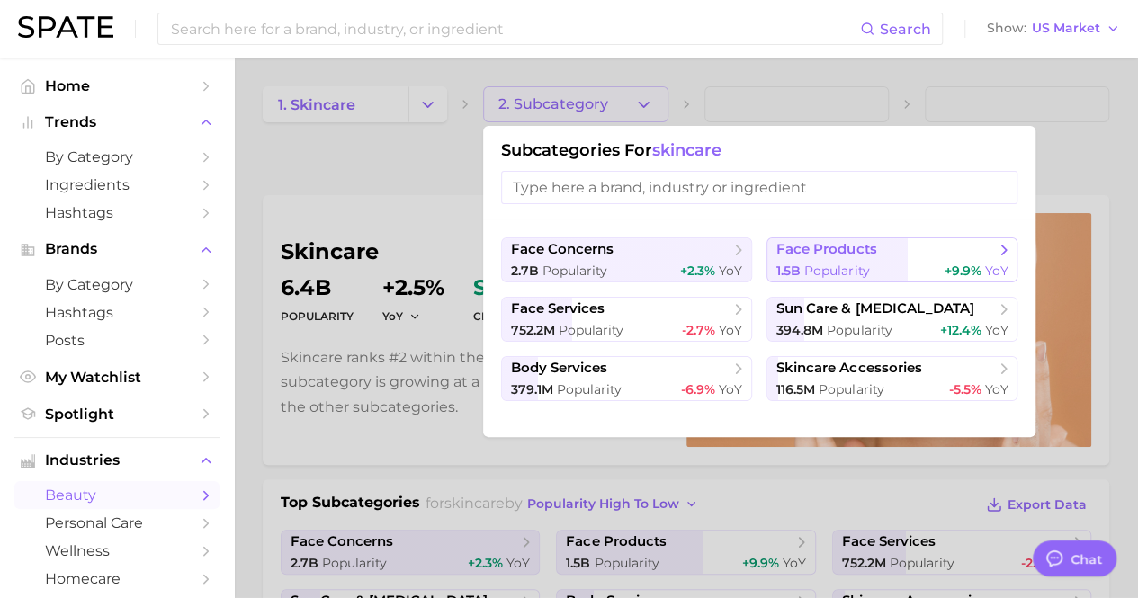
click at [806, 247] on span "face products" at bounding box center [826, 249] width 100 height 17
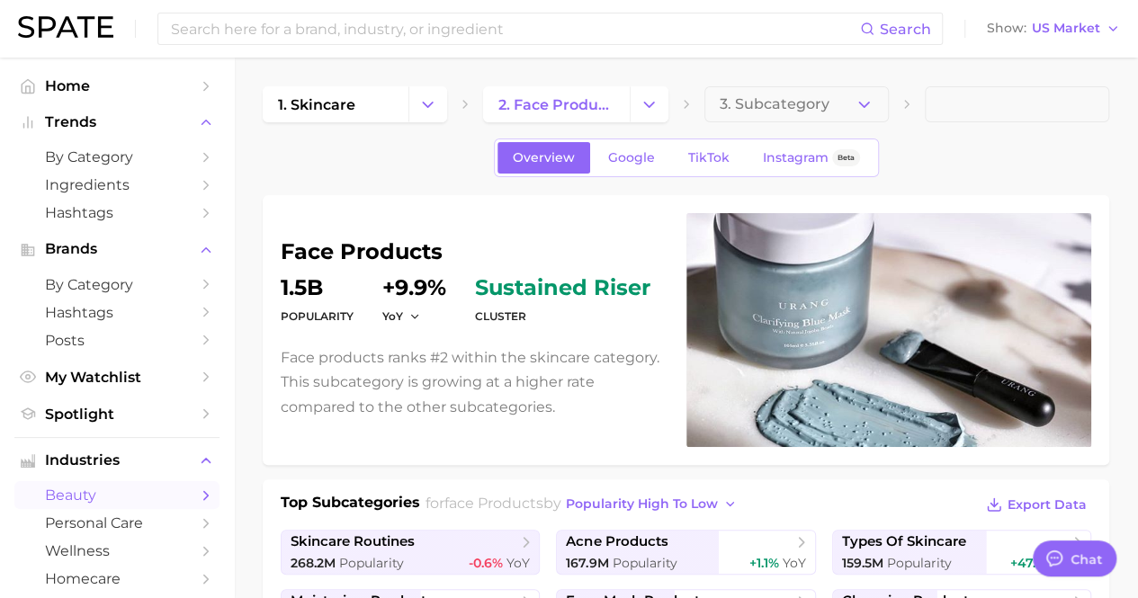
click at [761, 91] on button "3. Subcategory" at bounding box center [796, 104] width 184 height 36
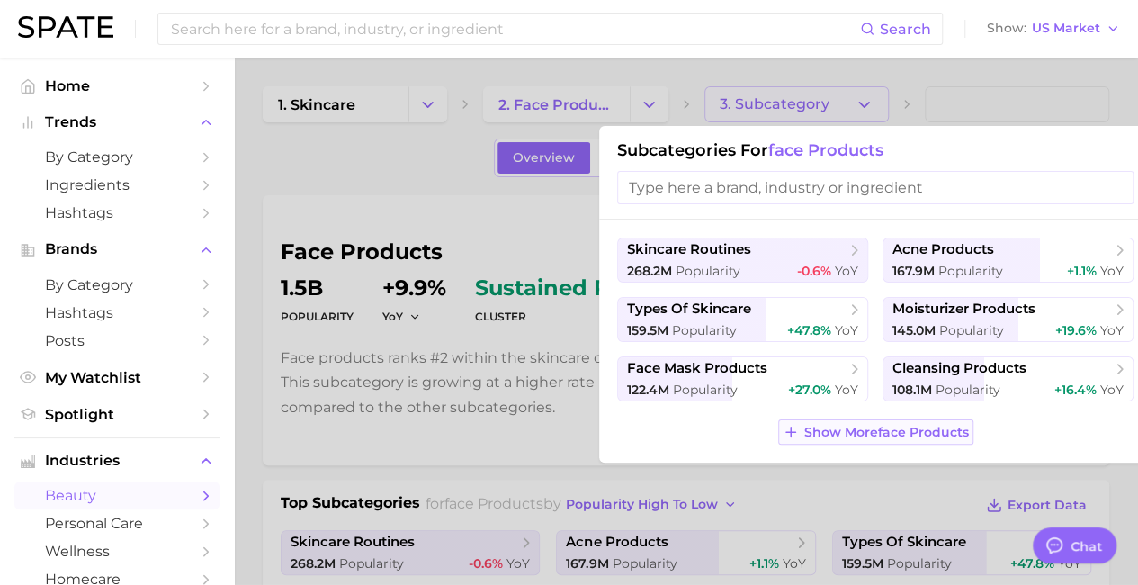
click at [893, 425] on span "Show More face products" at bounding box center [886, 431] width 165 height 15
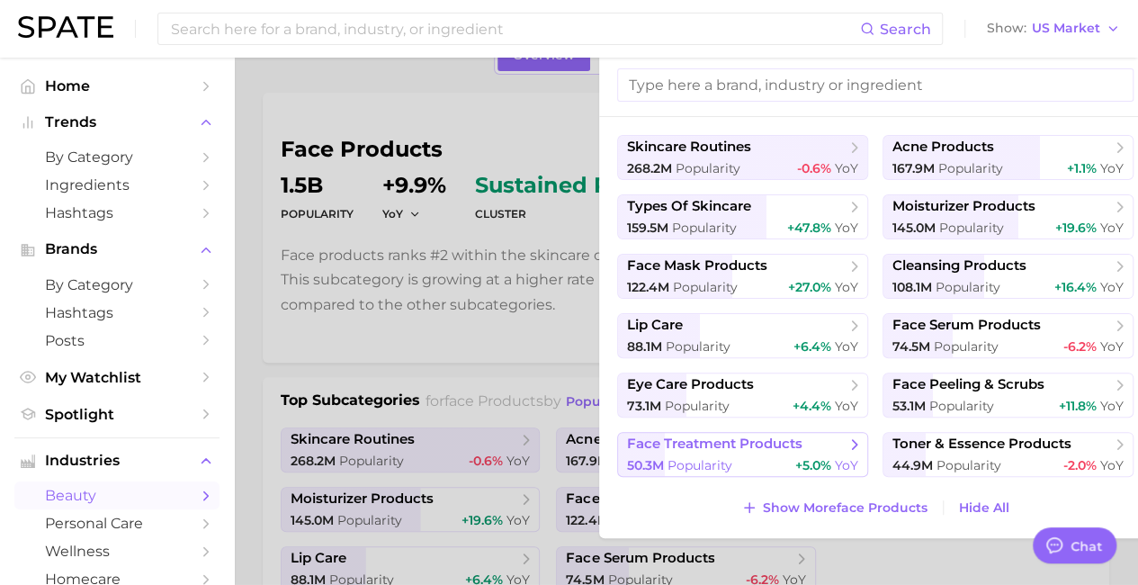
scroll to position [180, 0]
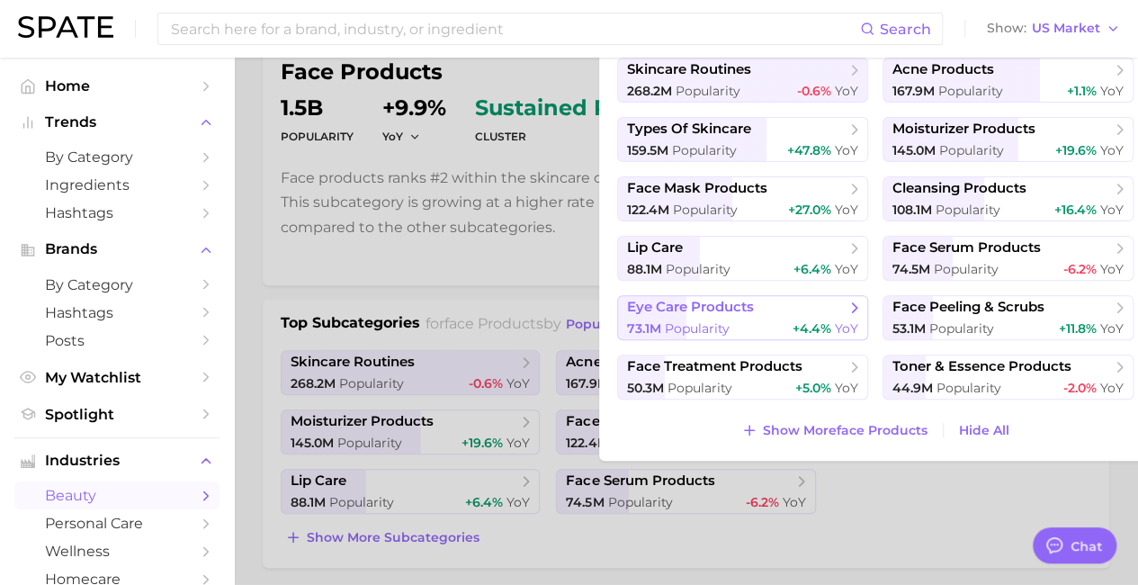
click at [732, 327] on div "73.1m Popularity +4.4% YoY" at bounding box center [742, 328] width 231 height 17
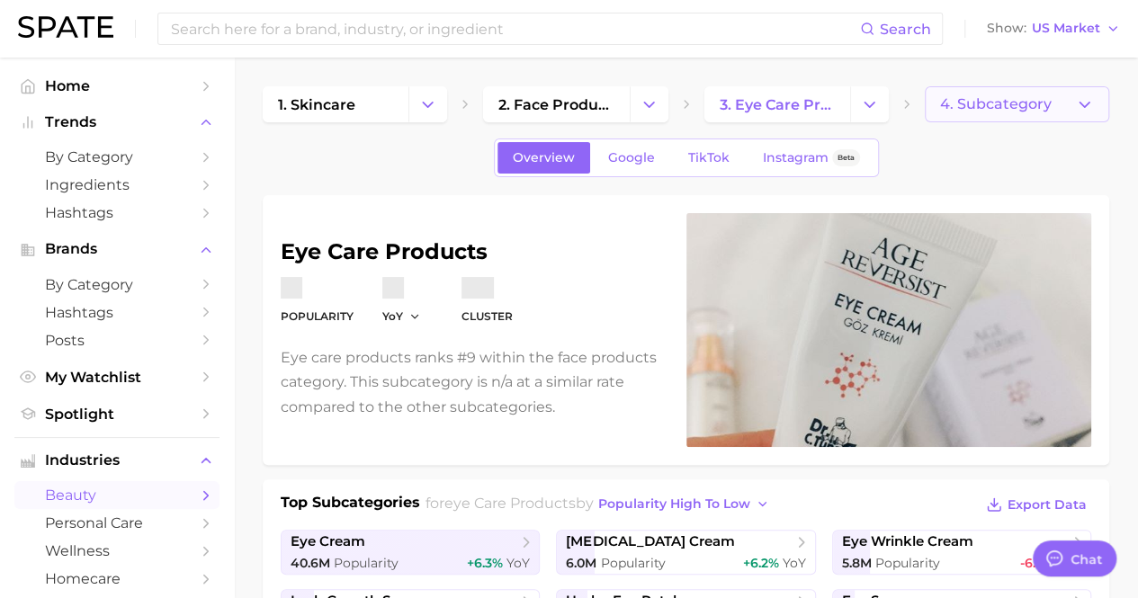
click at [965, 110] on span "4. Subcategory" at bounding box center [996, 104] width 112 height 16
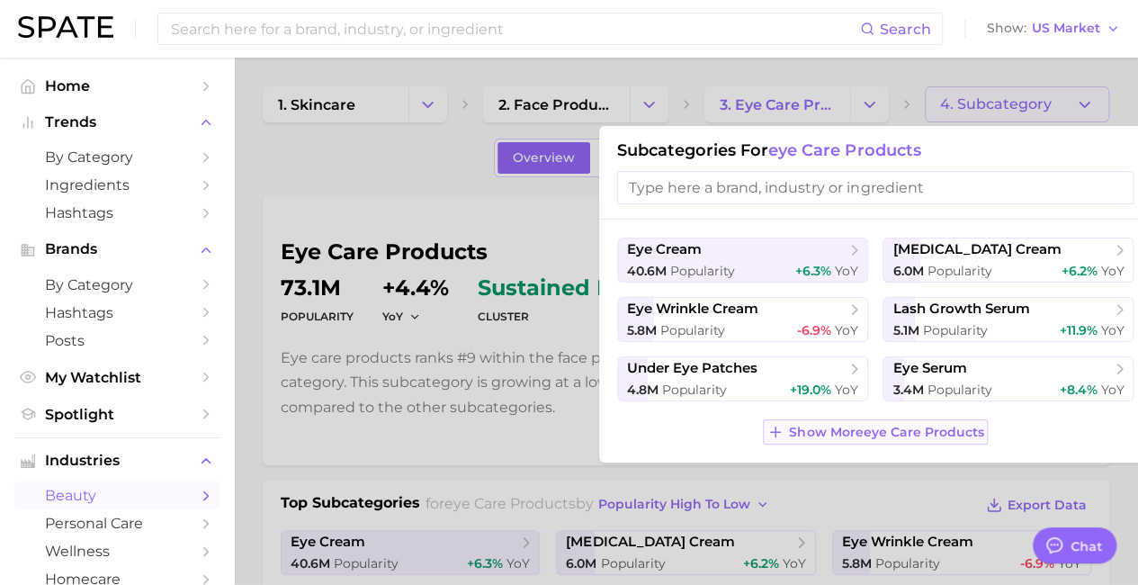
click at [817, 419] on button "Show More eye care products" at bounding box center [875, 431] width 225 height 25
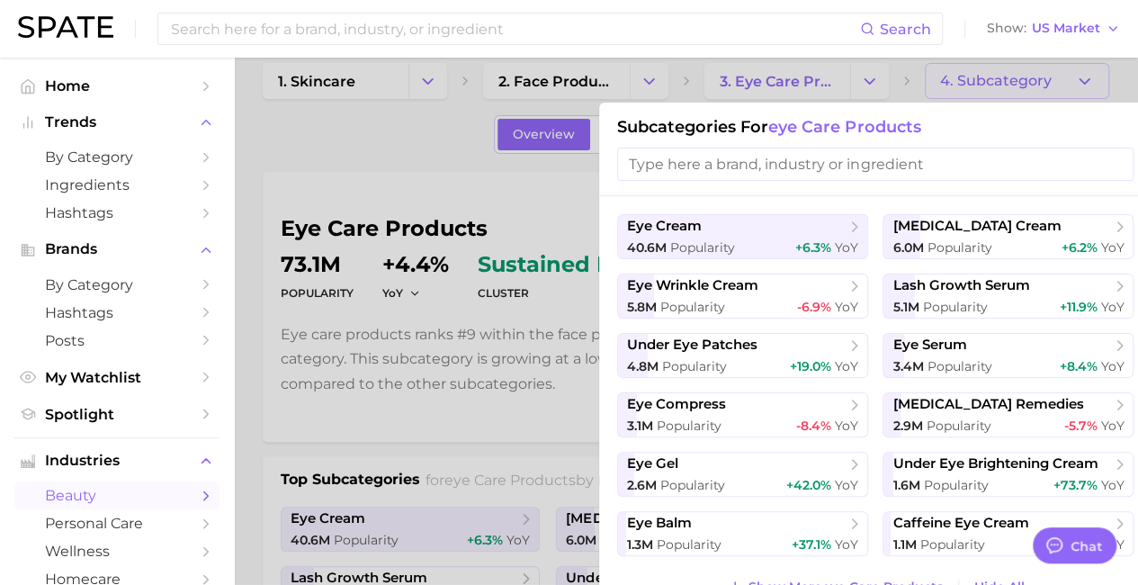
scroll to position [90, 0]
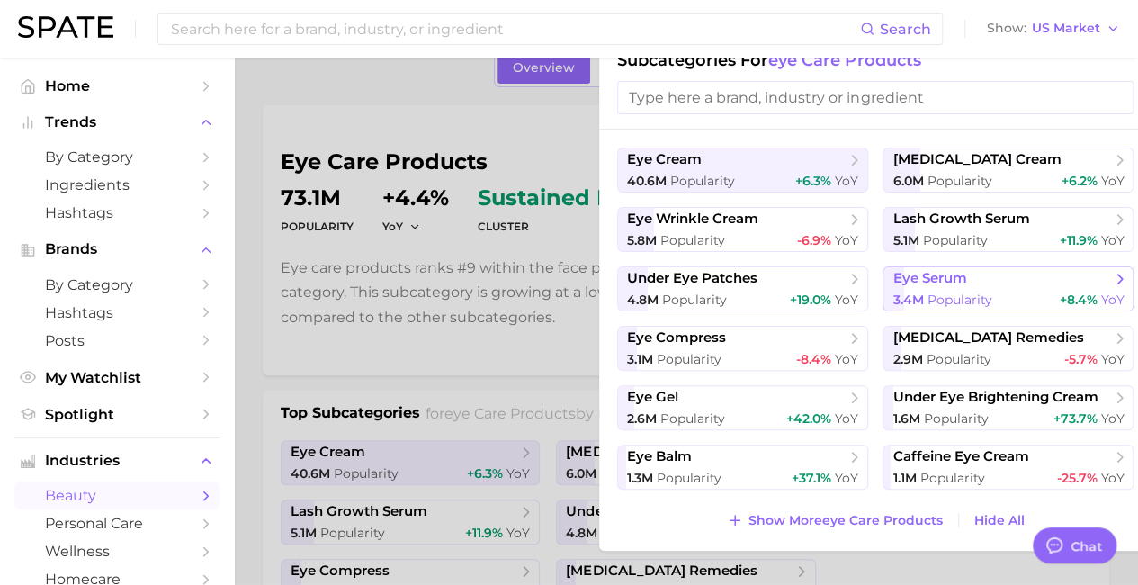
click at [986, 295] on span "Popularity" at bounding box center [958, 299] width 65 height 16
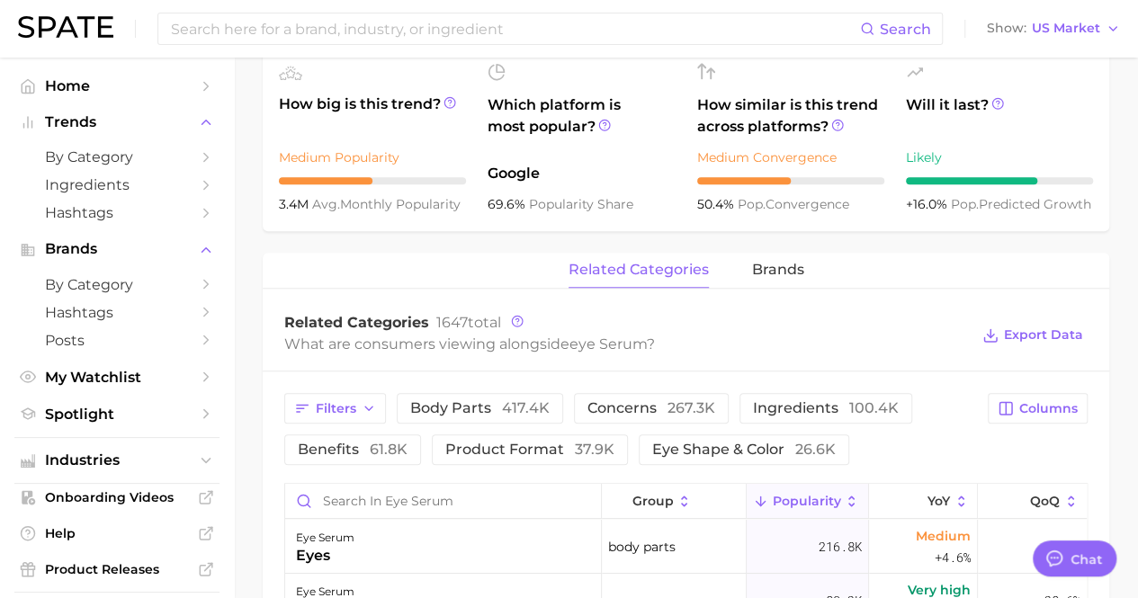
scroll to position [719, 0]
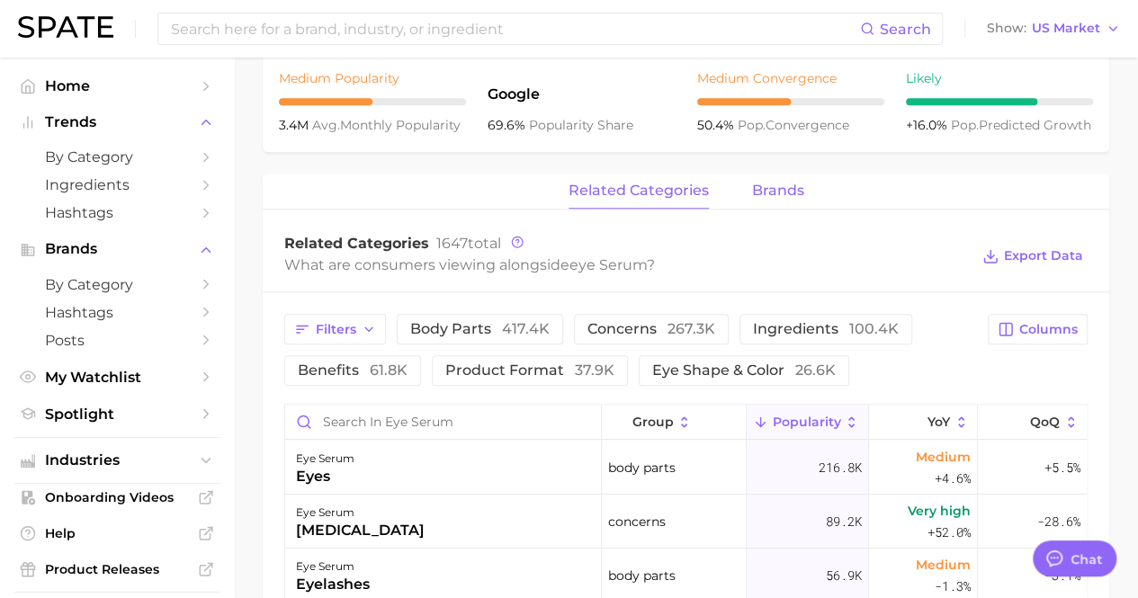
click at [755, 192] on span "brands" at bounding box center [778, 191] width 52 height 16
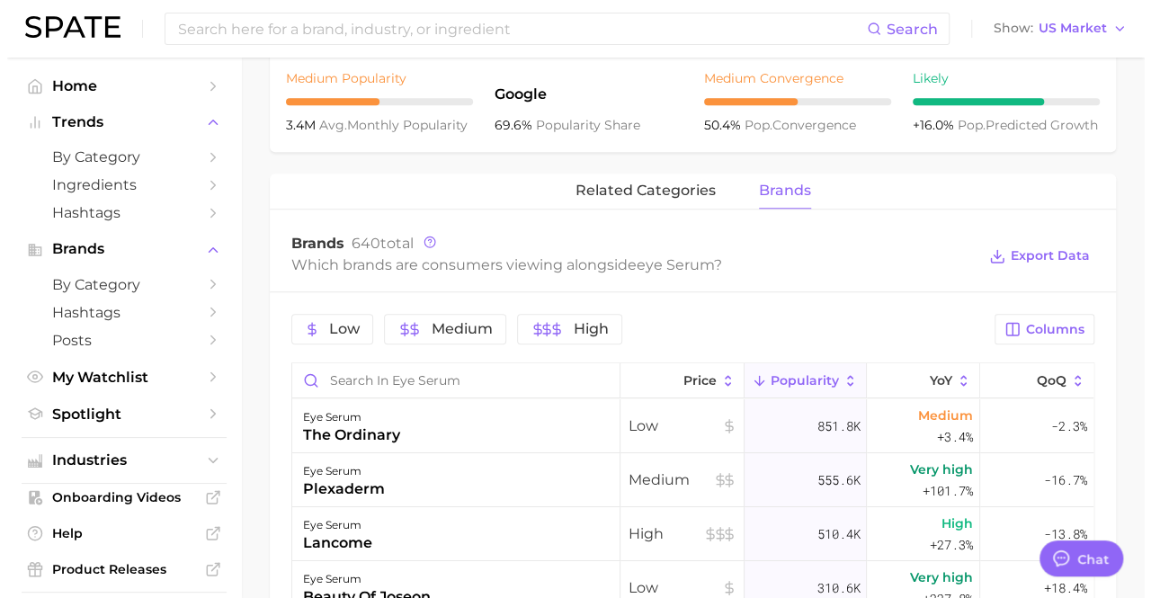
scroll to position [989, 0]
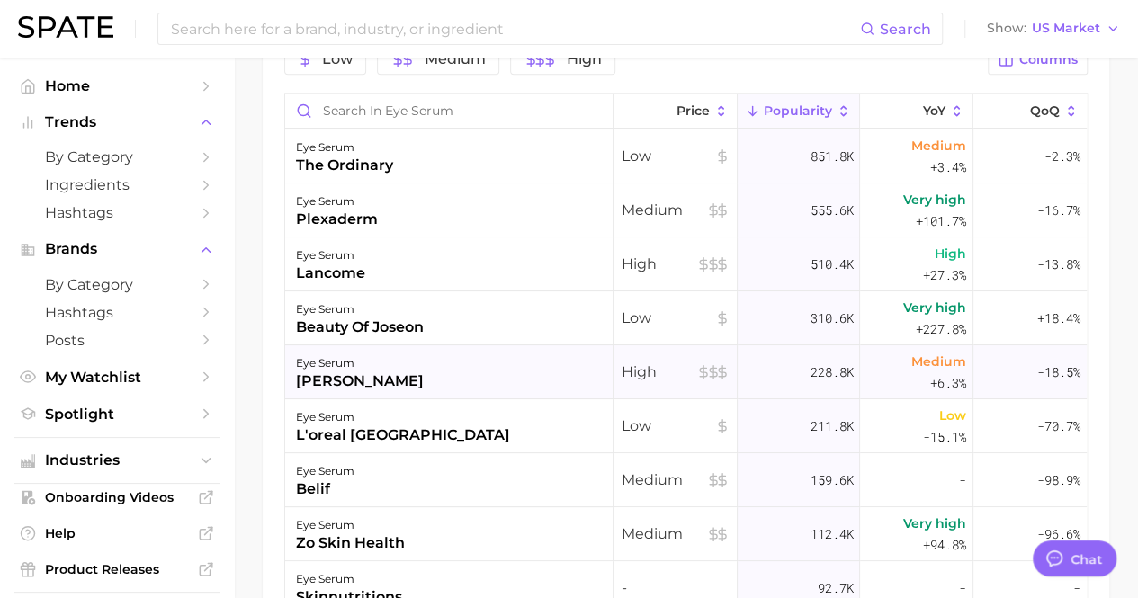
click at [384, 371] on div "[PERSON_NAME]" at bounding box center [360, 382] width 128 height 22
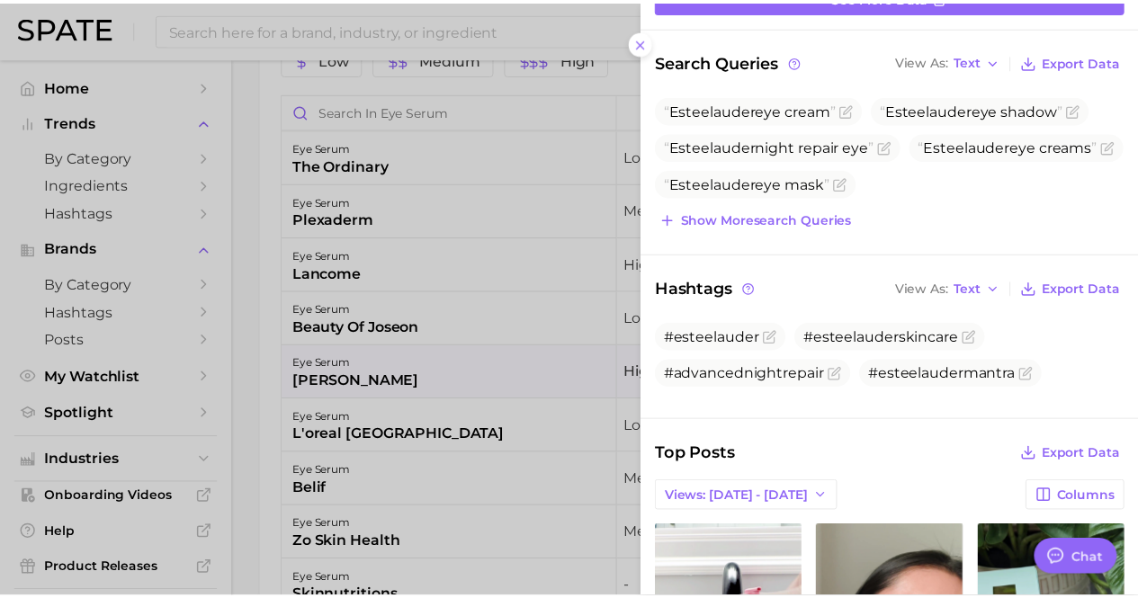
scroll to position [0, 0]
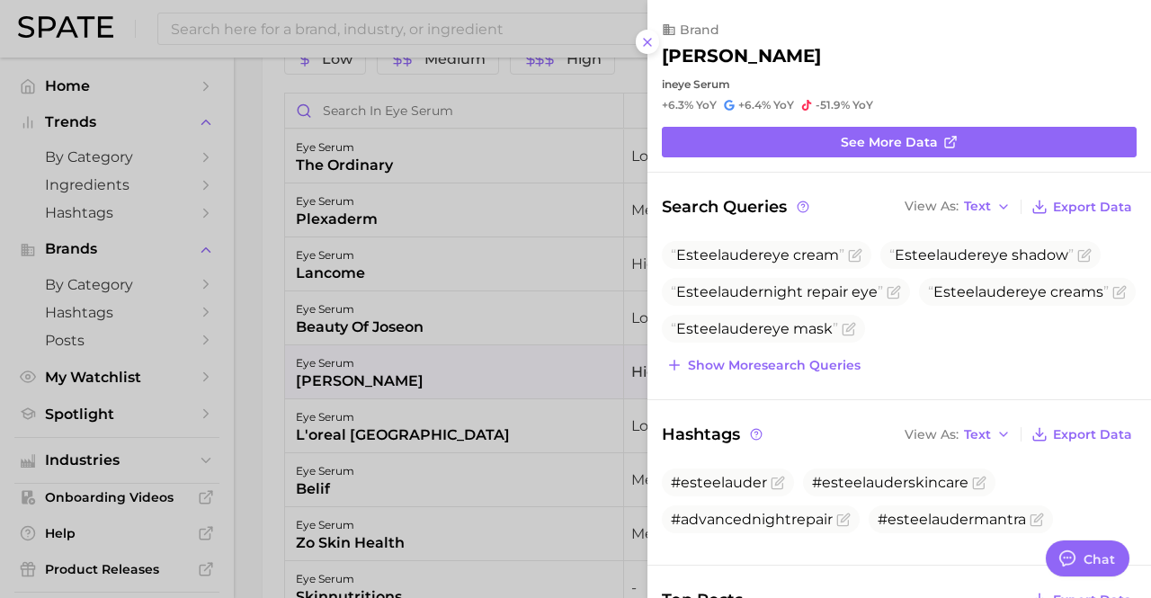
click at [245, 357] on div at bounding box center [575, 299] width 1151 height 598
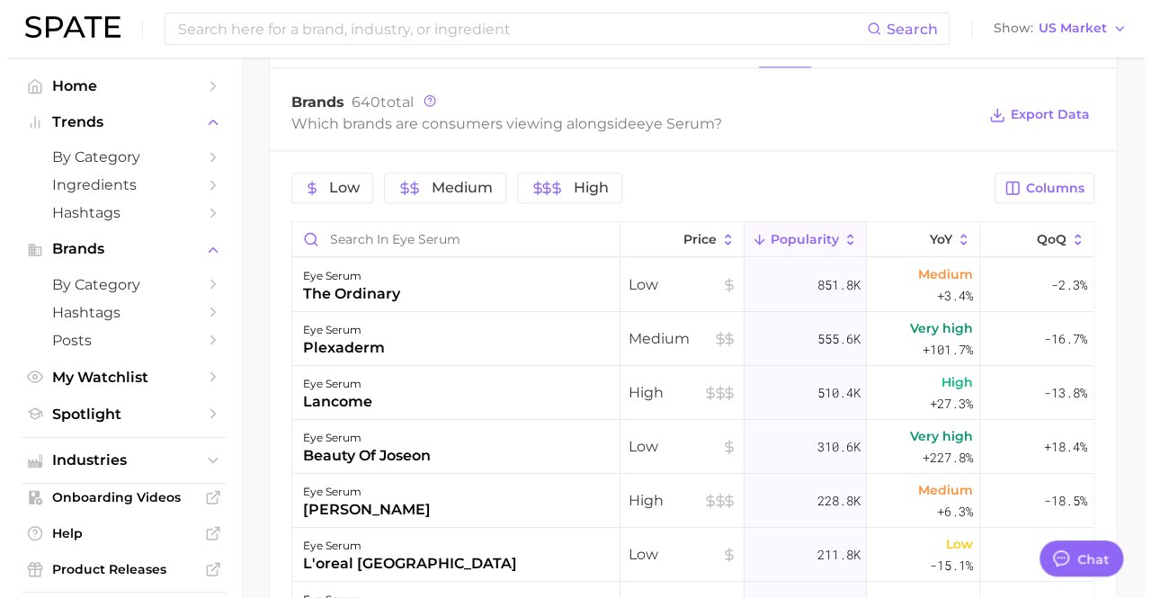
scroll to position [809, 0]
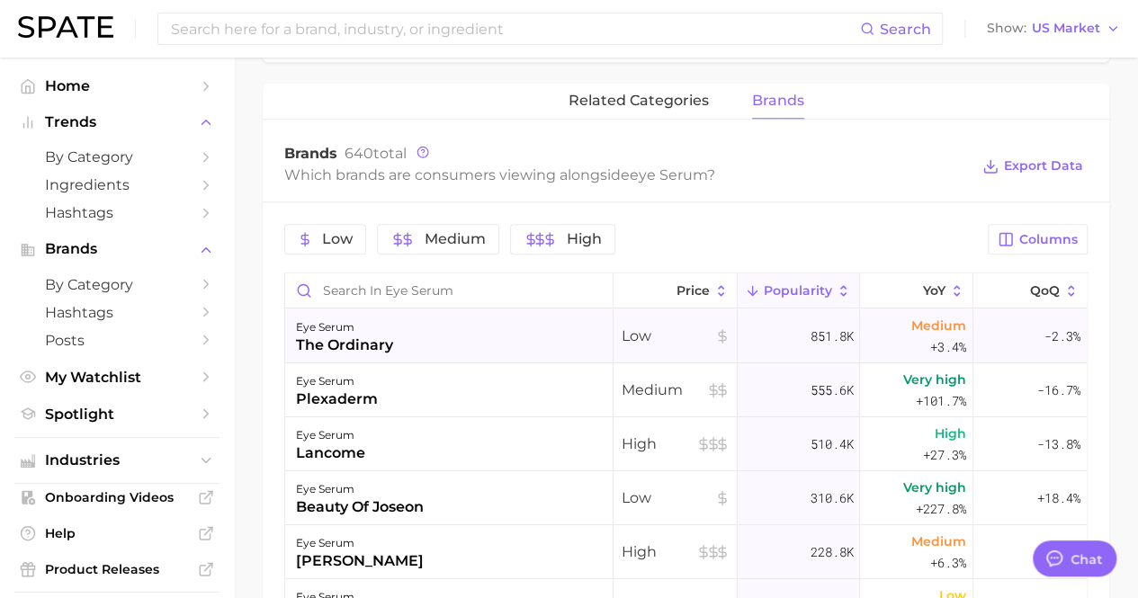
click at [439, 343] on div "eye serum the ordinary" at bounding box center [449, 336] width 328 height 54
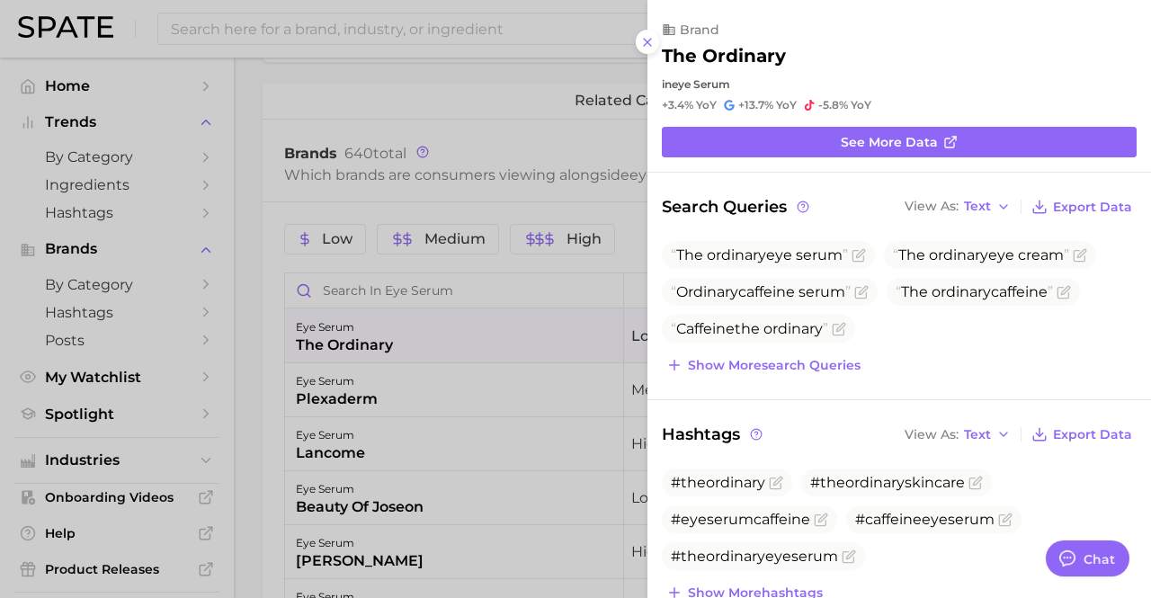
scroll to position [0, 0]
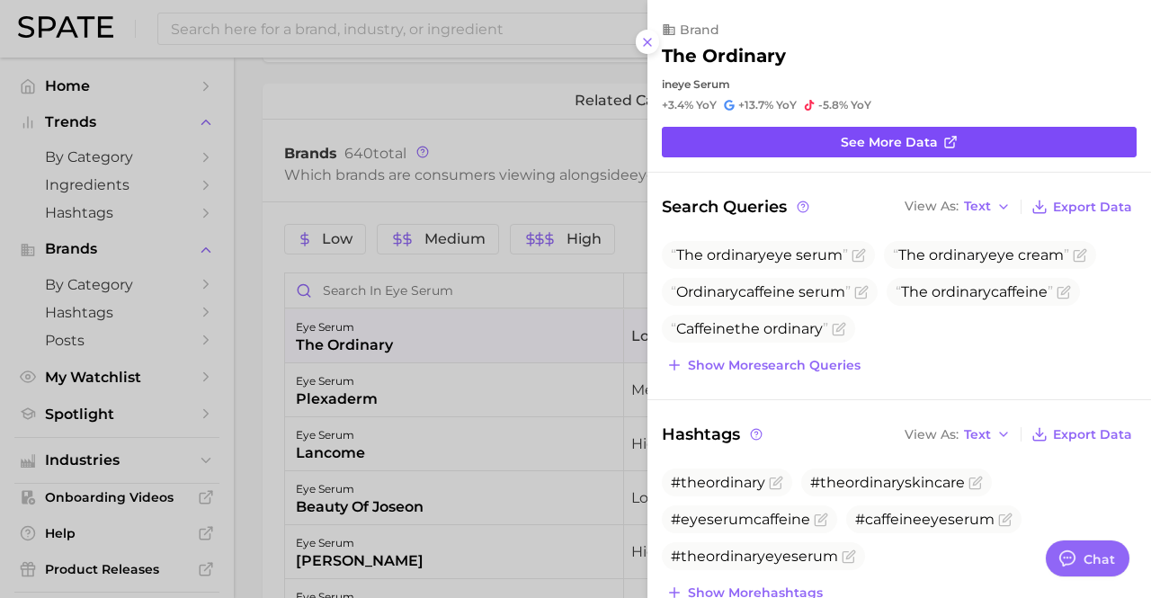
click at [828, 145] on link "See more data" at bounding box center [899, 142] width 475 height 31
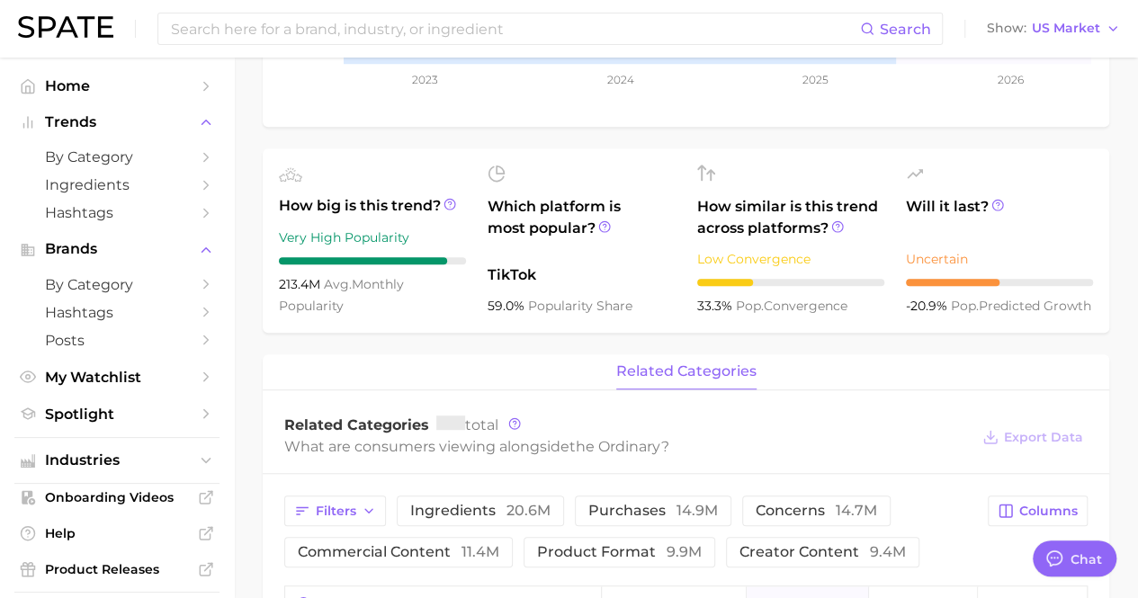
scroll to position [450, 0]
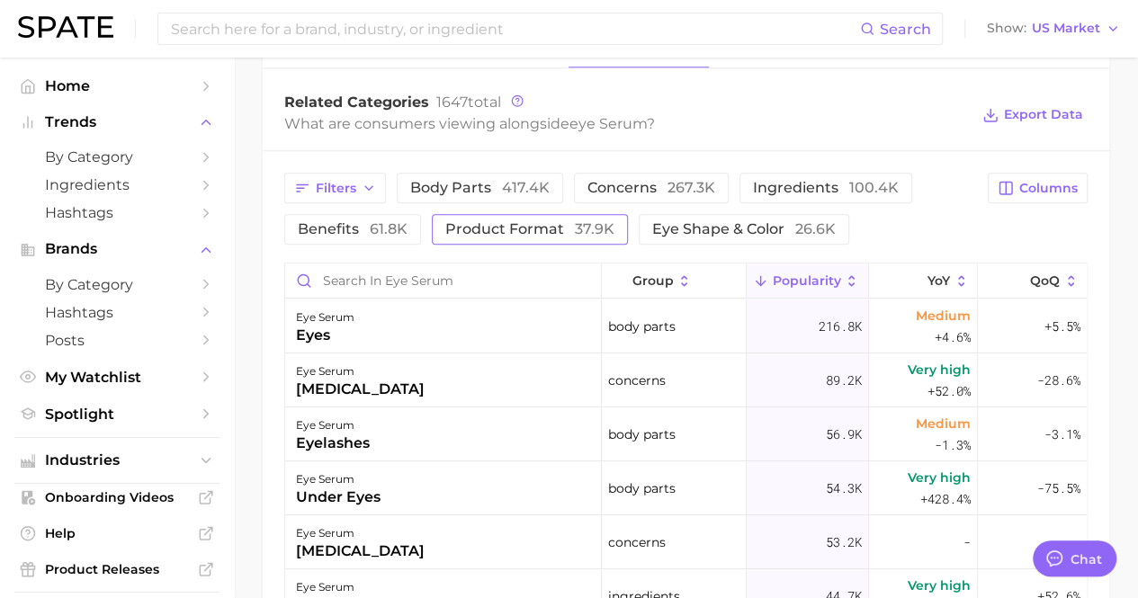
scroll to position [899, 0]
